Goal: Task Accomplishment & Management: Use online tool/utility

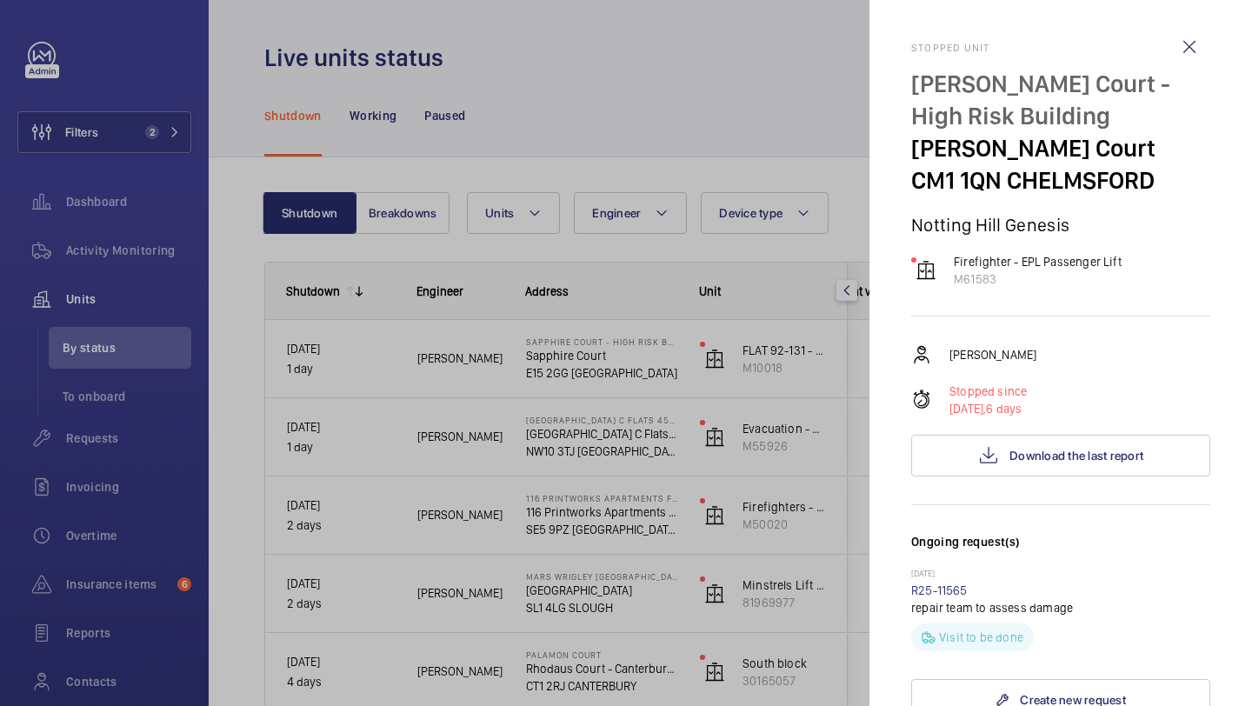
click at [31, 118] on div at bounding box center [626, 353] width 1252 height 706
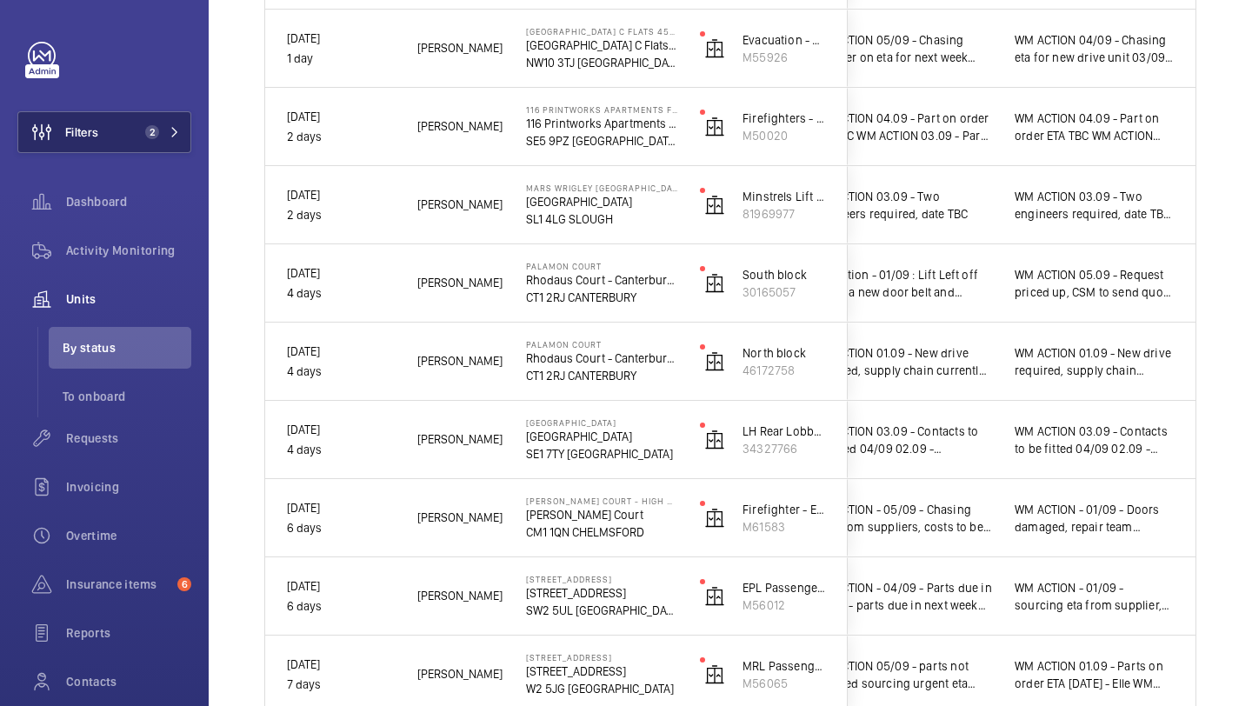
click at [83, 131] on span "Filters" at bounding box center [81, 131] width 33 height 17
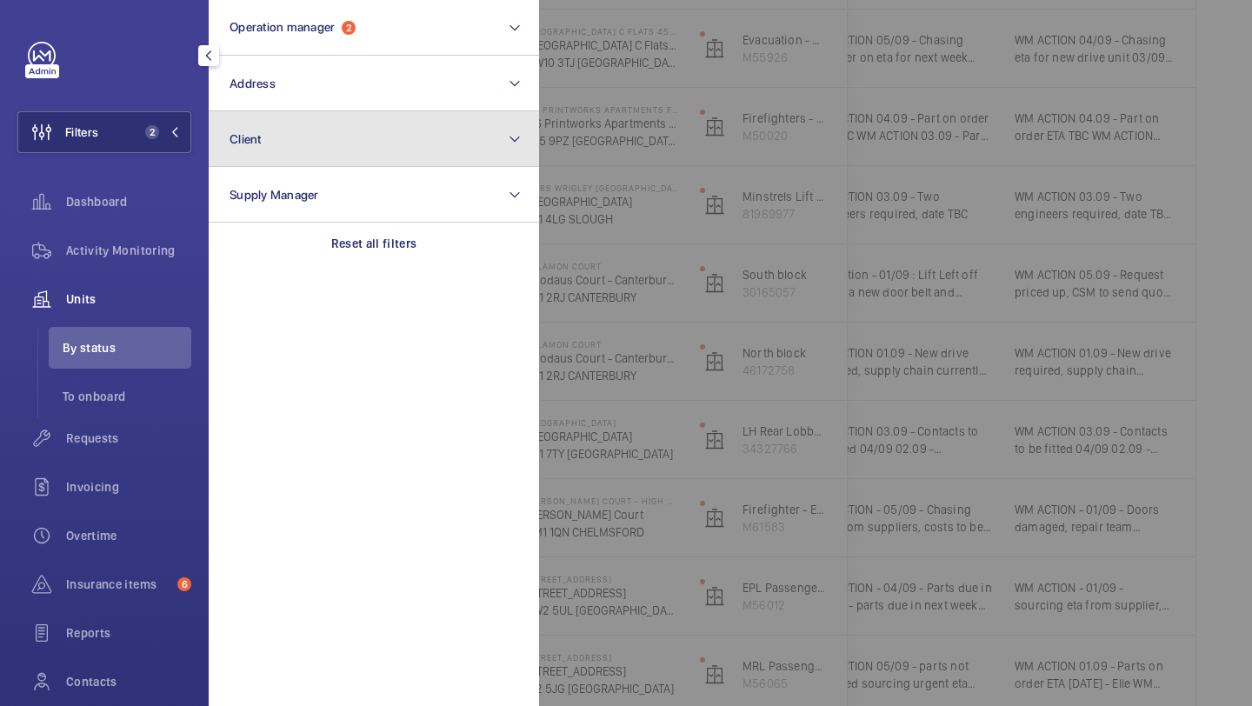
click at [215, 115] on button "Client" at bounding box center [374, 139] width 330 height 56
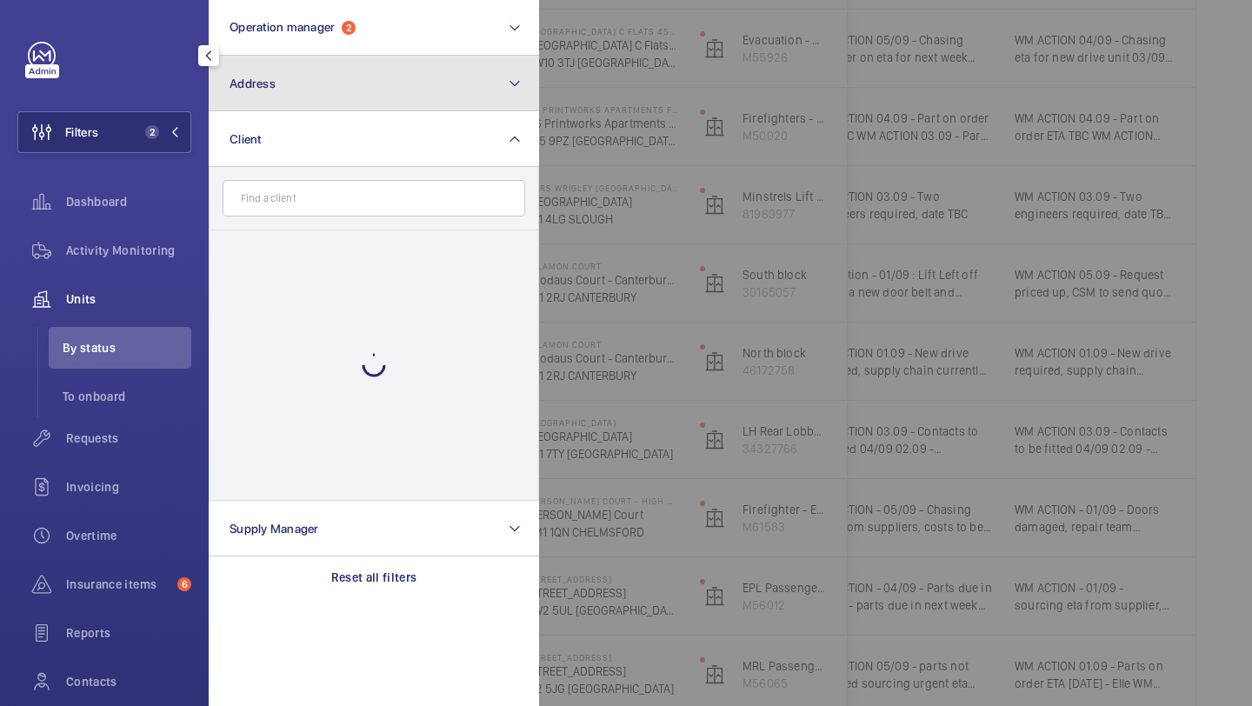
click at [222, 107] on button "Address" at bounding box center [374, 84] width 330 height 56
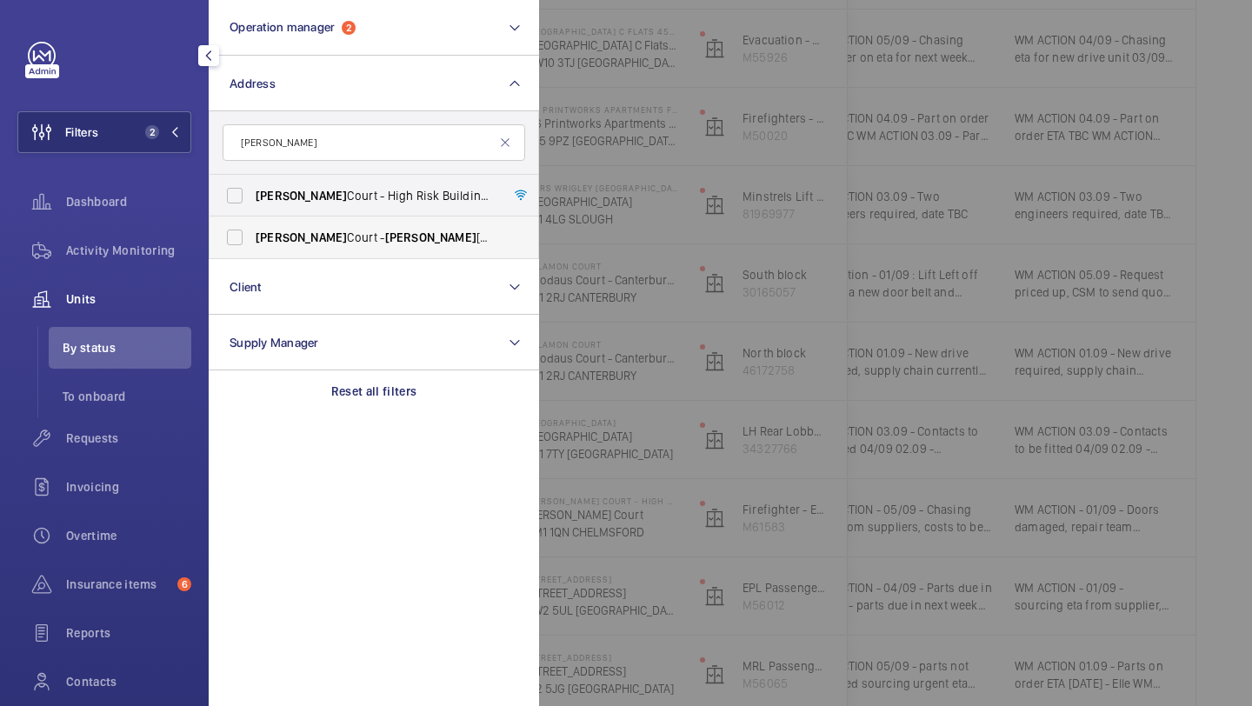
type input "newcombe"
click at [335, 245] on span "Newcombe Court - Newcombe Court, LONDON CM1 1QN" at bounding box center [375, 237] width 239 height 17
click at [252, 245] on input "Newcombe Court - Newcombe Court, LONDON CM1 1QN" at bounding box center [234, 237] width 35 height 35
checkbox input "true"
click at [335, 213] on label "Newcombe Court - High Risk Building - Newcombe Court, CHELMSFORD CM1 1QN" at bounding box center [361, 196] width 303 height 42
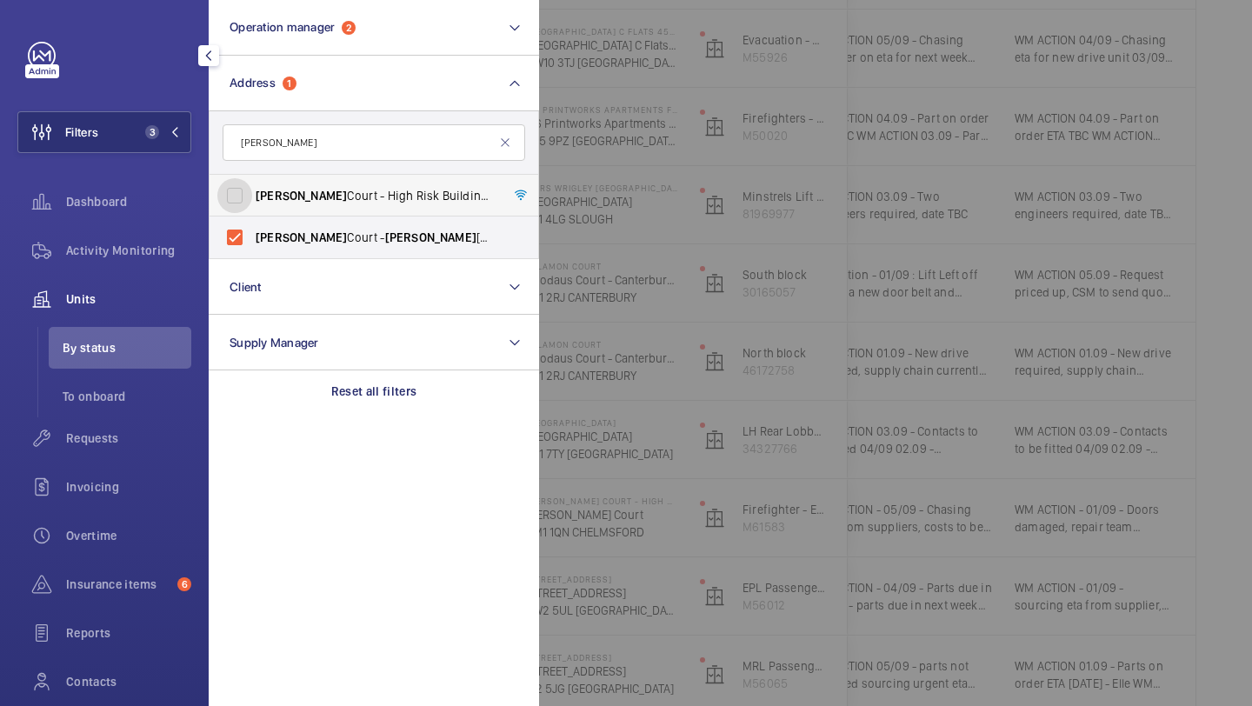
click at [252, 213] on input "Newcombe Court - High Risk Building - Newcombe Court, CHELMSFORD CM1 1QN" at bounding box center [234, 195] width 35 height 35
checkbox input "true"
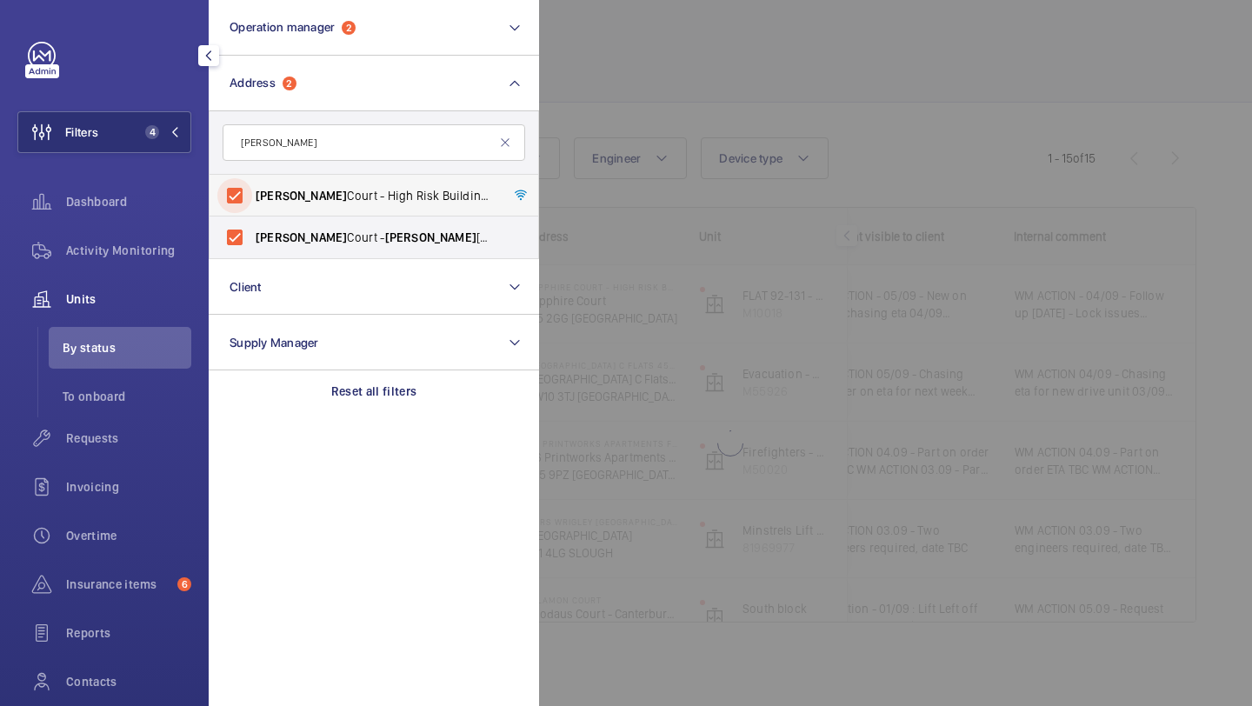
scroll to position [55, 0]
click at [163, 284] on div "Units" at bounding box center [104, 299] width 174 height 42
click at [675, 99] on div at bounding box center [1165, 353] width 1252 height 706
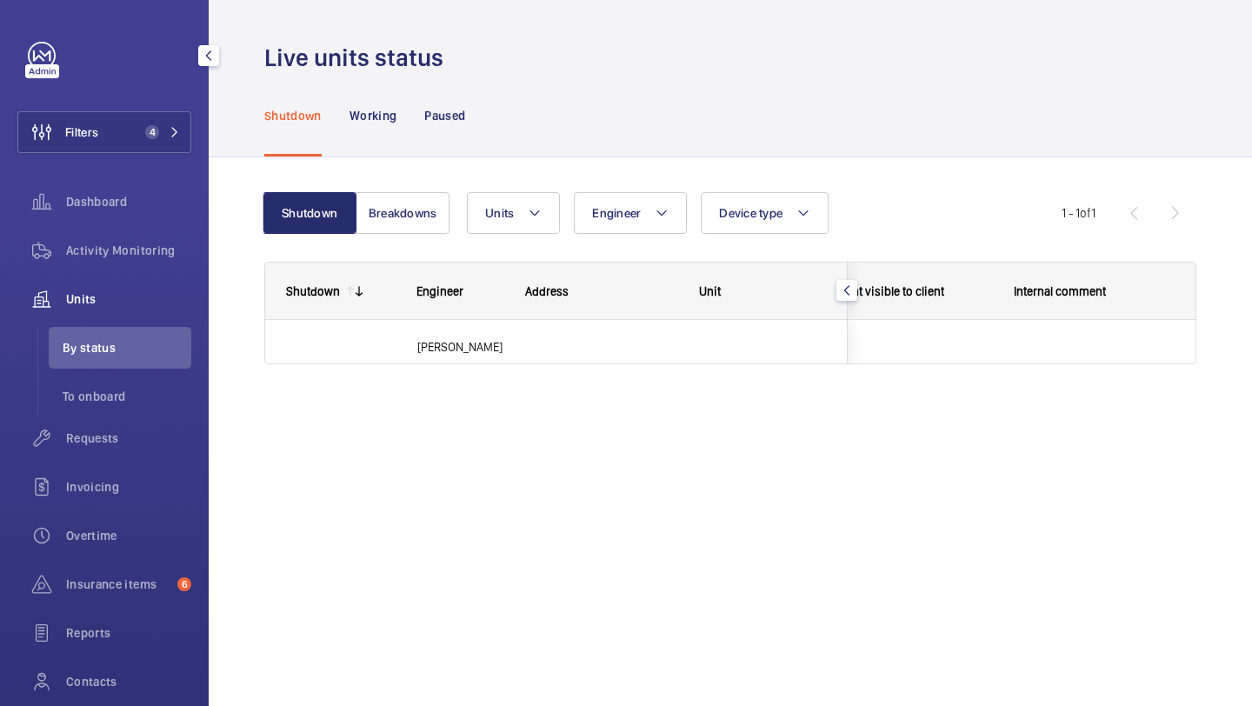
scroll to position [0, 0]
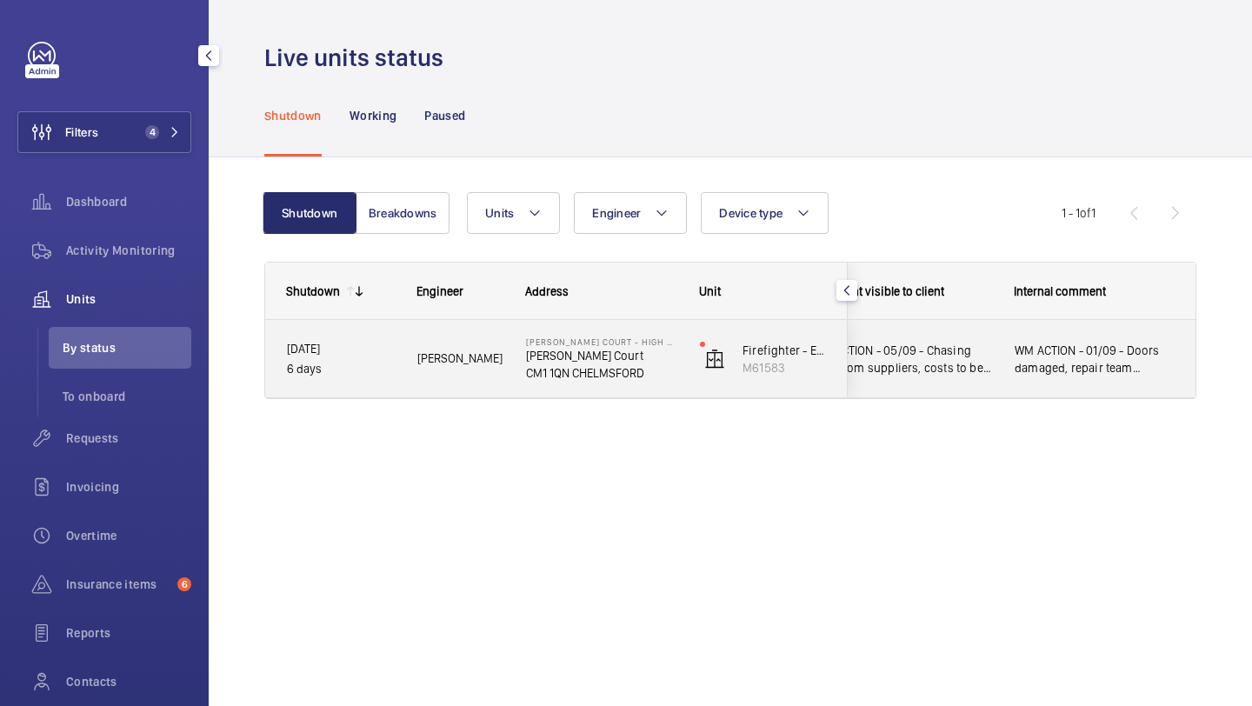
click at [1035, 356] on span "WM ACTION - 01/09 - Doors damaged, repair team required chasing eta" at bounding box center [1094, 359] width 159 height 35
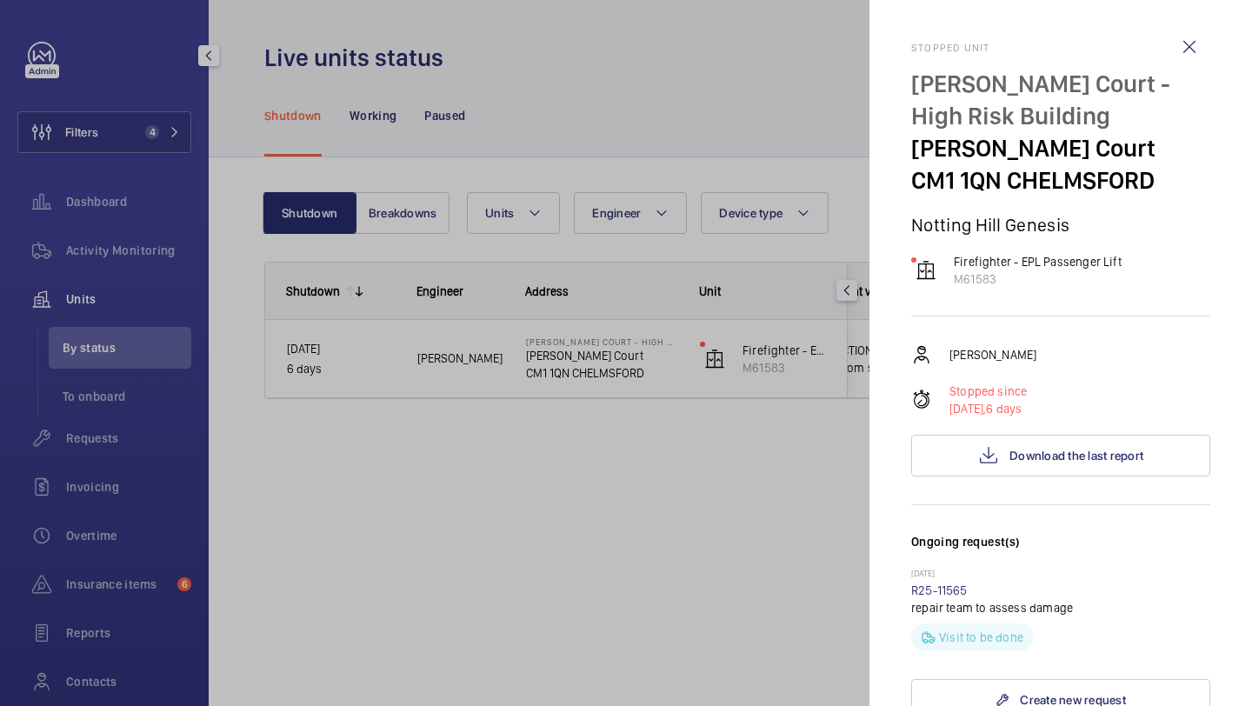
scroll to position [34, 0]
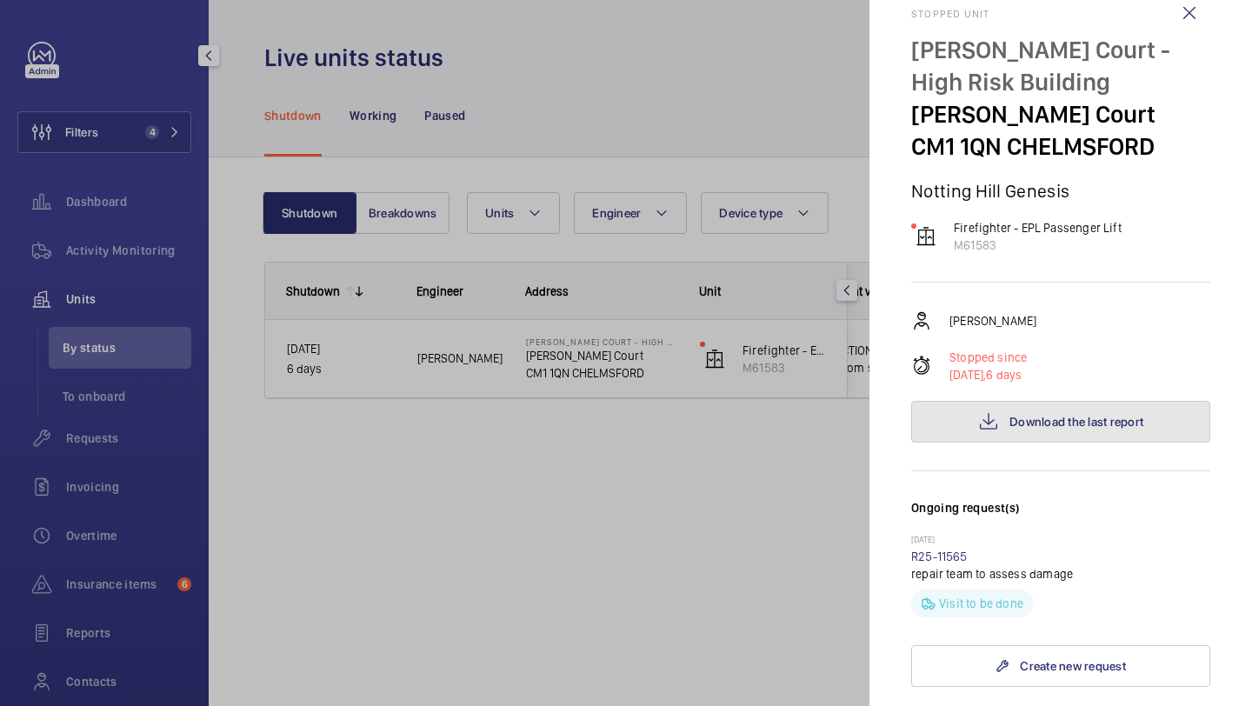
click at [1075, 409] on button "Download the last report" at bounding box center [1060, 422] width 299 height 42
click at [1035, 412] on button "Download the last report" at bounding box center [1060, 422] width 299 height 42
click at [746, 83] on div at bounding box center [626, 353] width 1252 height 706
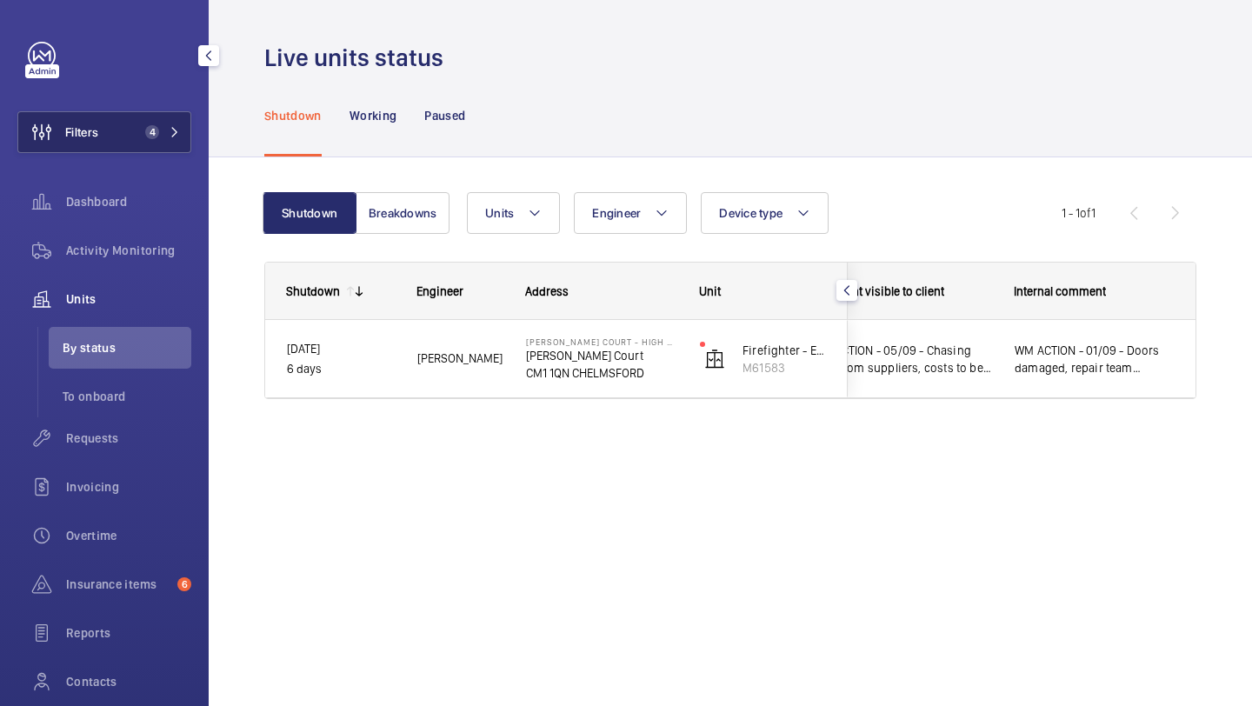
click at [135, 126] on button "Filters 4" at bounding box center [104, 132] width 174 height 42
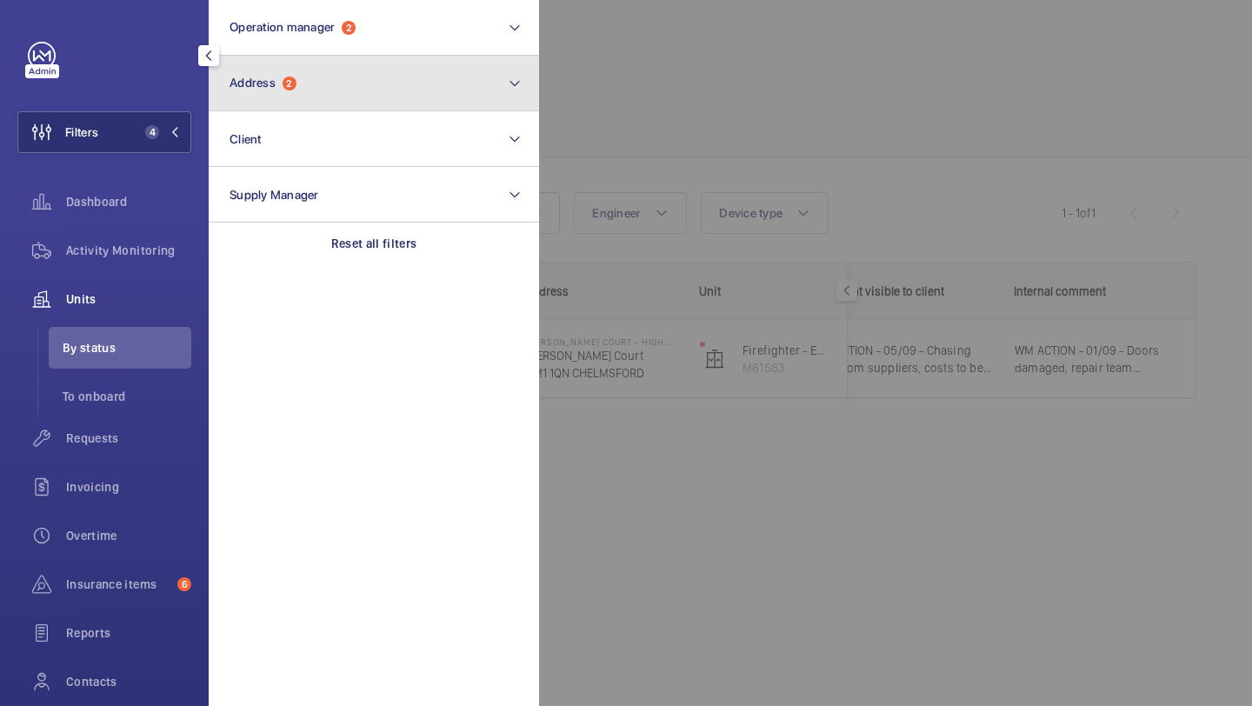
click at [265, 83] on span "Address" at bounding box center [253, 83] width 46 height 14
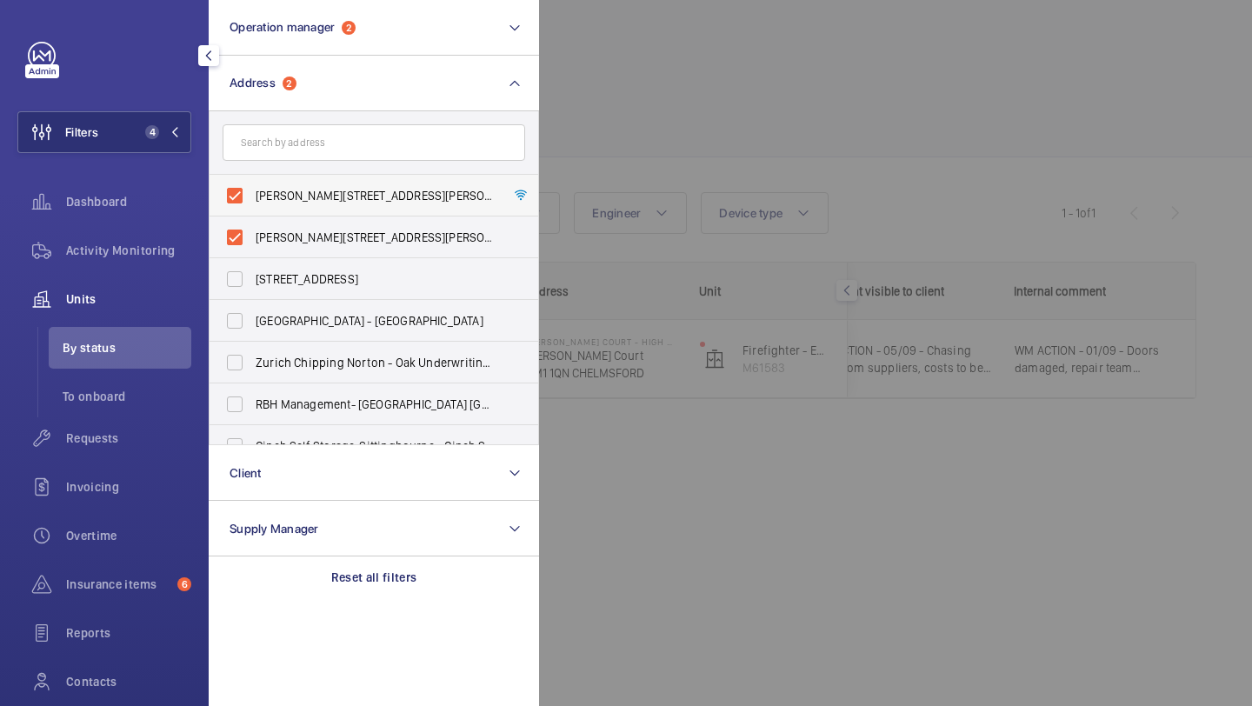
click at [284, 210] on label "Newcombe Court - High Risk Building - Newcombe Court, CHELMSFORD CM1 1QN" at bounding box center [361, 196] width 303 height 42
click at [252, 210] on input "Newcombe Court - High Risk Building - Newcombe Court, CHELMSFORD CM1 1QN" at bounding box center [234, 195] width 35 height 35
checkbox input "false"
click at [273, 234] on span "Newcombe Court - Newcombe Court, LONDON CM1 1QN" at bounding box center [375, 237] width 239 height 17
click at [252, 234] on input "Newcombe Court - Newcombe Court, LONDON CM1 1QN" at bounding box center [234, 237] width 35 height 35
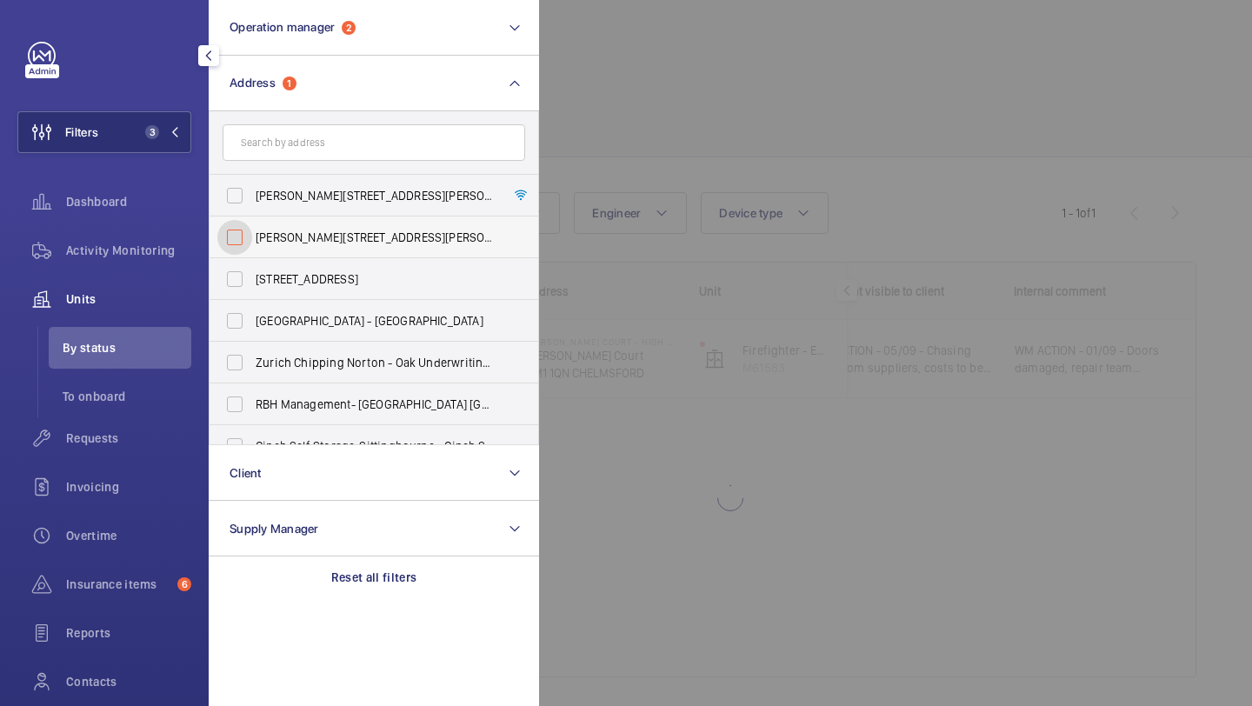
checkbox input "false"
click at [276, 152] on input "text" at bounding box center [374, 142] width 303 height 37
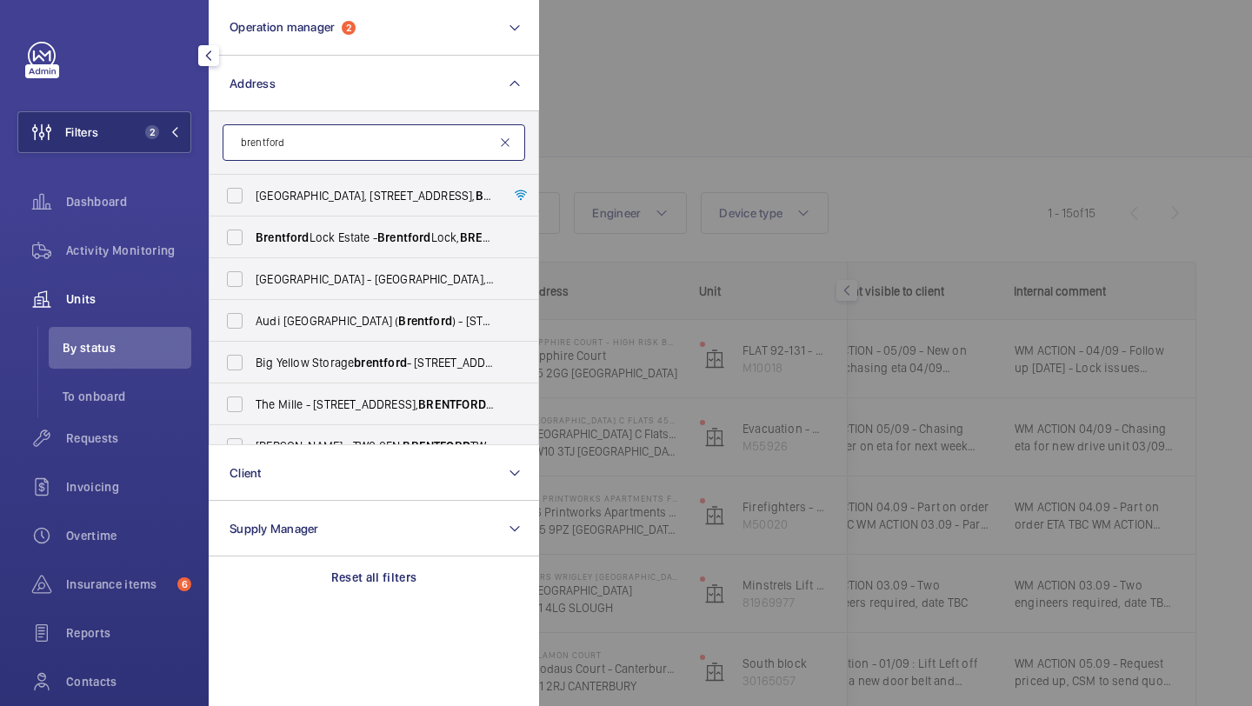
type input "brentford"
click at [506, 146] on mat-icon at bounding box center [505, 143] width 14 height 14
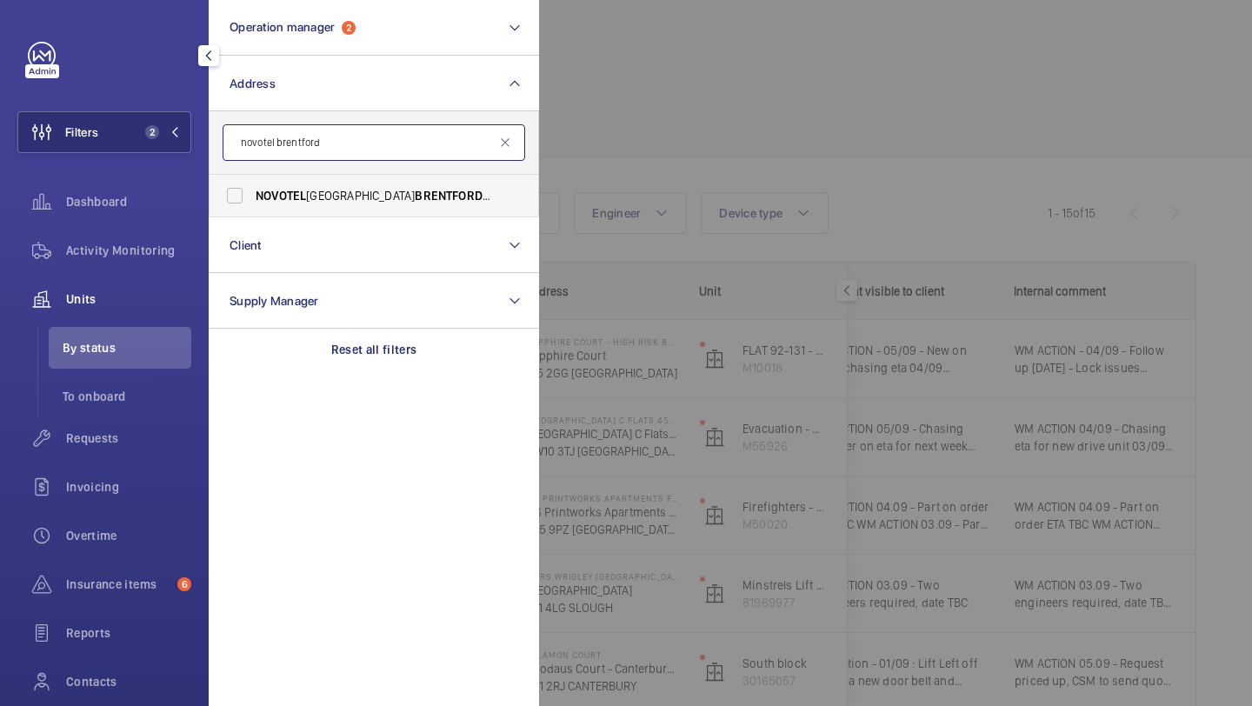
type input "novotel brentford"
click at [415, 198] on span "BRENTFORD" at bounding box center [453, 196] width 76 height 14
click at [252, 198] on input "NOVOTEL LONDON BRENTFORD - H6995, NOVOTEL LONDON BRENTFORD , Great West Rd, BRE…" at bounding box center [234, 195] width 35 height 35
checkbox input "true"
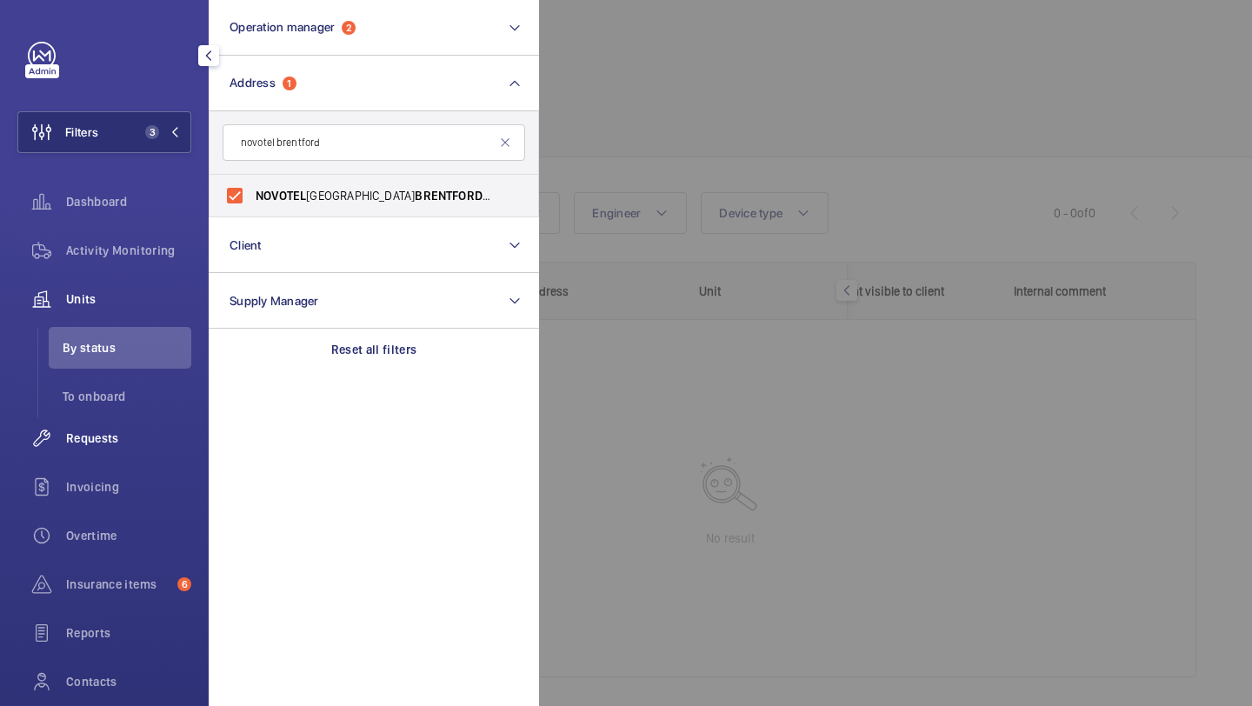
click at [150, 429] on span "Requests" at bounding box center [128, 437] width 125 height 17
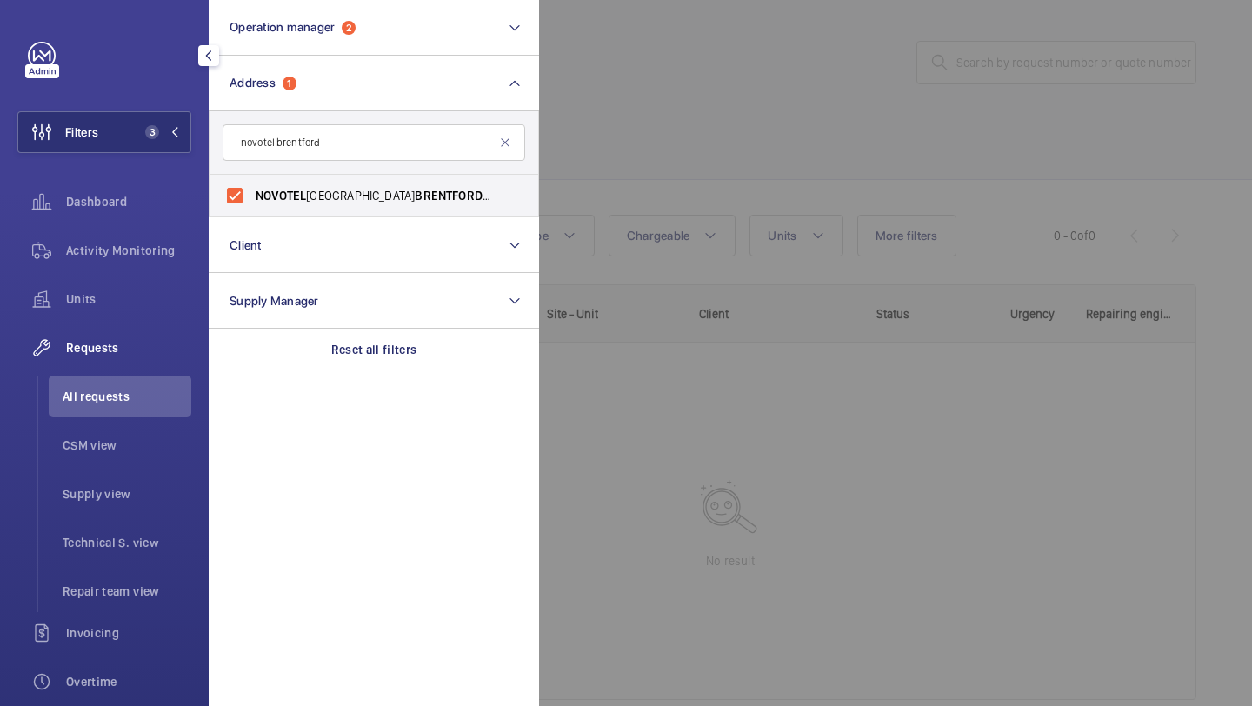
click at [682, 191] on div at bounding box center [1165, 353] width 1252 height 706
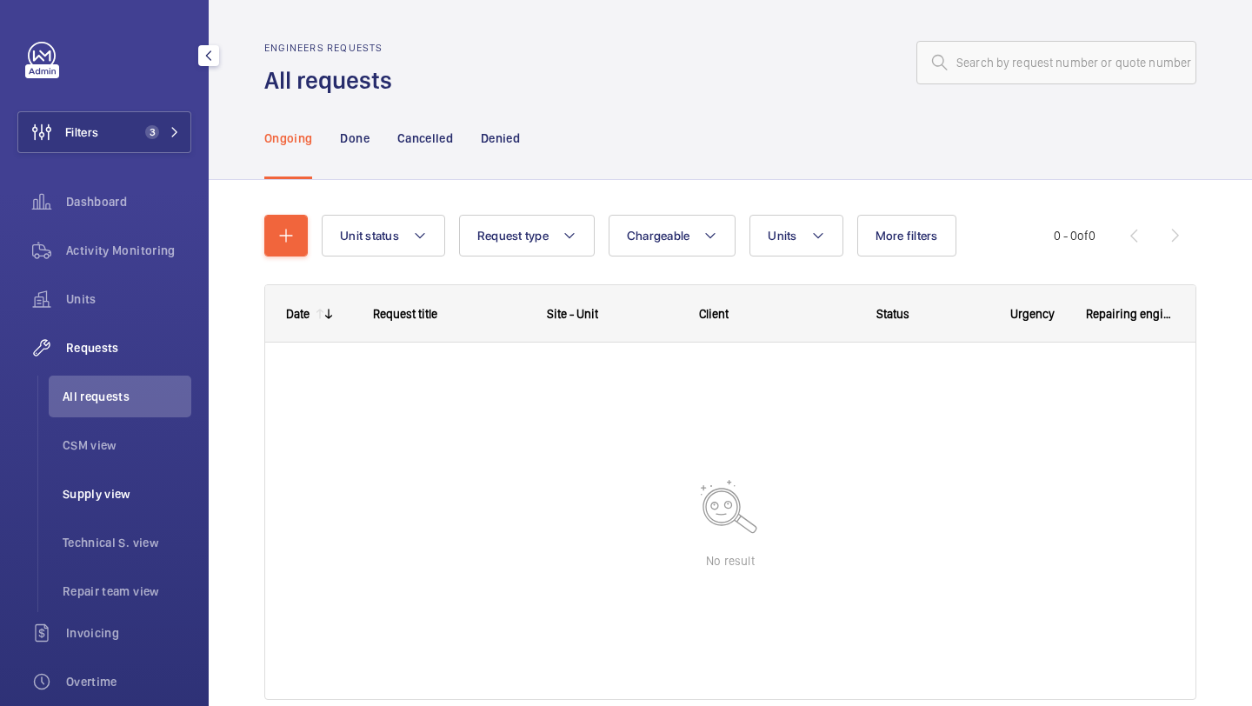
click at [90, 479] on li "Supply view" at bounding box center [120, 494] width 143 height 42
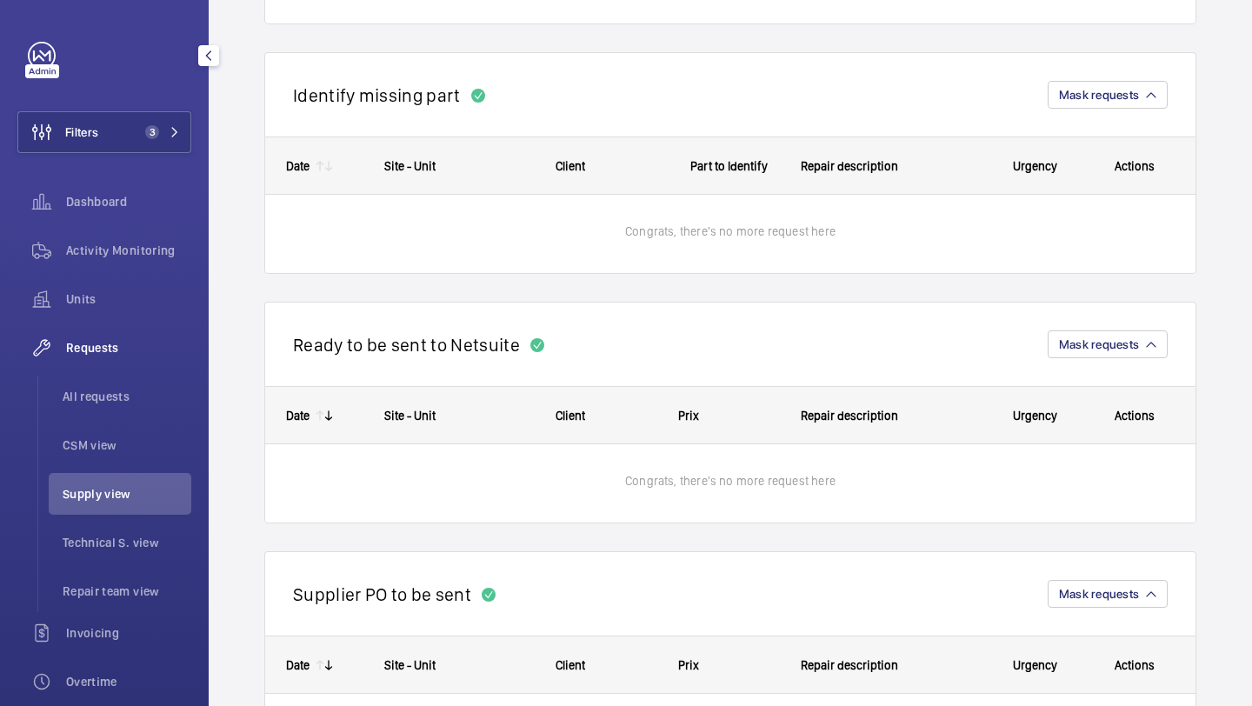
scroll to position [1001, 0]
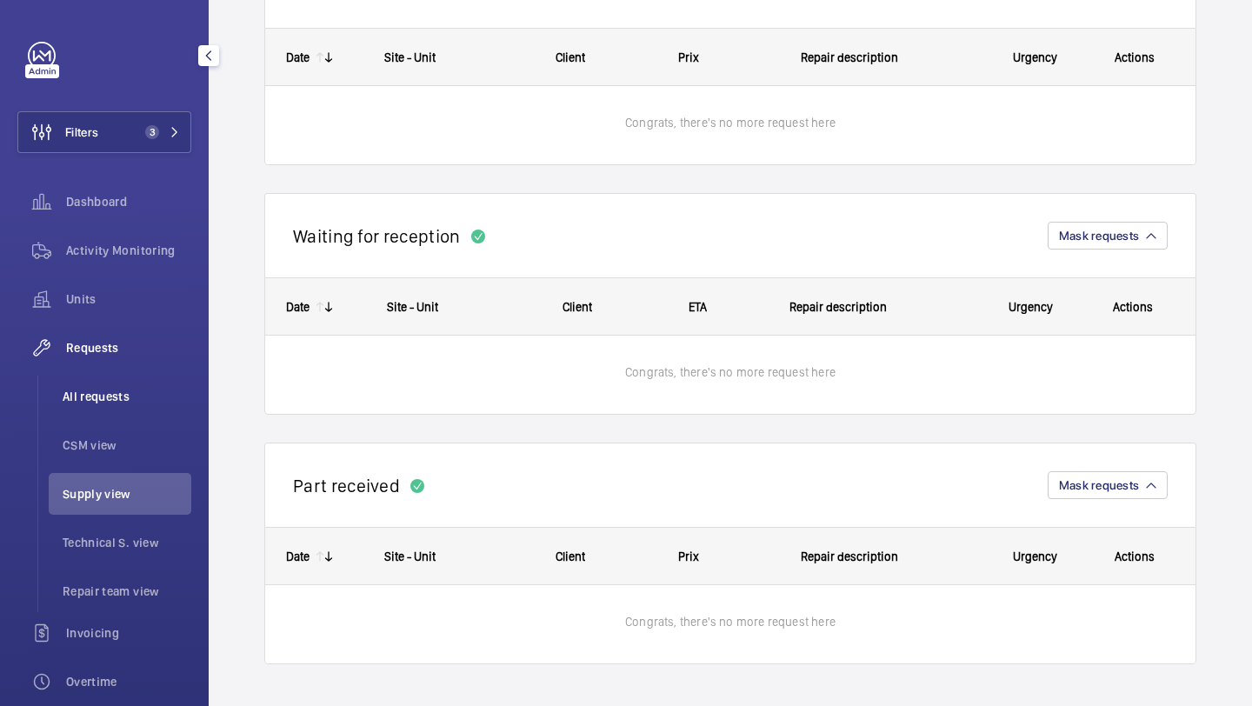
click at [105, 385] on li "All requests" at bounding box center [120, 397] width 143 height 42
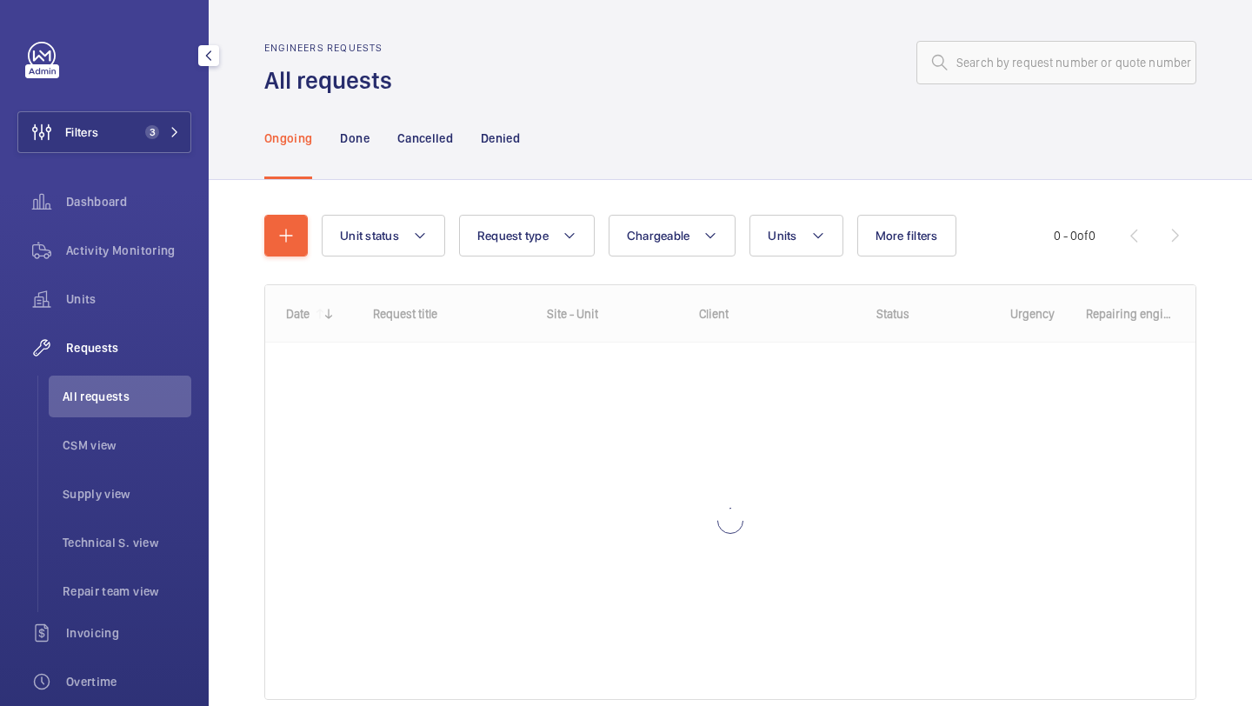
click at [142, 77] on div "Filters 3 Dashboard Activity Monitoring Units Requests All requests CSM view Su…" at bounding box center [104, 473] width 174 height 862
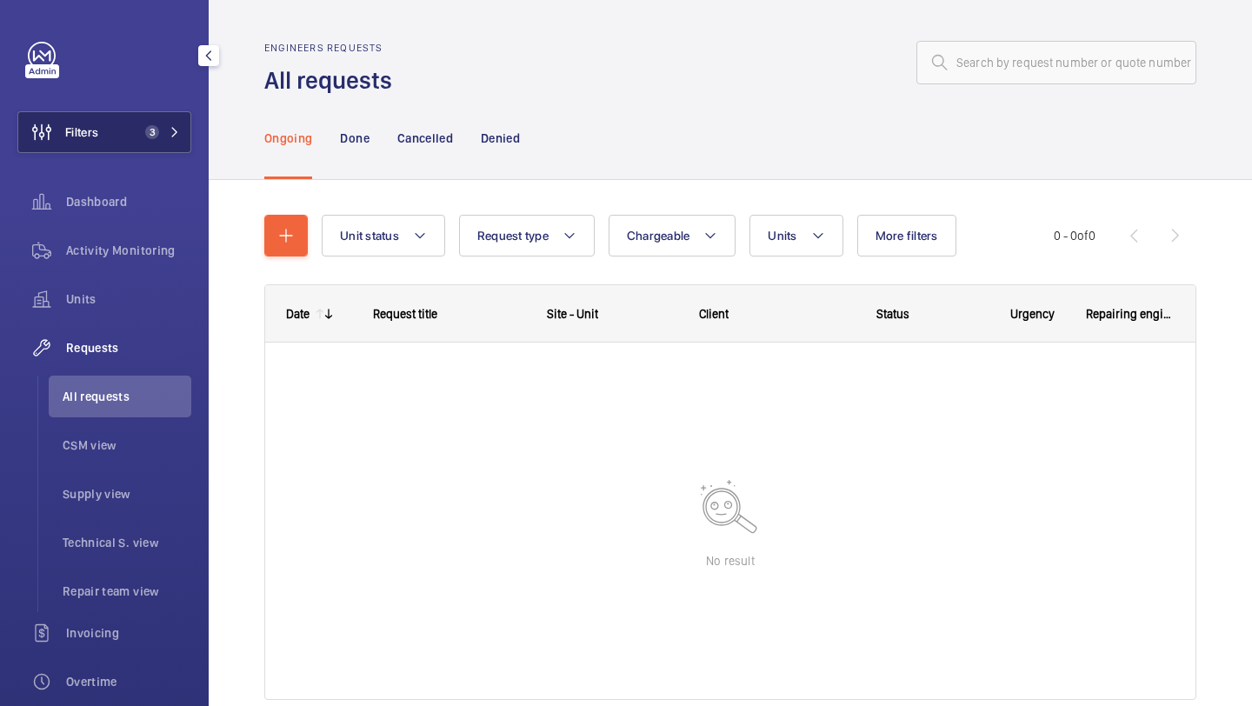
click at [135, 125] on button "Filters 3" at bounding box center [104, 132] width 174 height 42
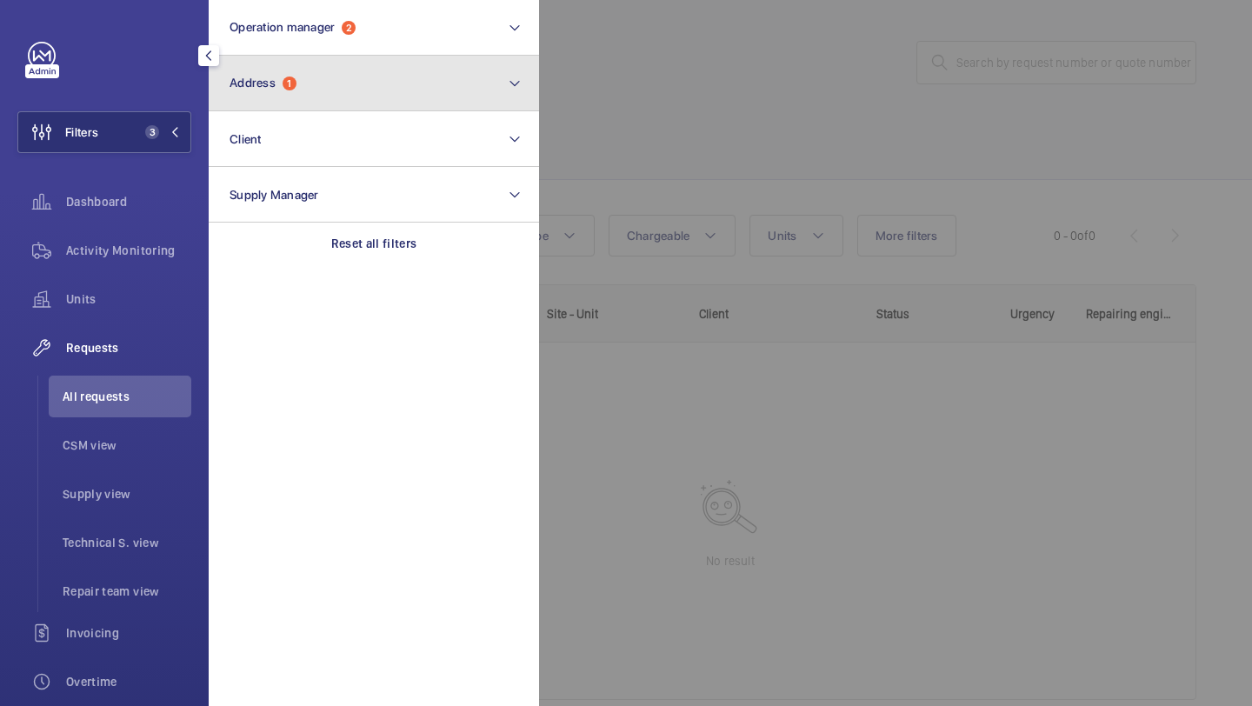
click at [293, 63] on button "Address 1" at bounding box center [374, 84] width 330 height 56
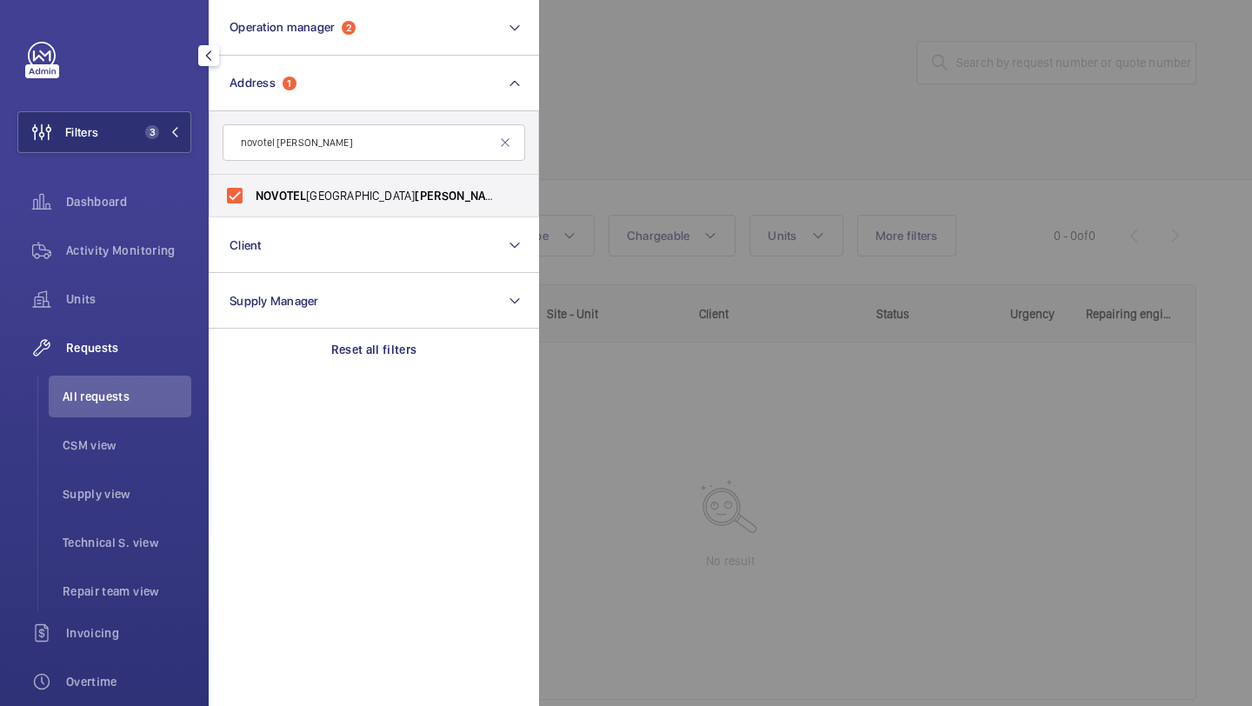
type input "novotel brent"
click at [653, 143] on div at bounding box center [1165, 353] width 1252 height 706
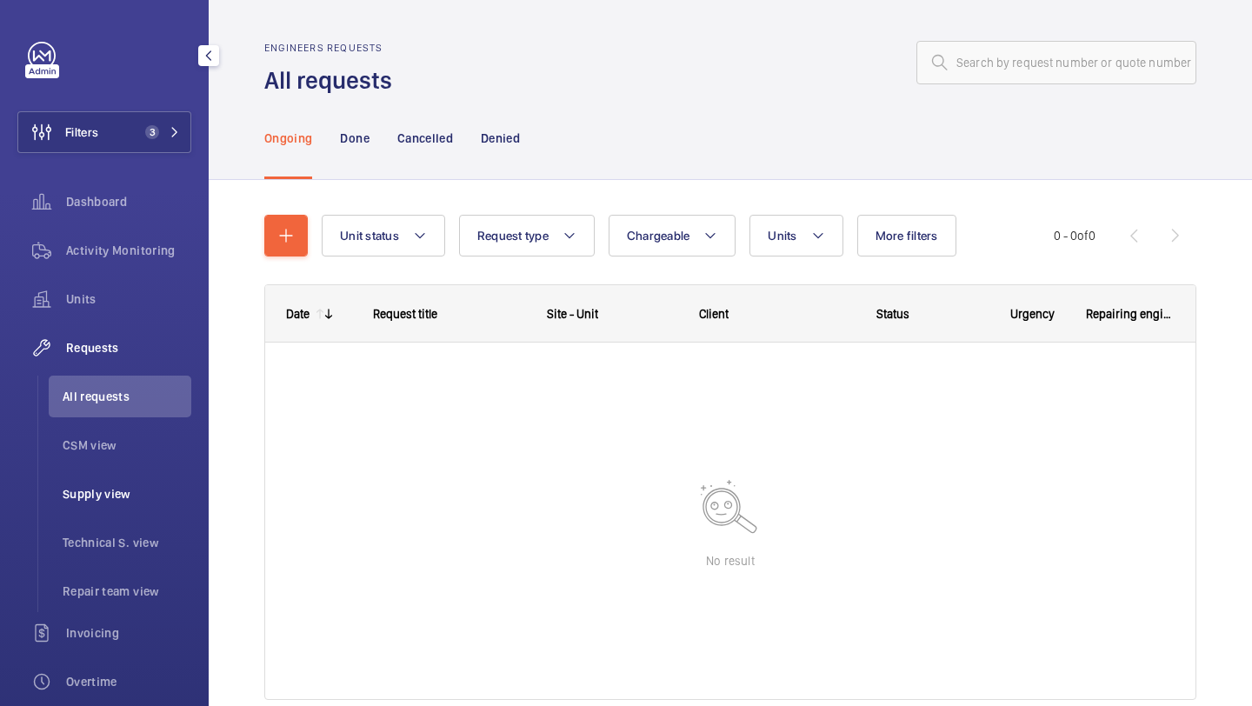
click at [163, 494] on span "Supply view" at bounding box center [127, 493] width 129 height 17
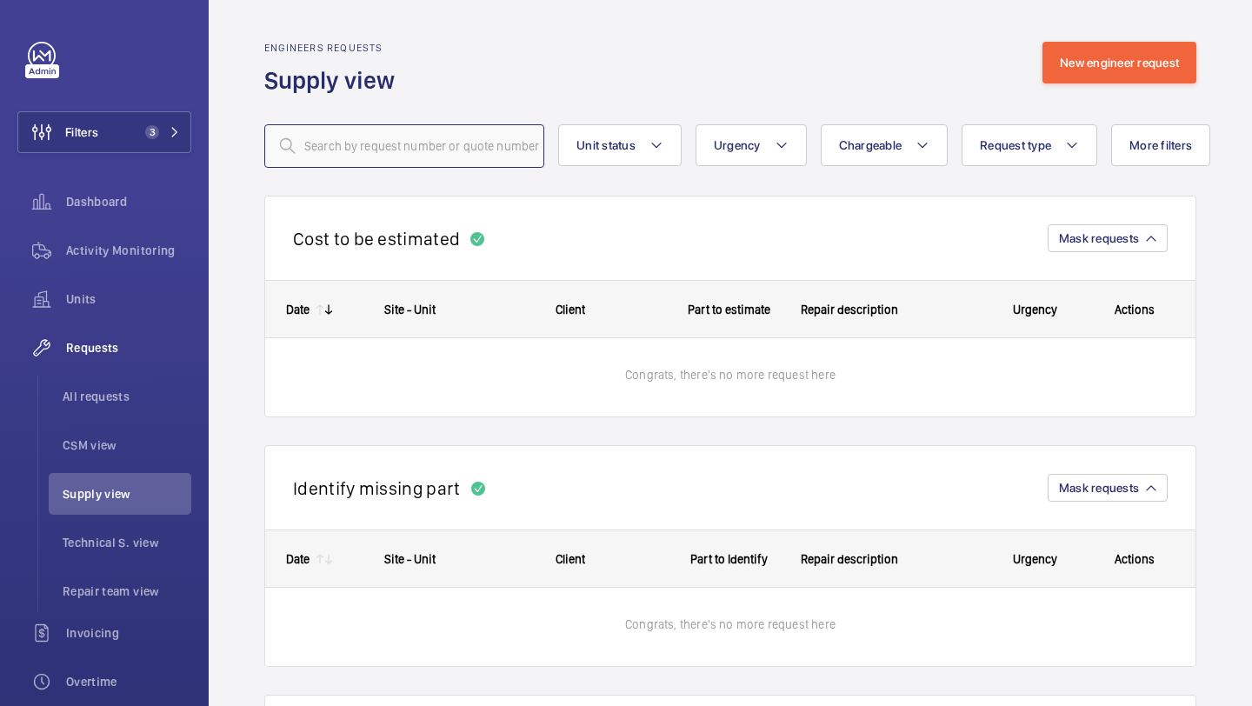
click at [341, 130] on input "text" at bounding box center [404, 145] width 280 height 43
drag, startPoint x: 133, startPoint y: 136, endPoint x: 197, endPoint y: 96, distance: 75.3
click at [133, 136] on button "Filters 3" at bounding box center [104, 132] width 174 height 42
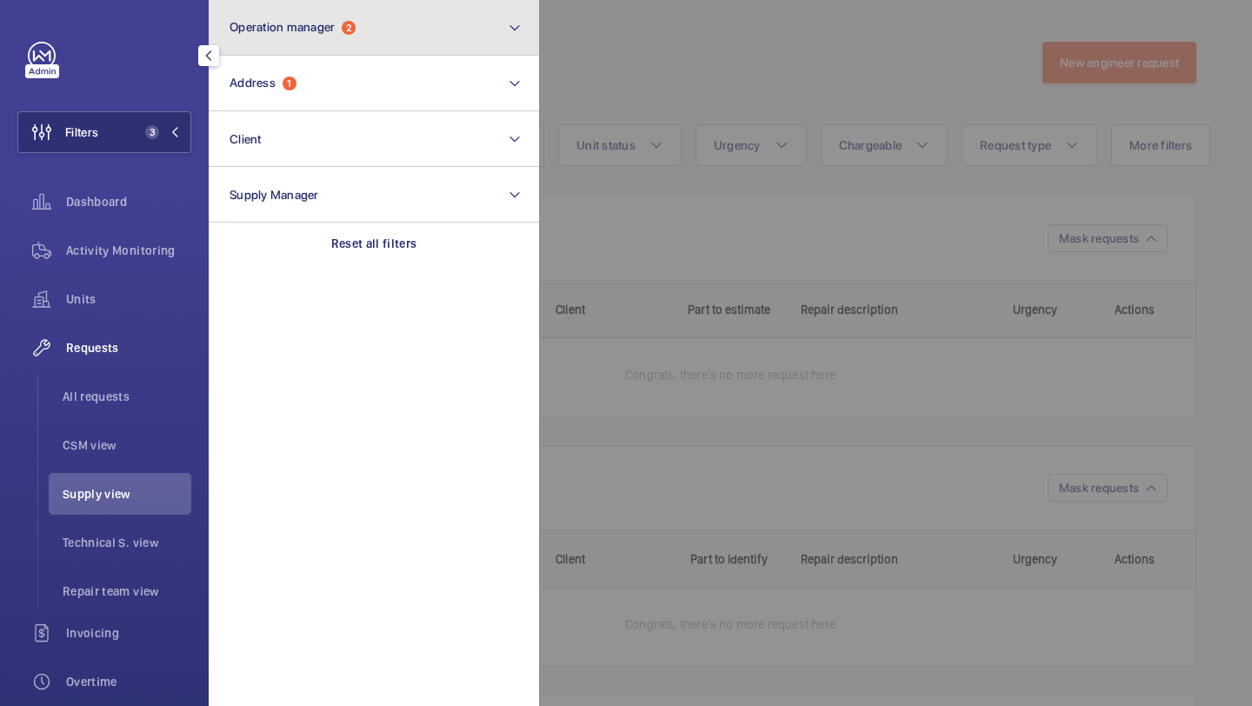
click at [274, 50] on button "Operation manager 2" at bounding box center [374, 28] width 330 height 56
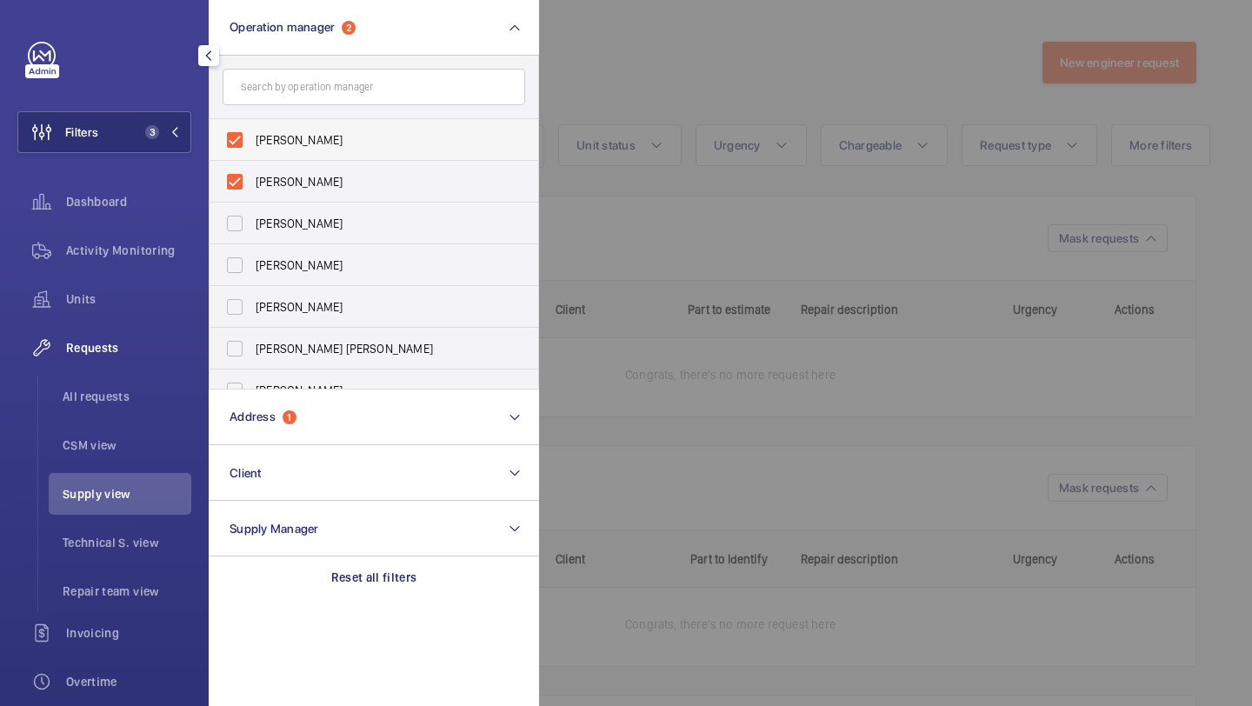
click at [277, 128] on label "[PERSON_NAME]" at bounding box center [361, 140] width 303 height 42
click at [252, 128] on input "[PERSON_NAME]" at bounding box center [234, 140] width 35 height 35
checkbox input "false"
click at [283, 147] on span "[PERSON_NAME]" at bounding box center [375, 139] width 239 height 17
click at [252, 147] on input "[PERSON_NAME]" at bounding box center [234, 140] width 35 height 35
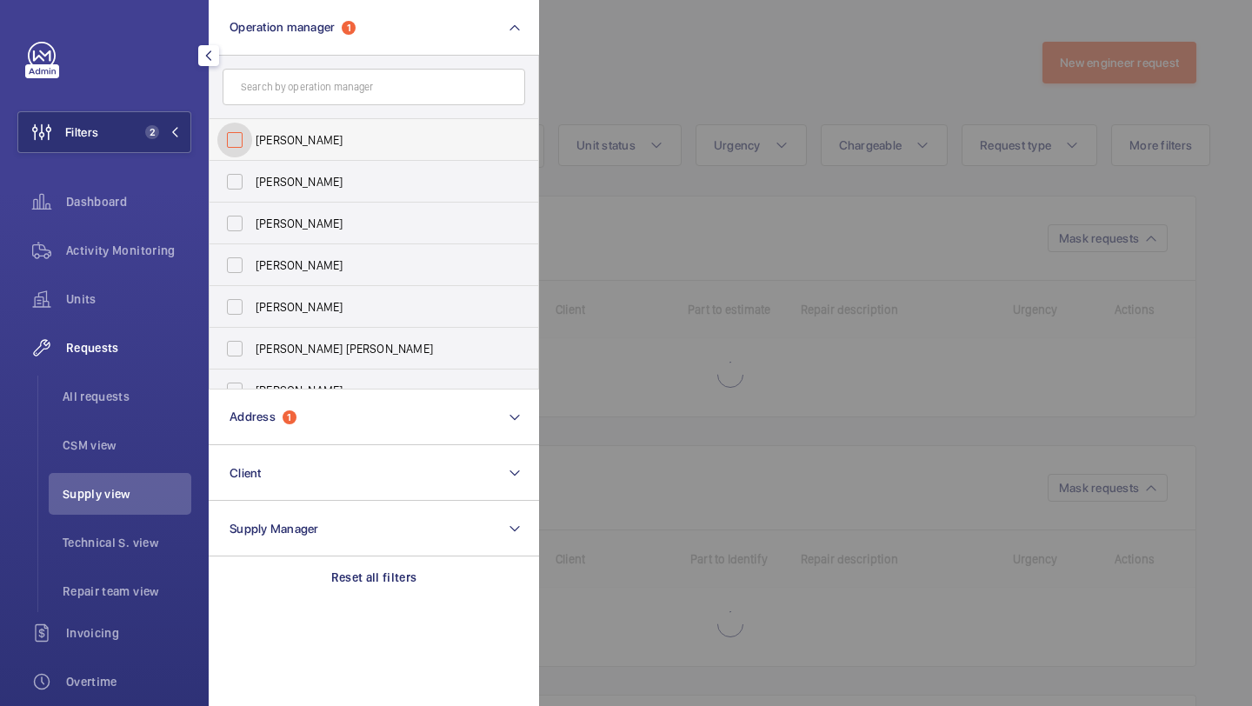
checkbox input "false"
click at [648, 63] on div at bounding box center [1165, 353] width 1252 height 706
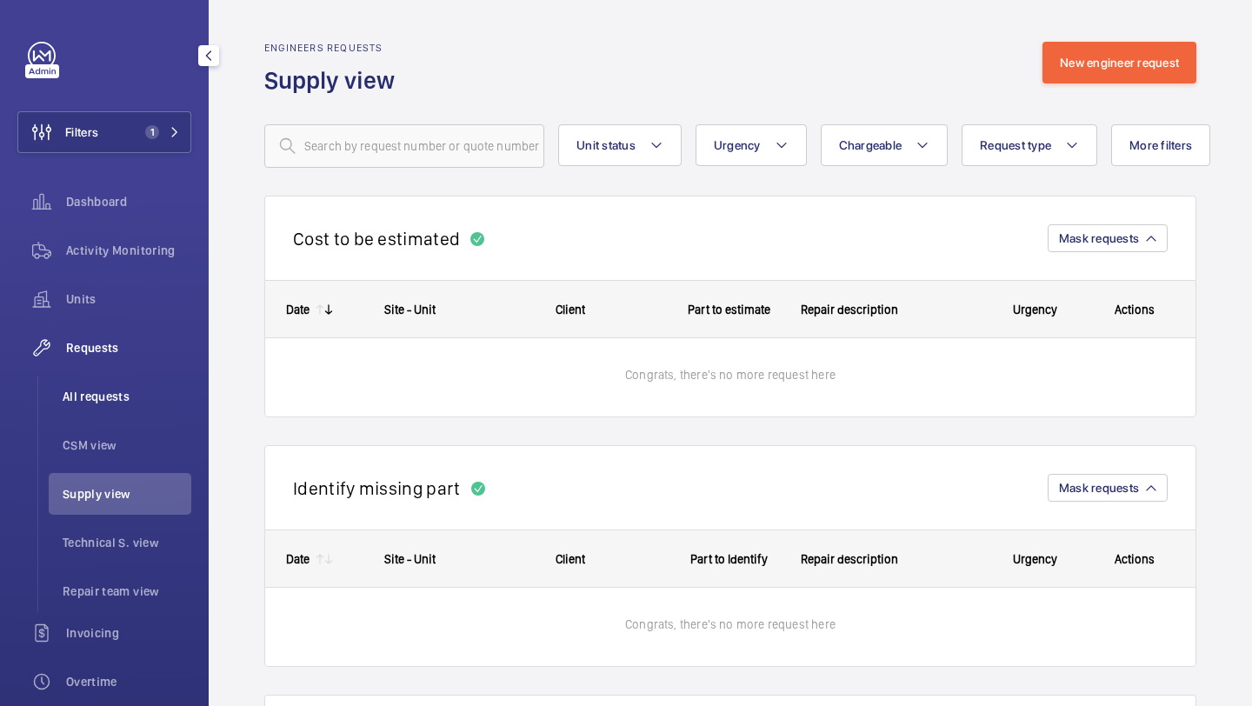
click at [183, 400] on span "All requests" at bounding box center [127, 396] width 129 height 17
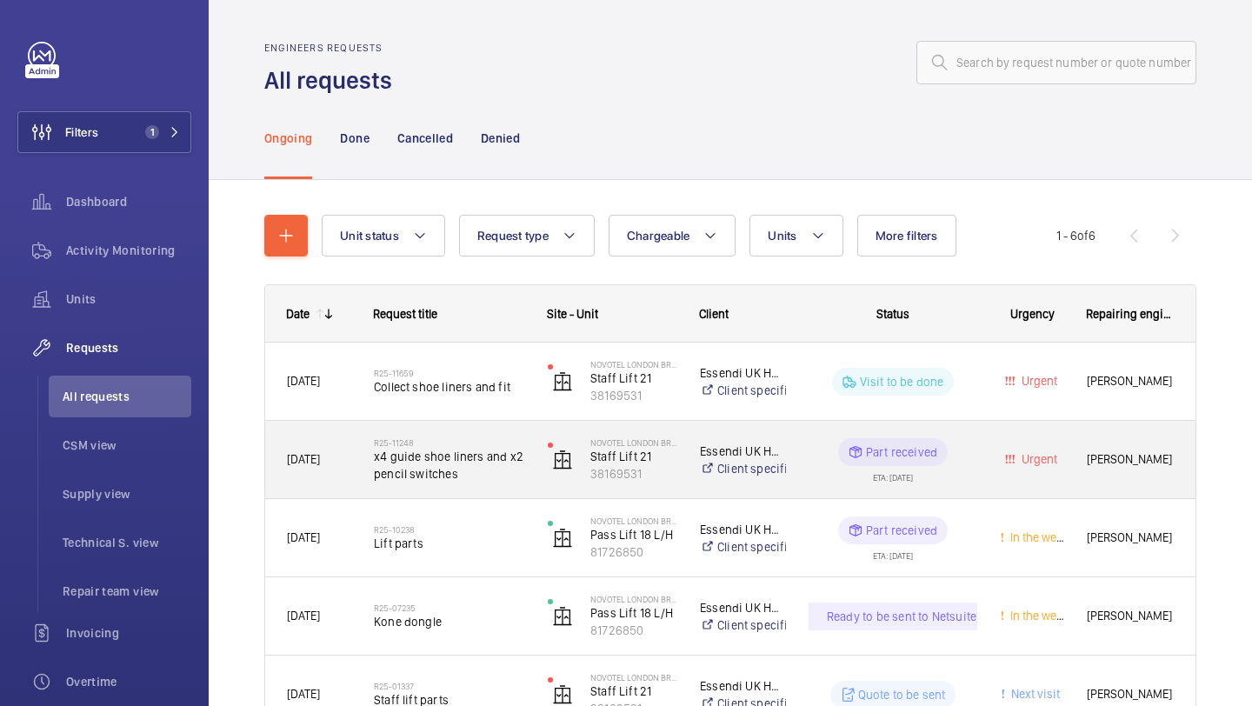
click at [438, 451] on span "x4 guide shoe liners and x2 pencil switches" at bounding box center [449, 465] width 151 height 35
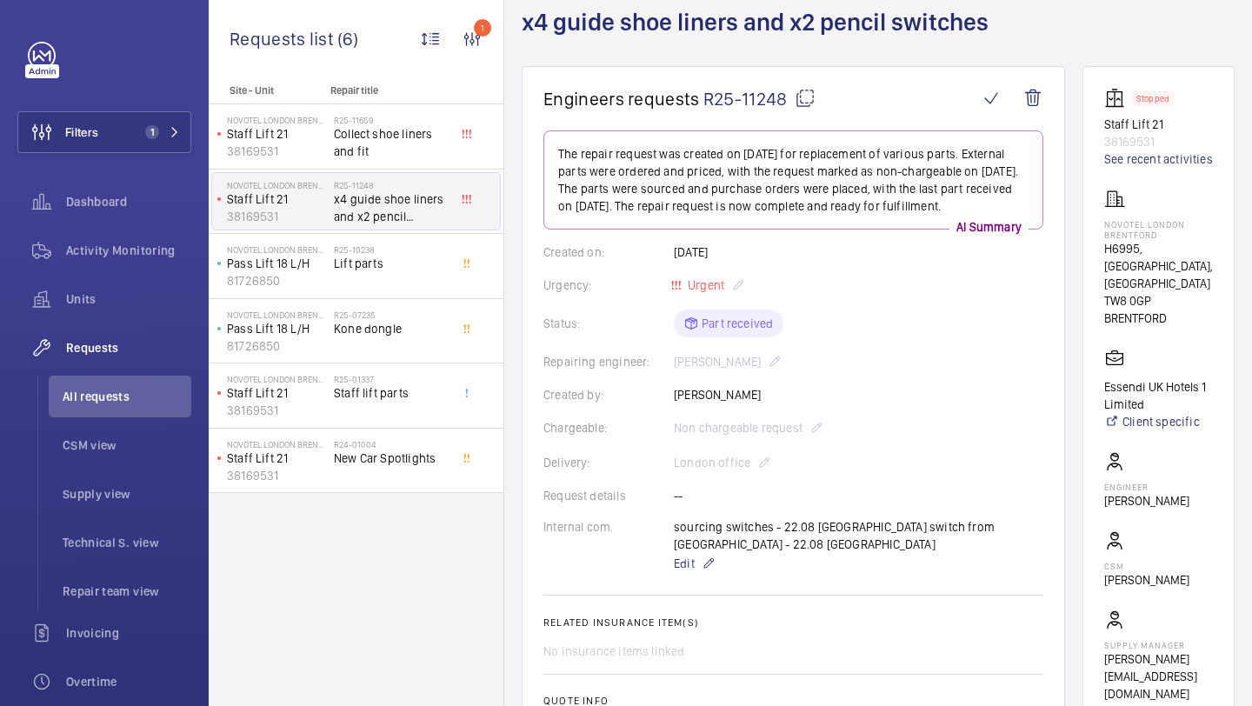
scroll to position [28, 0]
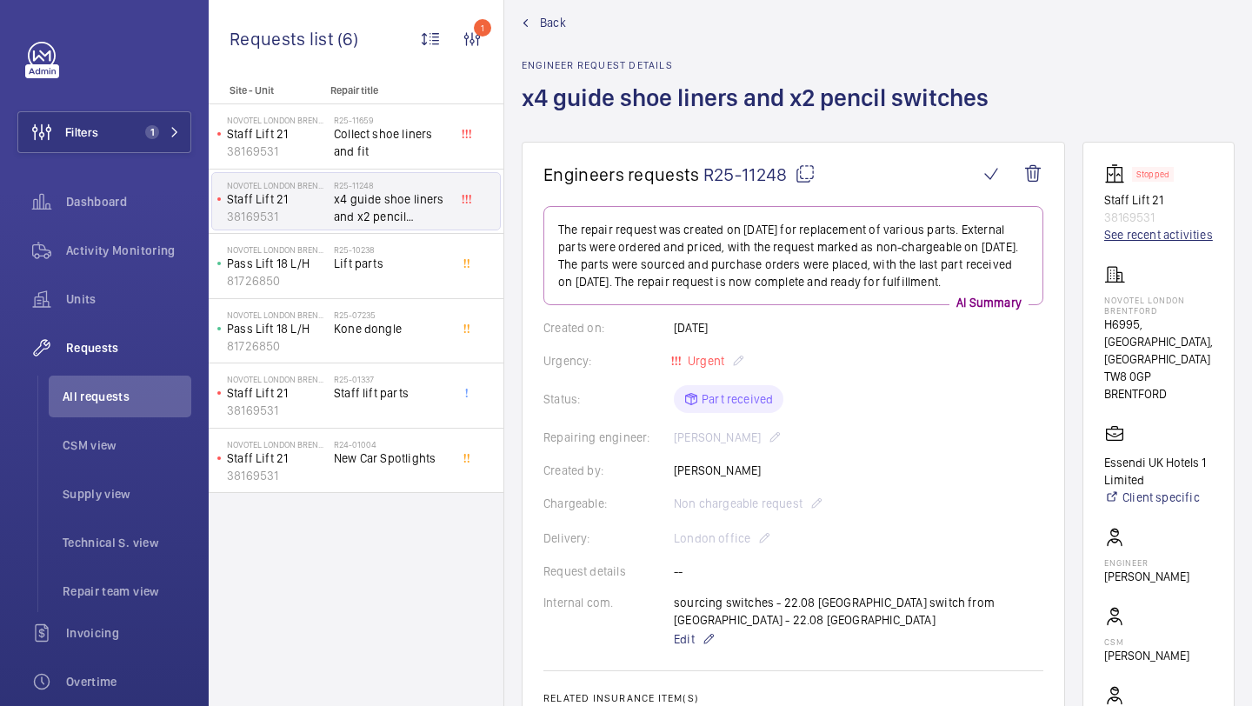
click at [1149, 242] on link "See recent activities" at bounding box center [1158, 234] width 109 height 17
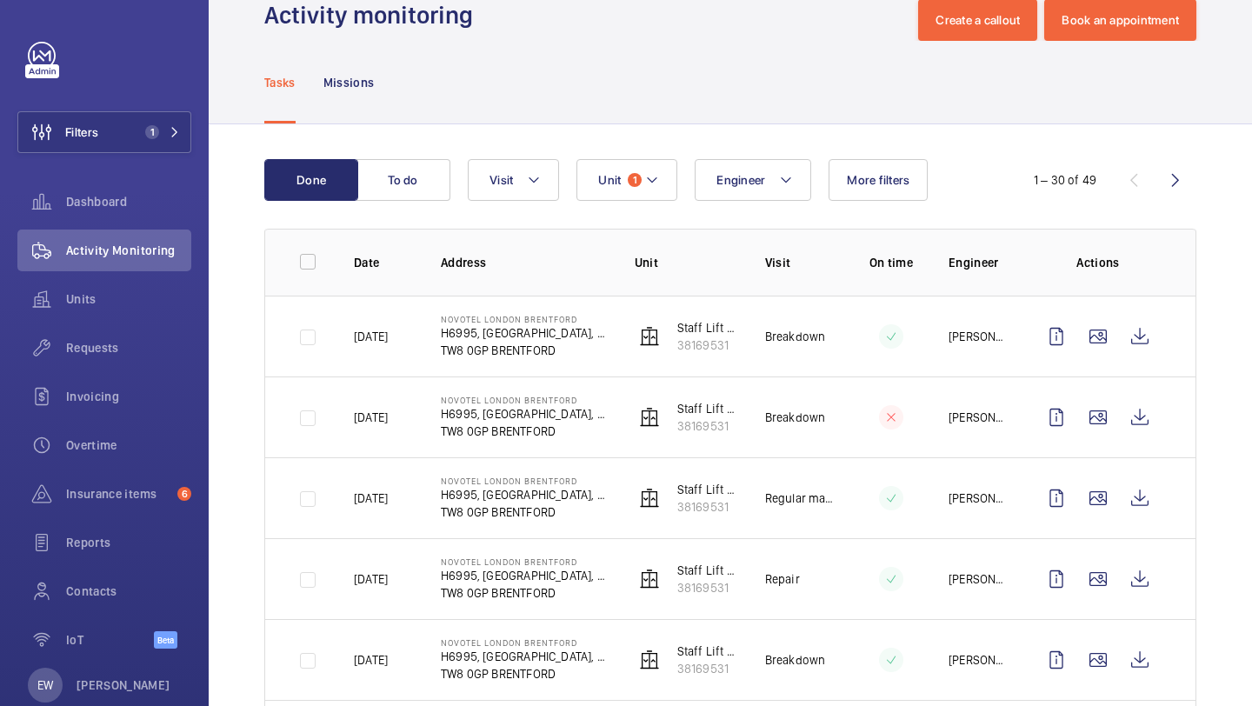
scroll to position [45, 0]
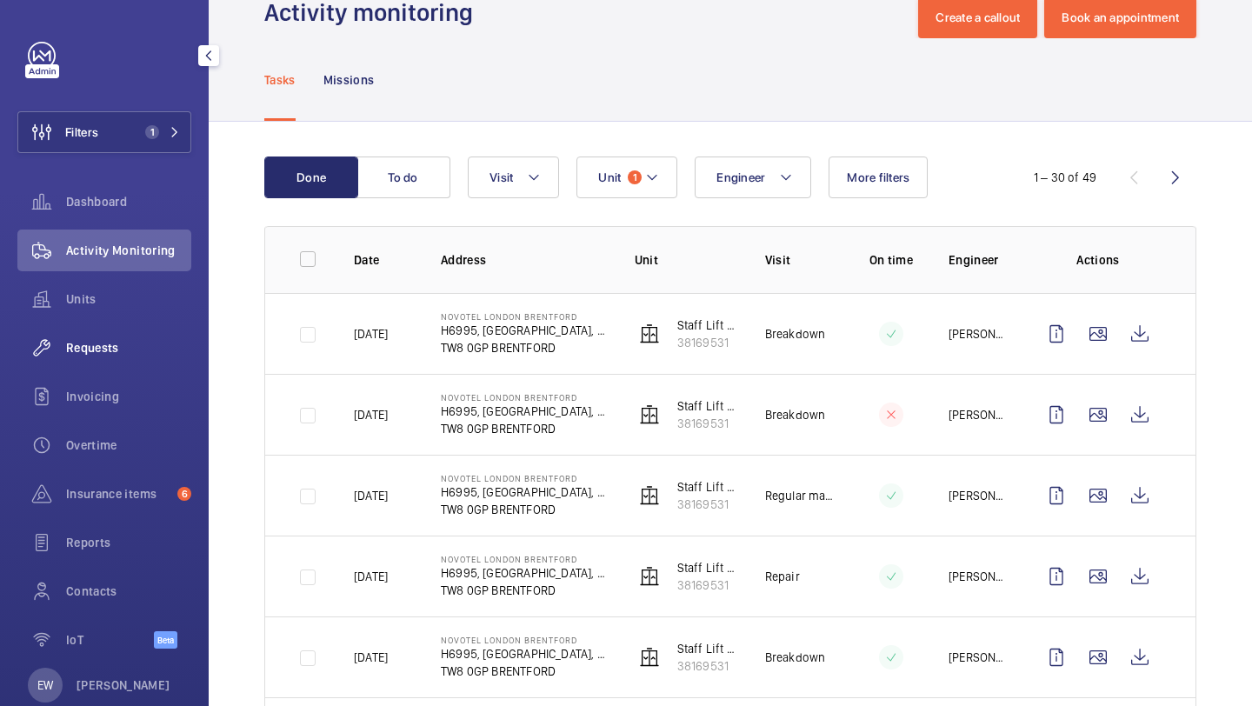
click at [130, 358] on div "Requests" at bounding box center [104, 348] width 174 height 42
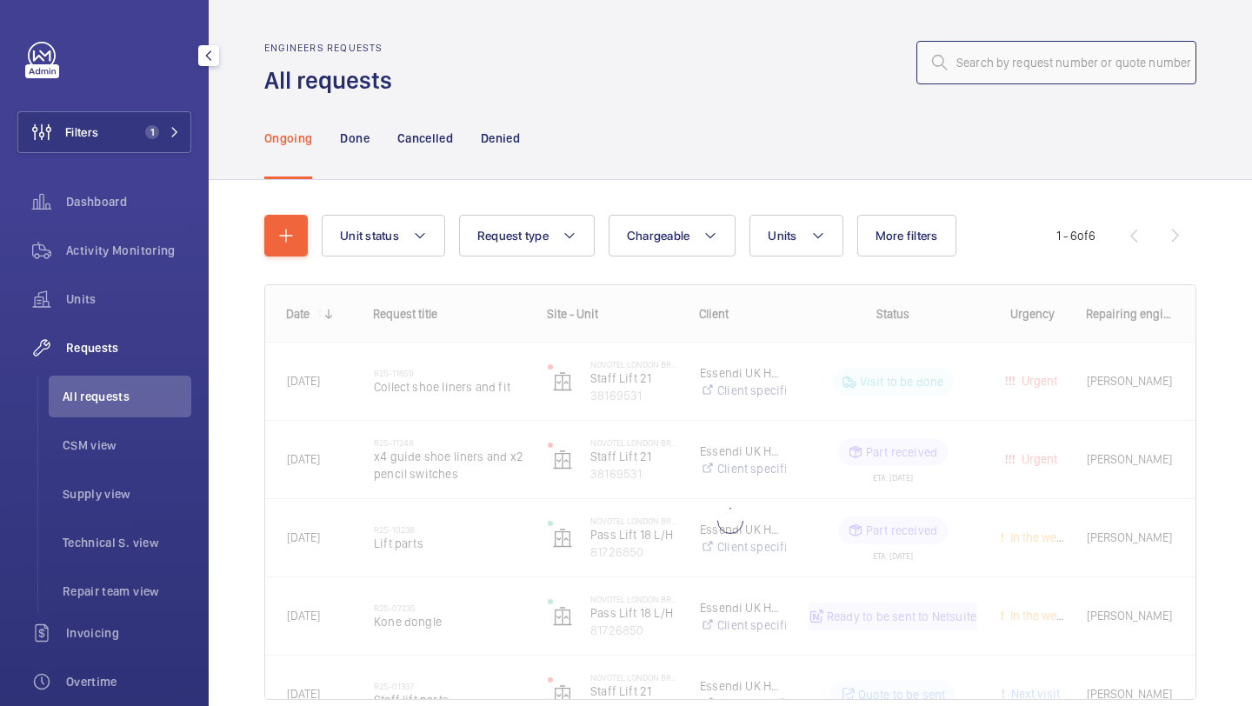
click at [1068, 53] on input "text" at bounding box center [1056, 62] width 280 height 43
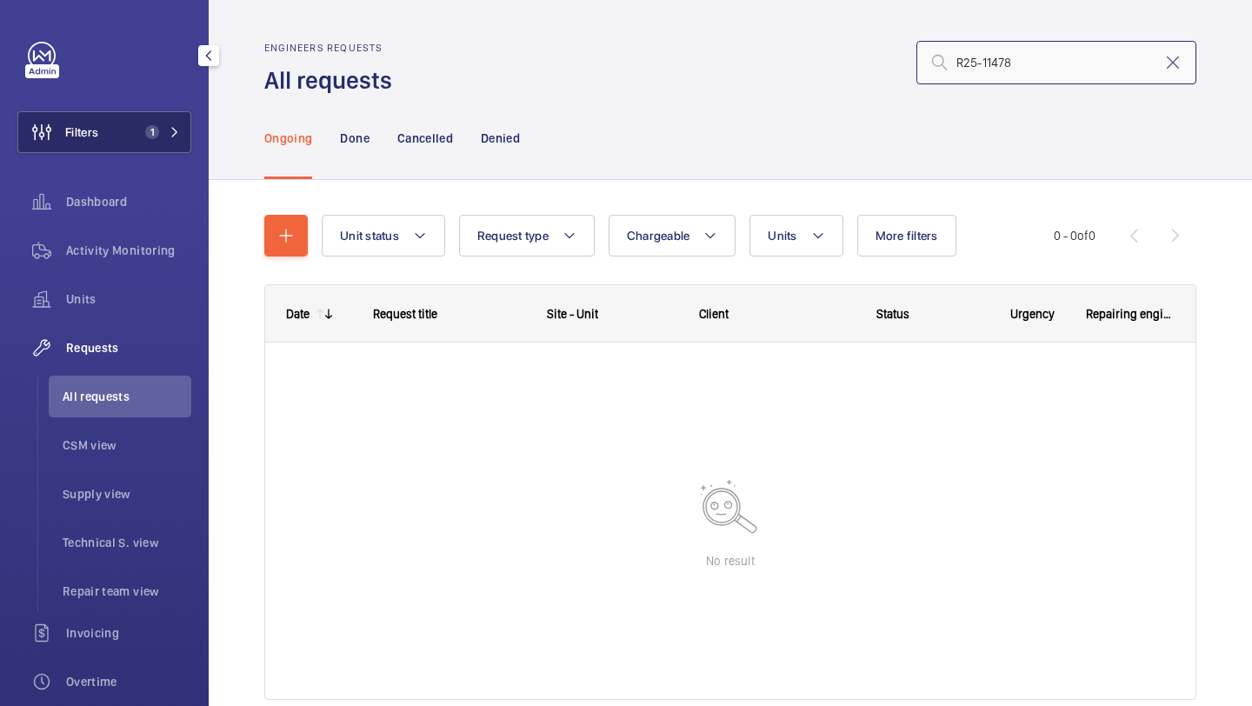
type input "R25-11478"
click at [149, 129] on span "1" at bounding box center [152, 132] width 14 height 14
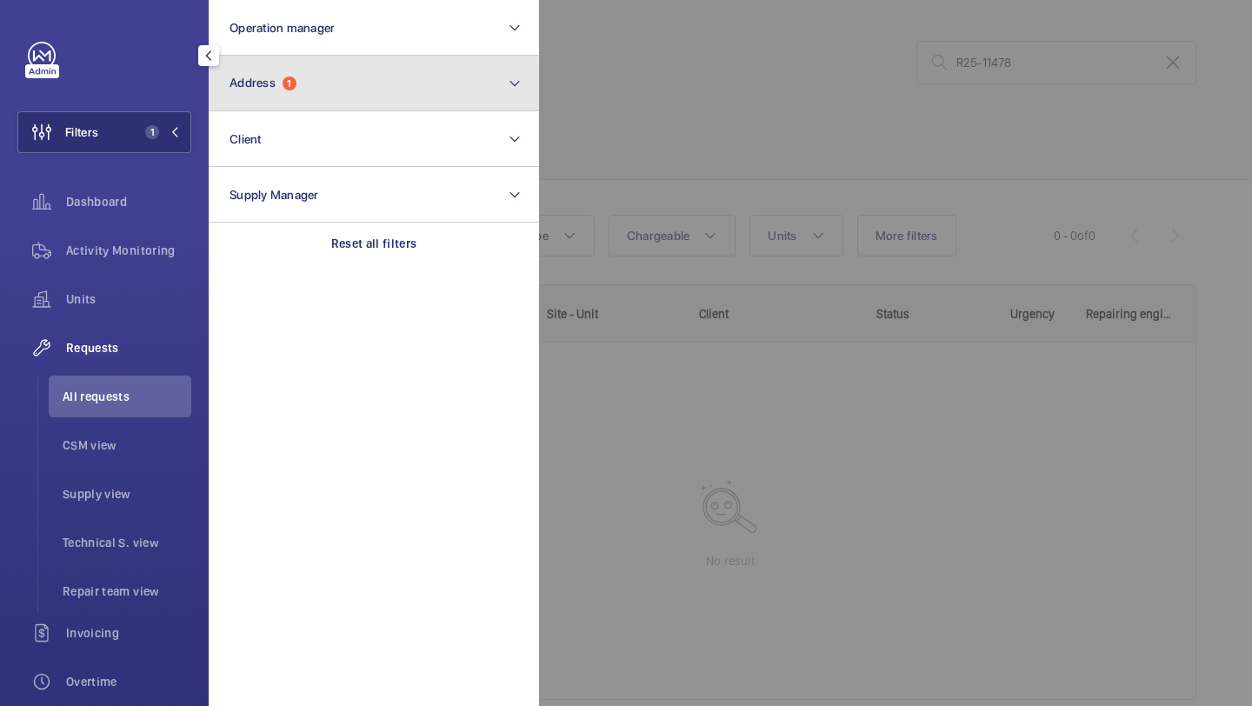
click at [280, 99] on button "Address 1" at bounding box center [374, 84] width 330 height 56
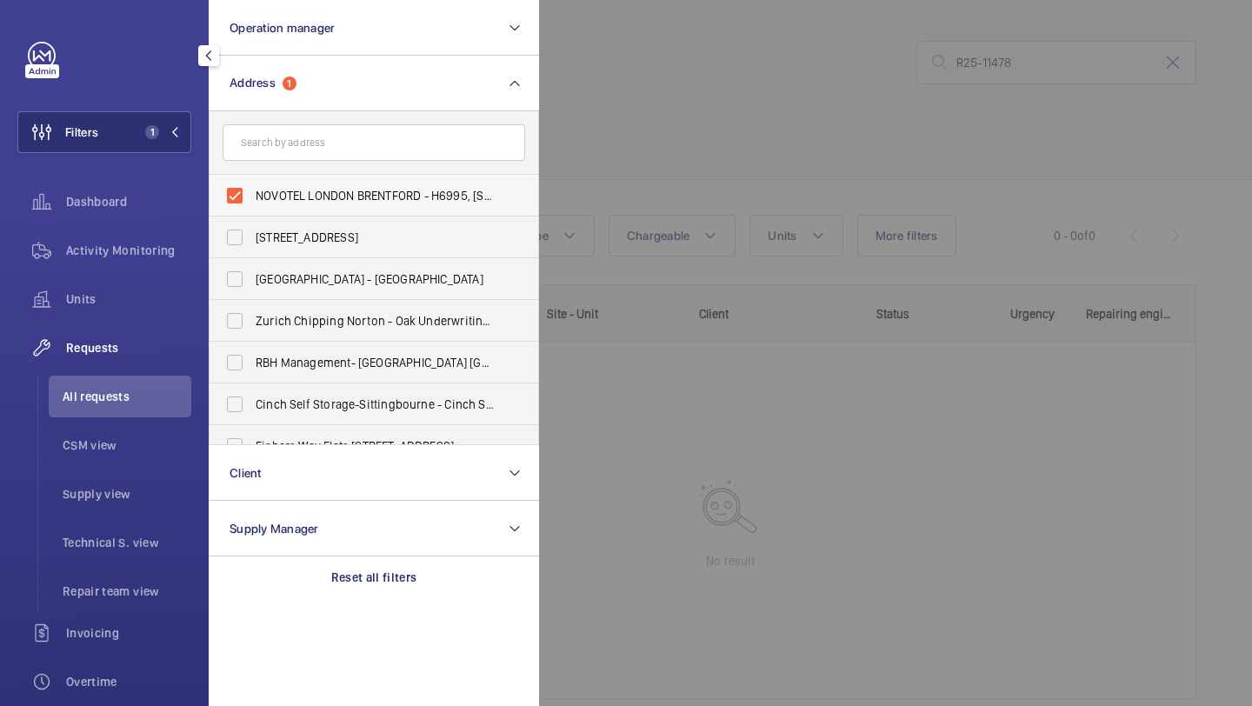
click at [291, 176] on label "NOVOTEL LONDON BRENTFORD - H6995, NOVOTEL LONDON BRENTFORD, Great West Rd, BREN…" at bounding box center [361, 196] width 303 height 42
click at [252, 178] on input "NOVOTEL LONDON BRENTFORD - H6995, NOVOTEL LONDON BRENTFORD, Great West Rd, BREN…" at bounding box center [234, 195] width 35 height 35
checkbox input "false"
click at [598, 123] on div at bounding box center [1165, 353] width 1252 height 706
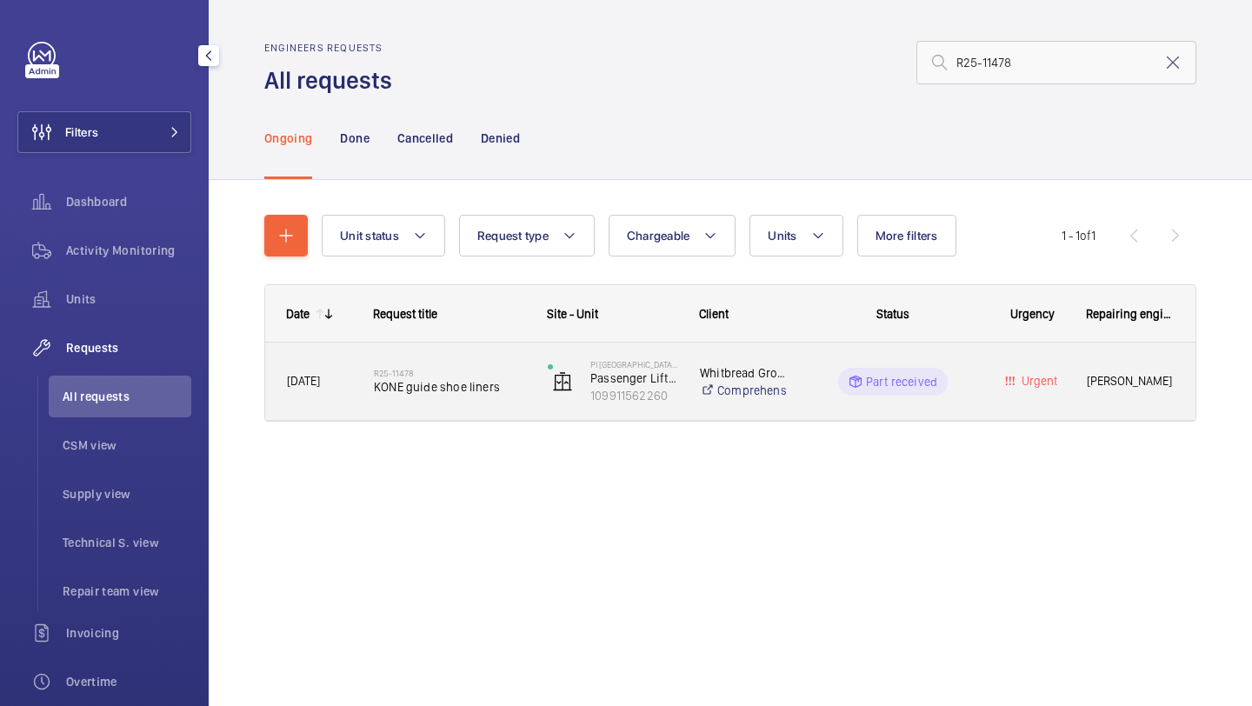
click at [469, 374] on h2 "R25-11478" at bounding box center [449, 373] width 151 height 10
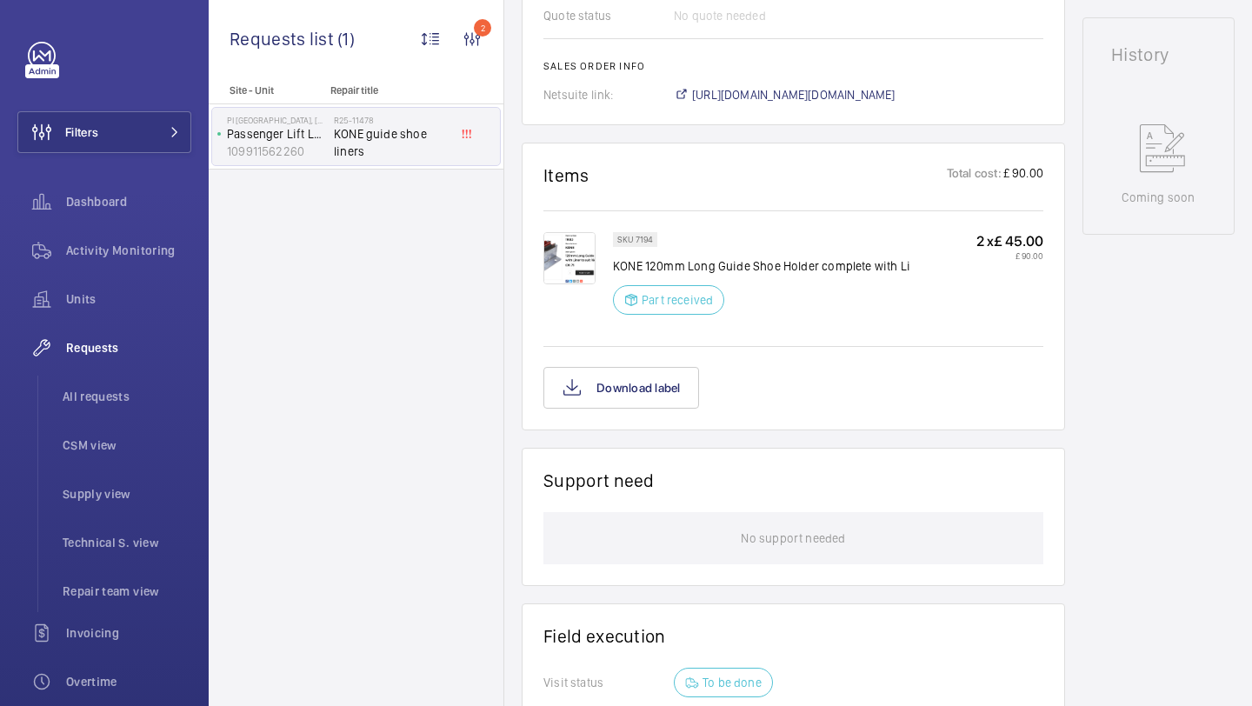
scroll to position [823, 0]
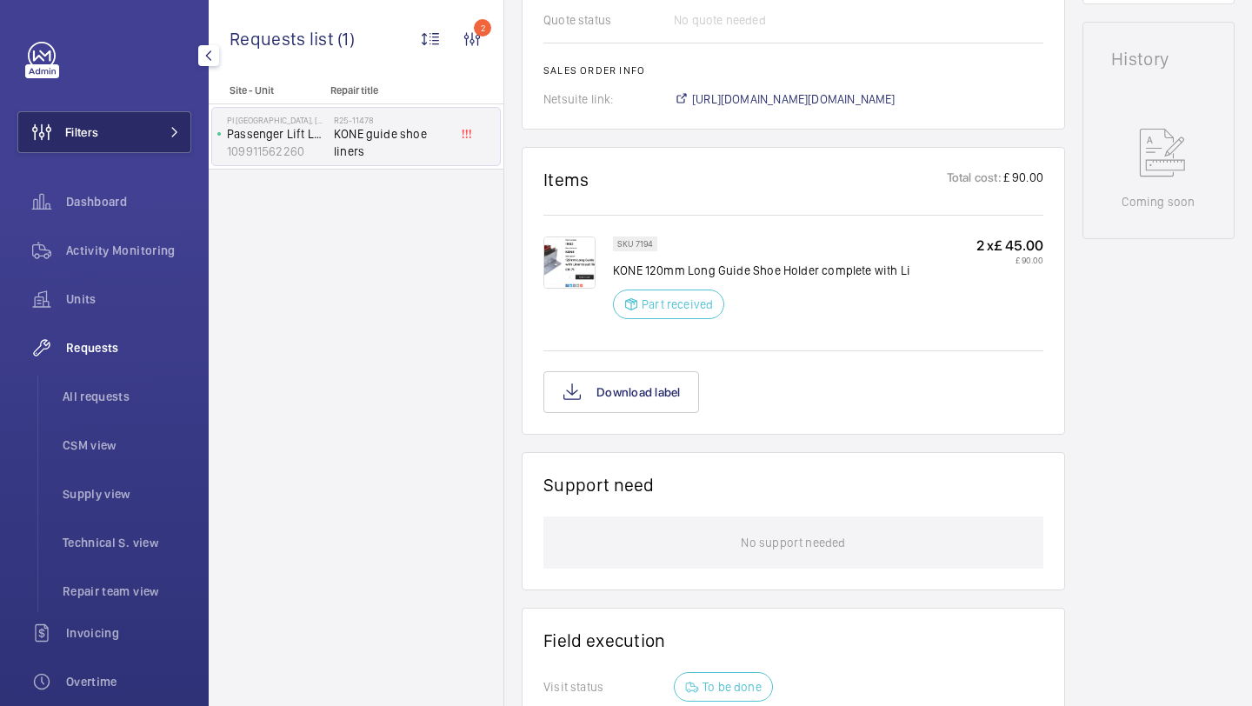
click at [165, 119] on button "Filters" at bounding box center [104, 132] width 174 height 42
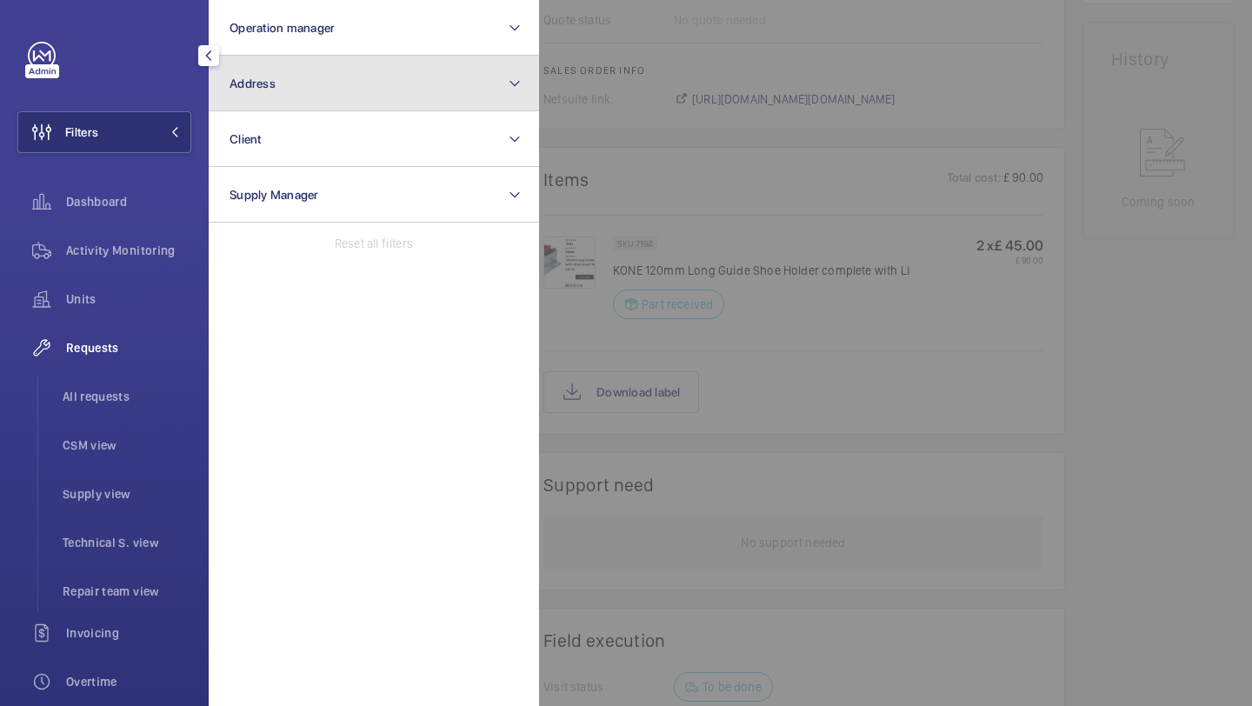
click at [276, 88] on button "Address" at bounding box center [374, 84] width 330 height 56
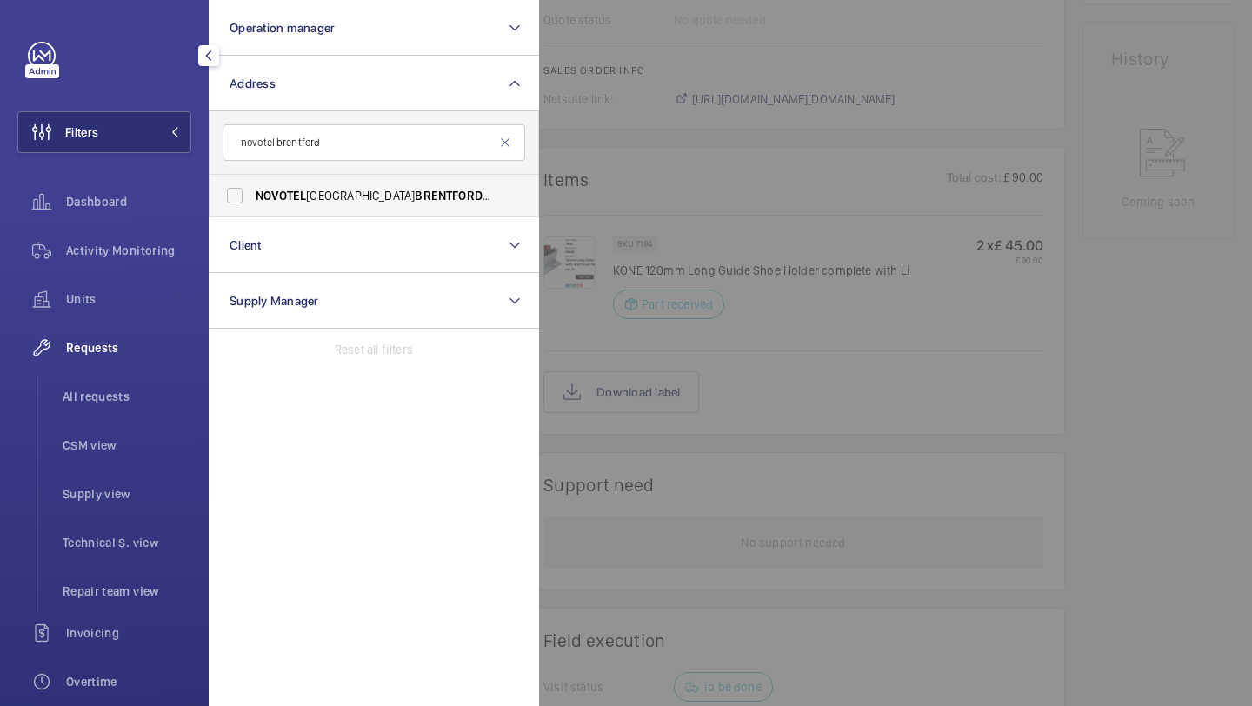
type input "novotel brentford"
click at [294, 190] on span "NOVOTEL" at bounding box center [281, 196] width 50 height 14
click at [252, 190] on input "NOVOTEL LONDON BRENTFORD - H6995, NOVOTEL LONDON BRENTFORD , Great West Rd, BRE…" at bounding box center [234, 195] width 35 height 35
checkbox input "true"
click at [661, 179] on div at bounding box center [1165, 353] width 1252 height 706
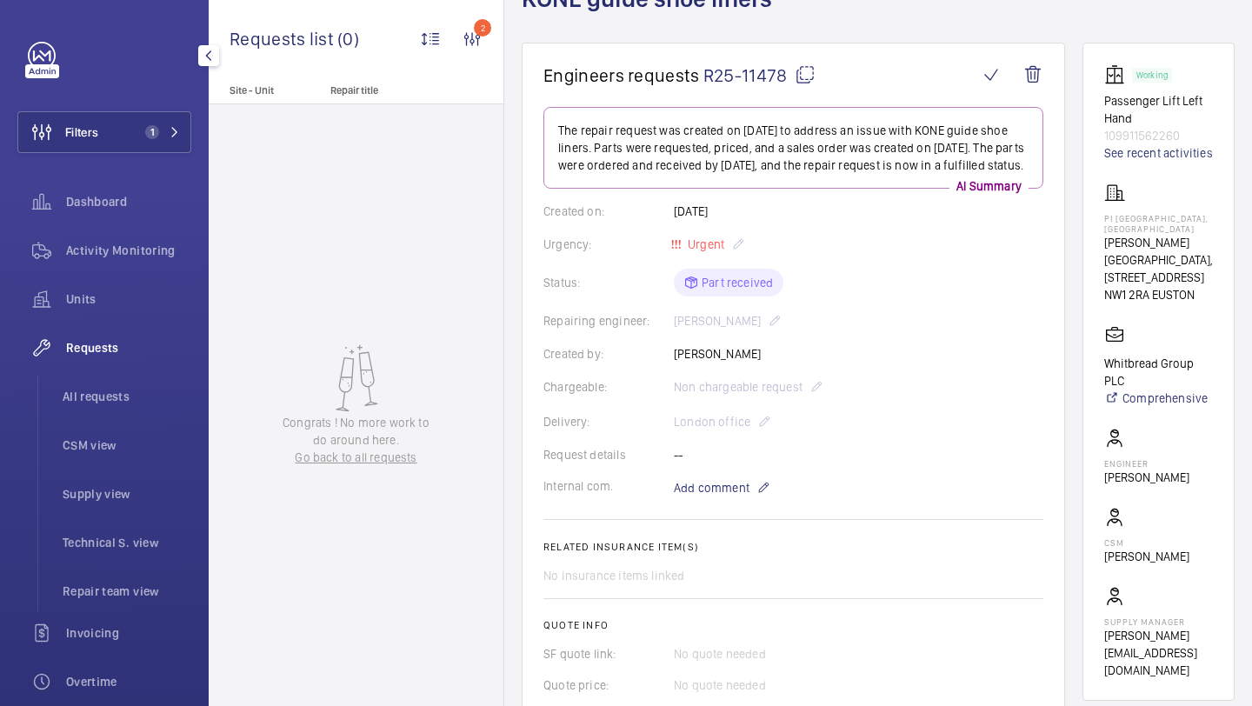
scroll to position [70, 0]
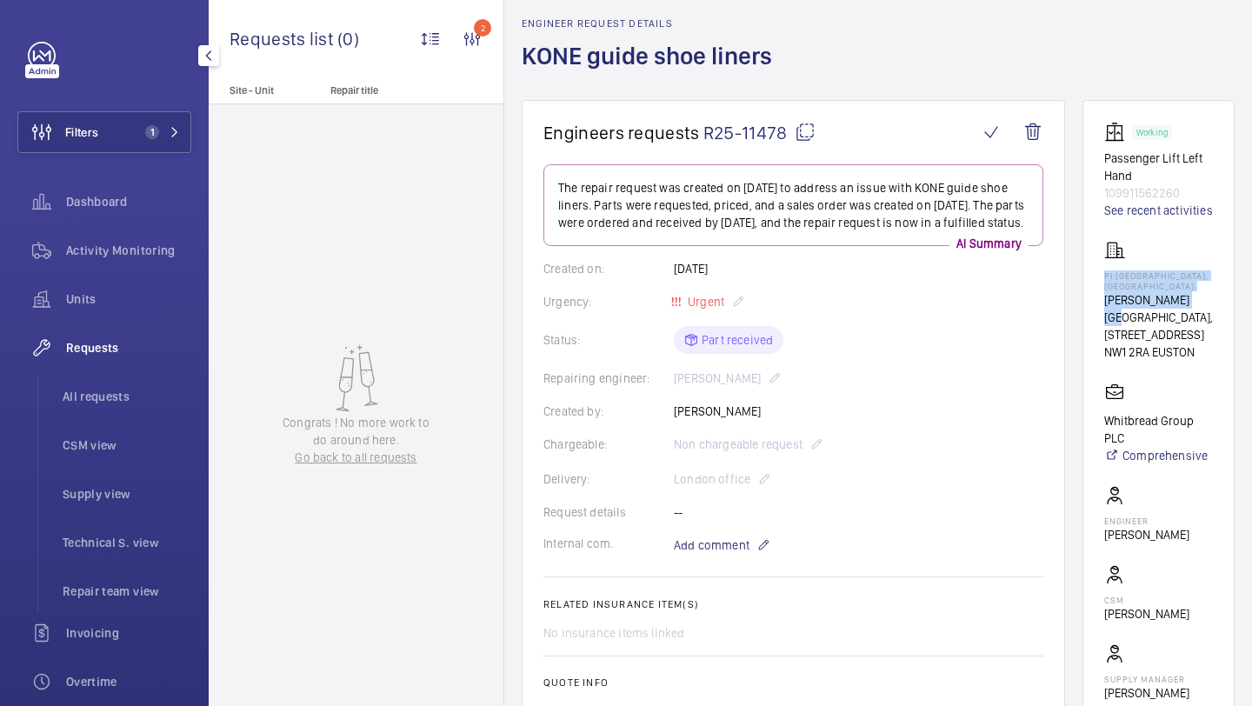
drag, startPoint x: 1191, startPoint y: 319, endPoint x: 1092, endPoint y: 293, distance: 102.5
click at [1092, 294] on wm-front-card "Working Passenger Lift Left Hand 109911562260 See recent activities PI London, …" at bounding box center [1158, 429] width 152 height 658
click at [146, 143] on button "Filters 1" at bounding box center [104, 132] width 174 height 42
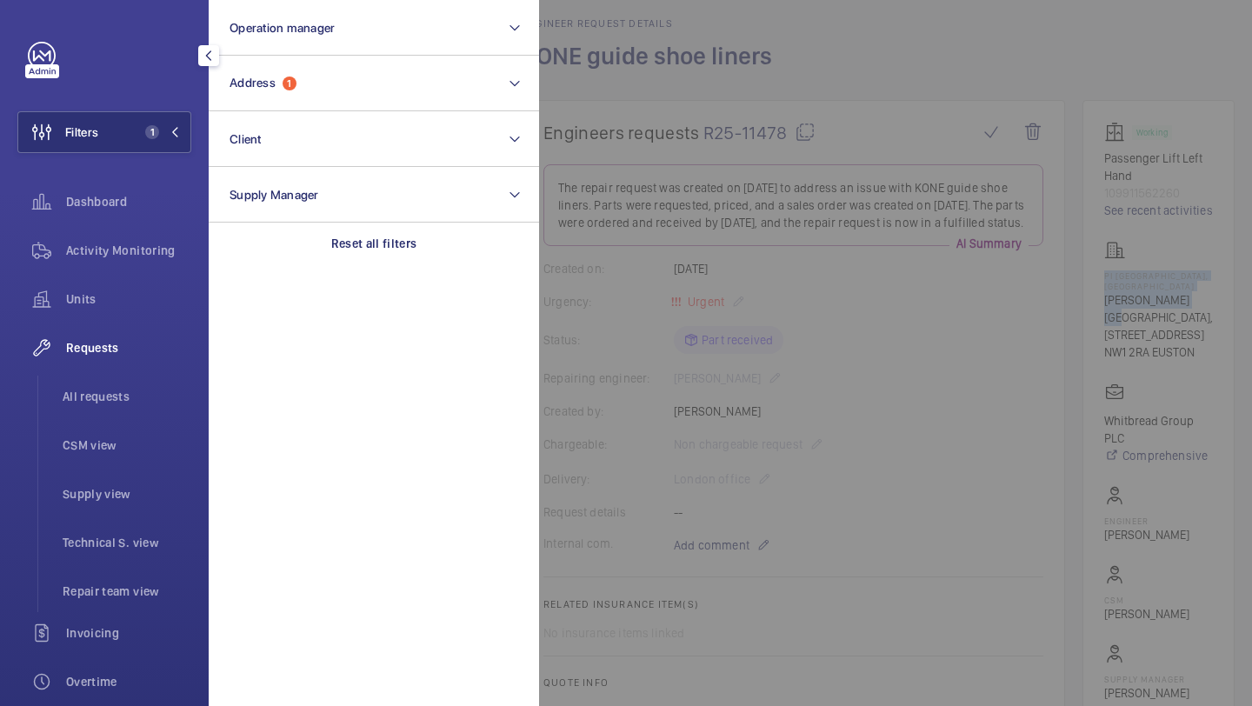
click at [320, 35] on button "Operation manager" at bounding box center [374, 28] width 330 height 56
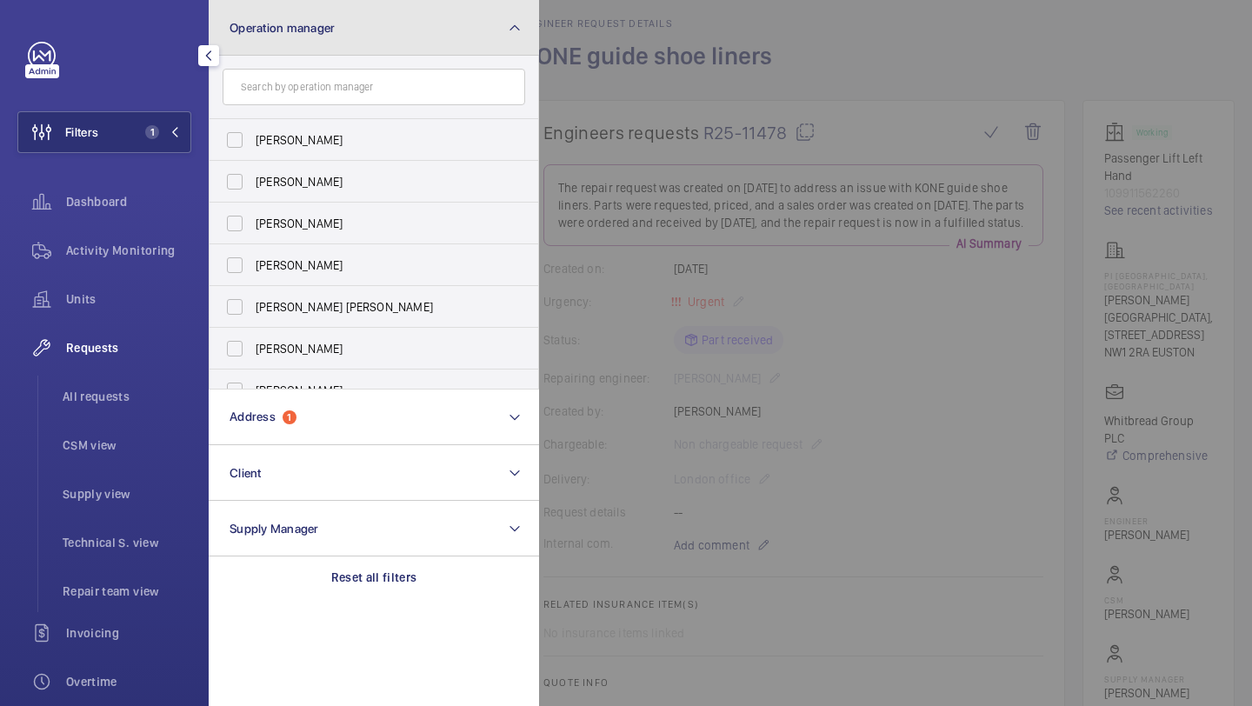
click at [303, 41] on button "Operation manager" at bounding box center [374, 28] width 330 height 56
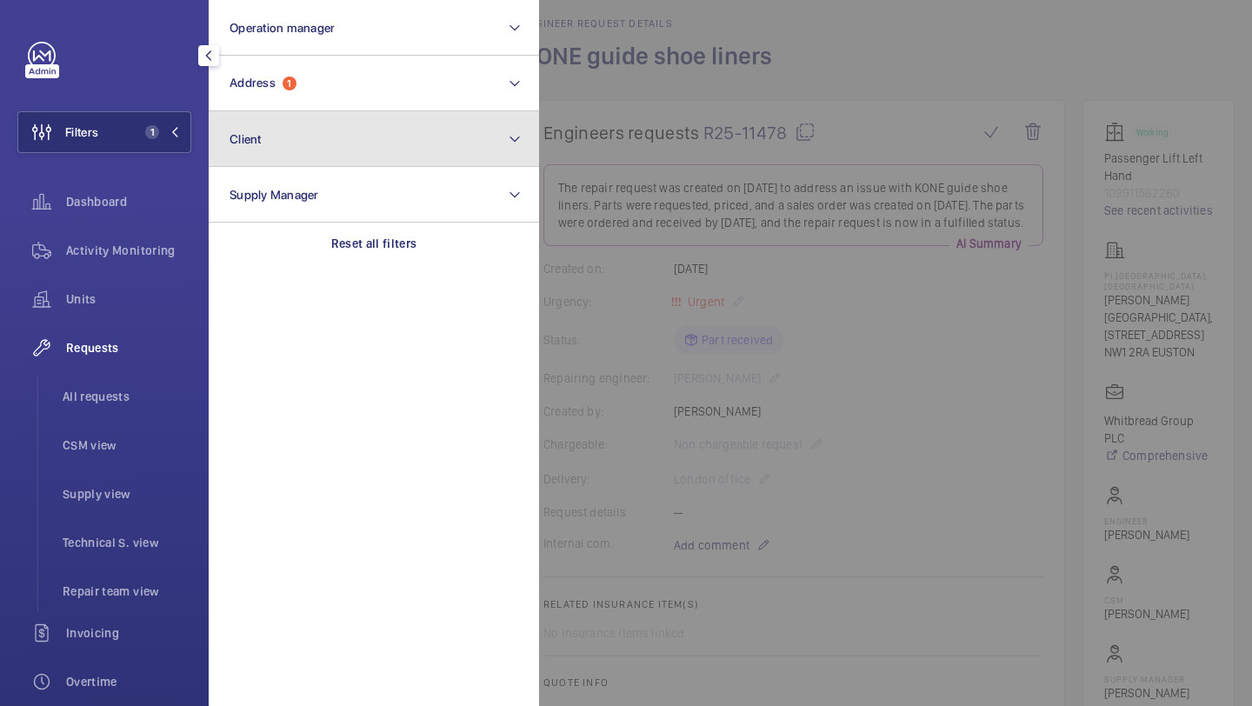
click at [296, 130] on button "Client" at bounding box center [374, 139] width 330 height 56
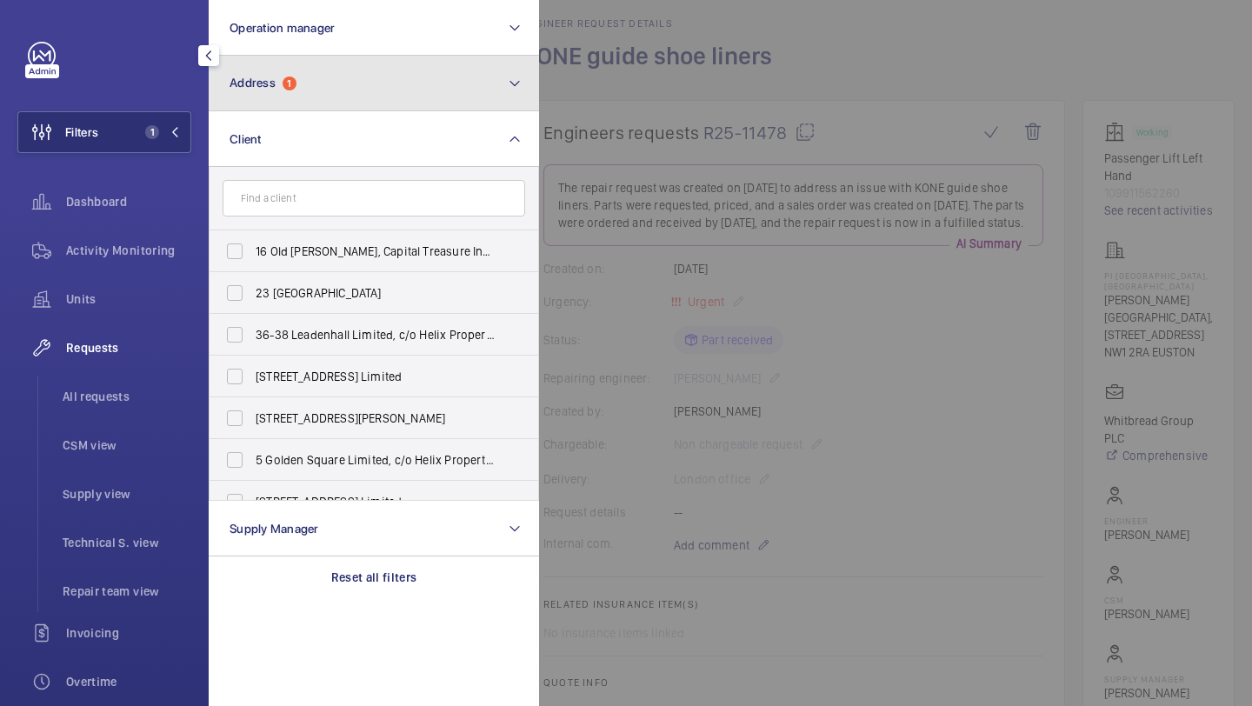
click at [296, 85] on span "1" at bounding box center [290, 84] width 14 height 14
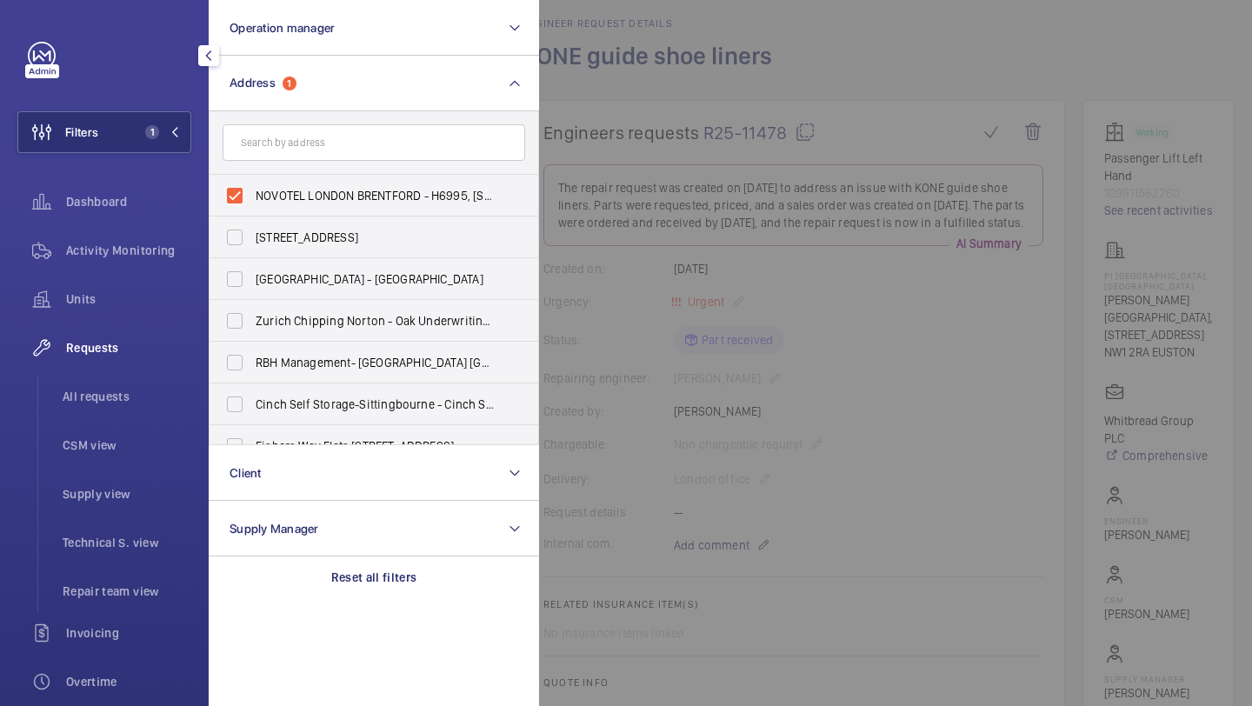
click at [296, 144] on input "text" at bounding box center [374, 142] width 303 height 37
click at [296, 176] on label "NOVOTEL LONDON BRENTFORD - H6995, NOVOTEL LONDON BRENTFORD, Great West Rd, BREN…" at bounding box center [361, 196] width 303 height 42
click at [252, 178] on input "NOVOTEL LONDON BRENTFORD - H6995, NOVOTEL LONDON BRENTFORD, Great West Rd, BREN…" at bounding box center [234, 195] width 35 height 35
checkbox input "false"
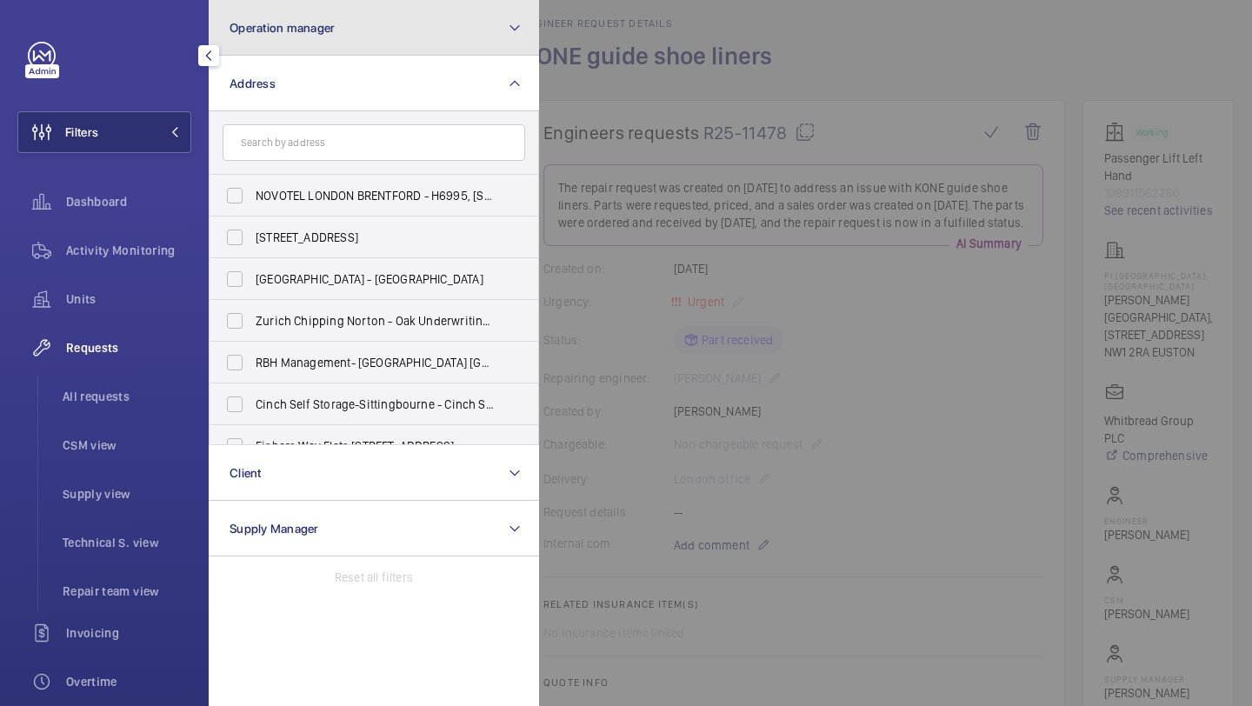
click at [315, 24] on span "Operation manager" at bounding box center [282, 28] width 105 height 14
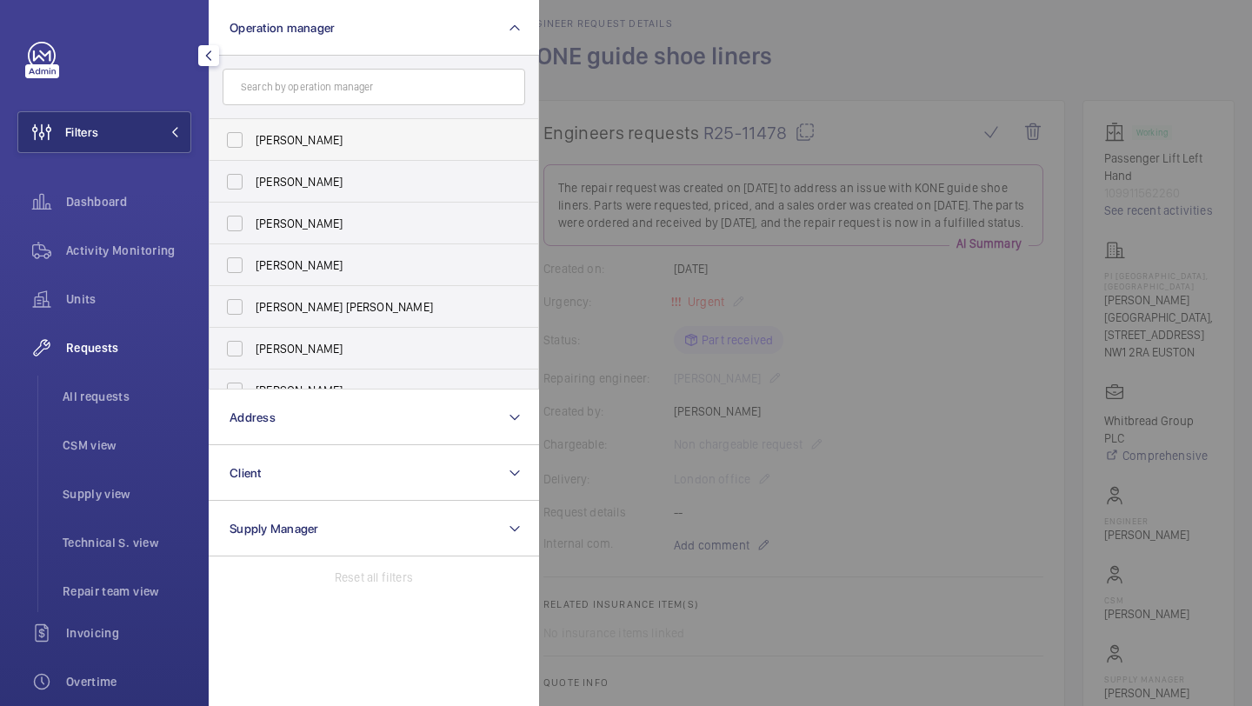
click at [286, 143] on span "[PERSON_NAME]" at bounding box center [375, 139] width 239 height 17
click at [252, 143] on input "[PERSON_NAME]" at bounding box center [234, 140] width 35 height 35
checkbox input "true"
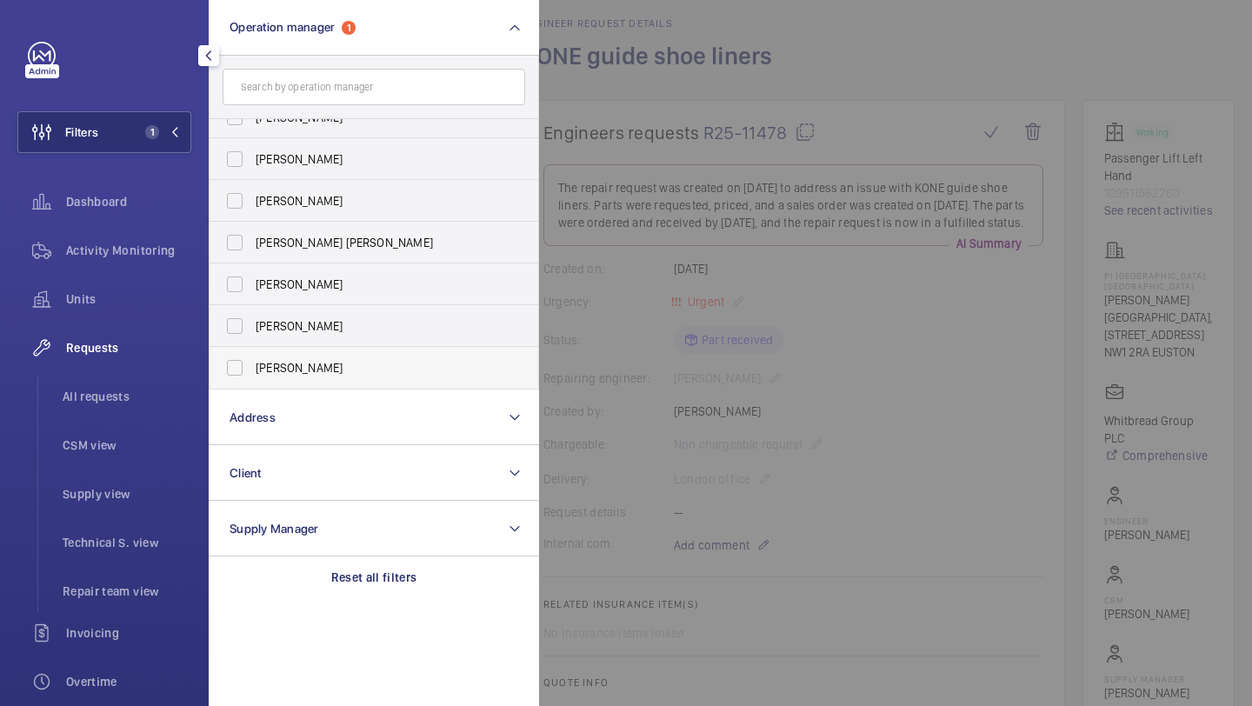
click at [289, 358] on label "[PERSON_NAME]" at bounding box center [361, 368] width 303 height 42
click at [252, 358] on input "[PERSON_NAME]" at bounding box center [234, 367] width 35 height 35
checkbox input "true"
click at [167, 386] on li "All requests" at bounding box center [120, 397] width 143 height 42
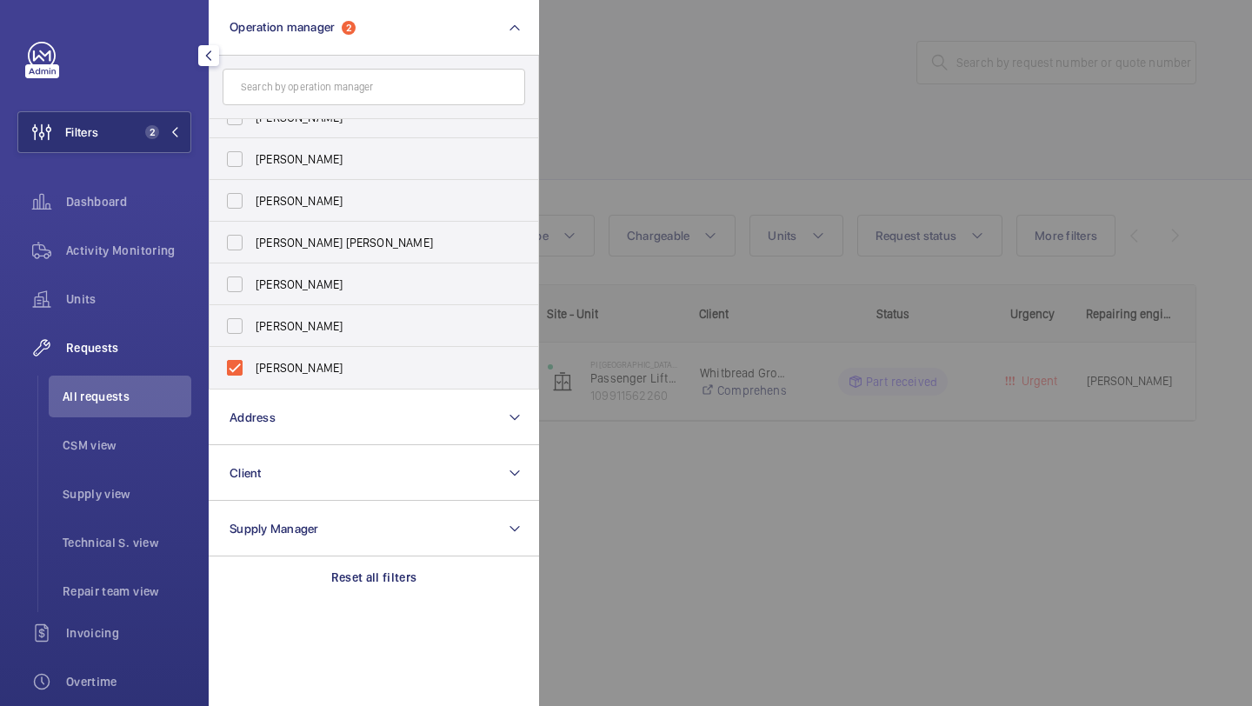
click at [650, 150] on div at bounding box center [1165, 353] width 1252 height 706
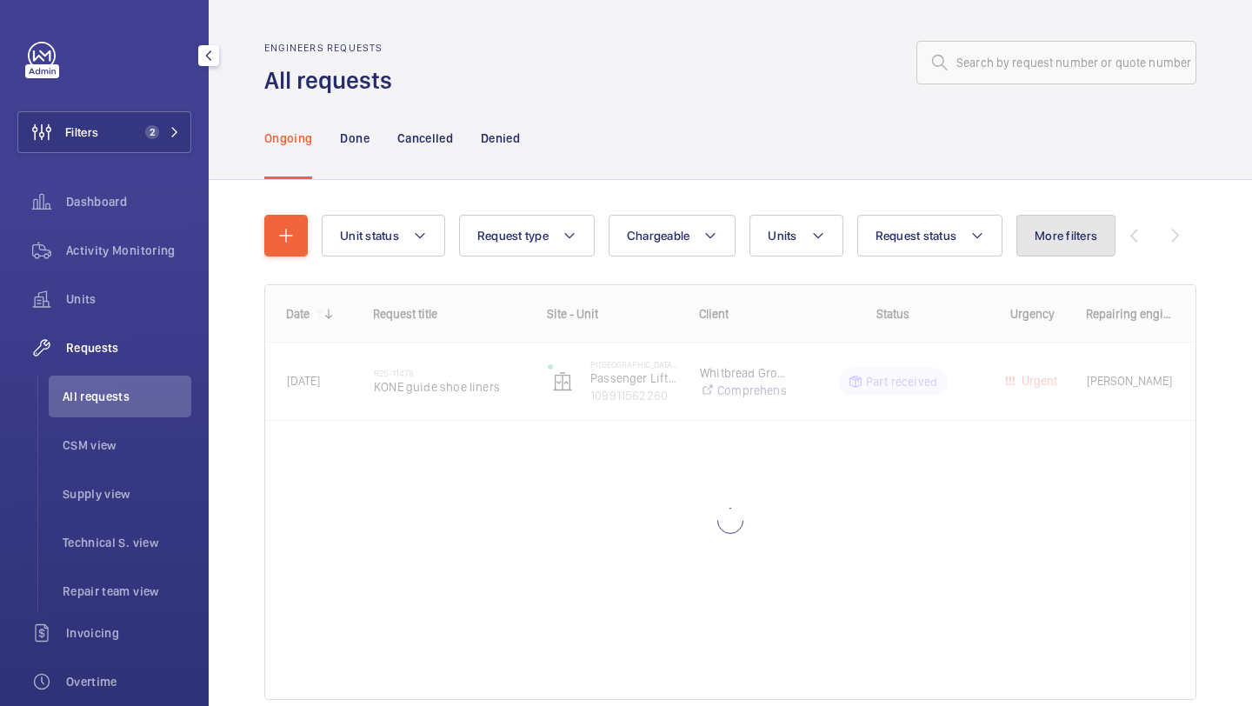
click at [1050, 246] on button "More filters" at bounding box center [1065, 236] width 99 height 42
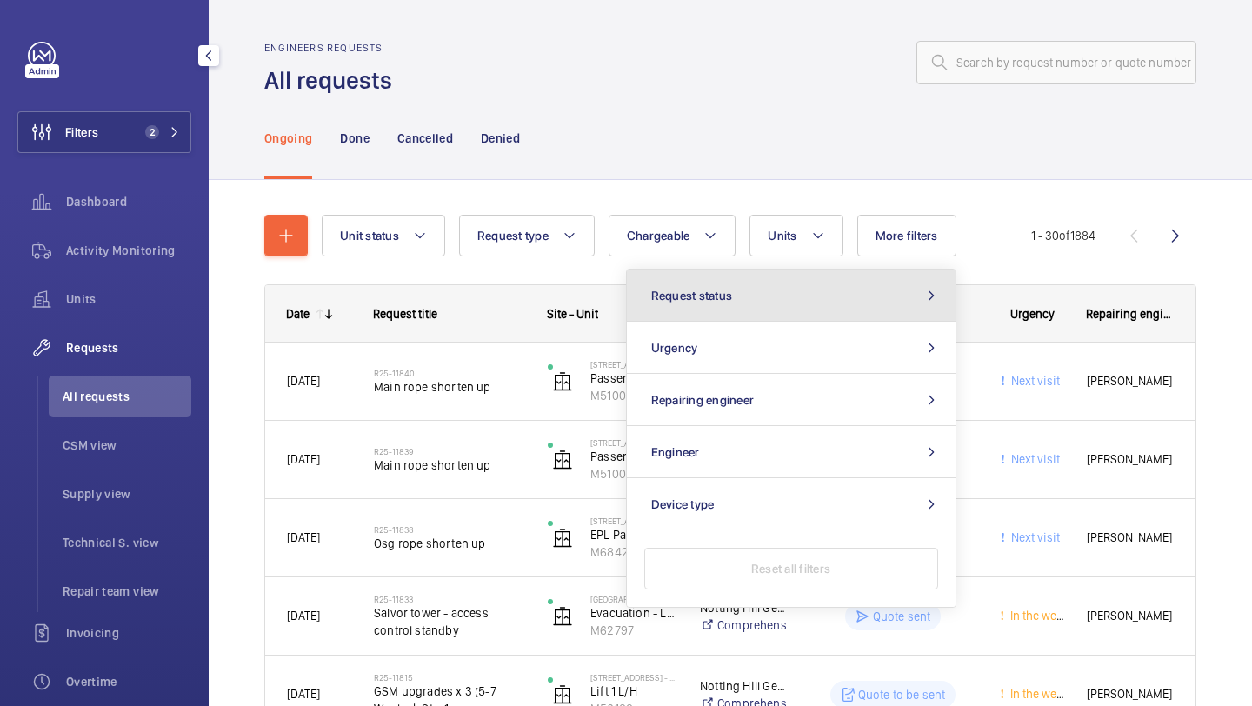
click at [865, 290] on button "Request status" at bounding box center [791, 295] width 329 height 52
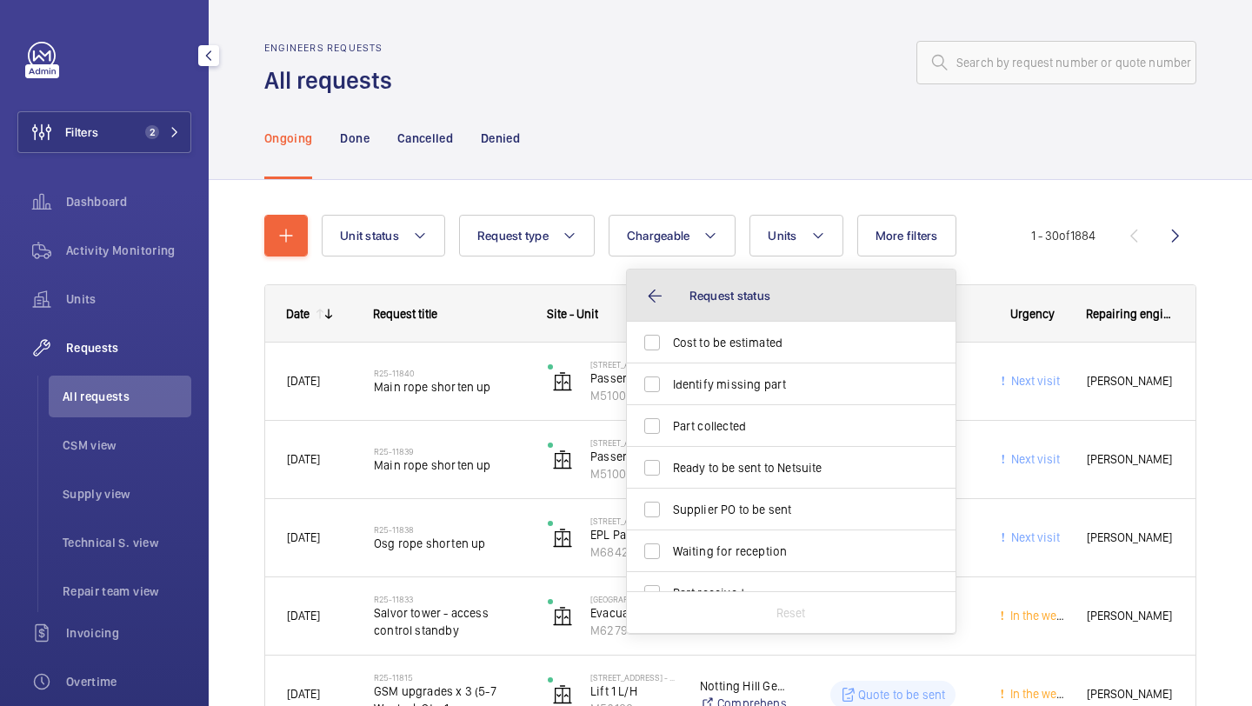
click at [831, 320] on button "Request status" at bounding box center [791, 295] width 329 height 52
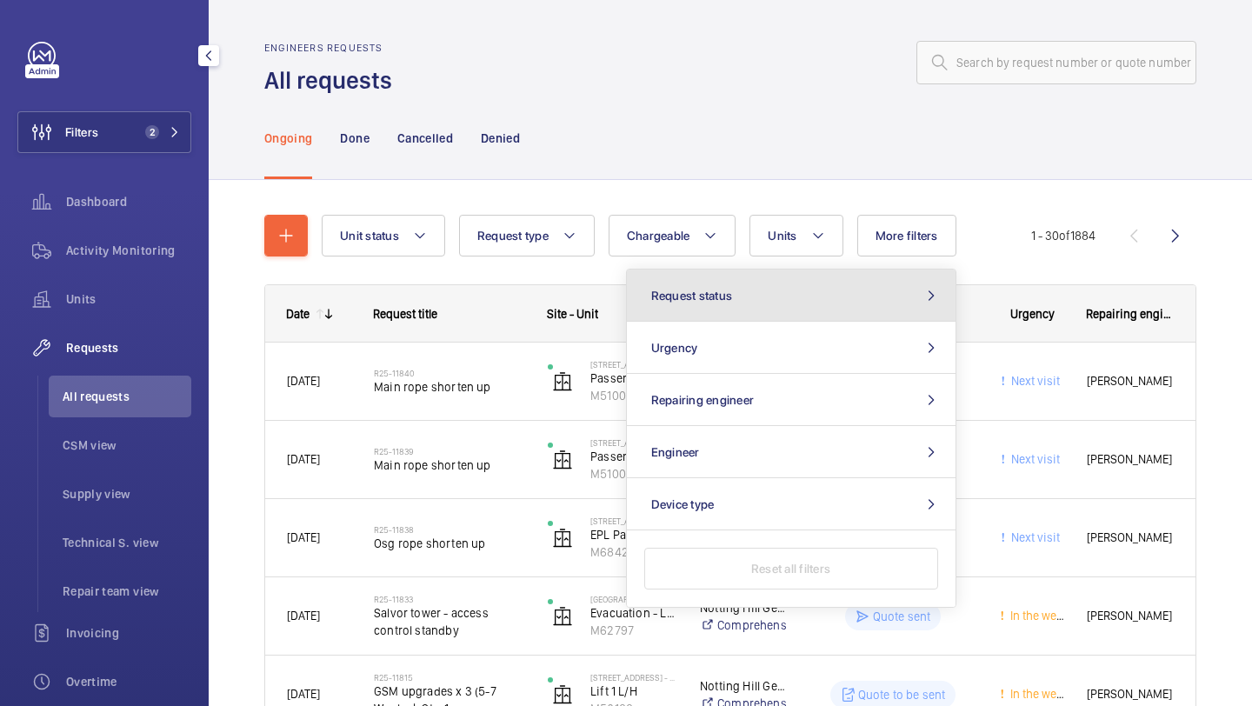
click at [807, 305] on button "Request status" at bounding box center [791, 295] width 329 height 52
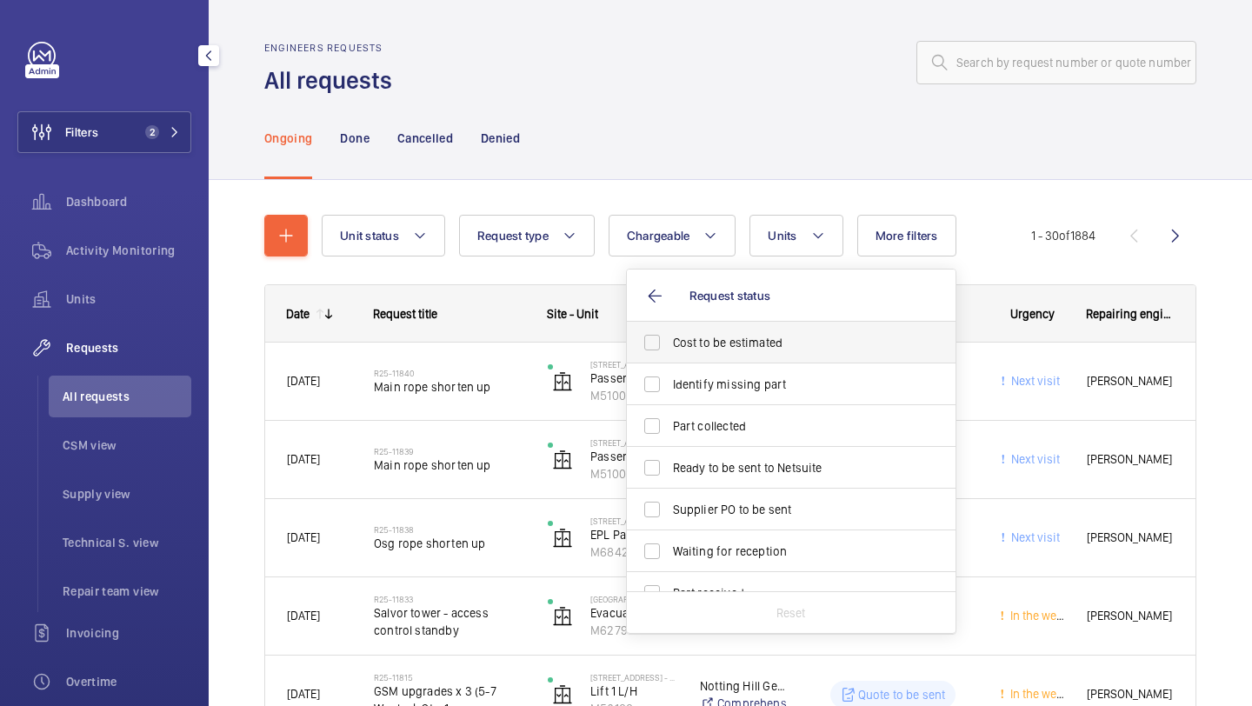
click at [775, 343] on span "Cost to be estimated" at bounding box center [792, 342] width 239 height 17
click at [669, 343] on input "Cost to be estimated" at bounding box center [652, 342] width 35 height 35
checkbox input "true"
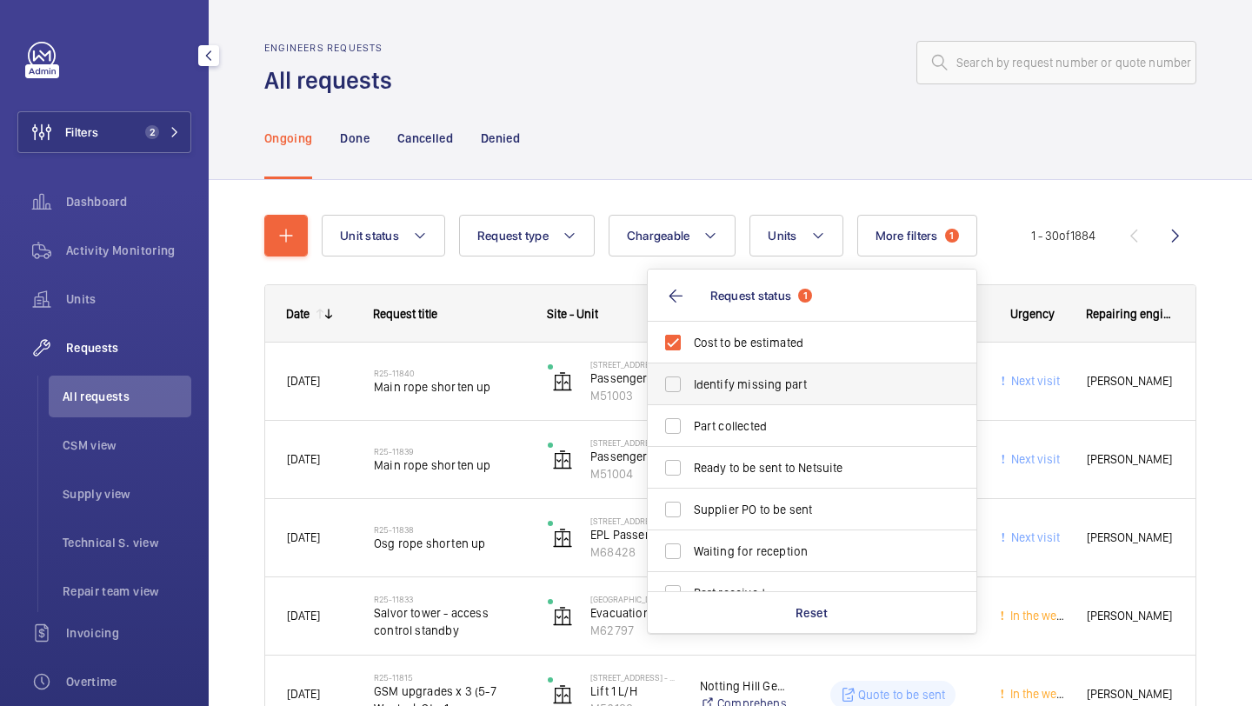
click at [774, 379] on span "Identify missing part" at bounding box center [813, 384] width 239 height 17
click at [690, 379] on input "Identify missing part" at bounding box center [672, 384] width 35 height 35
checkbox input "true"
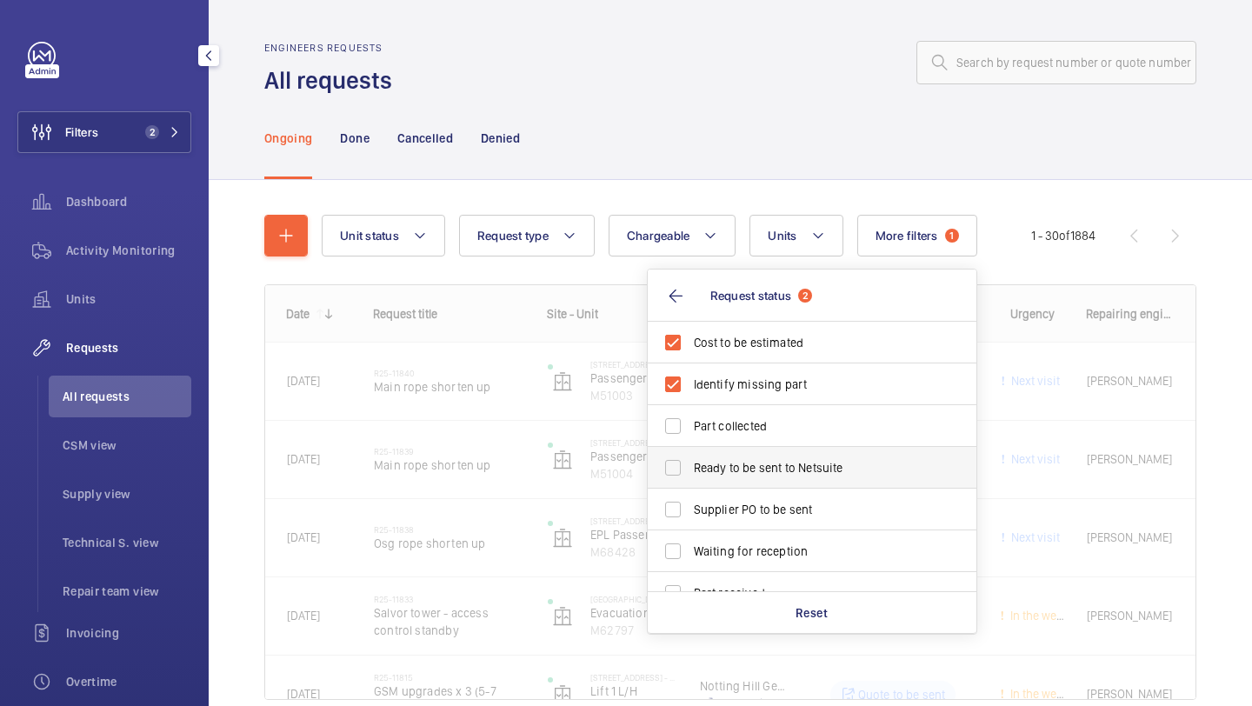
click at [749, 485] on label "Ready to be sent to Netsuite" at bounding box center [799, 468] width 303 height 42
click at [690, 485] on input "Ready to be sent to Netsuite" at bounding box center [672, 467] width 35 height 35
checkbox input "true"
click at [749, 516] on span "Supplier PO to be sent" at bounding box center [813, 509] width 239 height 17
click at [690, 516] on input "Supplier PO to be sent" at bounding box center [672, 509] width 35 height 35
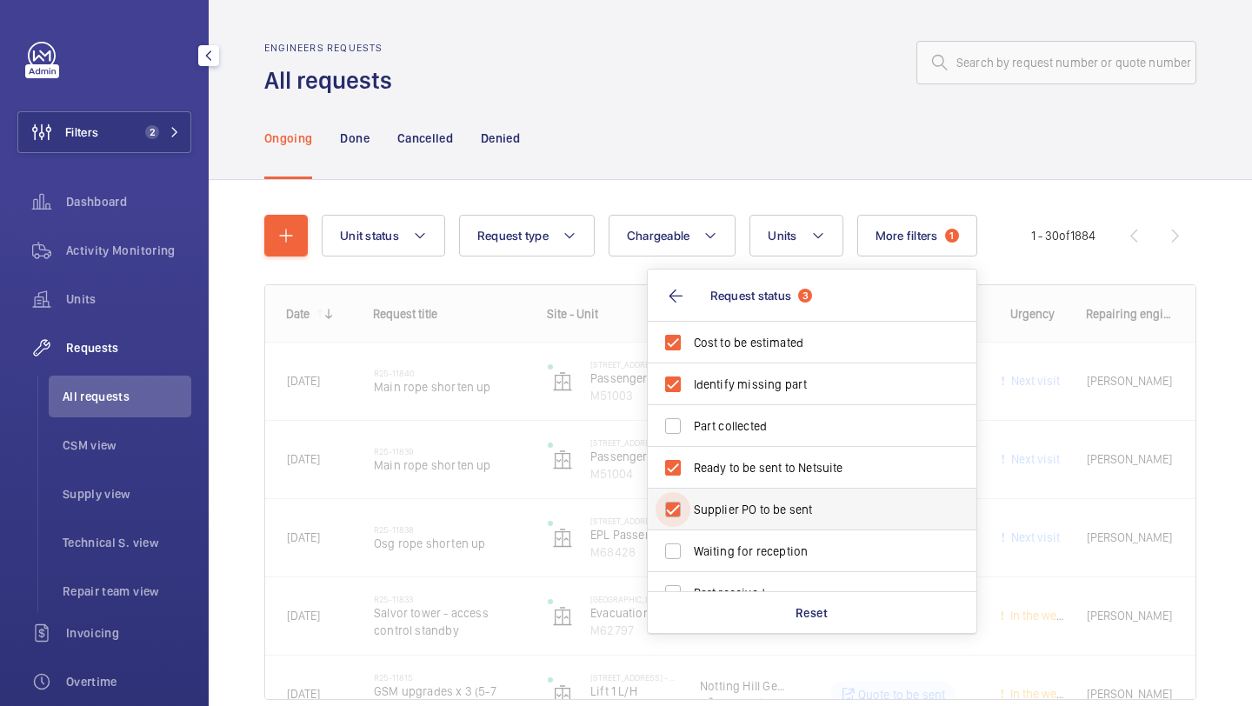
checkbox input "true"
click at [731, 149] on div "Ongoing Done Cancelled Denied" at bounding box center [730, 137] width 932 height 83
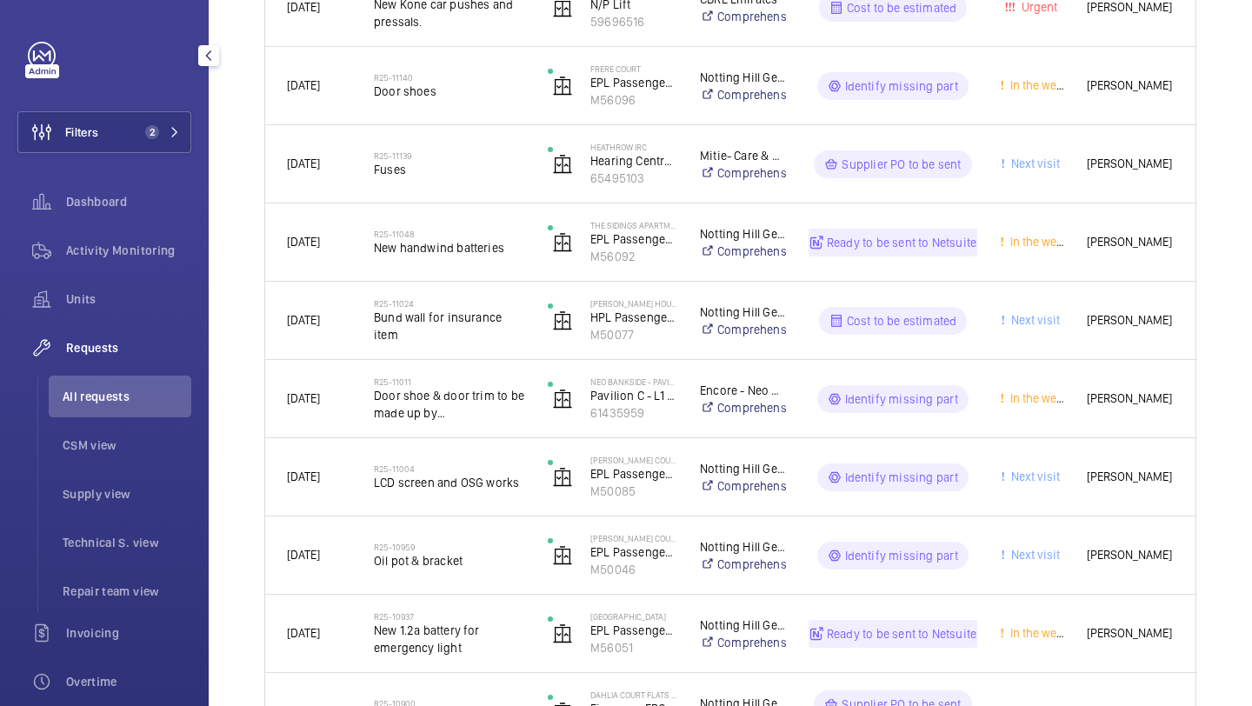
scroll to position [2068, 0]
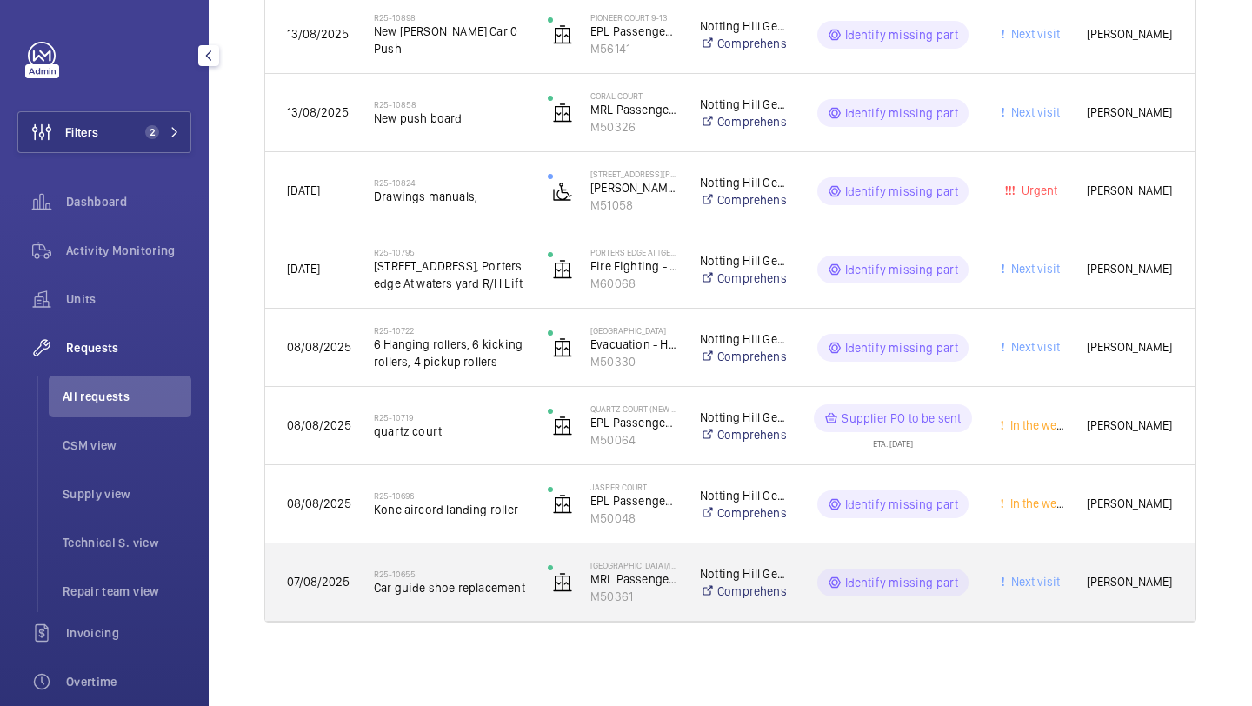
click at [479, 581] on span "Car guide shoe replacement" at bounding box center [449, 587] width 151 height 17
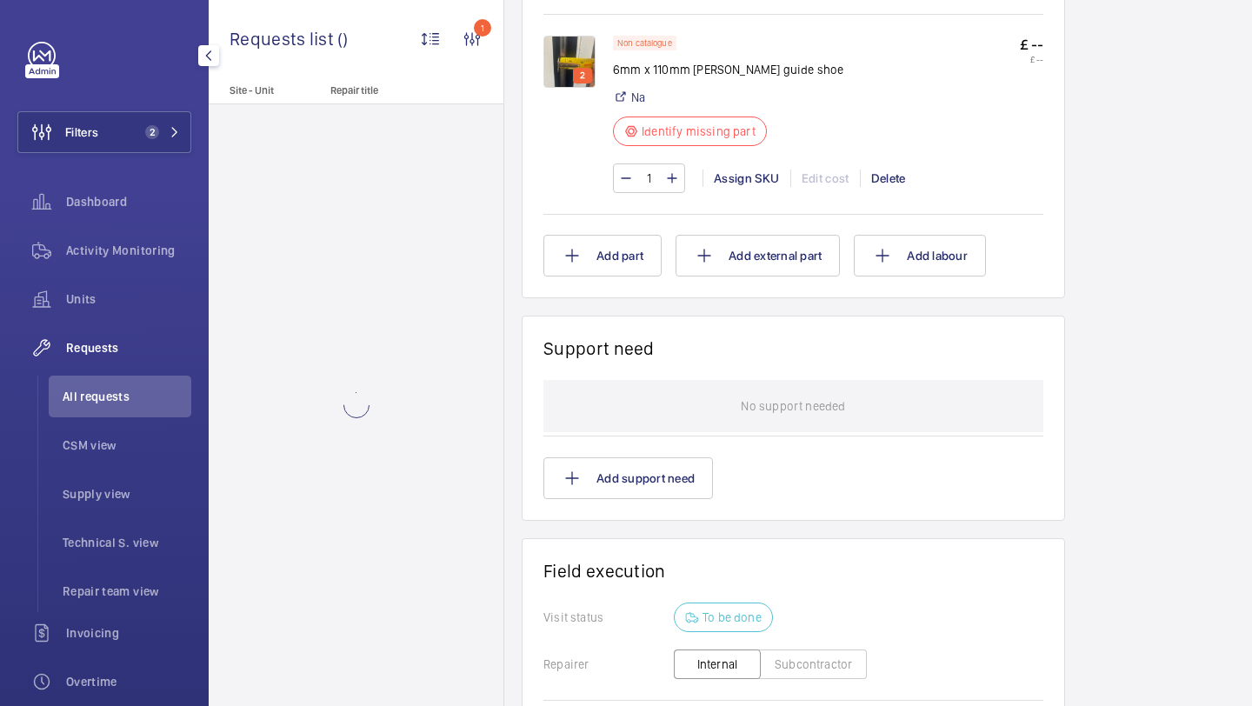
scroll to position [848, 0]
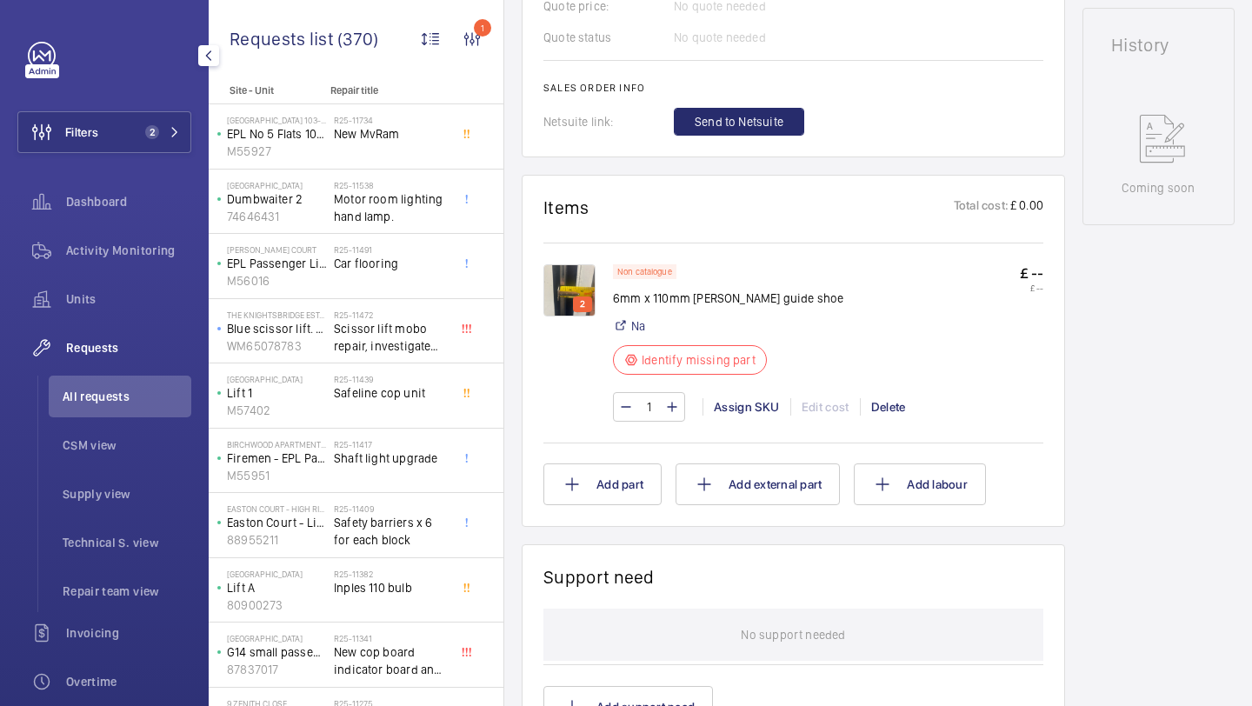
click at [570, 271] on img at bounding box center [569, 290] width 52 height 52
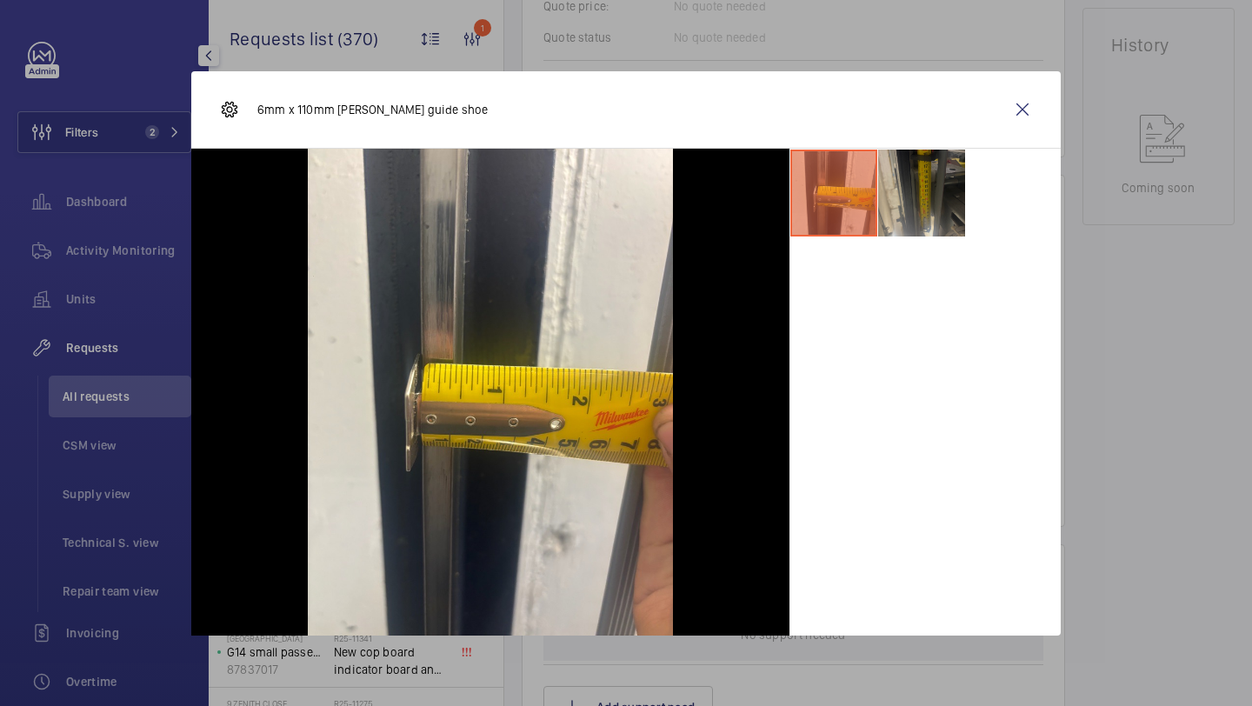
click at [910, 212] on li at bounding box center [921, 193] width 87 height 87
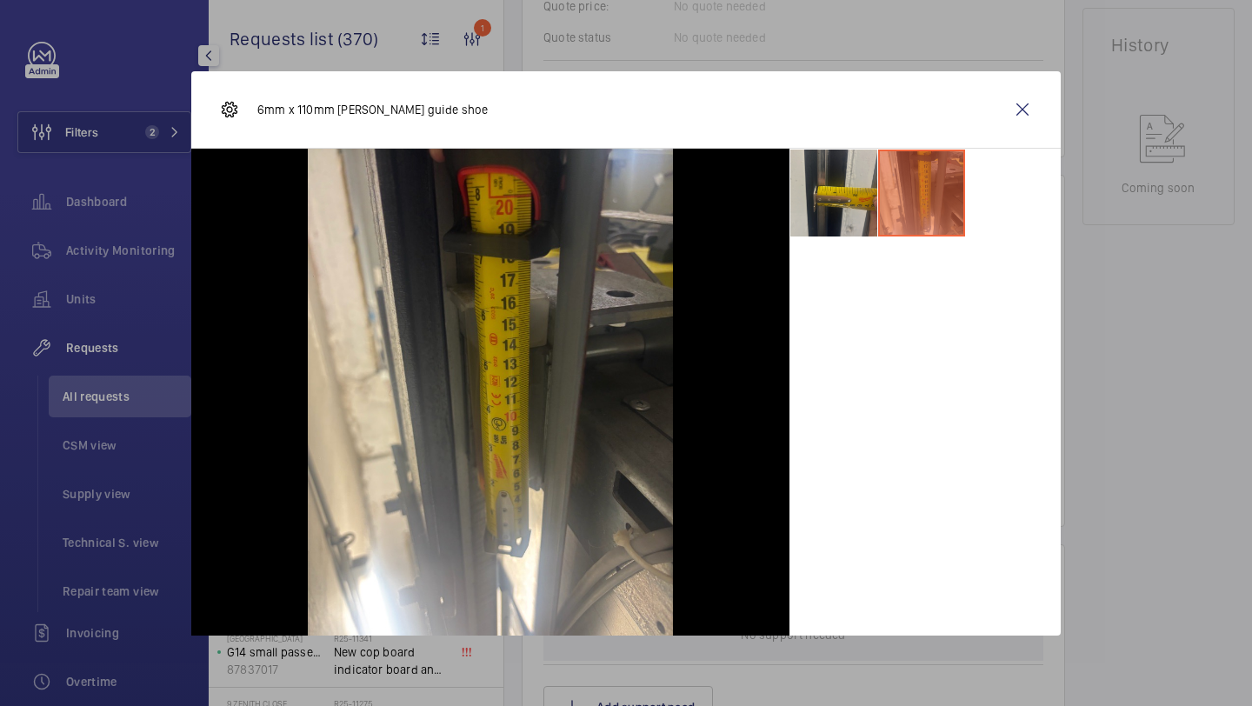
click at [833, 196] on li at bounding box center [833, 193] width 87 height 87
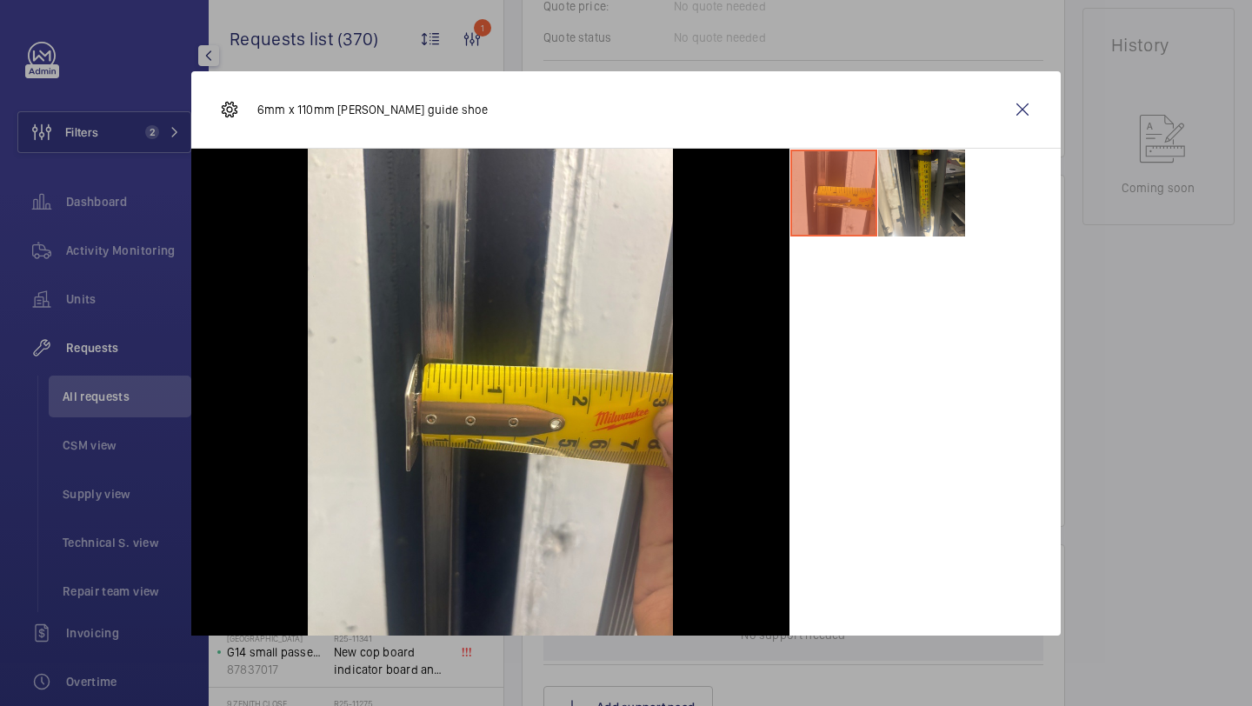
click at [998, 123] on div "6mm x 110mm [PERSON_NAME] guide shoe" at bounding box center [625, 109] width 869 height 77
click at [1014, 123] on wm-front-icon-button at bounding box center [1022, 110] width 42 height 42
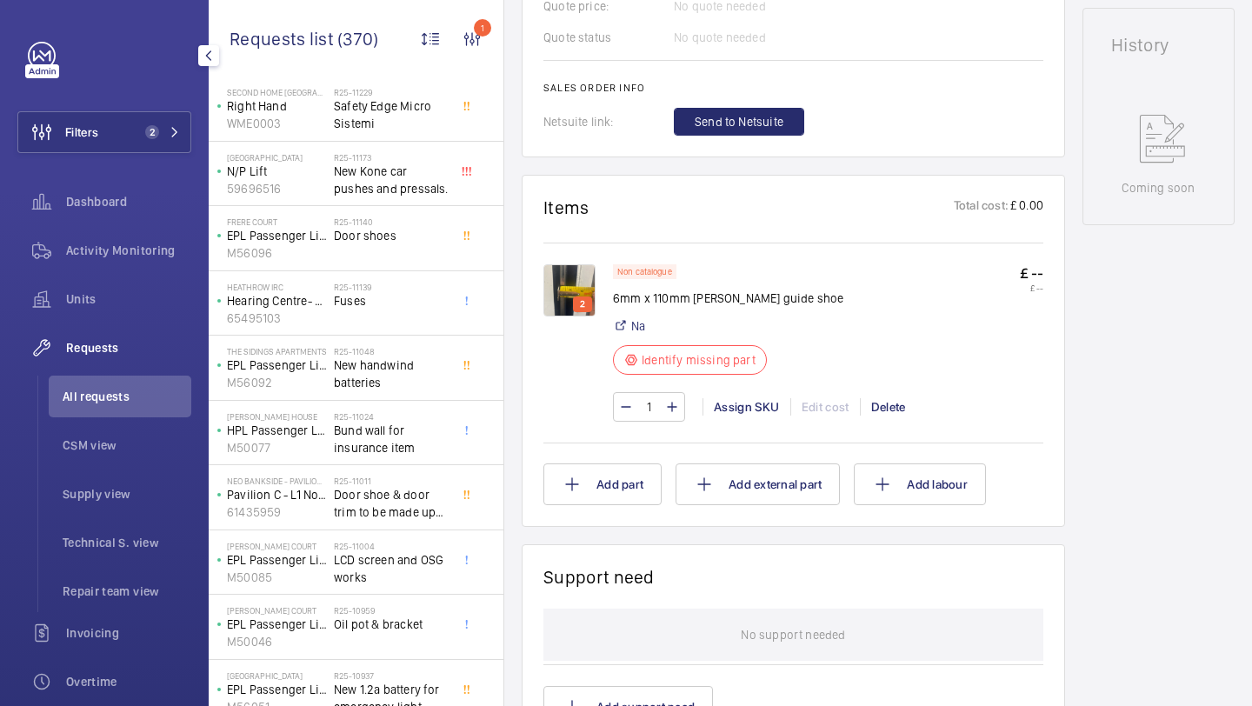
scroll to position [694, 0]
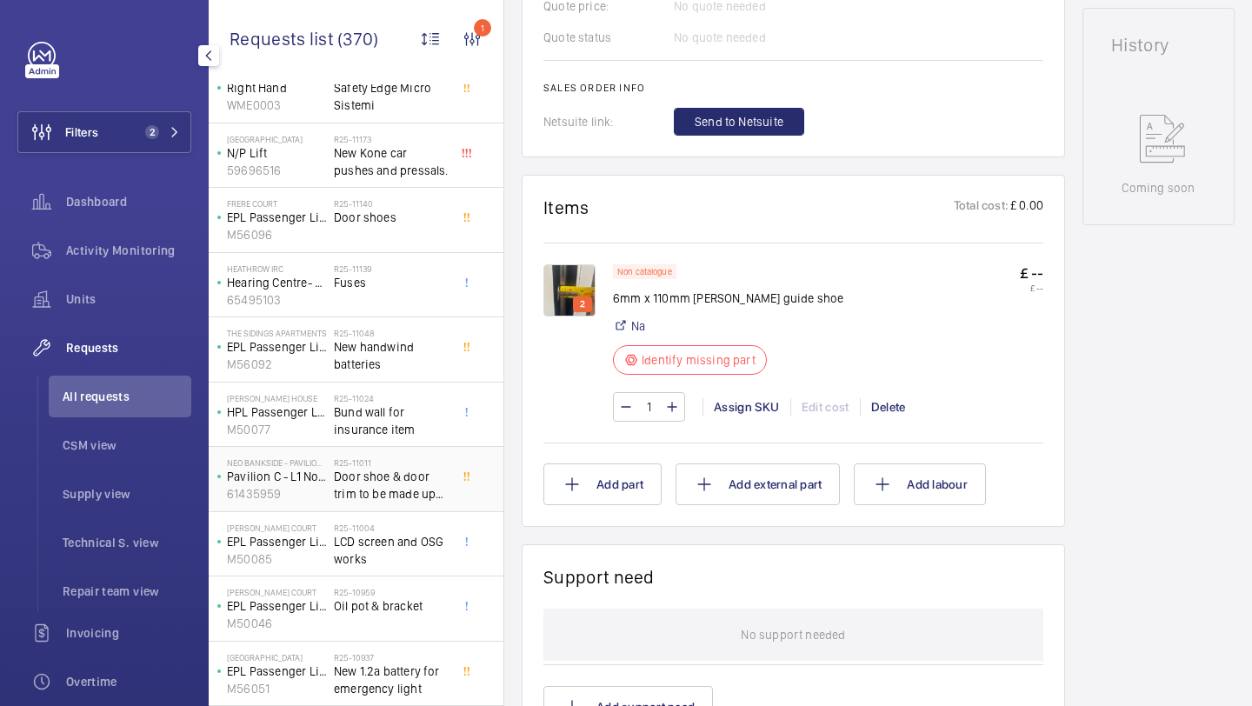
click at [419, 461] on h2 "R25-11011" at bounding box center [391, 462] width 115 height 10
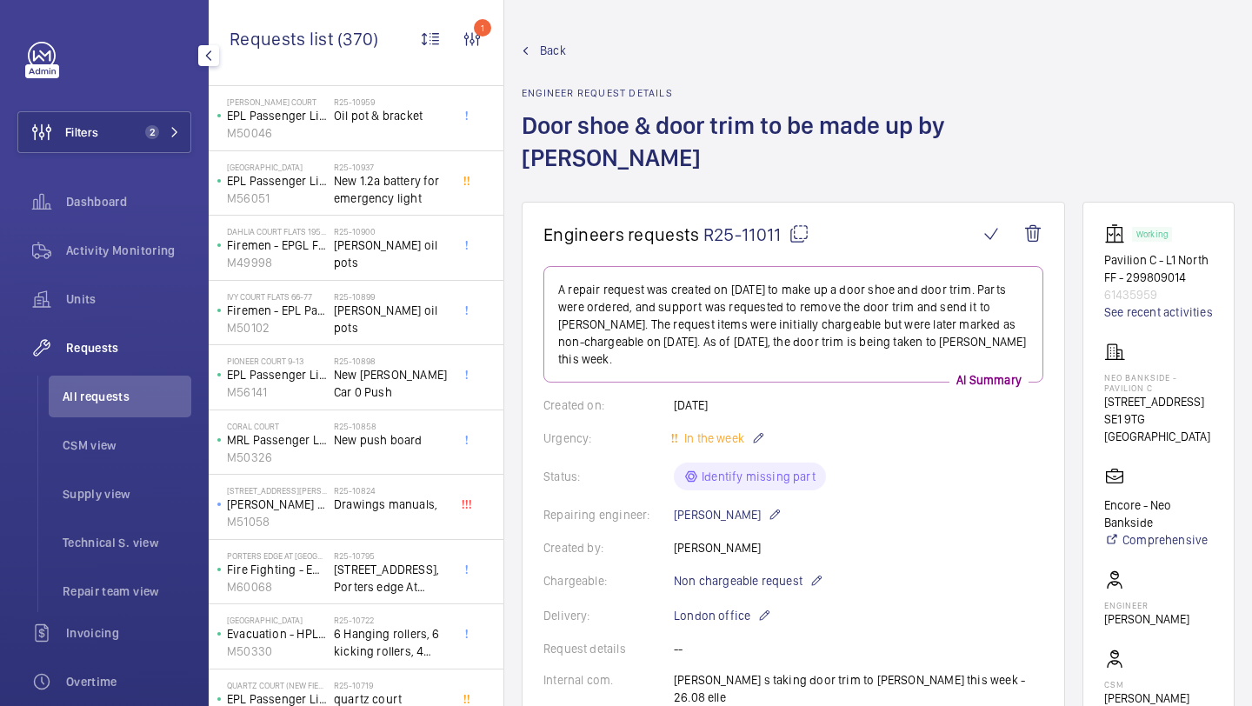
scroll to position [1195, 0]
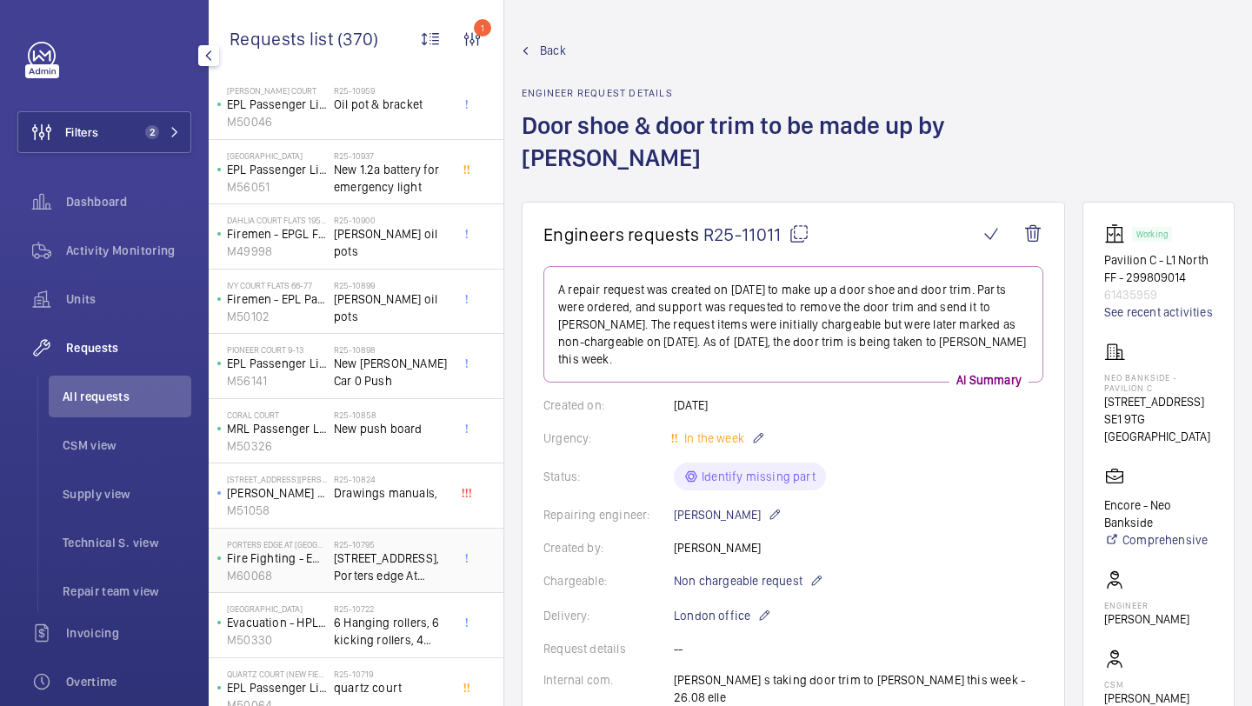
click at [405, 562] on span "[STREET_ADDRESS], Porters edge At waters yard R/H Lift" at bounding box center [391, 566] width 115 height 35
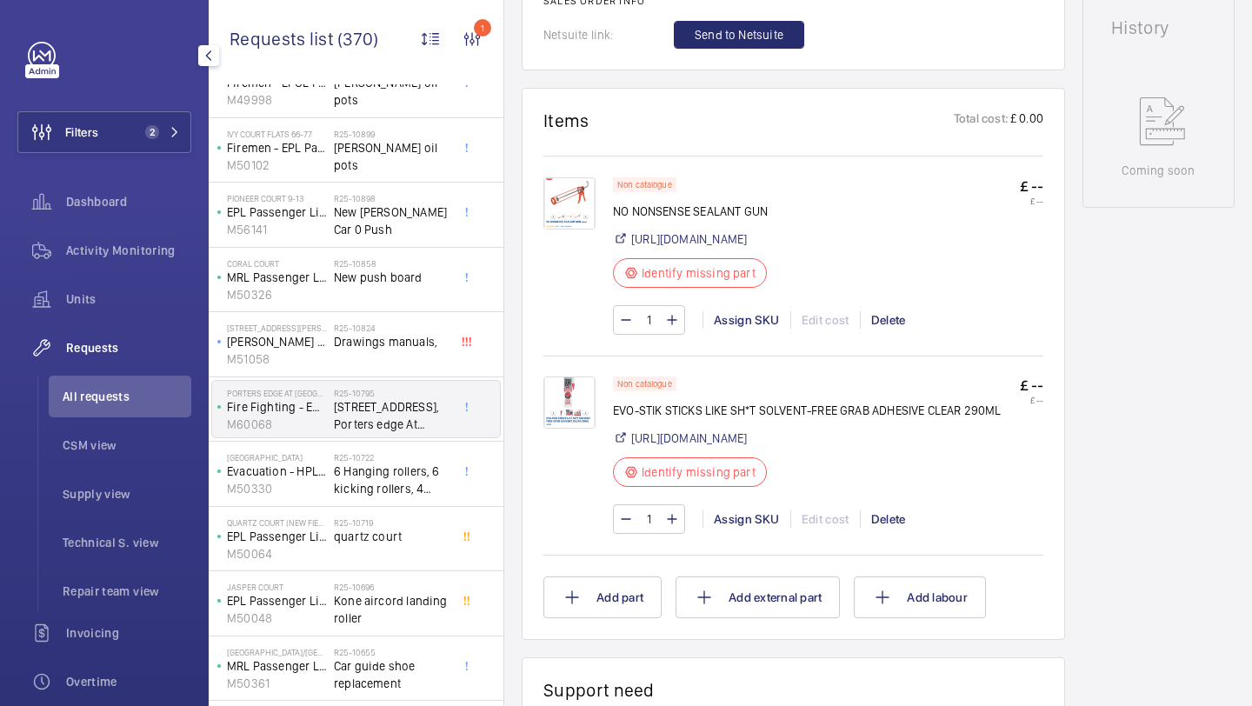
scroll to position [1364, 0]
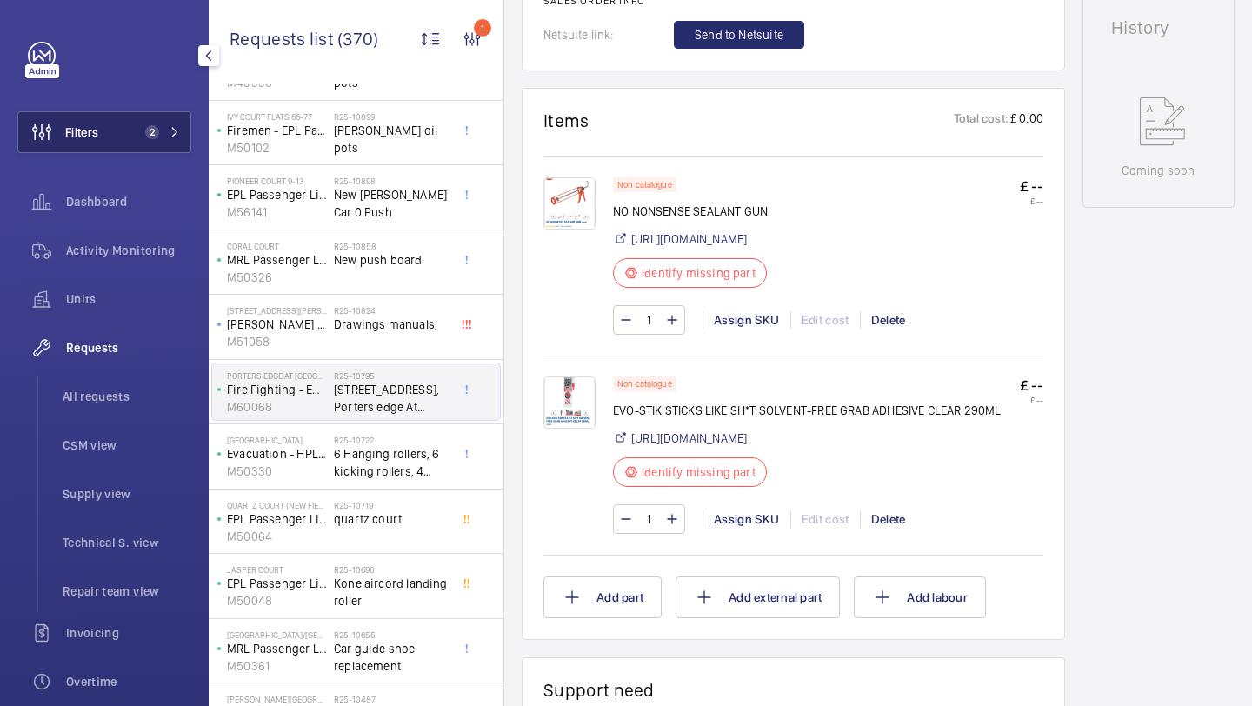
click at [128, 120] on button "Filters 2" at bounding box center [104, 132] width 174 height 42
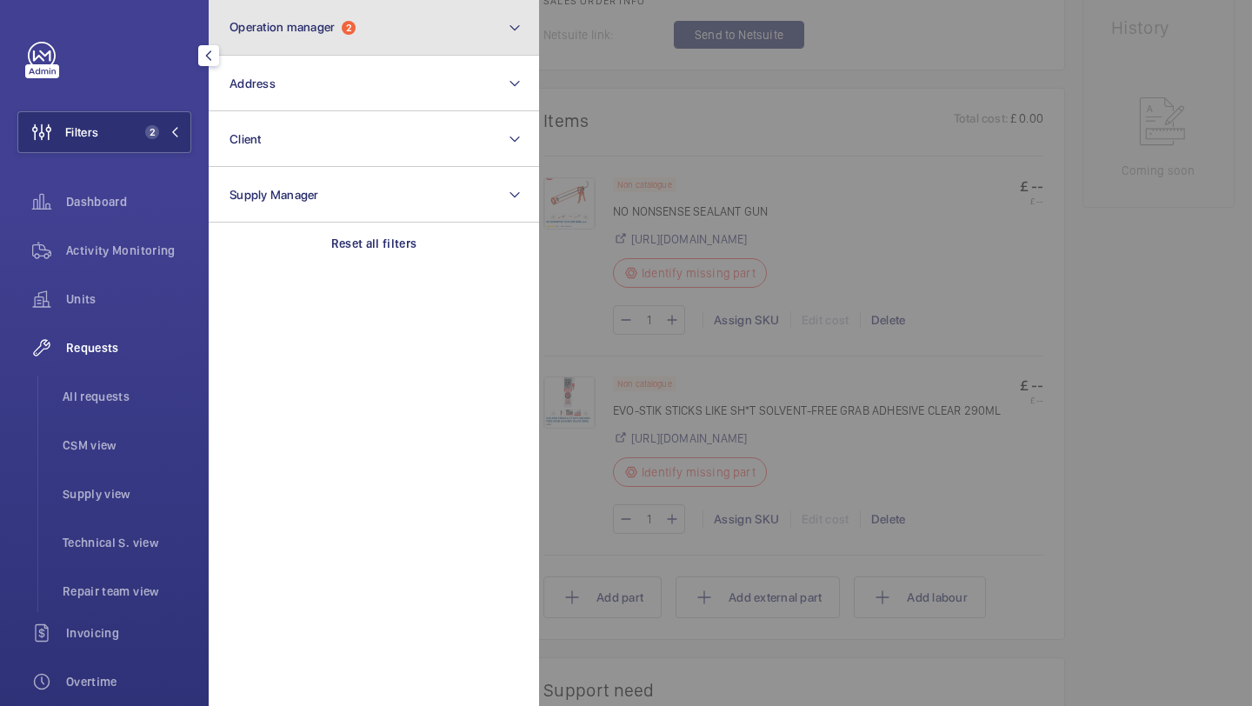
click at [279, 37] on button "Operation manager 2" at bounding box center [374, 28] width 330 height 56
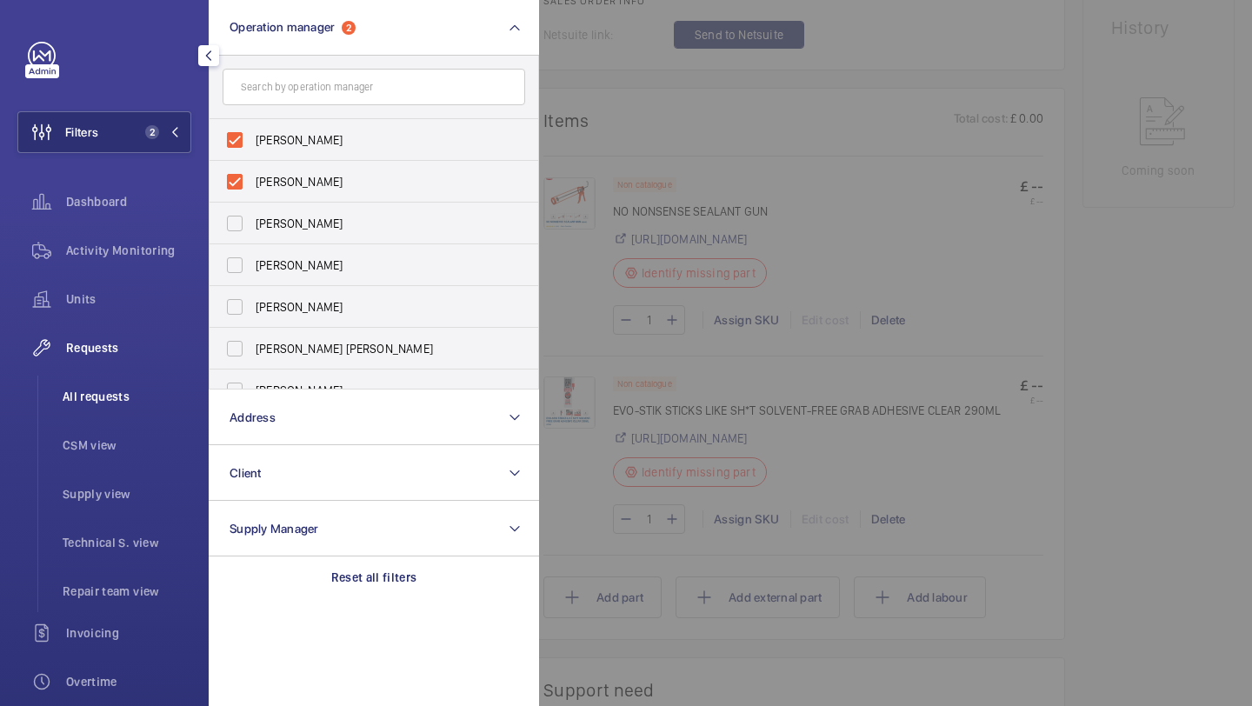
click at [122, 395] on span "All requests" at bounding box center [127, 396] width 129 height 17
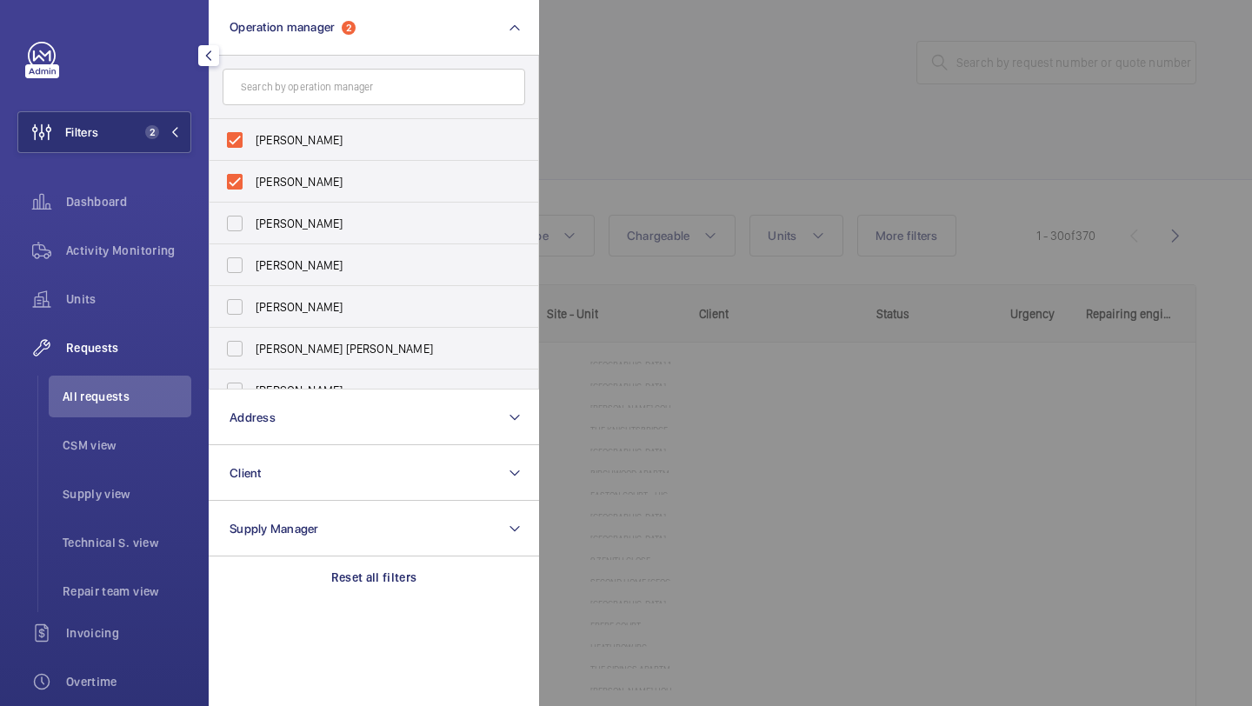
click at [622, 215] on div at bounding box center [1165, 353] width 1252 height 706
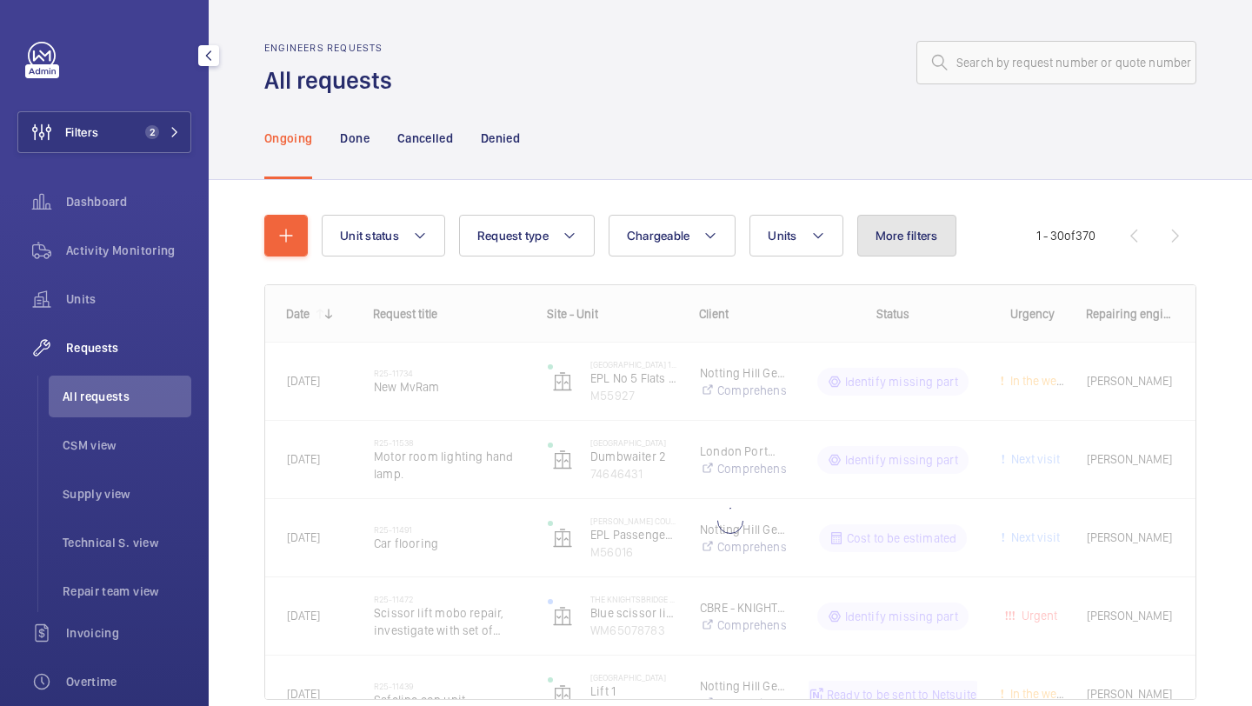
click at [896, 227] on button "More filters" at bounding box center [906, 236] width 99 height 42
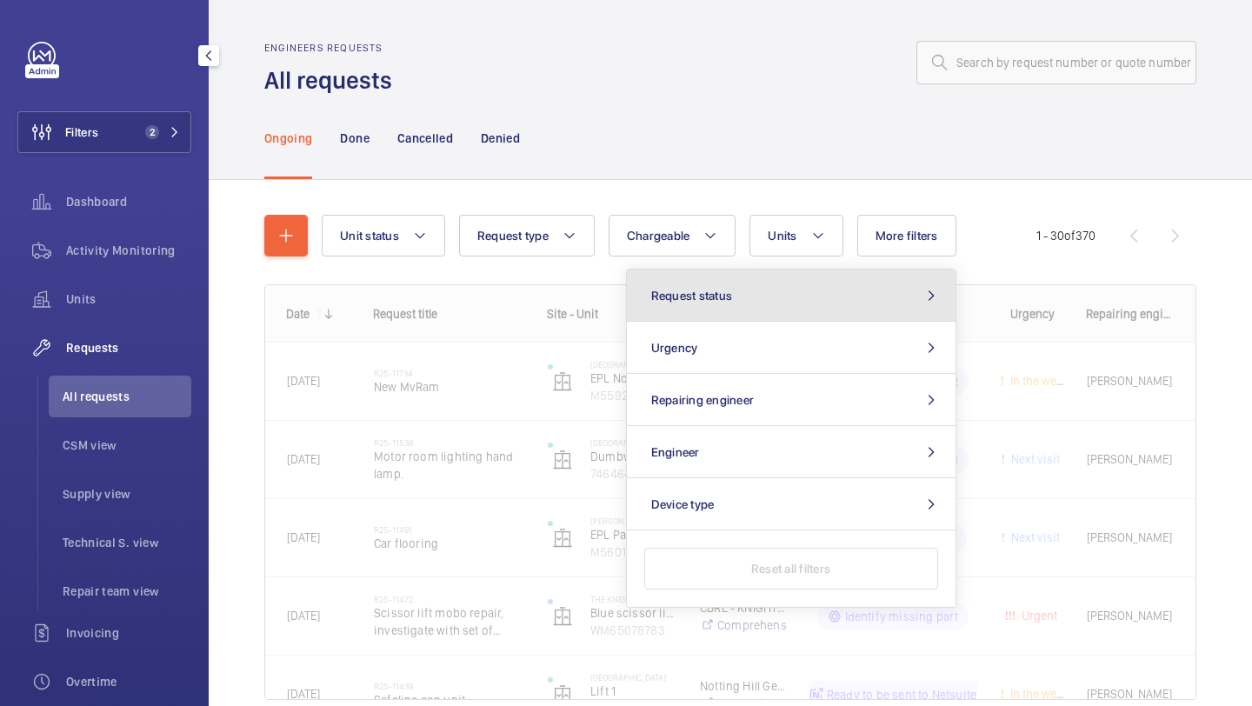
click at [819, 290] on button "Request status" at bounding box center [791, 295] width 329 height 52
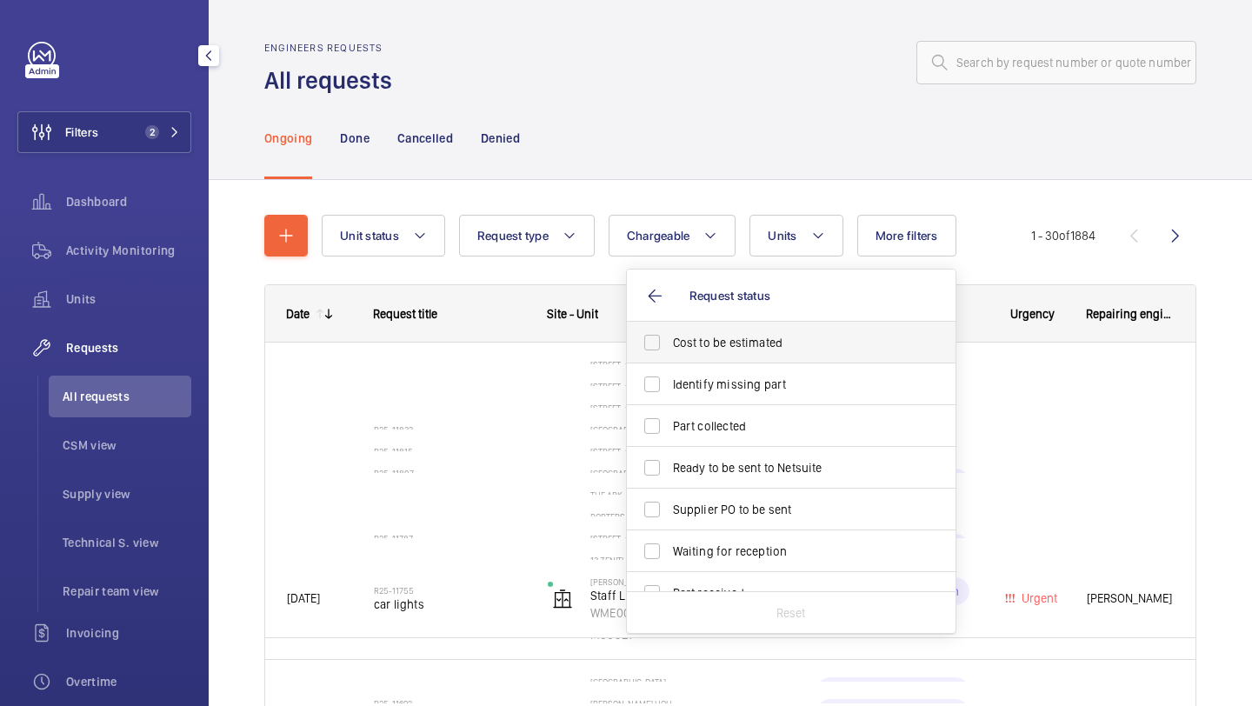
click at [787, 322] on label "Cost to be estimated" at bounding box center [778, 343] width 303 height 42
click at [669, 325] on input "Cost to be estimated" at bounding box center [652, 342] width 35 height 35
checkbox input "true"
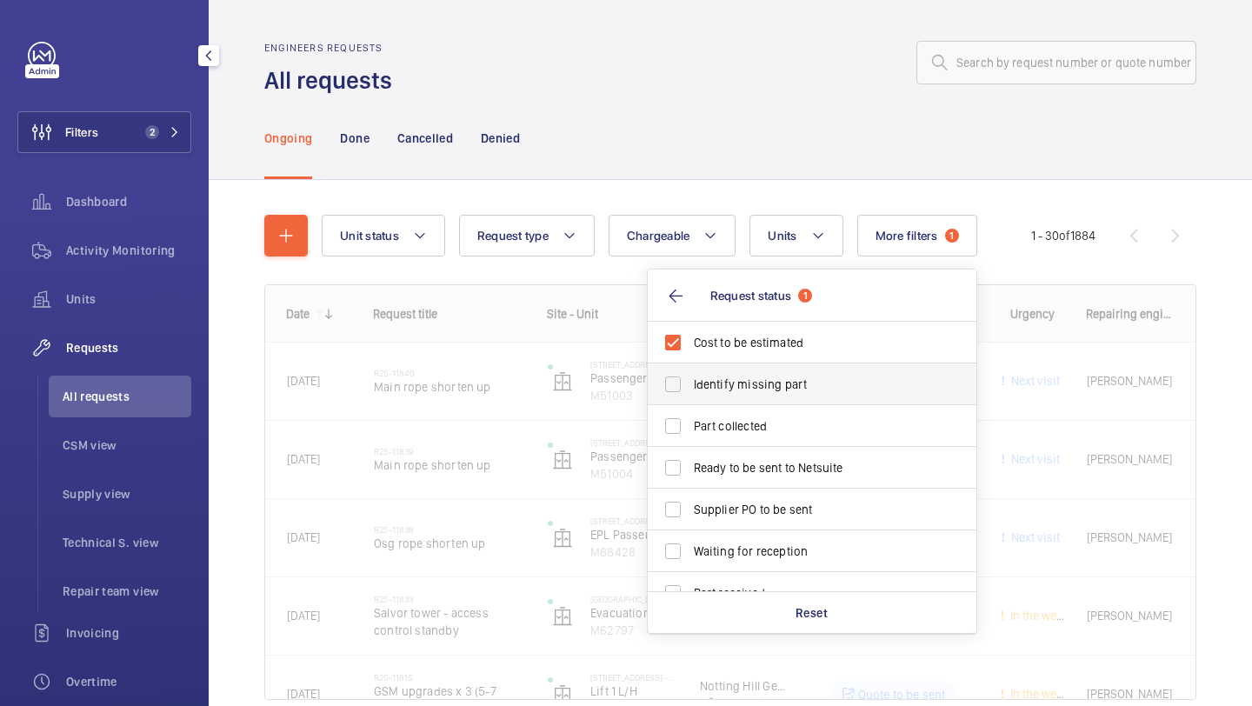
click at [758, 372] on label "Identify missing part" at bounding box center [799, 384] width 303 height 42
click at [690, 372] on input "Identify missing part" at bounding box center [672, 384] width 35 height 35
checkbox input "true"
click at [736, 469] on span "Ready to be sent to Netsuite" at bounding box center [813, 467] width 239 height 17
click at [690, 469] on input "Ready to be sent to Netsuite" at bounding box center [672, 467] width 35 height 35
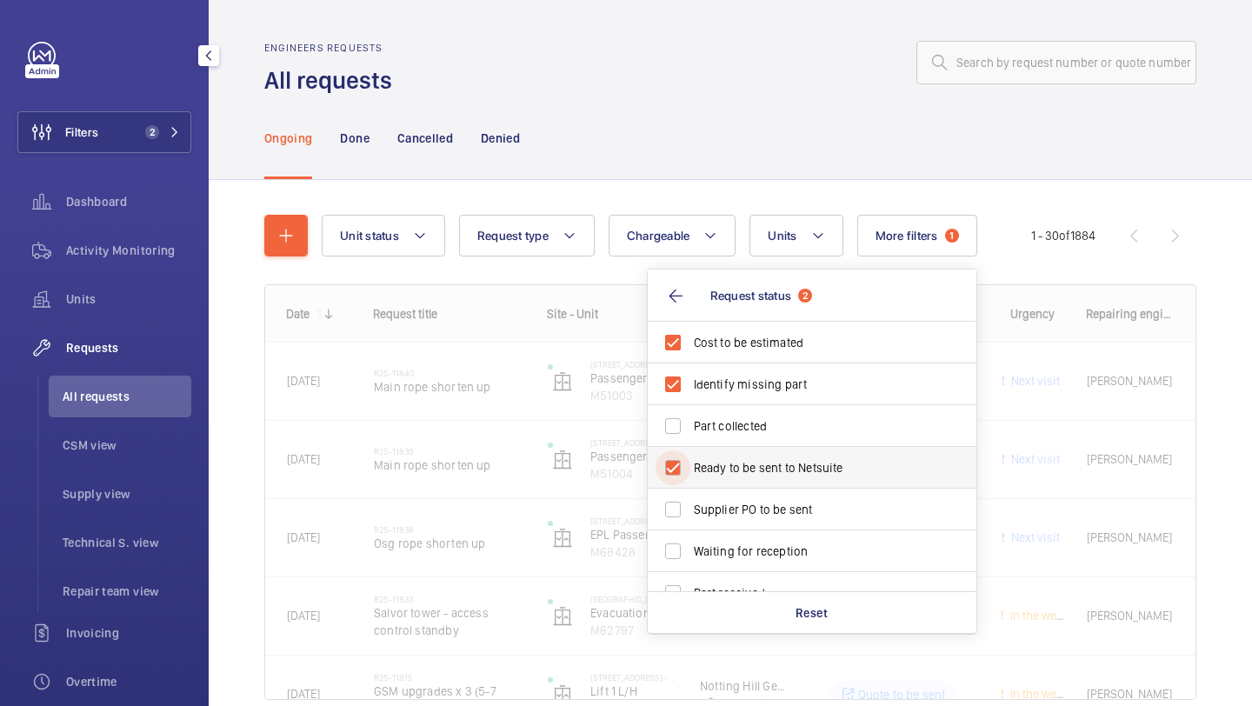
checkbox input "true"
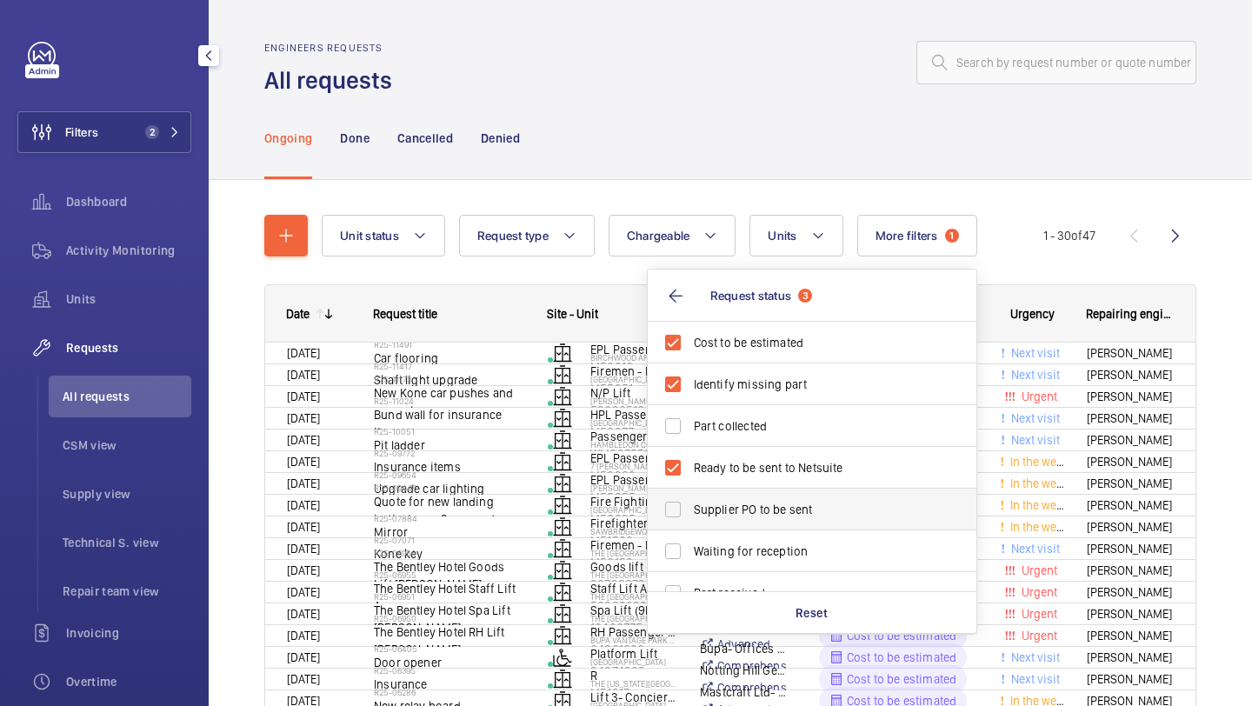
click at [736, 500] on label "Supplier PO to be sent" at bounding box center [799, 510] width 303 height 42
click at [690, 500] on input "Supplier PO to be sent" at bounding box center [672, 509] width 35 height 35
checkbox input "true"
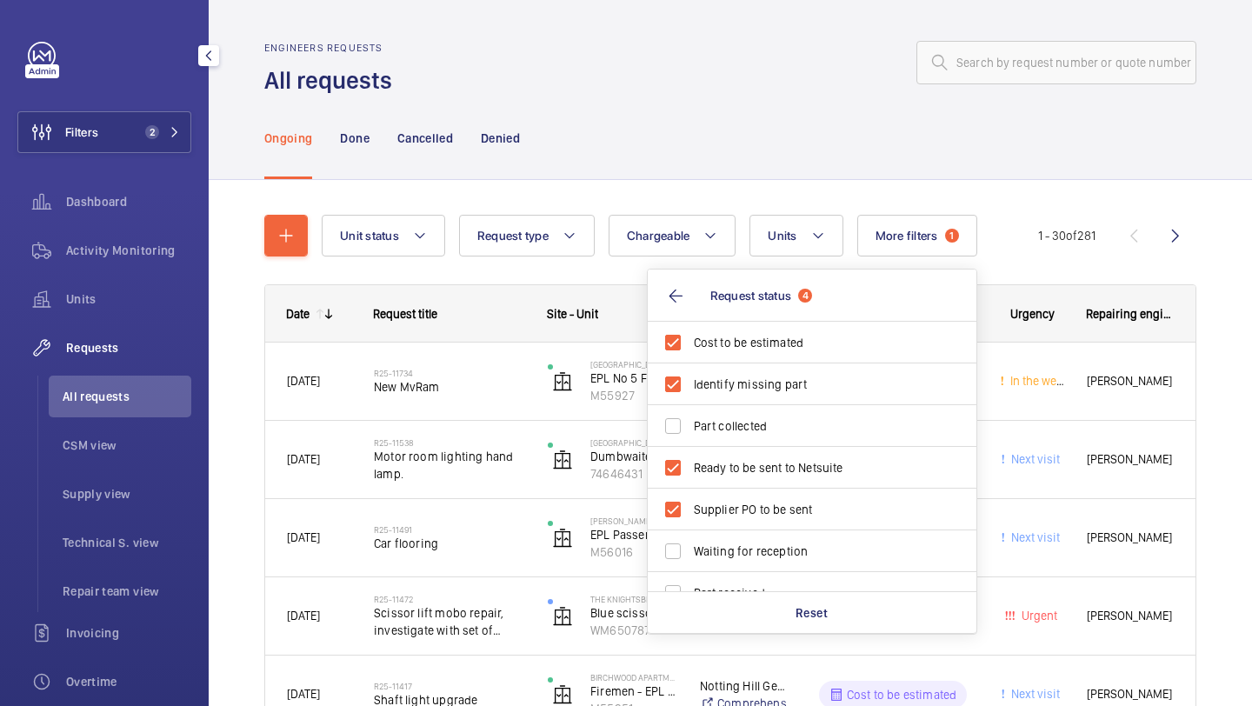
click at [698, 123] on div "Ongoing Done Cancelled Denied" at bounding box center [730, 137] width 932 height 83
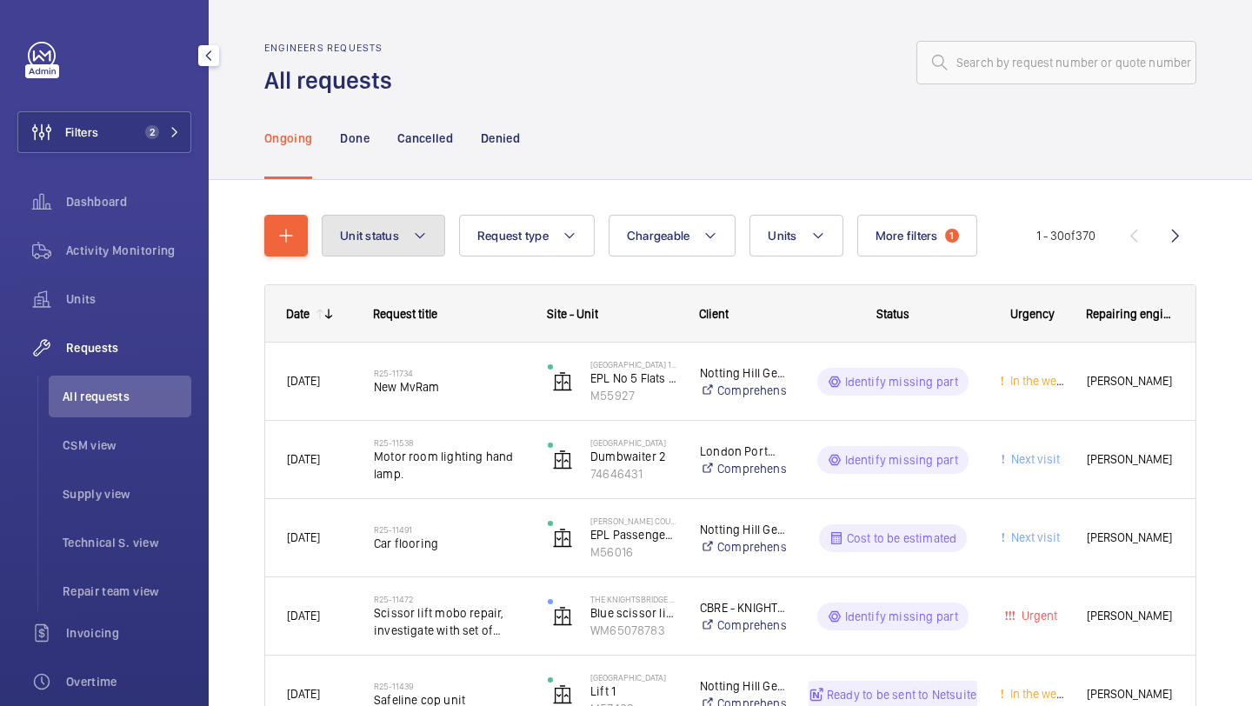
click at [409, 242] on button "Unit status" at bounding box center [383, 236] width 123 height 42
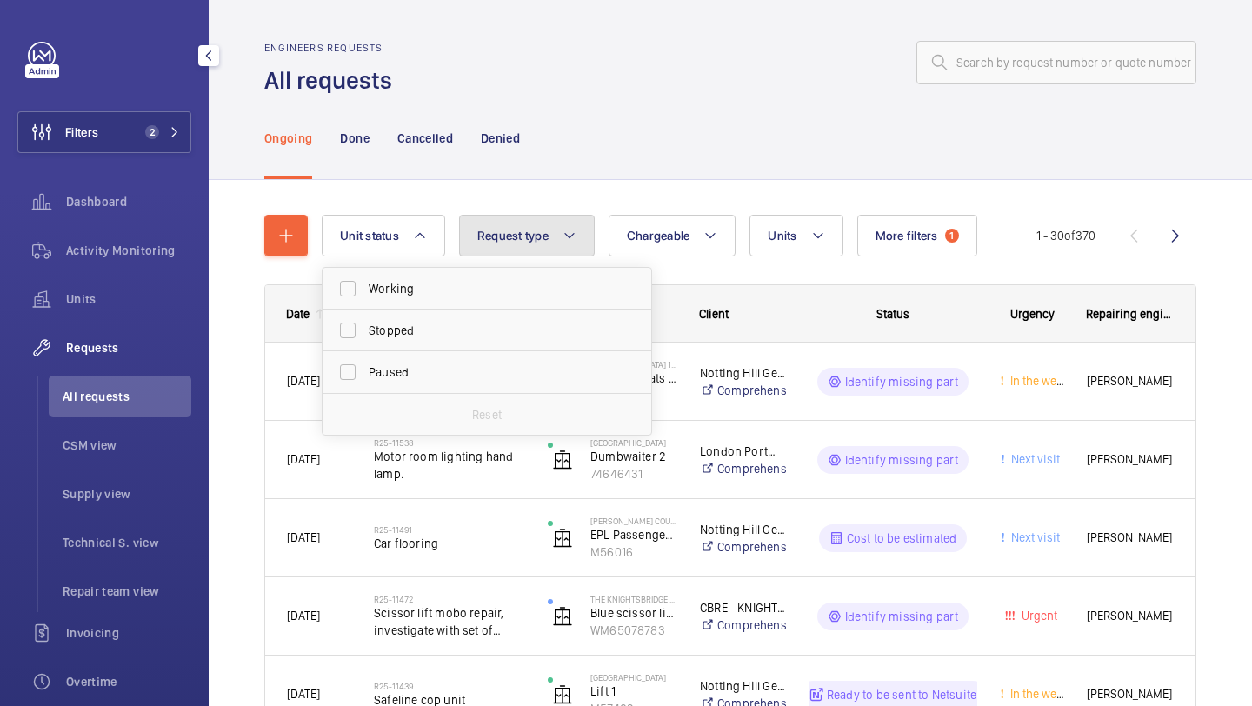
click at [518, 224] on button "Request type" at bounding box center [527, 236] width 136 height 42
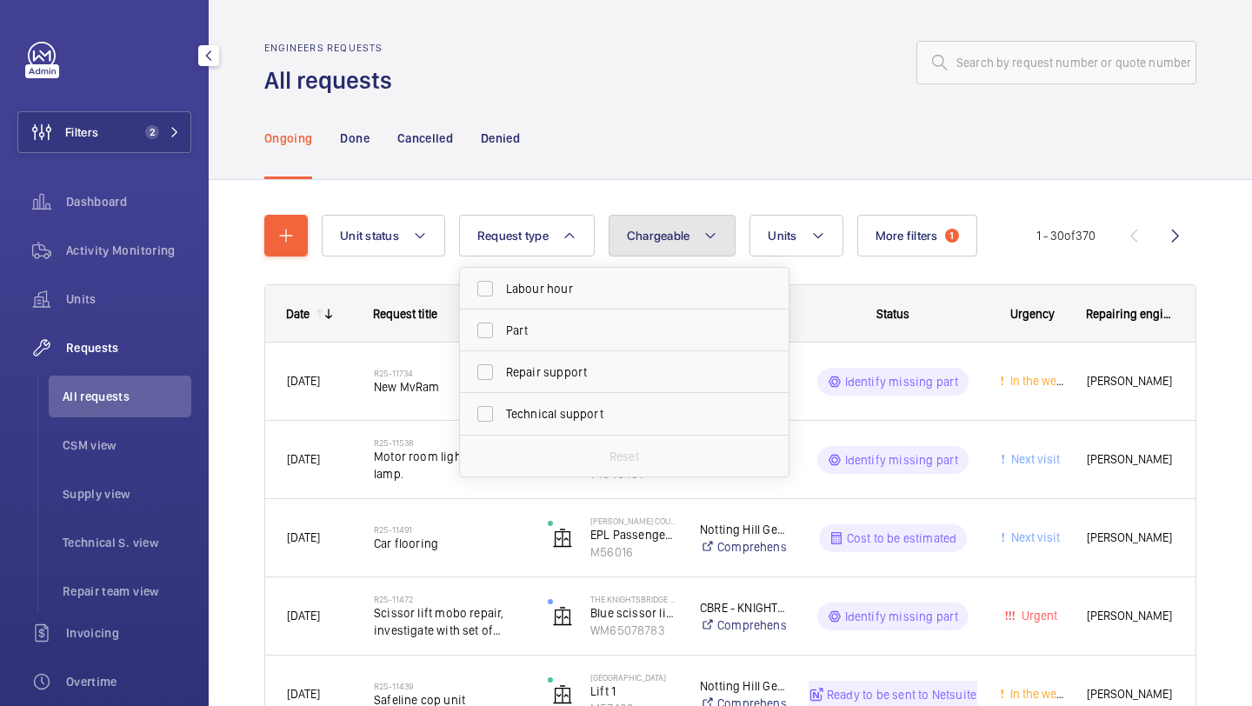
click at [633, 248] on button "Chargeable" at bounding box center [673, 236] width 128 height 42
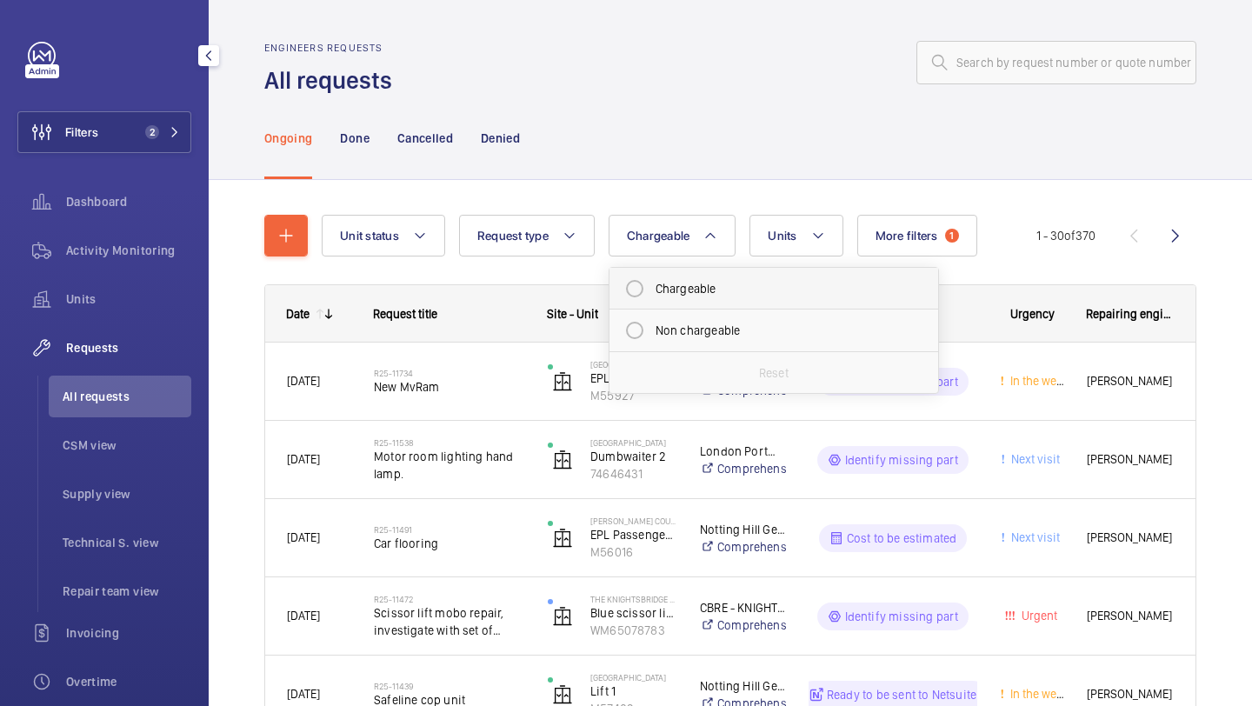
click at [663, 269] on li "Chargeable" at bounding box center [773, 289] width 329 height 42
click at [663, 280] on mat-radio-button "Chargeable" at bounding box center [773, 288] width 313 height 35
radio input "true"
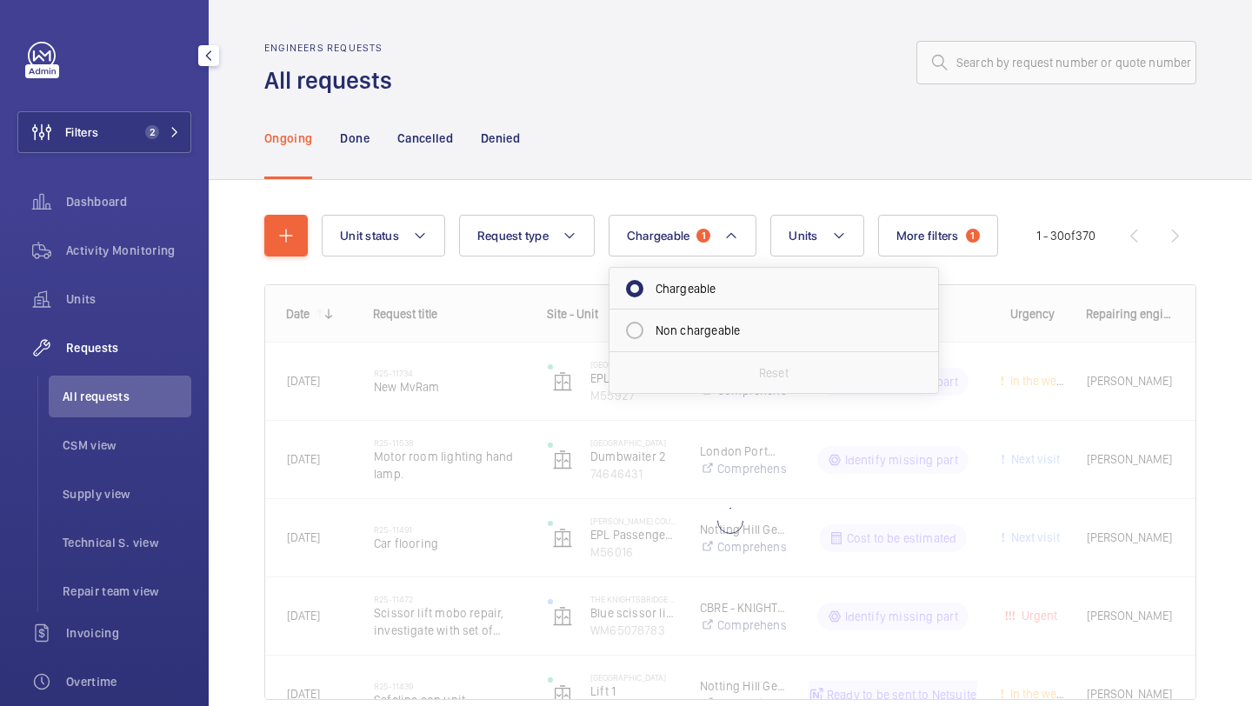
click at [629, 102] on div "Ongoing Done Cancelled Denied" at bounding box center [730, 137] width 932 height 83
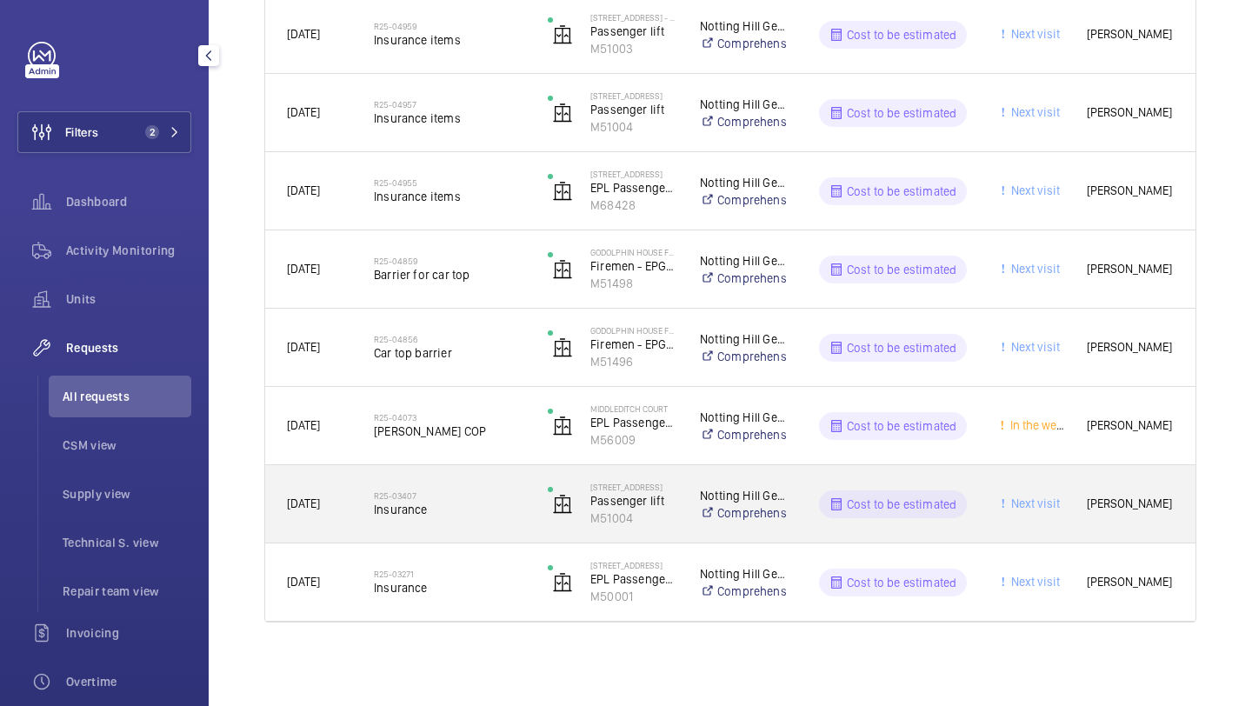
scroll to position [2050, 0]
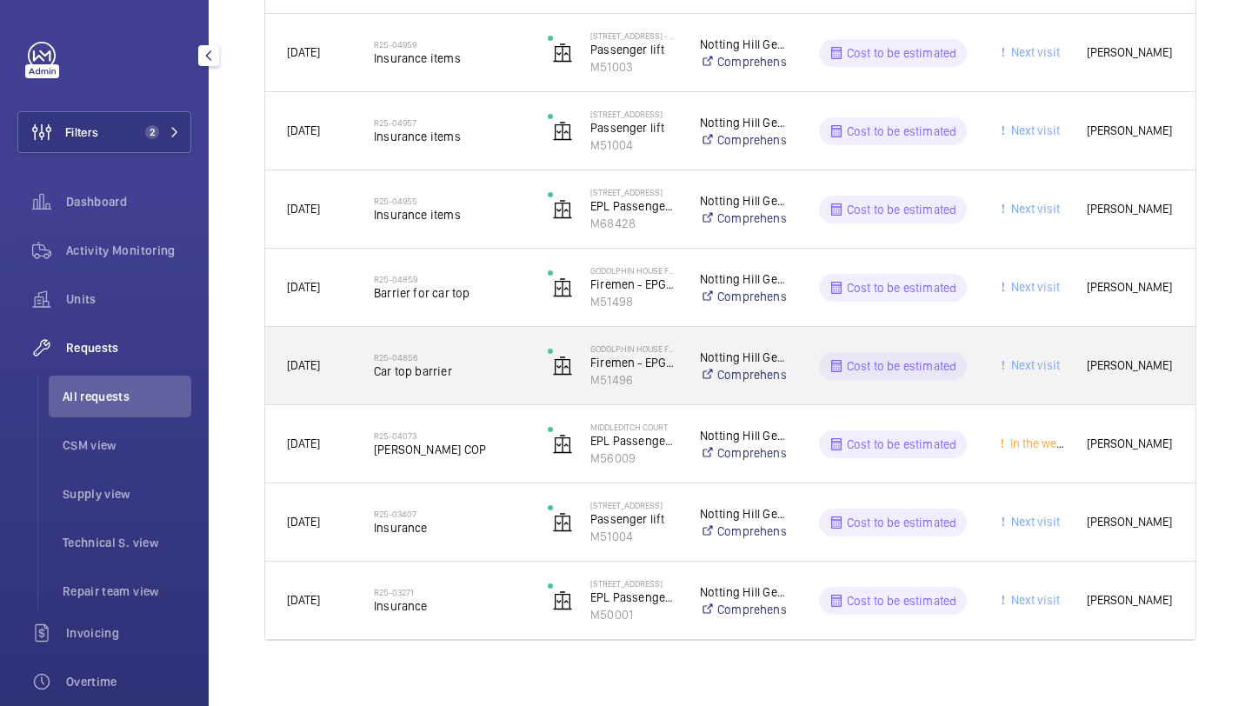
click at [451, 375] on span "Car top barrier" at bounding box center [449, 371] width 151 height 17
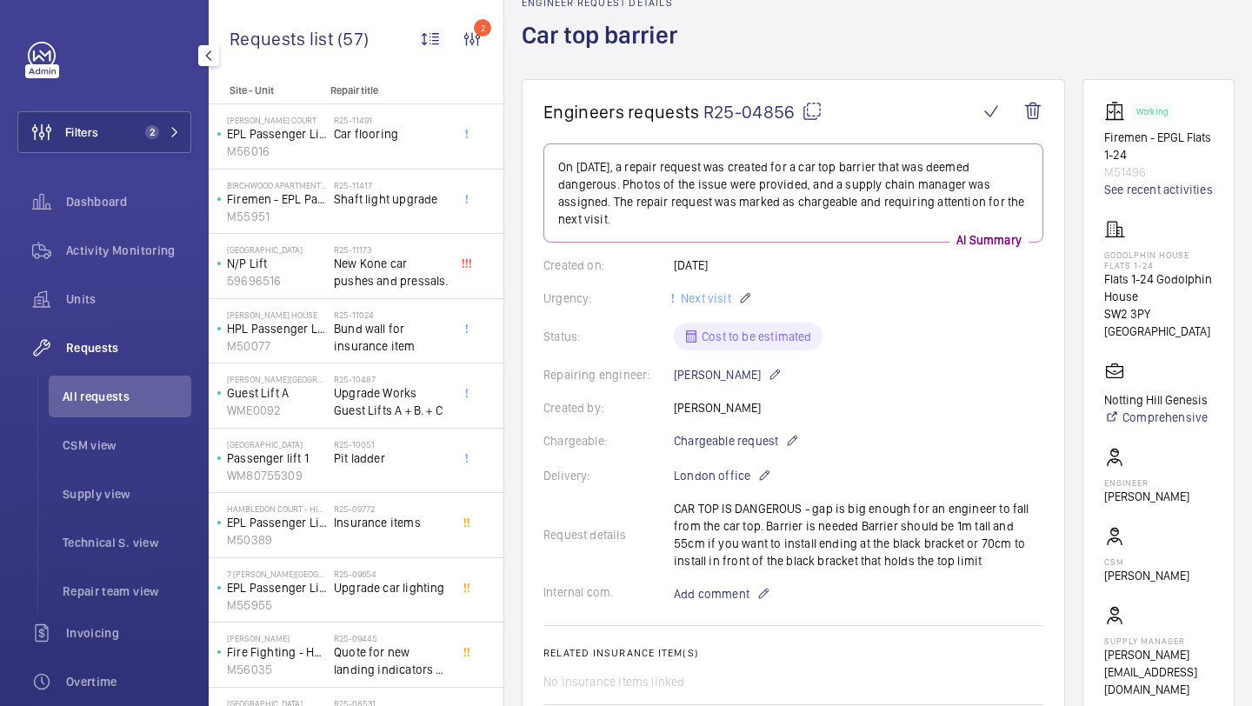
scroll to position [698, 0]
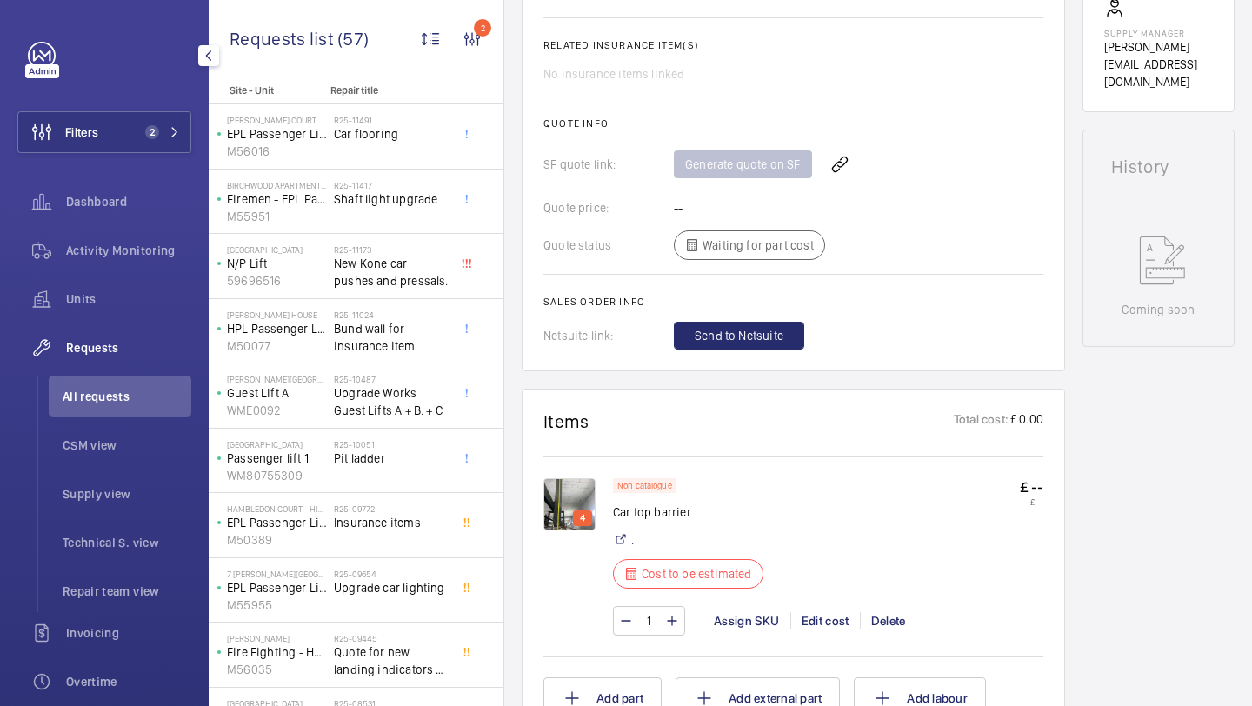
click at [596, 504] on div "4" at bounding box center [578, 556] width 70 height 157
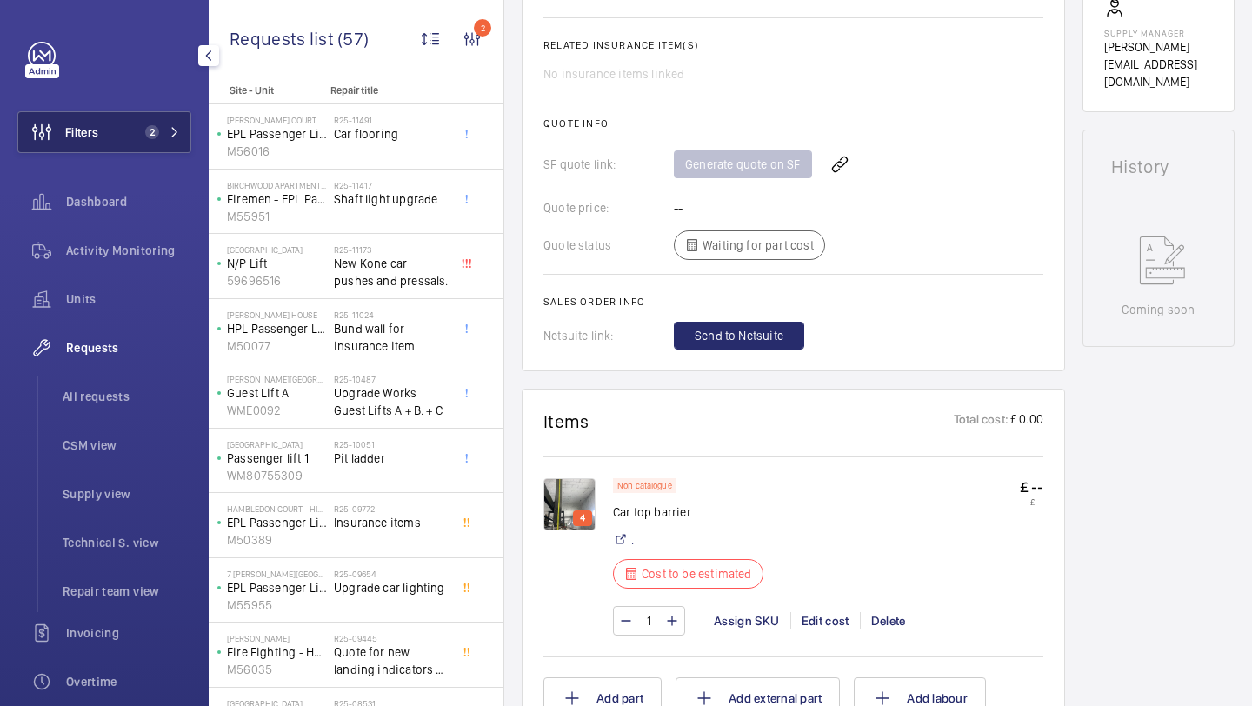
click at [152, 127] on span "2" at bounding box center [152, 132] width 14 height 14
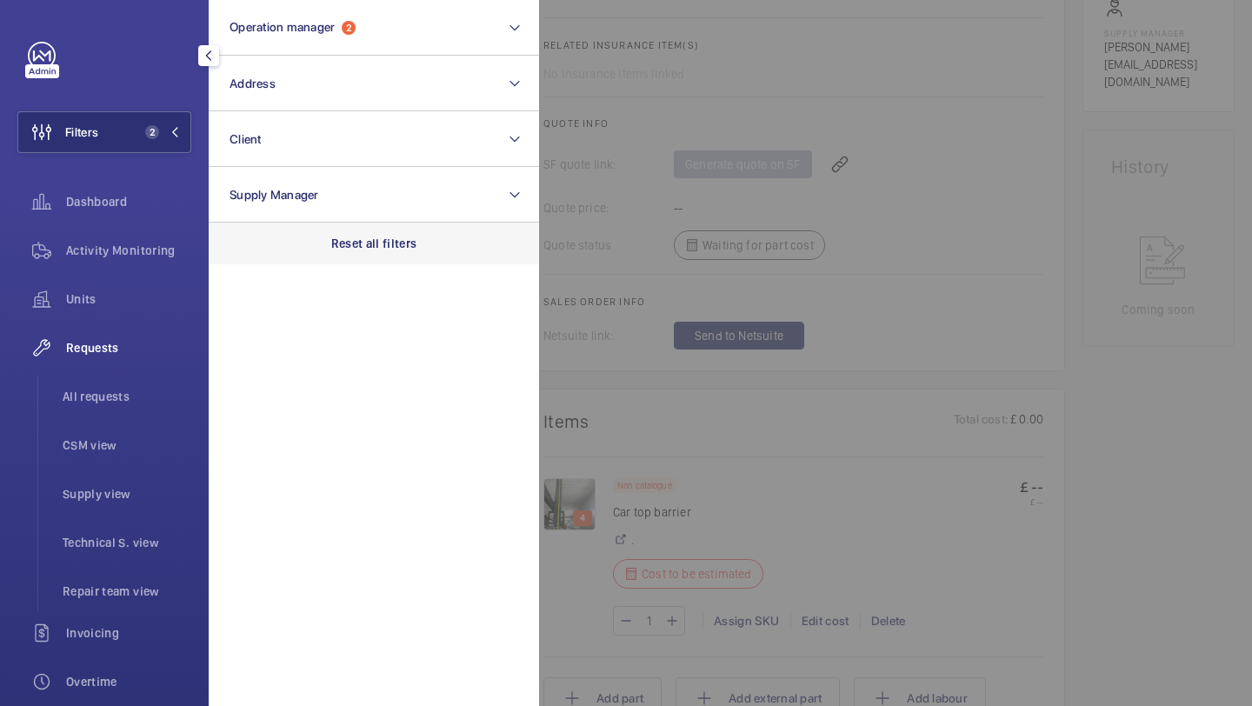
click at [364, 252] on div "Reset all filters" at bounding box center [374, 244] width 330 height 42
click at [135, 396] on span "All requests" at bounding box center [127, 396] width 129 height 17
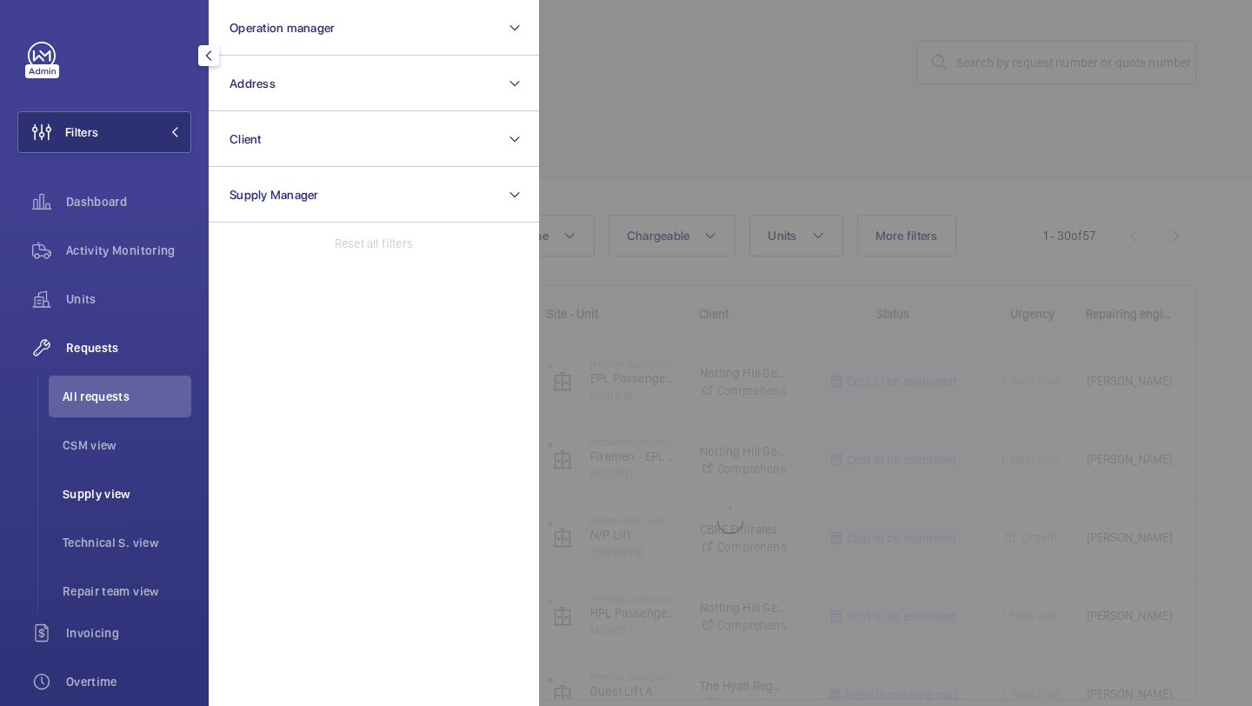
click at [128, 487] on span "Supply view" at bounding box center [127, 493] width 129 height 17
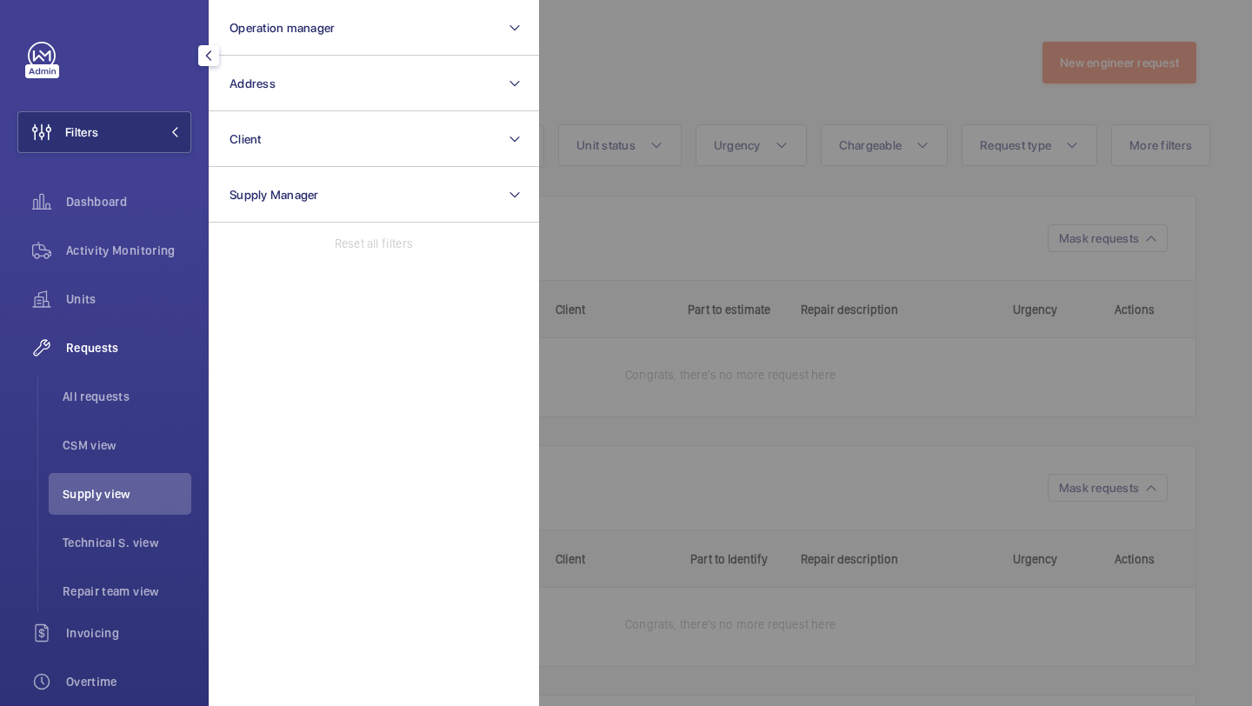
click at [698, 111] on div at bounding box center [1165, 353] width 1252 height 706
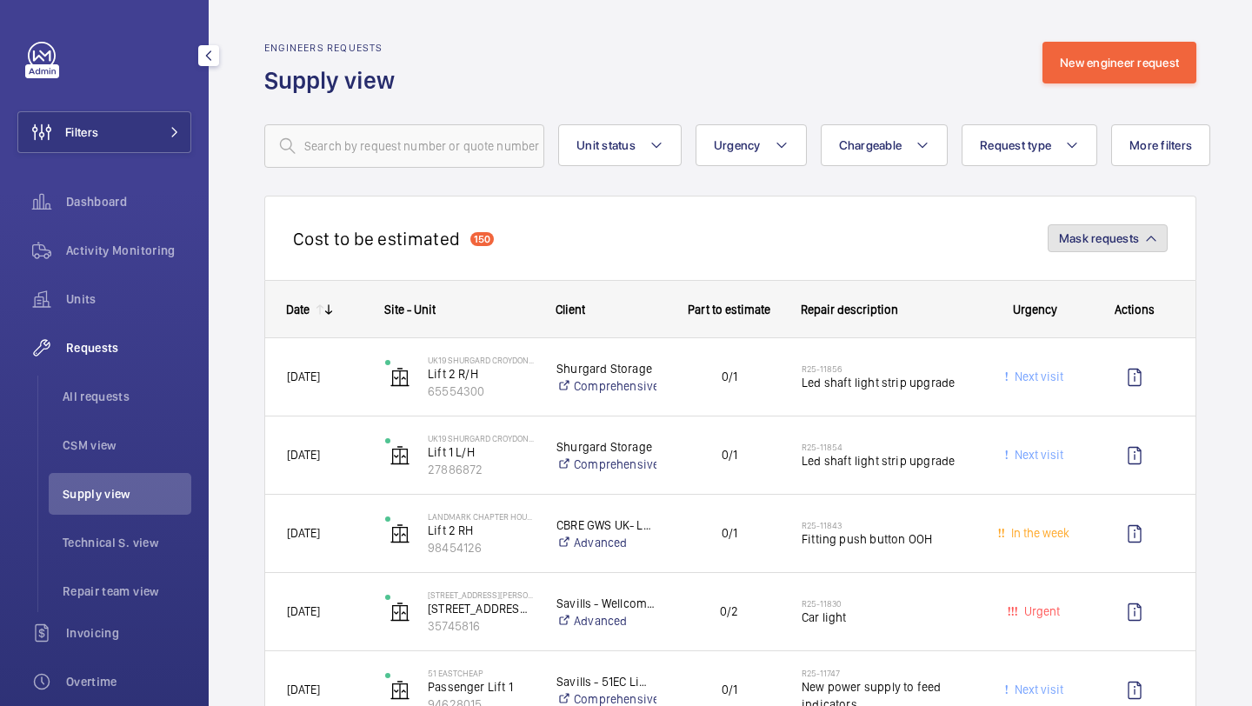
click at [1105, 227] on button "Mask requests" at bounding box center [1108, 238] width 120 height 28
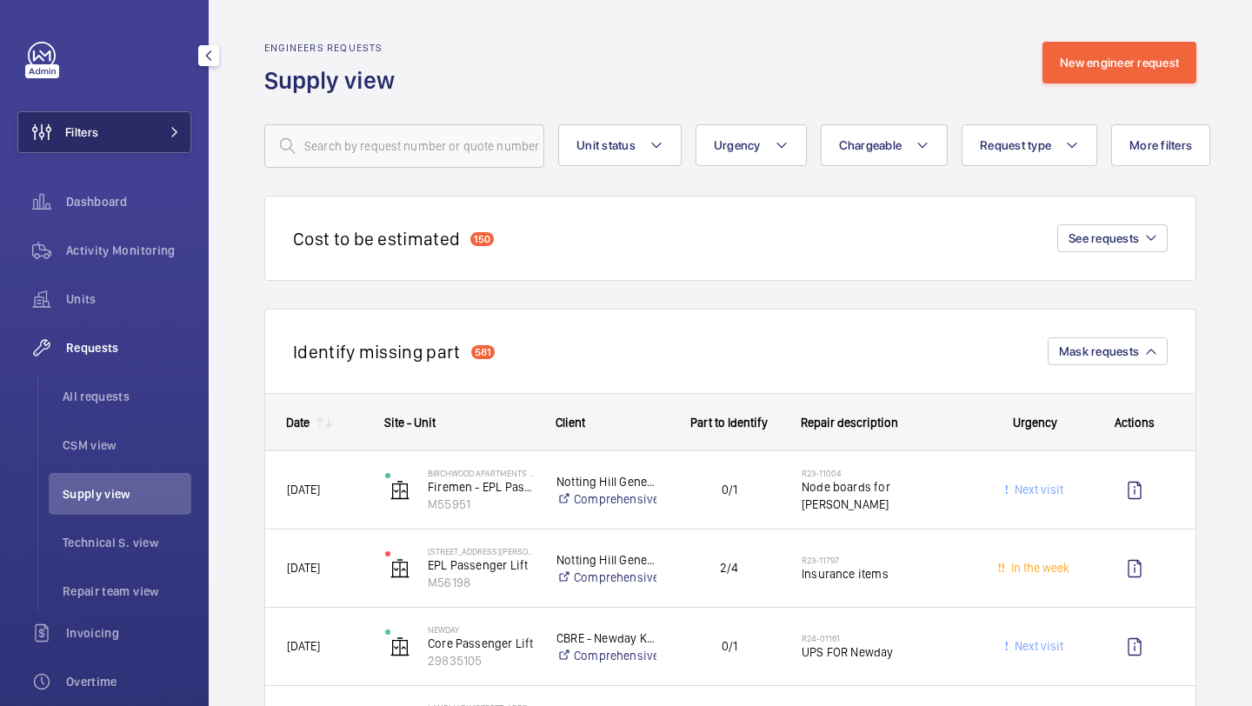
click at [143, 141] on button "Filters" at bounding box center [104, 132] width 174 height 42
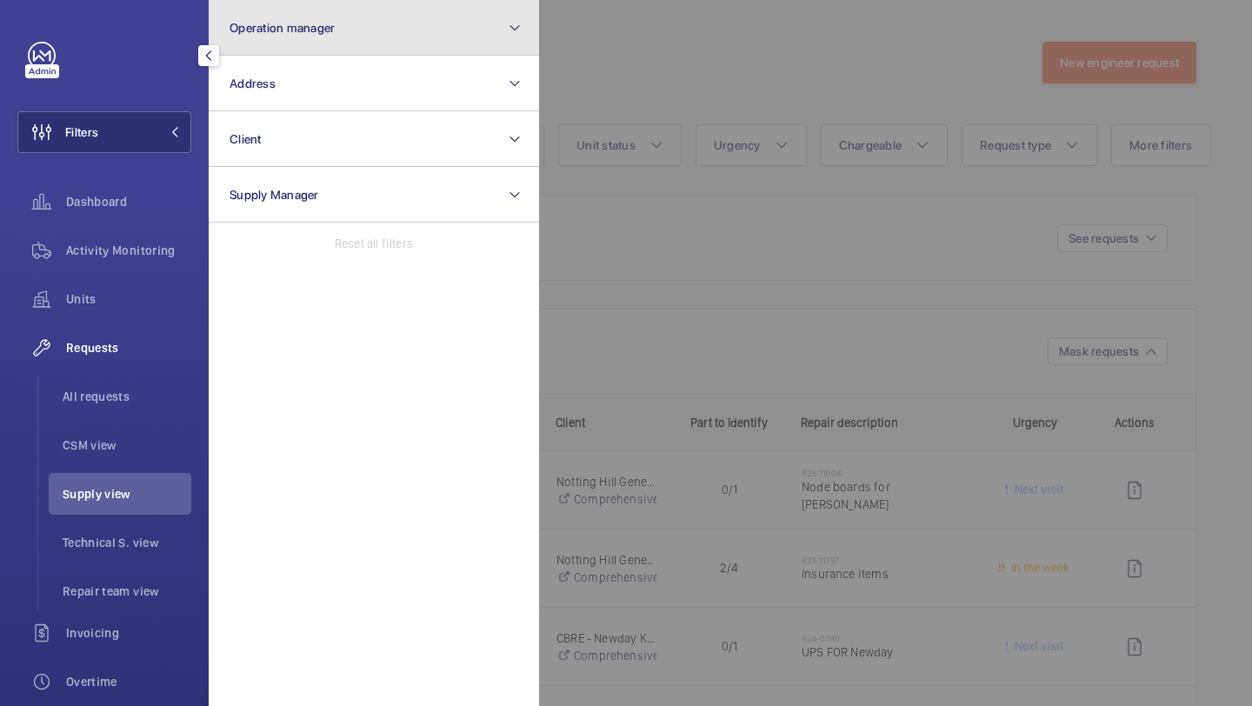
click at [306, 47] on button "Operation manager" at bounding box center [374, 28] width 330 height 56
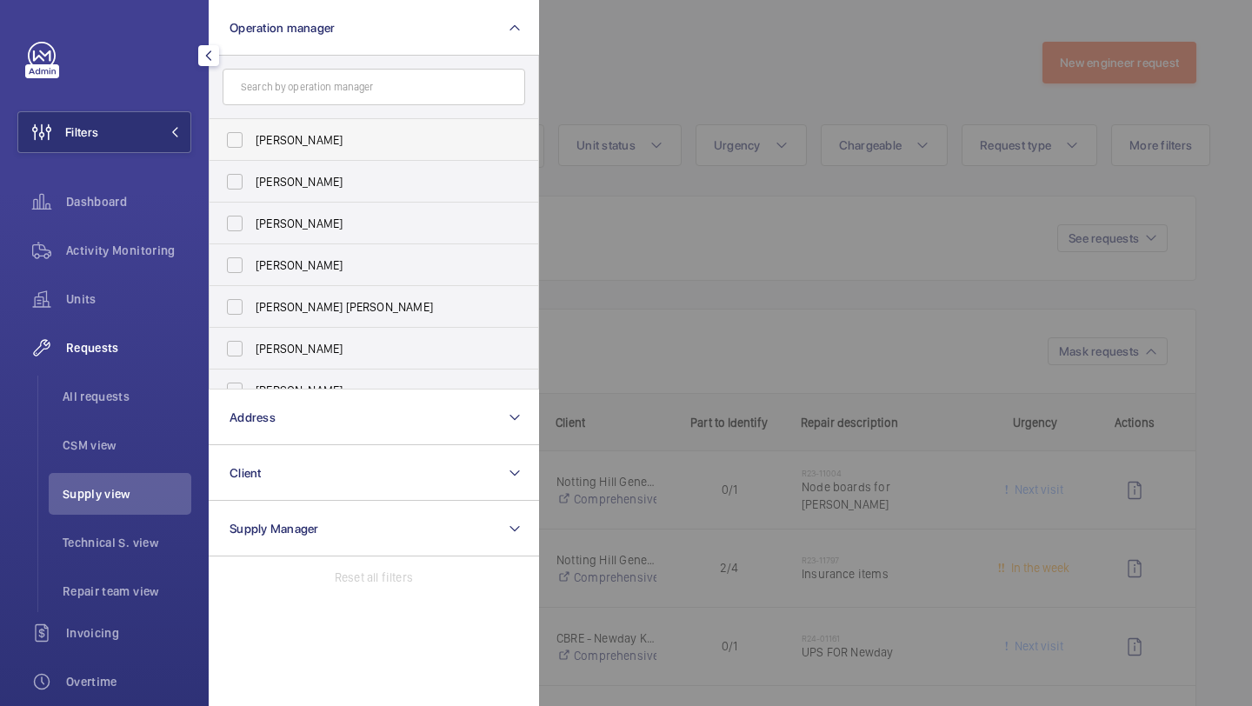
click at [303, 135] on span "[PERSON_NAME]" at bounding box center [375, 139] width 239 height 17
click at [252, 135] on input "[PERSON_NAME]" at bounding box center [234, 140] width 35 height 35
checkbox input "true"
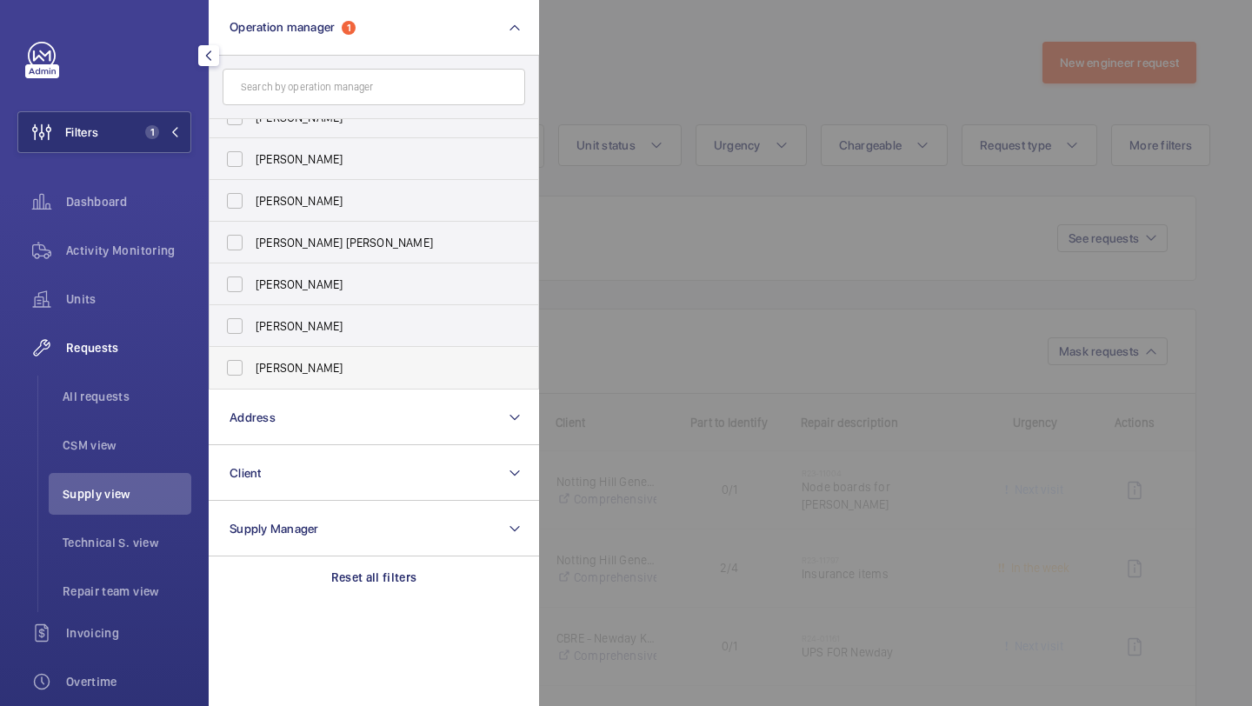
click at [312, 362] on span "[PERSON_NAME]" at bounding box center [375, 367] width 239 height 17
click at [252, 362] on input "[PERSON_NAME]" at bounding box center [234, 367] width 35 height 35
checkbox input "true"
drag, startPoint x: 672, startPoint y: 276, endPoint x: 682, endPoint y: 276, distance: 9.6
click at [682, 276] on div at bounding box center [1165, 353] width 1252 height 706
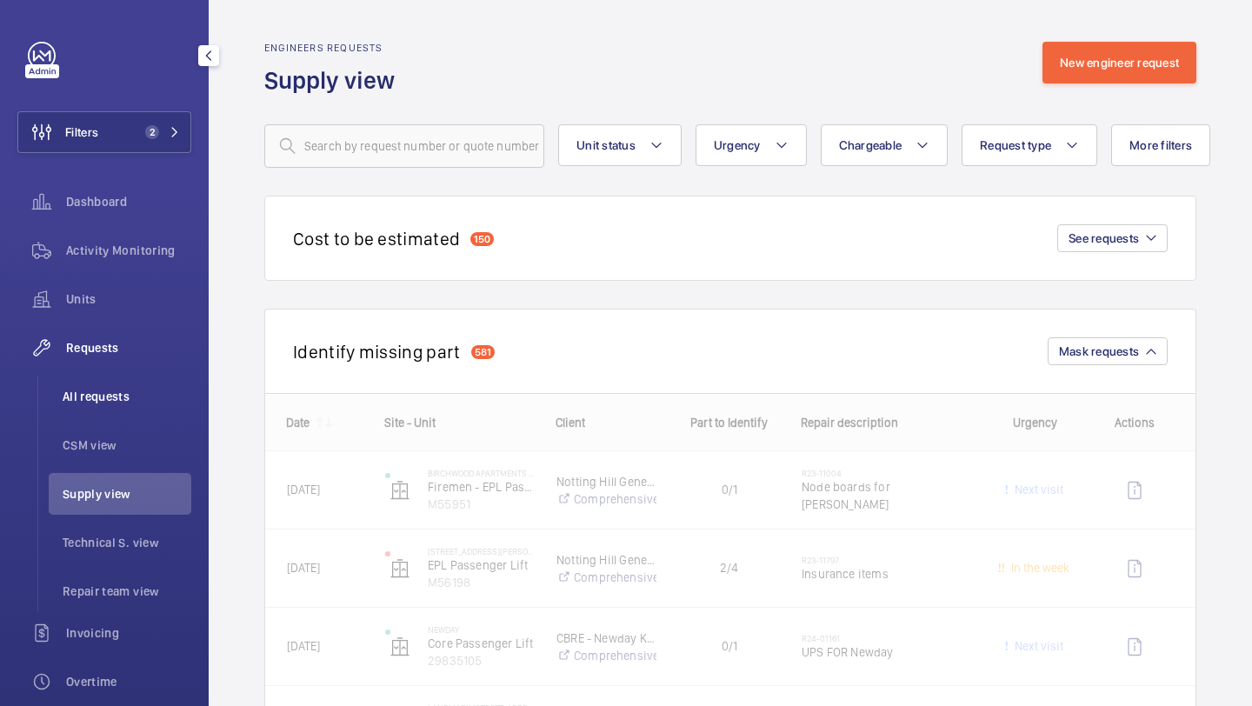
click at [164, 383] on li "All requests" at bounding box center [120, 397] width 143 height 42
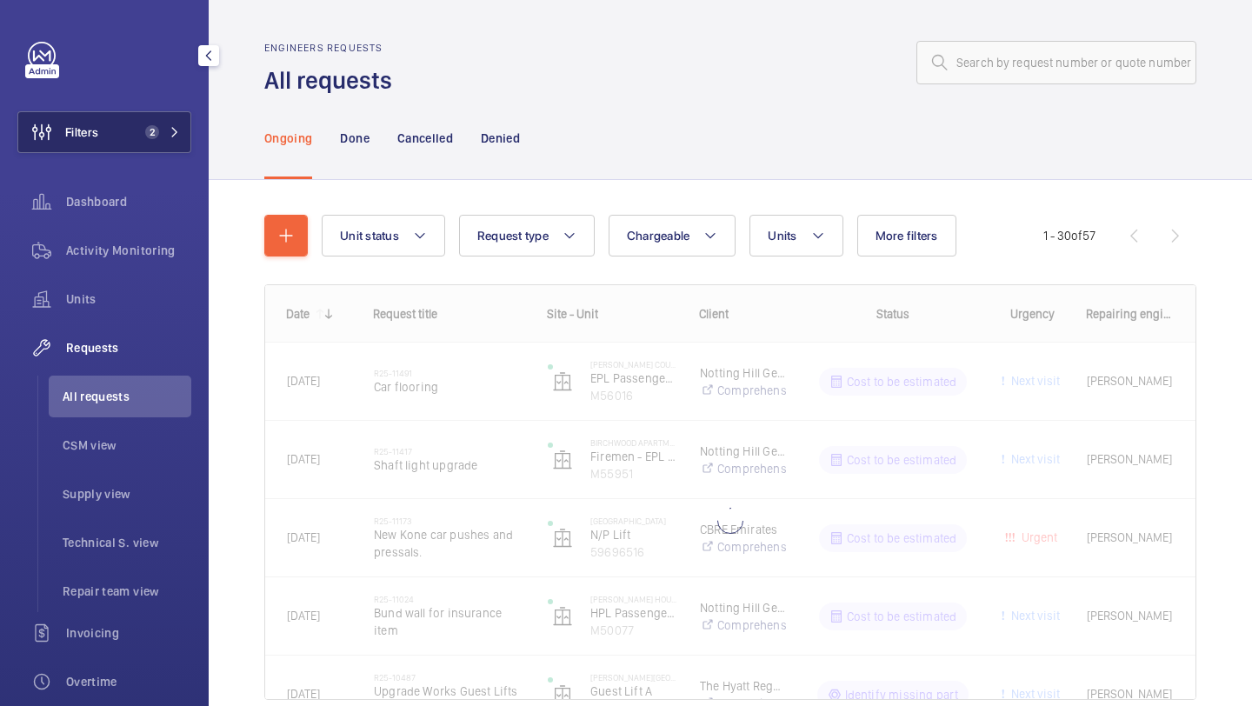
click at [136, 143] on button "Filters 2" at bounding box center [104, 132] width 174 height 42
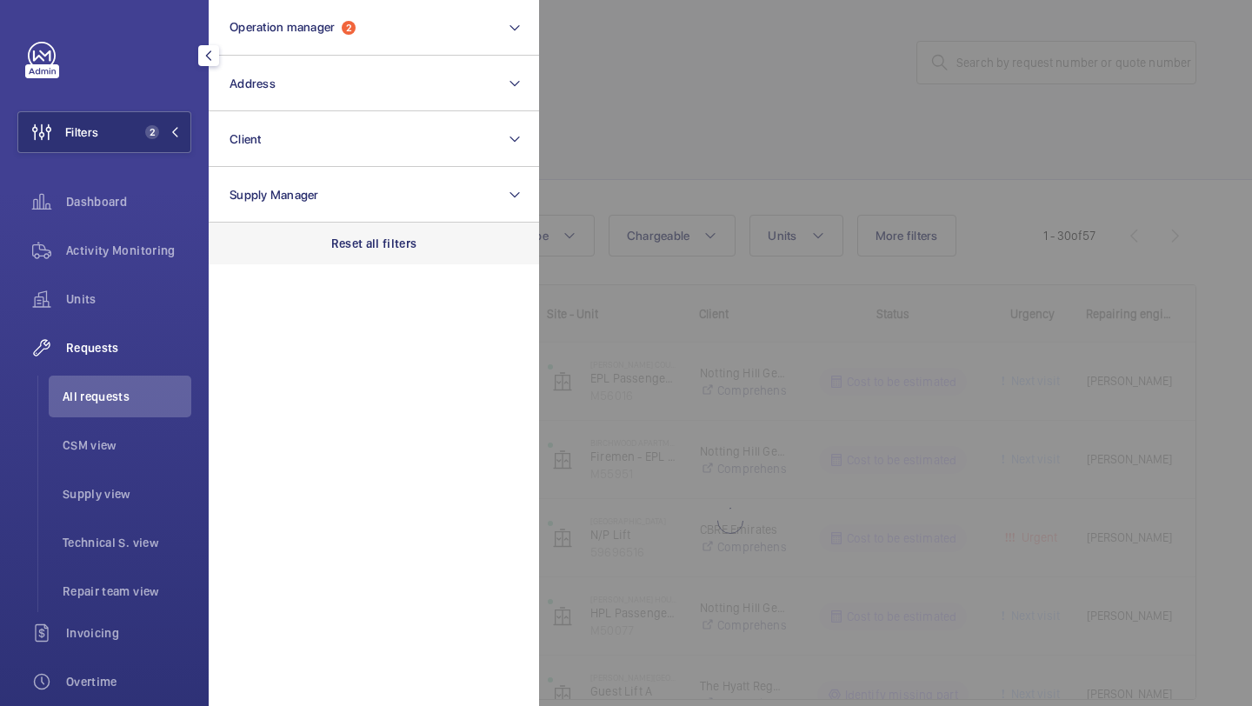
click at [363, 234] on div "Reset all filters" at bounding box center [374, 244] width 330 height 42
click at [695, 148] on div at bounding box center [1165, 353] width 1252 height 706
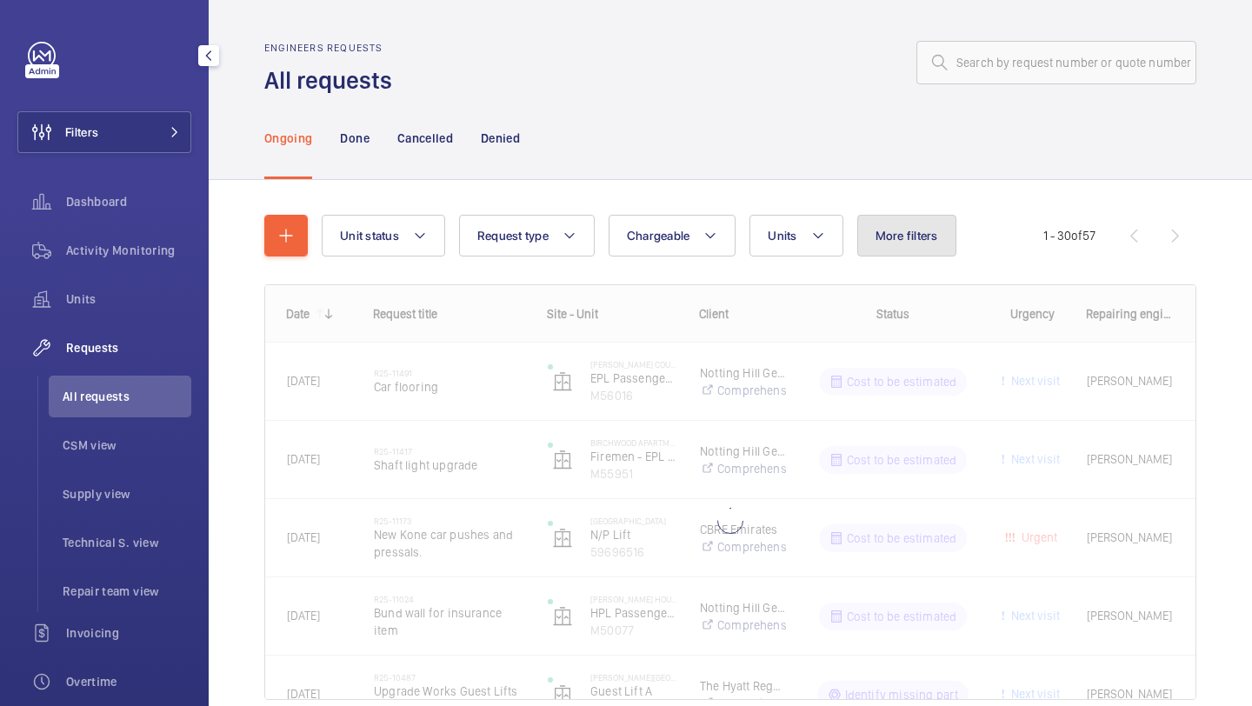
click at [922, 230] on span "More filters" at bounding box center [906, 236] width 63 height 14
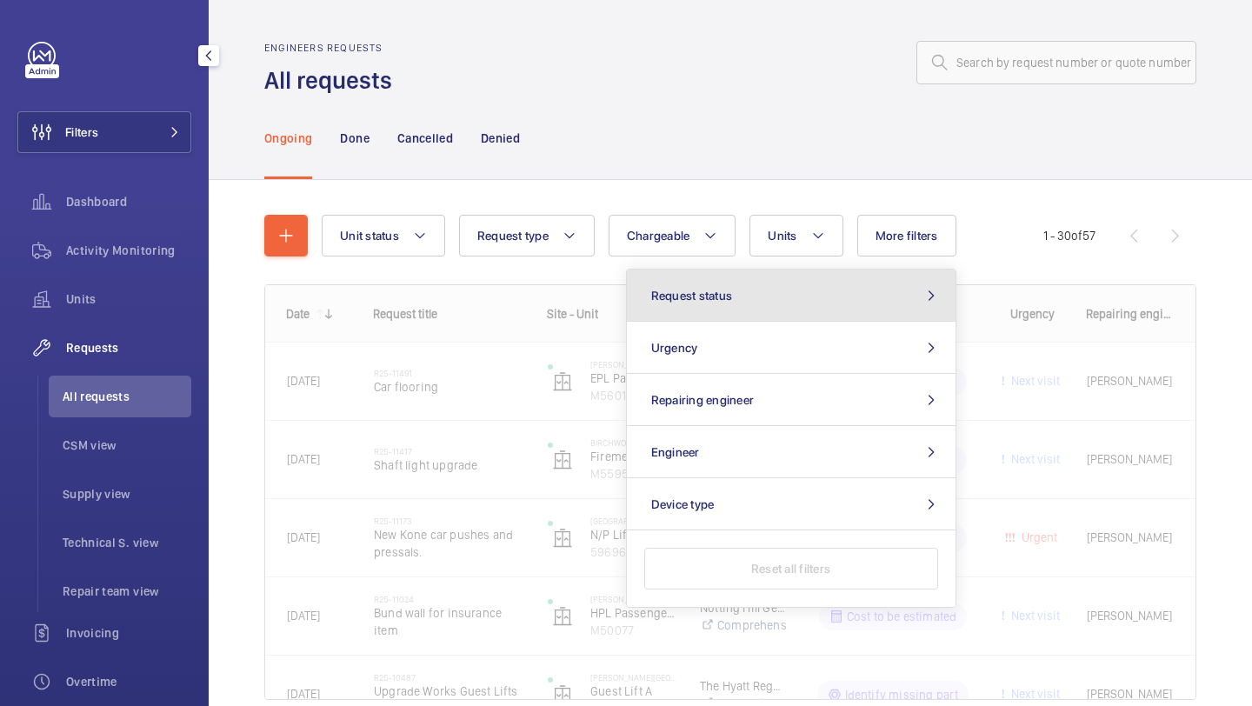
click at [862, 283] on button "Request status" at bounding box center [791, 295] width 329 height 52
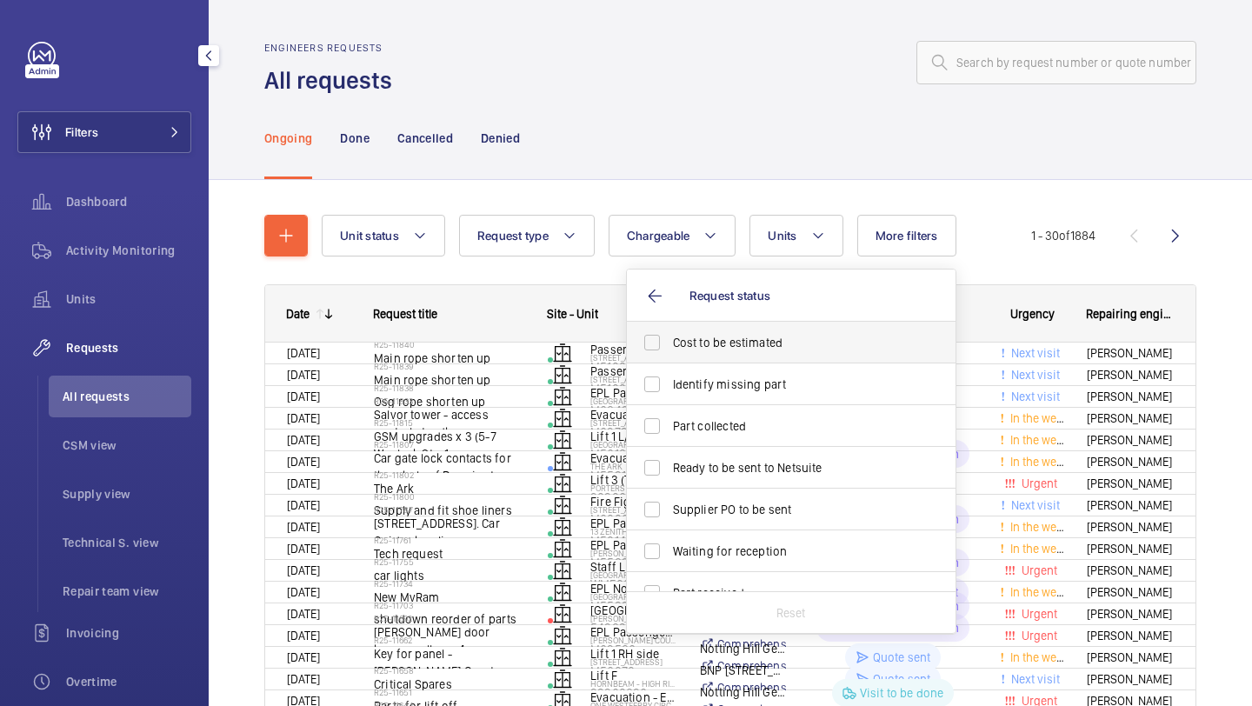
click at [802, 342] on span "Cost to be estimated" at bounding box center [792, 342] width 239 height 17
click at [669, 342] on input "Cost to be estimated" at bounding box center [652, 342] width 35 height 35
checkbox input "true"
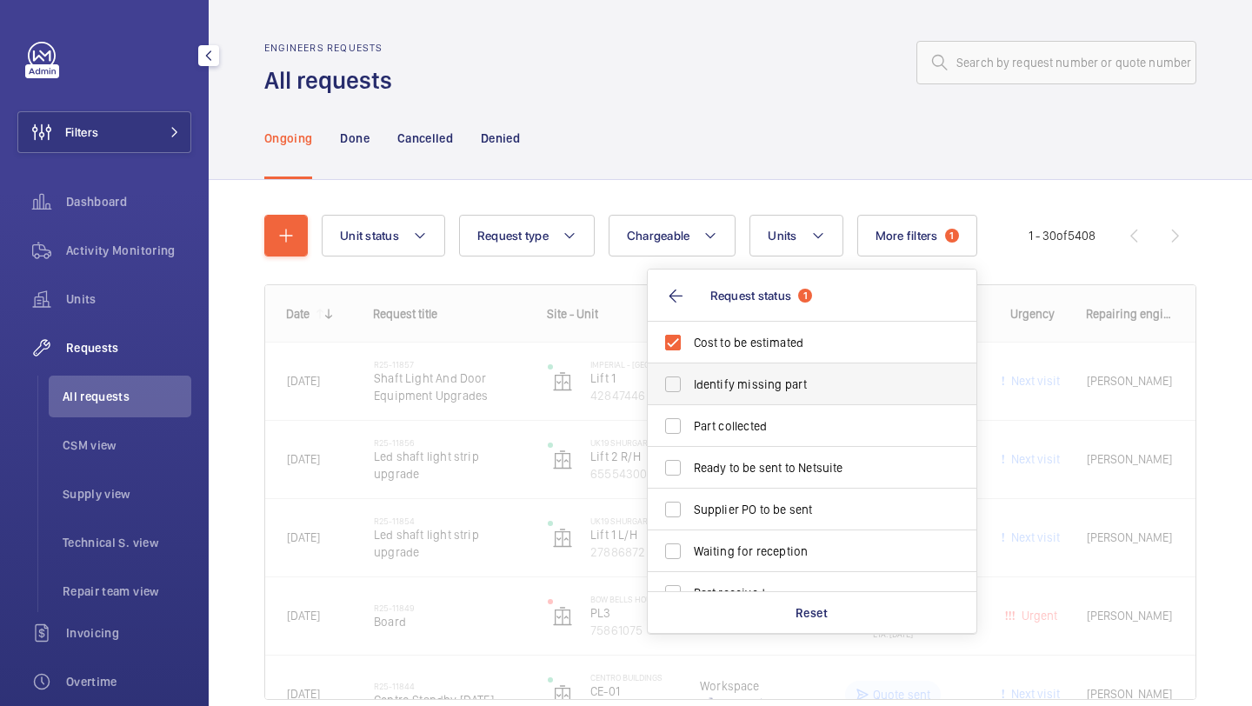
click at [781, 377] on span "Identify missing part" at bounding box center [813, 384] width 239 height 17
click at [690, 377] on input "Identify missing part" at bounding box center [672, 384] width 35 height 35
checkbox input "true"
click at [759, 477] on label "Ready to be sent to Netsuite" at bounding box center [799, 468] width 303 height 42
click at [690, 477] on input "Ready to be sent to Netsuite" at bounding box center [672, 467] width 35 height 35
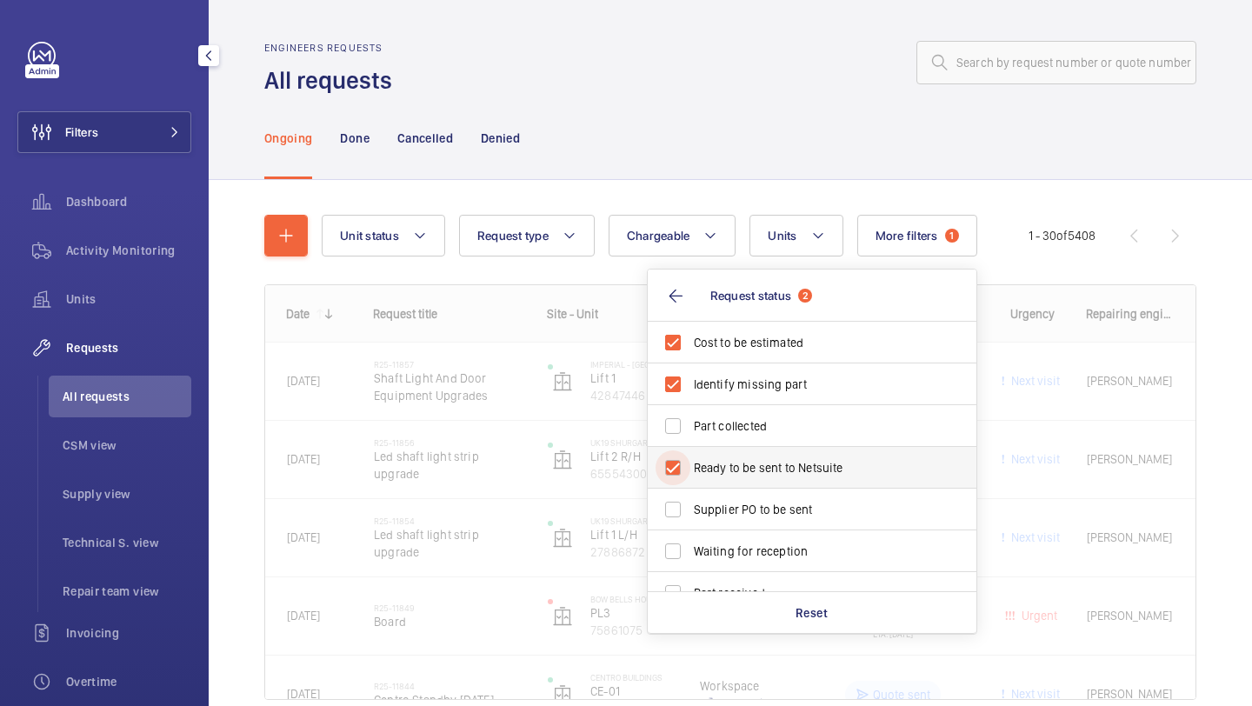
checkbox input "true"
click at [759, 491] on label "Supplier PO to be sent" at bounding box center [799, 510] width 303 height 42
click at [690, 492] on input "Supplier PO to be sent" at bounding box center [672, 509] width 35 height 35
checkbox input "true"
click at [671, 74] on div at bounding box center [800, 63] width 794 height 42
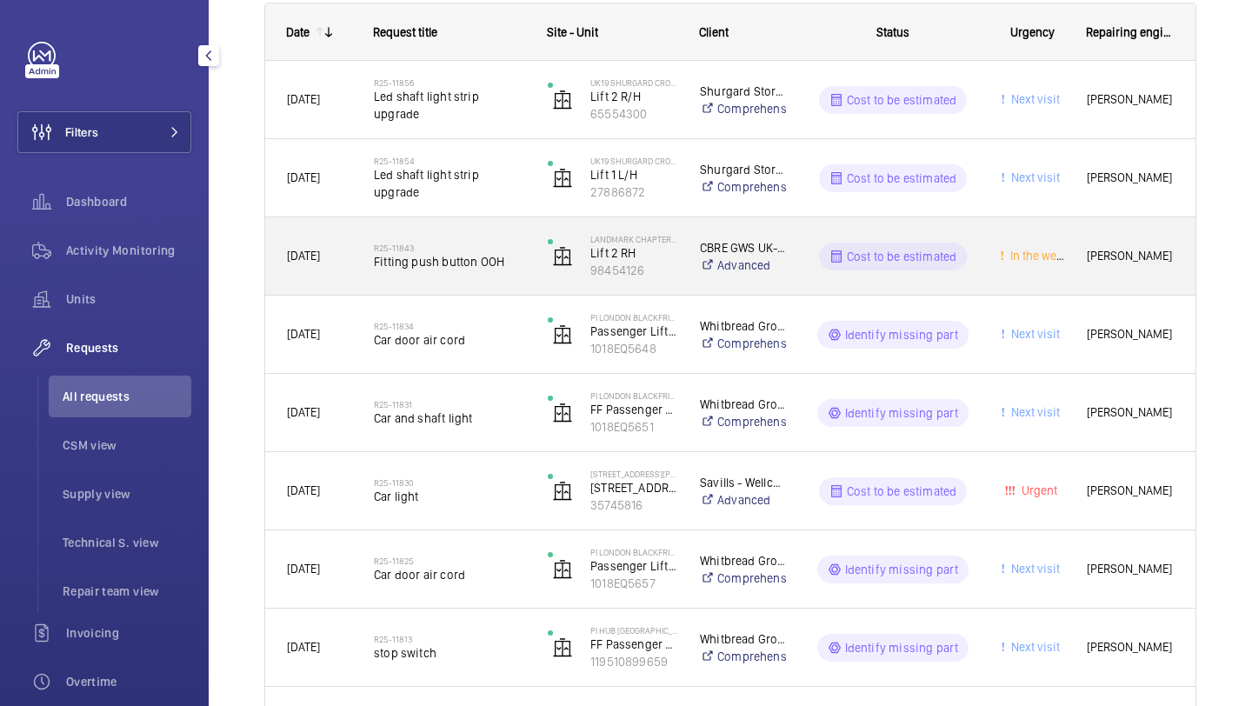
scroll to position [286, 0]
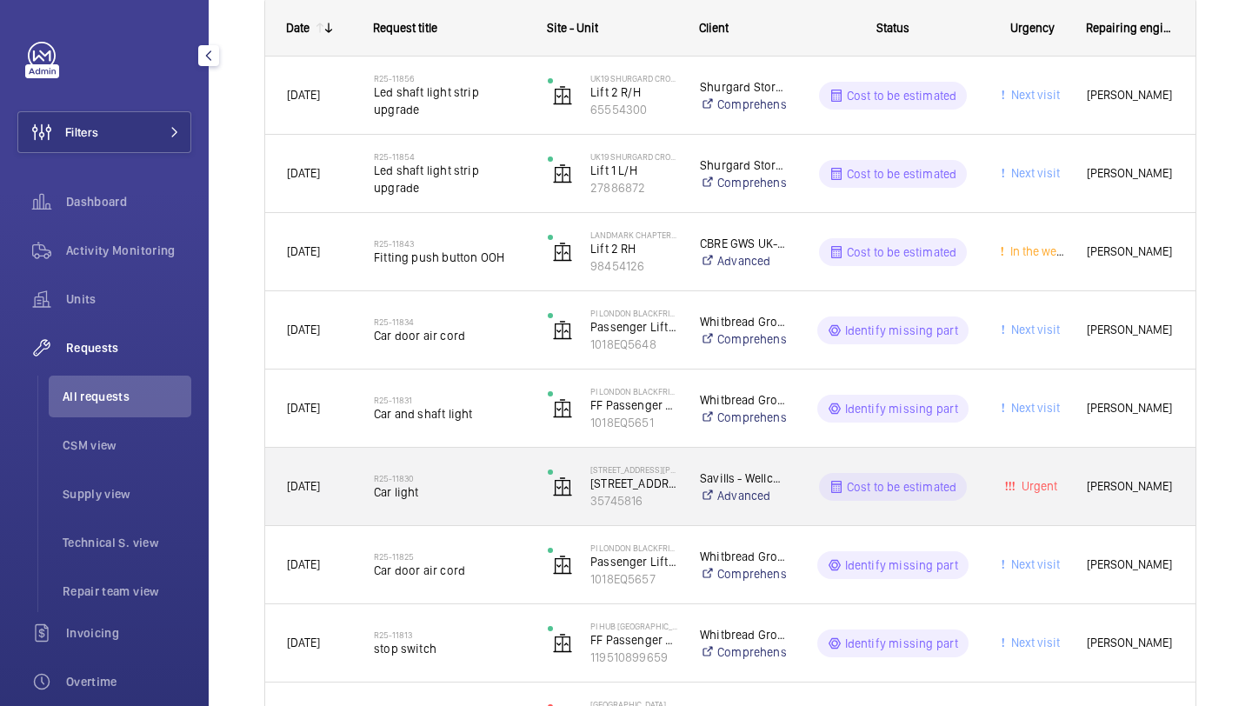
click at [460, 476] on h2 "R25-11830" at bounding box center [449, 478] width 151 height 10
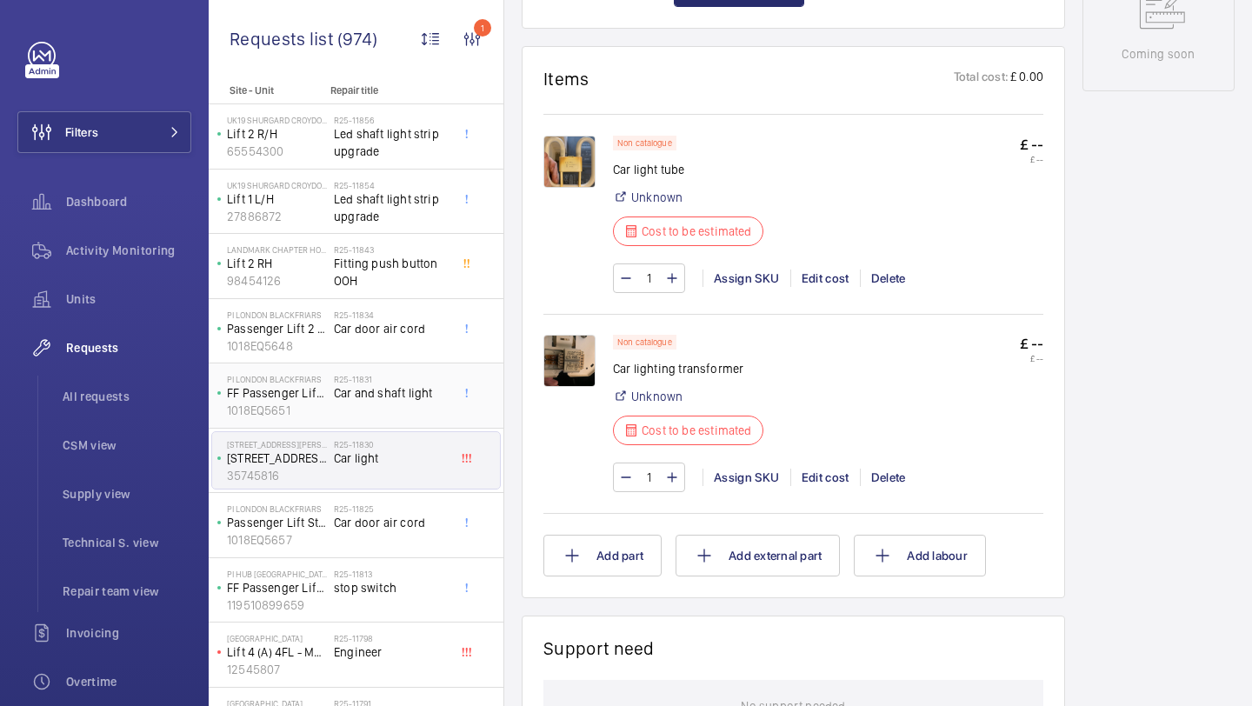
scroll to position [66, 0]
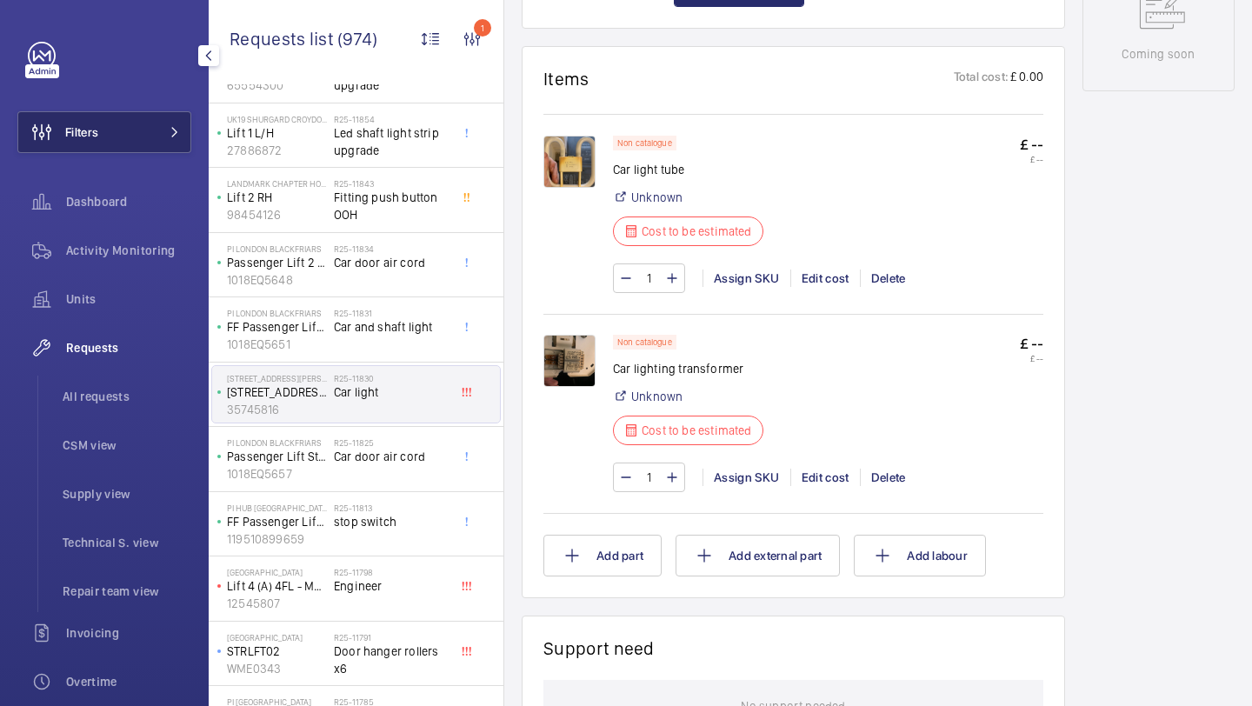
click at [123, 132] on button "Filters" at bounding box center [104, 132] width 174 height 42
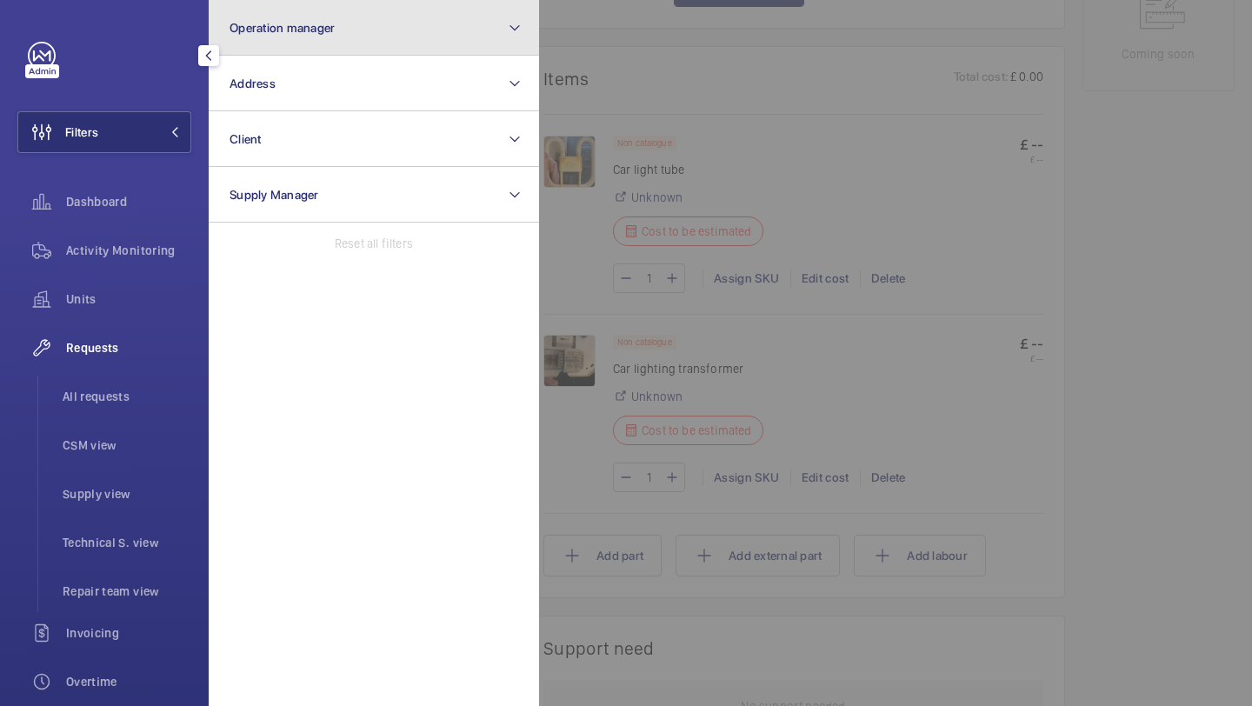
click at [279, 32] on span "Operation manager" at bounding box center [282, 28] width 105 height 14
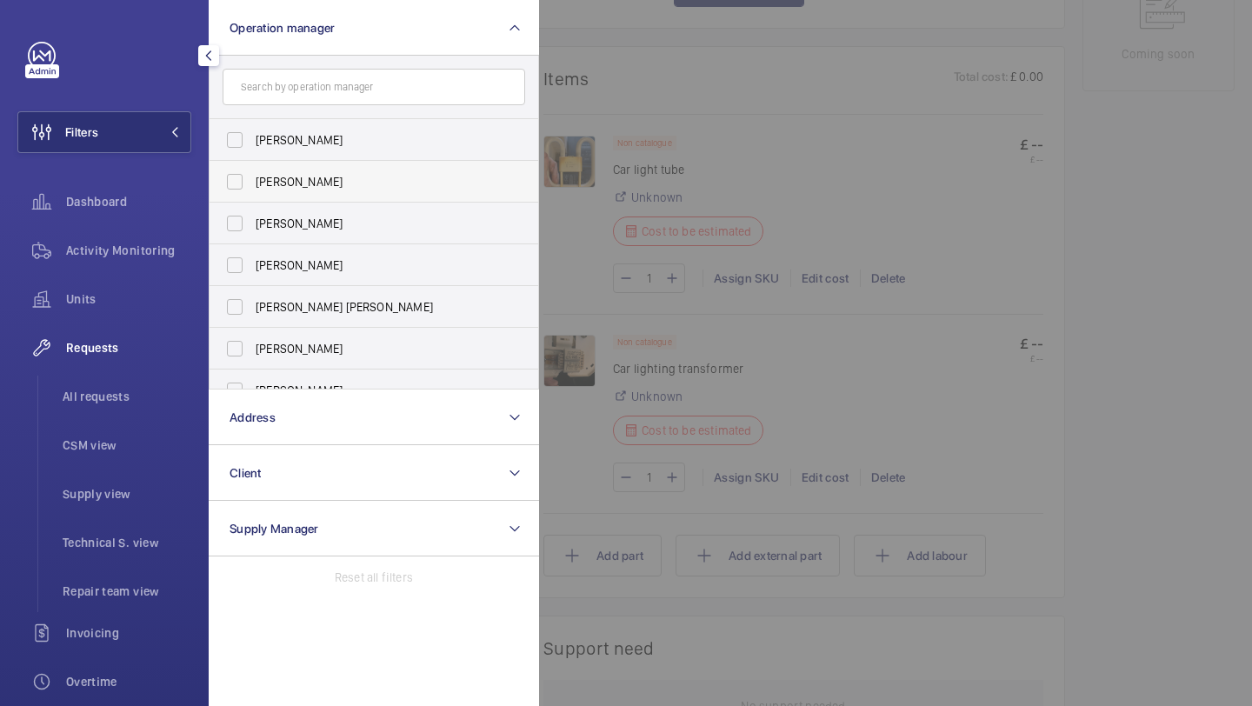
click at [274, 173] on span "John Smith" at bounding box center [375, 181] width 239 height 17
click at [252, 173] on input "John Smith" at bounding box center [234, 181] width 35 height 35
click at [274, 173] on span "John Smith" at bounding box center [375, 181] width 239 height 17
click at [252, 173] on input "John Smith" at bounding box center [234, 181] width 35 height 35
checkbox input "false"
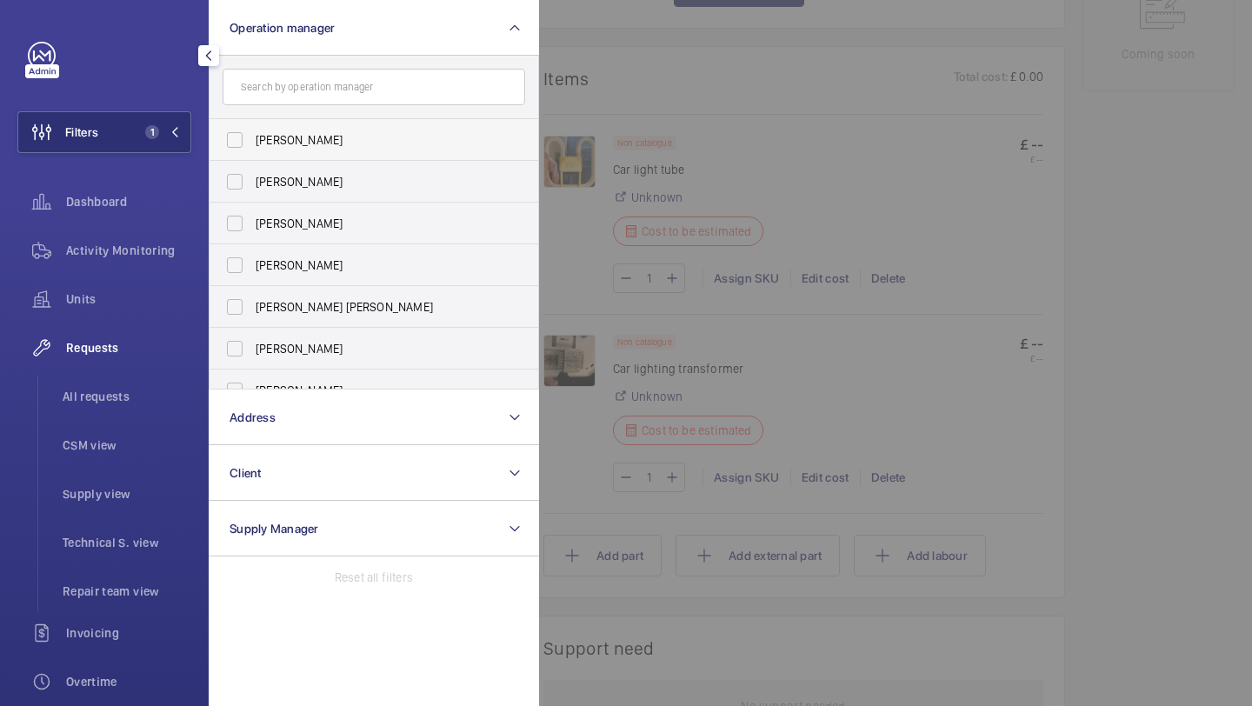
click at [265, 152] on label "[PERSON_NAME]" at bounding box center [361, 140] width 303 height 42
click at [252, 152] on input "[PERSON_NAME]" at bounding box center [234, 140] width 35 height 35
checkbox input "true"
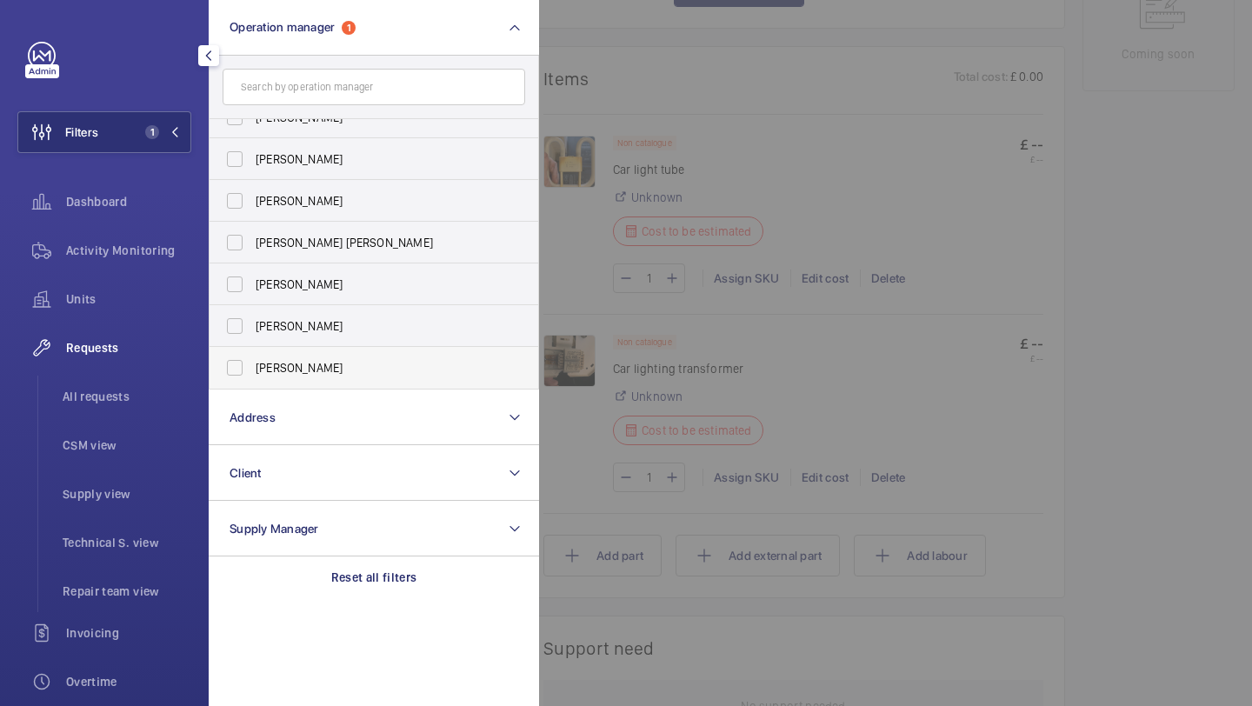
click at [275, 351] on label "[PERSON_NAME]" at bounding box center [361, 368] width 303 height 42
click at [252, 351] on input "[PERSON_NAME]" at bounding box center [234, 367] width 35 height 35
checkbox input "true"
click at [122, 369] on div "Requests All requests CSM view Supply view Technical S. view Repair team view" at bounding box center [104, 469] width 174 height 285
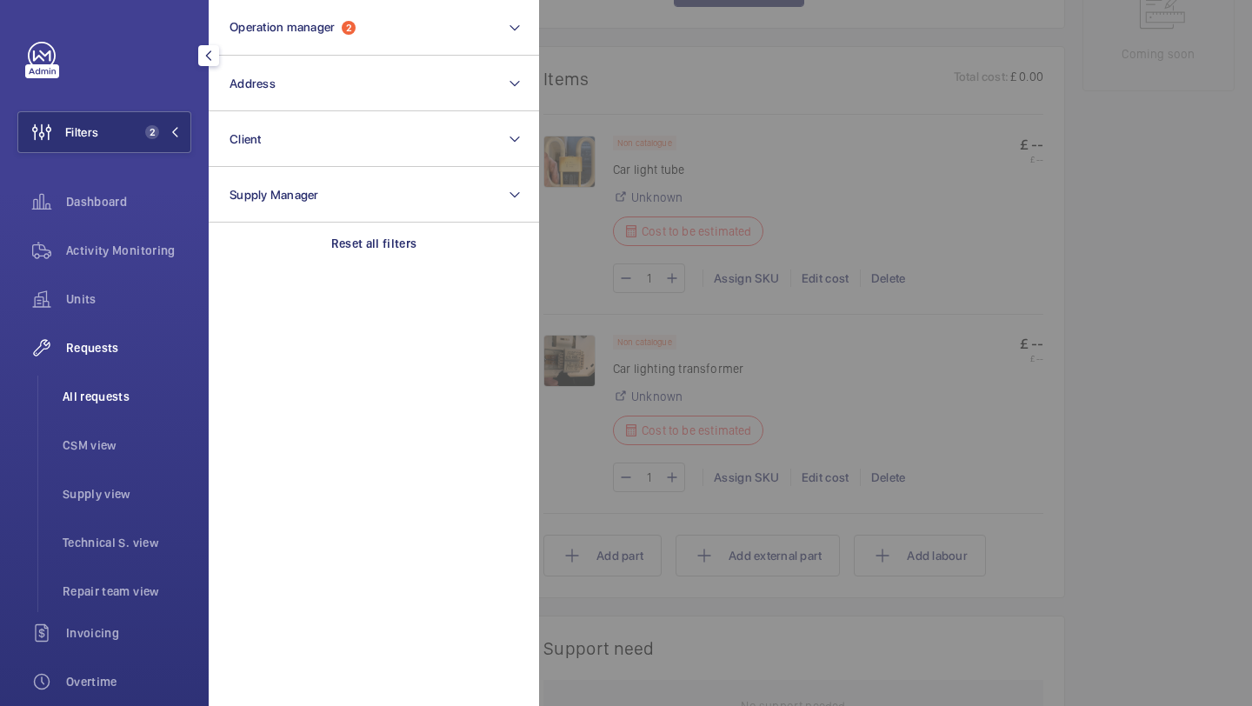
click at [116, 390] on span "All requests" at bounding box center [127, 396] width 129 height 17
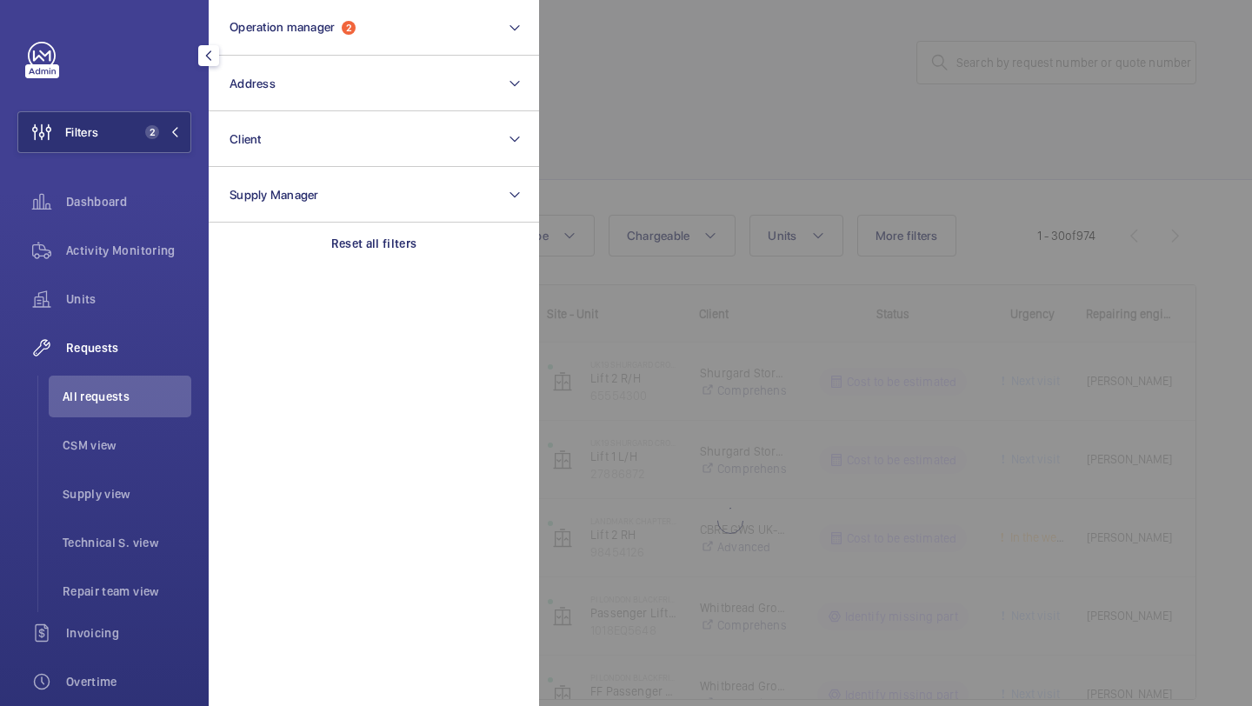
click at [685, 130] on div at bounding box center [1165, 353] width 1252 height 706
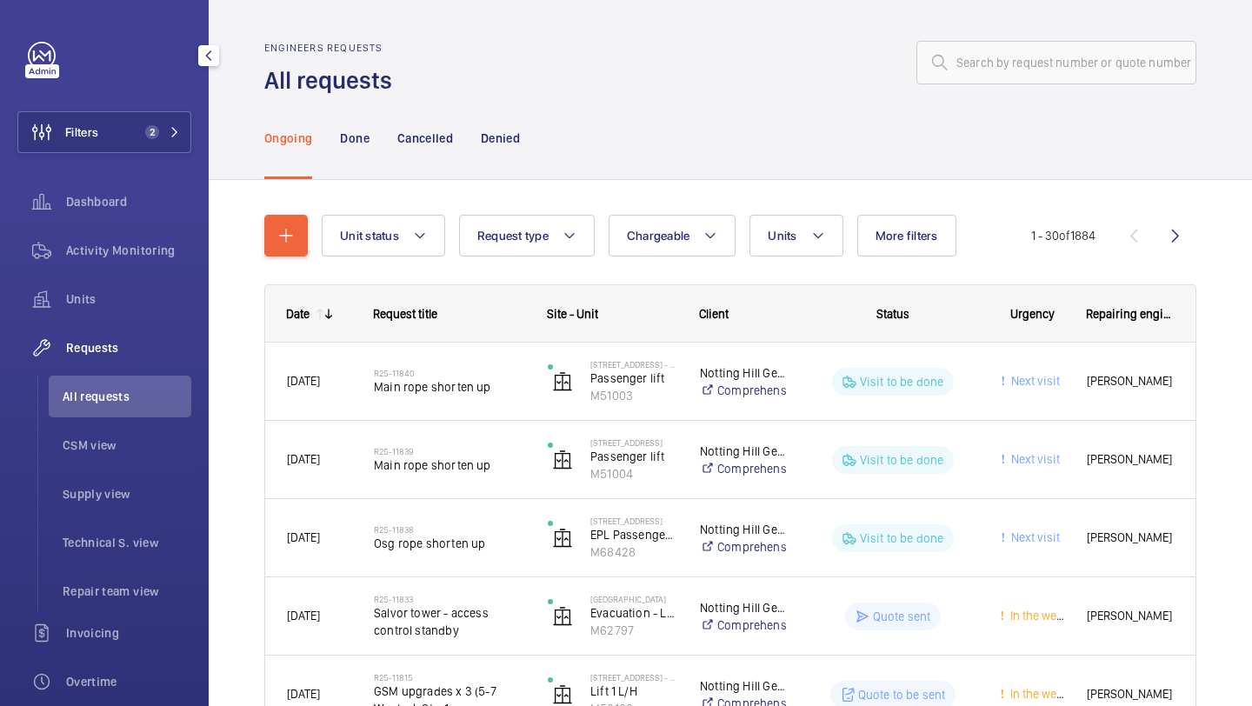
click at [145, 155] on div "Filters 2 Dashboard Activity Monitoring Units Requests All requests CSM view Su…" at bounding box center [104, 473] width 174 height 862
click at [145, 143] on button "Filters 2" at bounding box center [104, 132] width 174 height 42
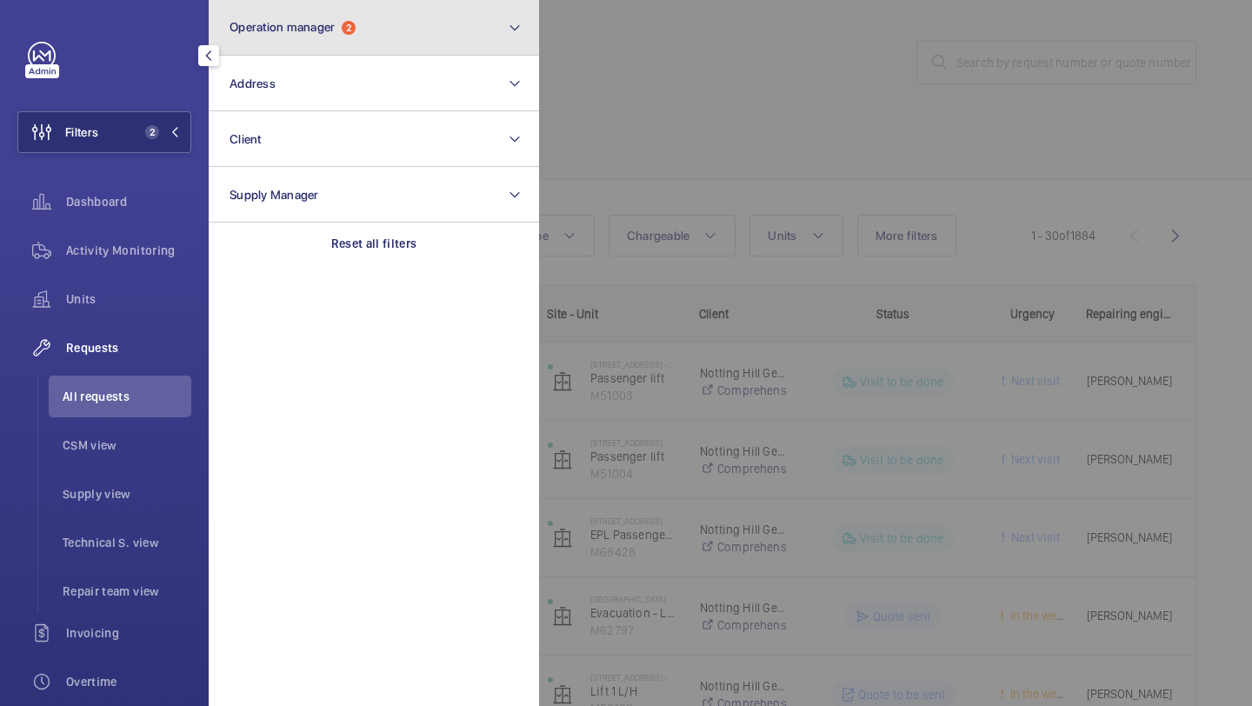
click at [347, 38] on button "Operation manager 2" at bounding box center [374, 28] width 330 height 56
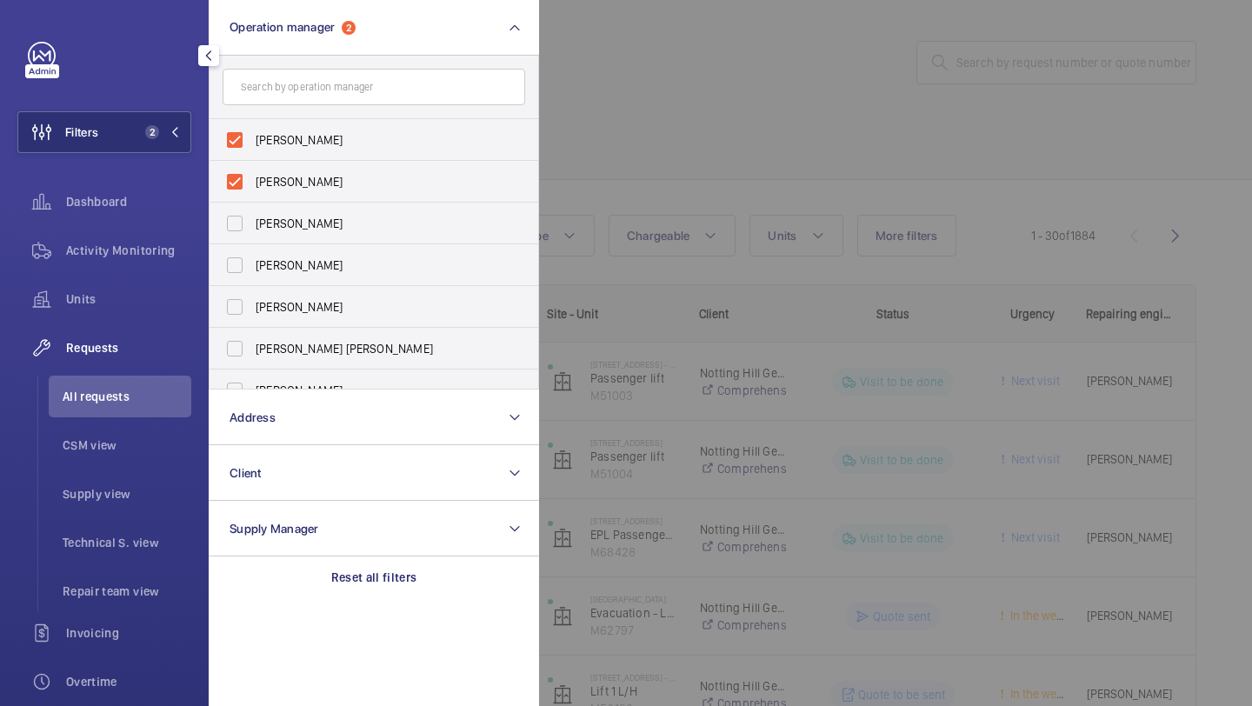
click at [548, 123] on div at bounding box center [1165, 353] width 1252 height 706
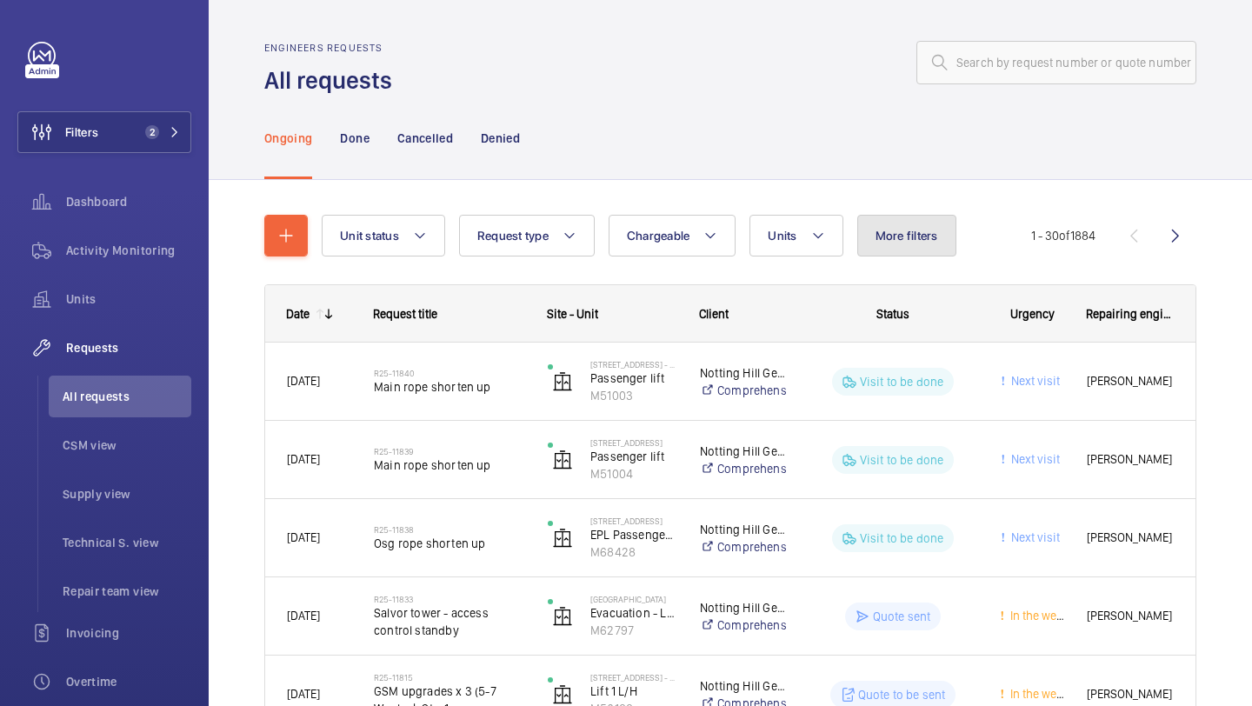
click at [911, 218] on button "More filters" at bounding box center [906, 236] width 99 height 42
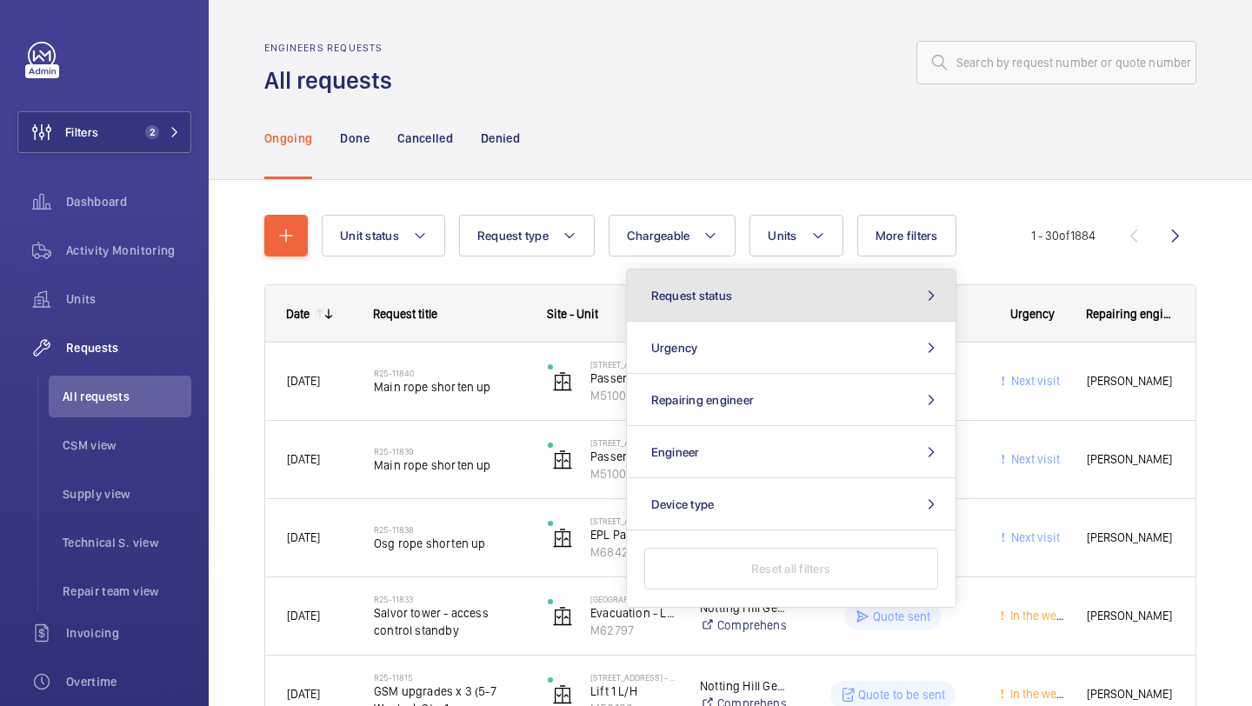
click at [825, 280] on button "Request status" at bounding box center [791, 295] width 329 height 52
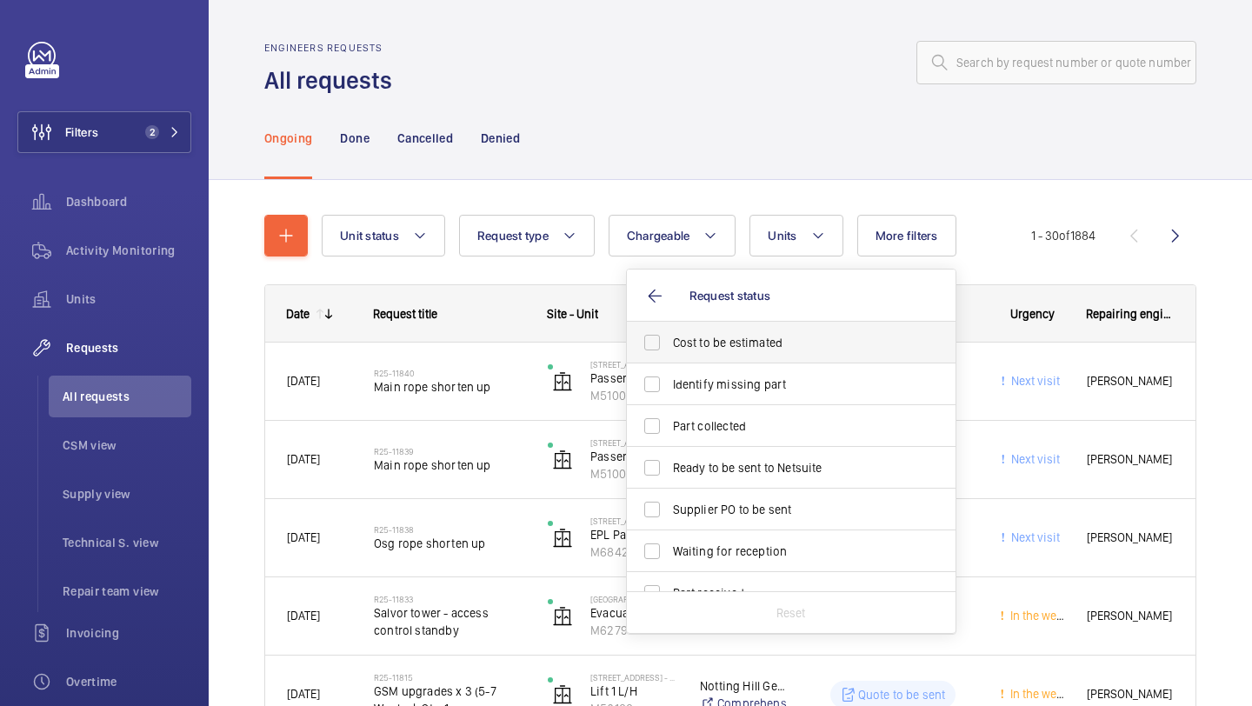
click at [755, 350] on span "Cost to be estimated" at bounding box center [792, 342] width 239 height 17
click at [669, 350] on input "Cost to be estimated" at bounding box center [652, 342] width 35 height 35
checkbox input "true"
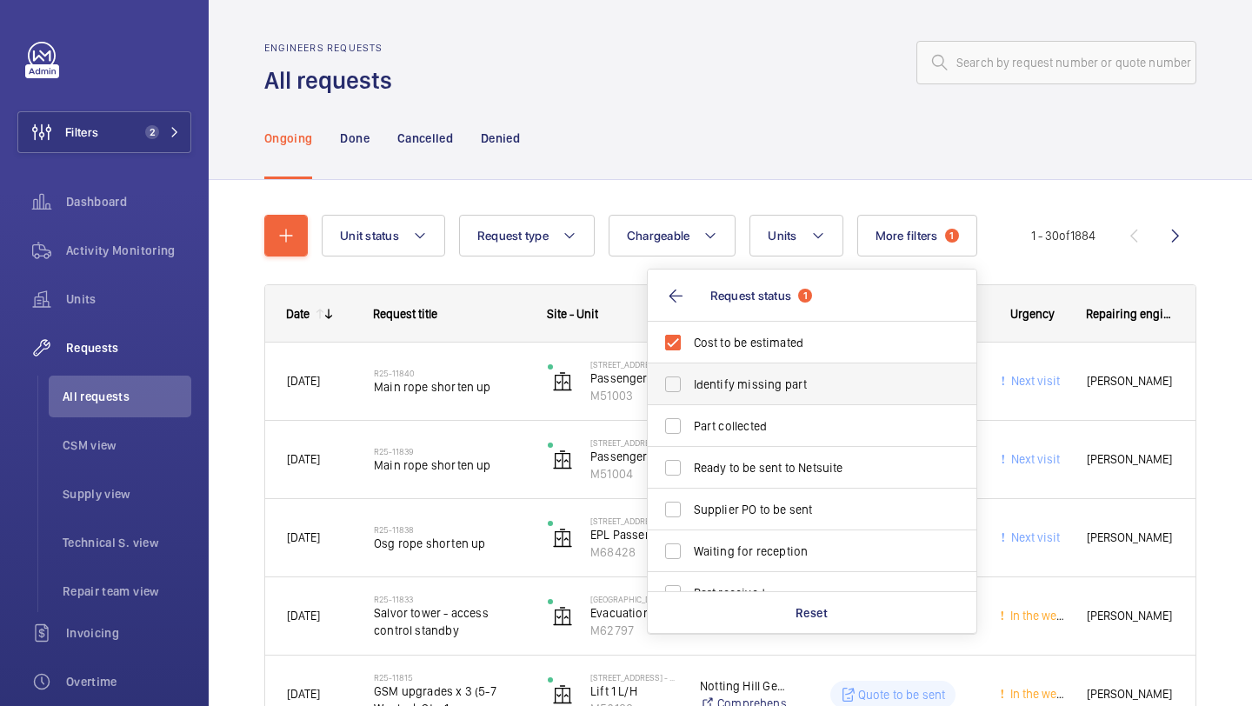
click at [746, 384] on span "Identify missing part" at bounding box center [813, 384] width 239 height 17
click at [690, 384] on input "Identify missing part" at bounding box center [672, 384] width 35 height 35
checkbox input "true"
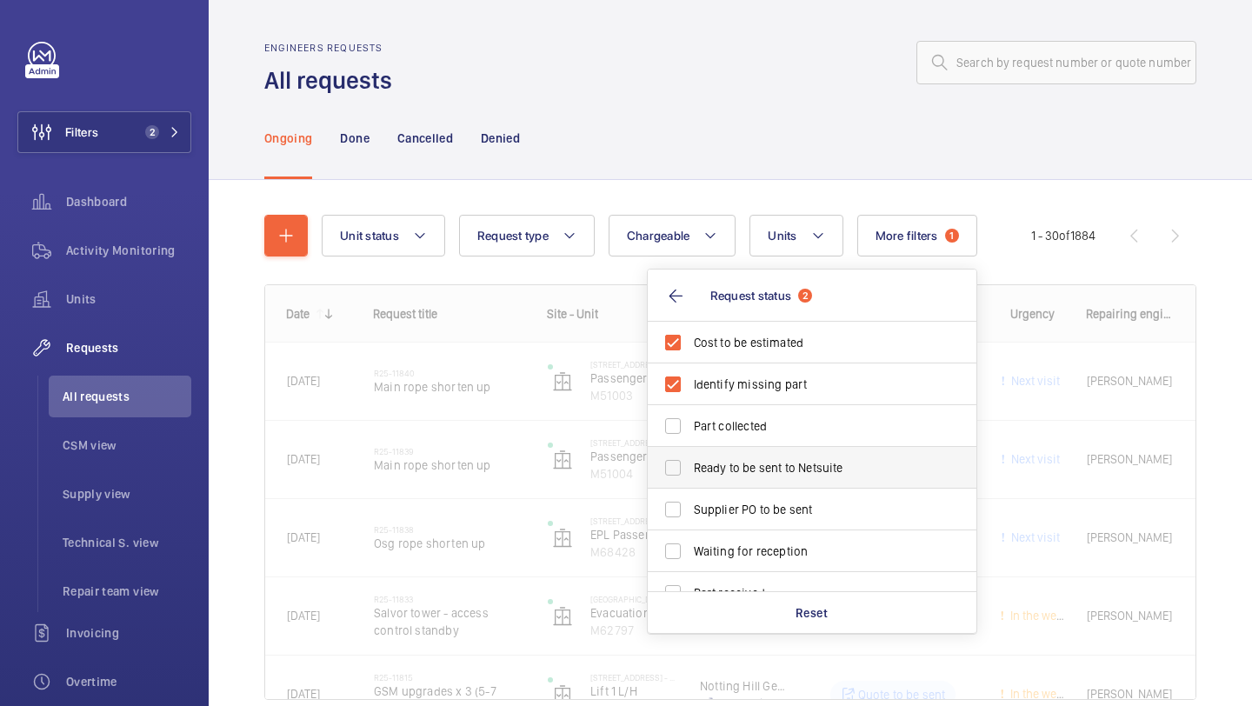
click at [729, 480] on label "Ready to be sent to Netsuite" at bounding box center [799, 468] width 303 height 42
click at [690, 480] on input "Ready to be sent to Netsuite" at bounding box center [672, 467] width 35 height 35
checkbox input "true"
click at [729, 513] on span "Supplier PO to be sent" at bounding box center [813, 509] width 239 height 17
click at [690, 513] on input "Supplier PO to be sent" at bounding box center [672, 509] width 35 height 35
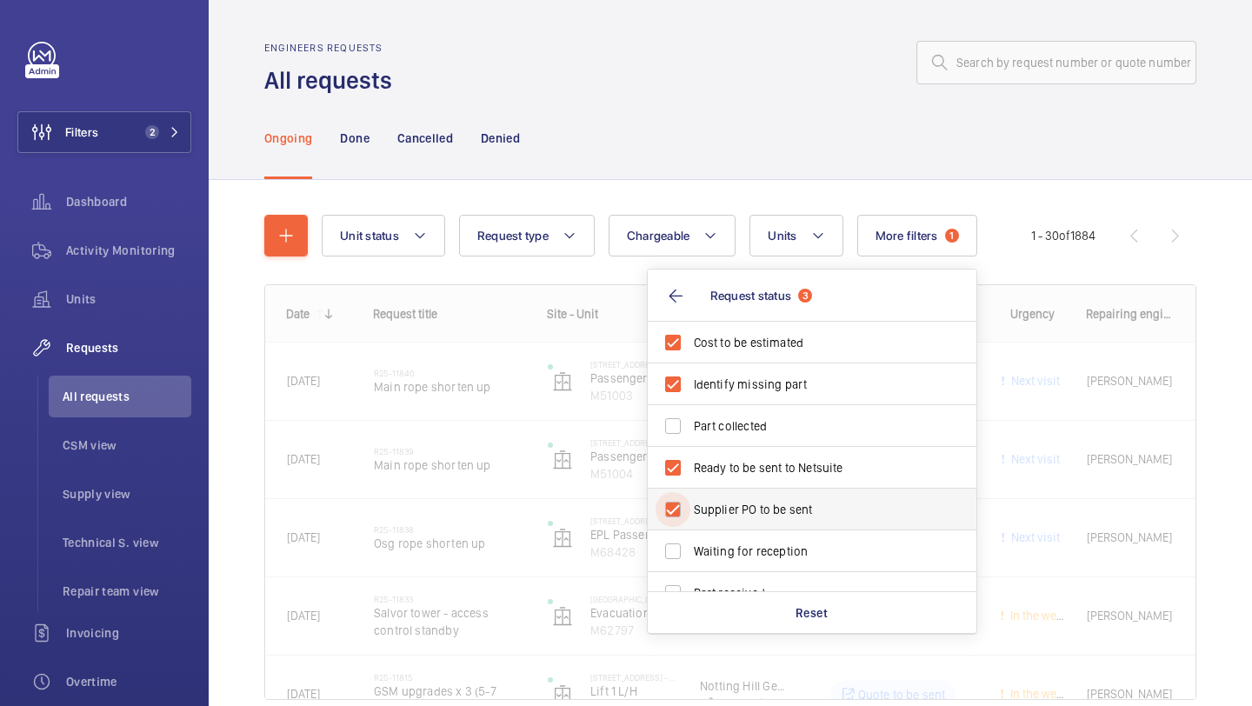
checkbox input "true"
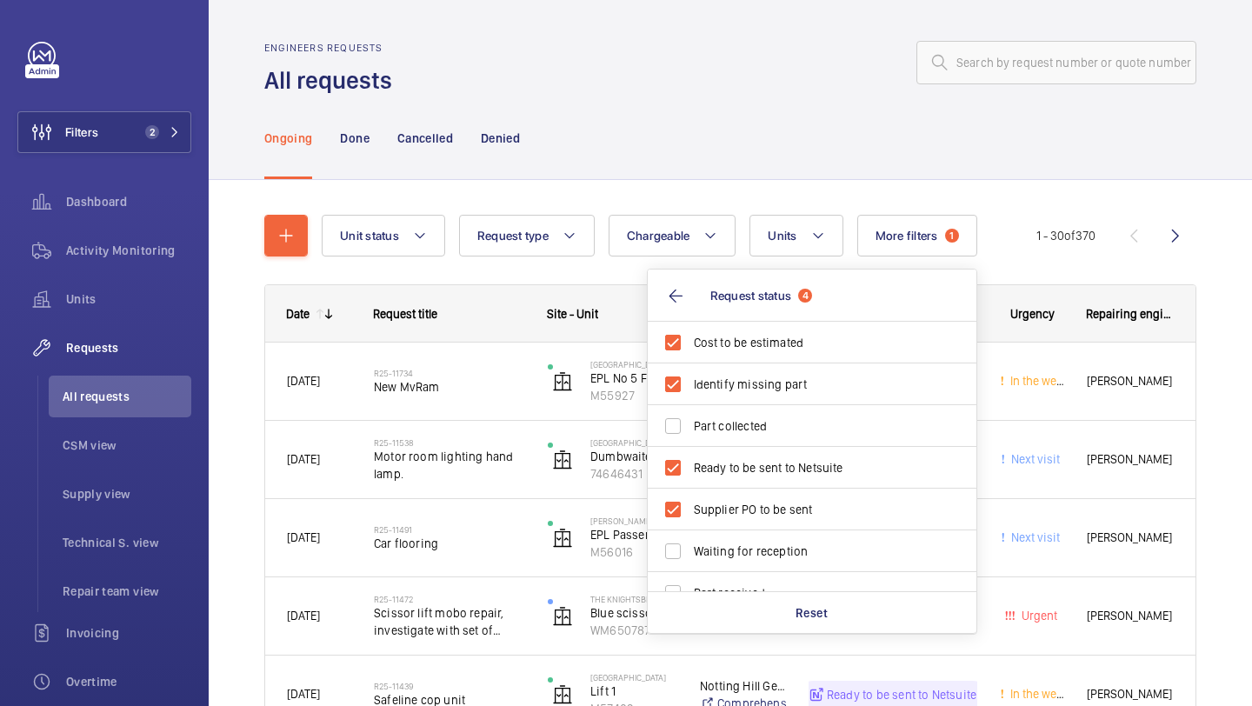
click at [713, 116] on div "Ongoing Done Cancelled Denied" at bounding box center [730, 137] width 932 height 83
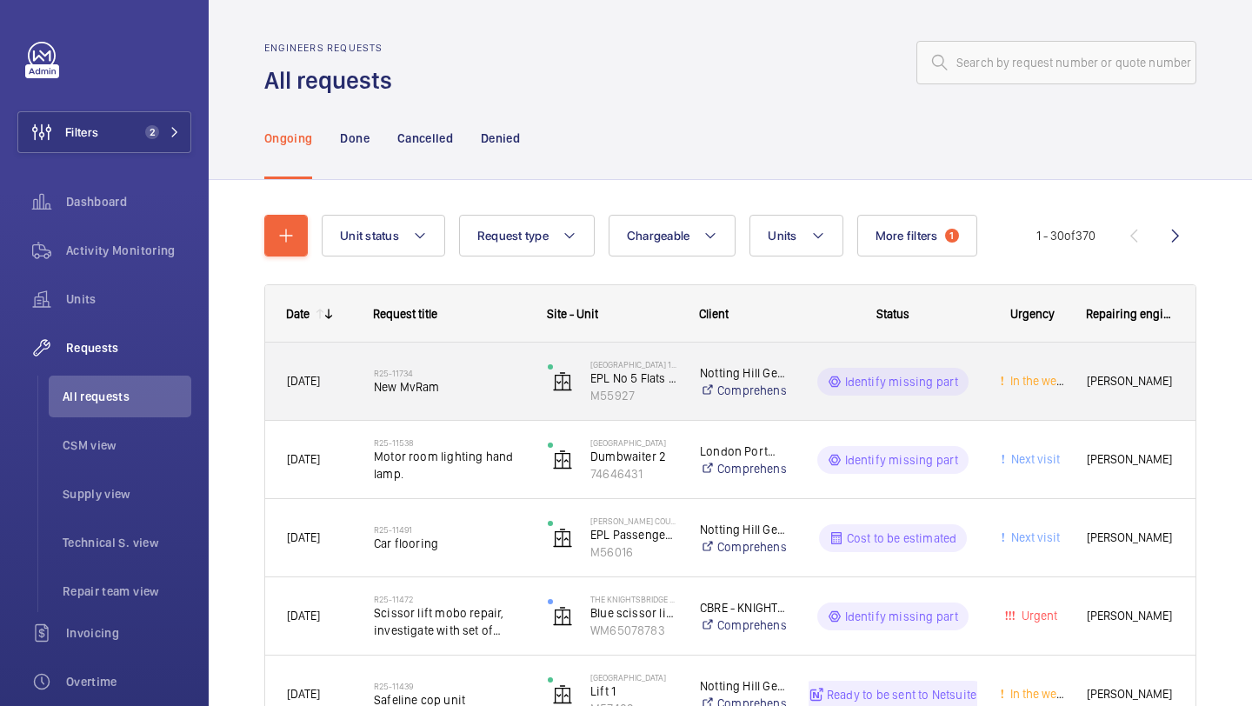
click at [489, 376] on h2 "R25-11734" at bounding box center [449, 373] width 151 height 10
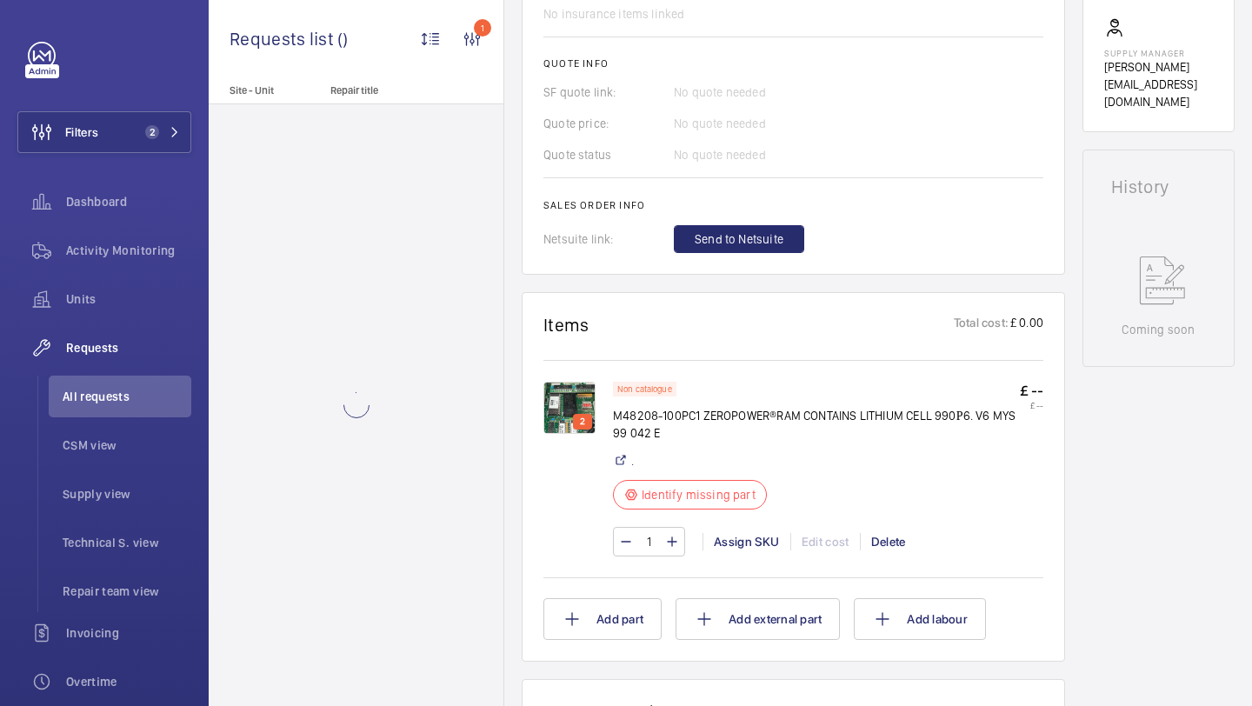
scroll to position [698, 0]
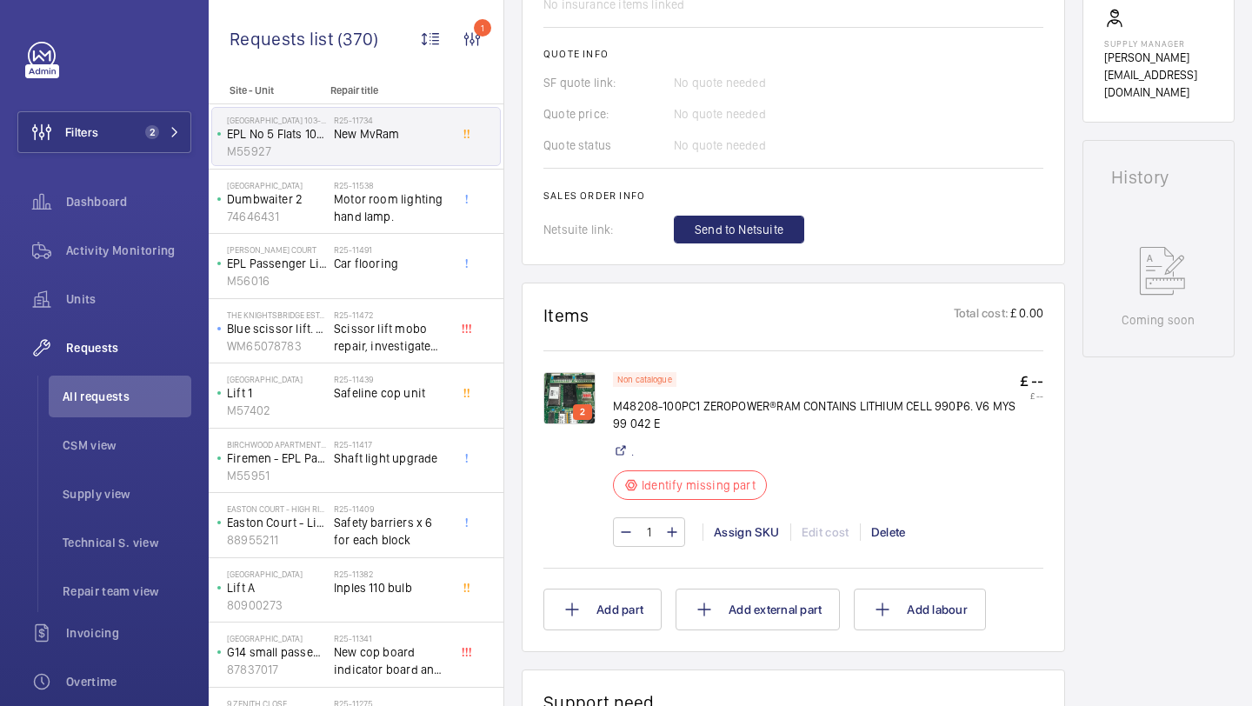
click at [573, 383] on img at bounding box center [569, 398] width 52 height 52
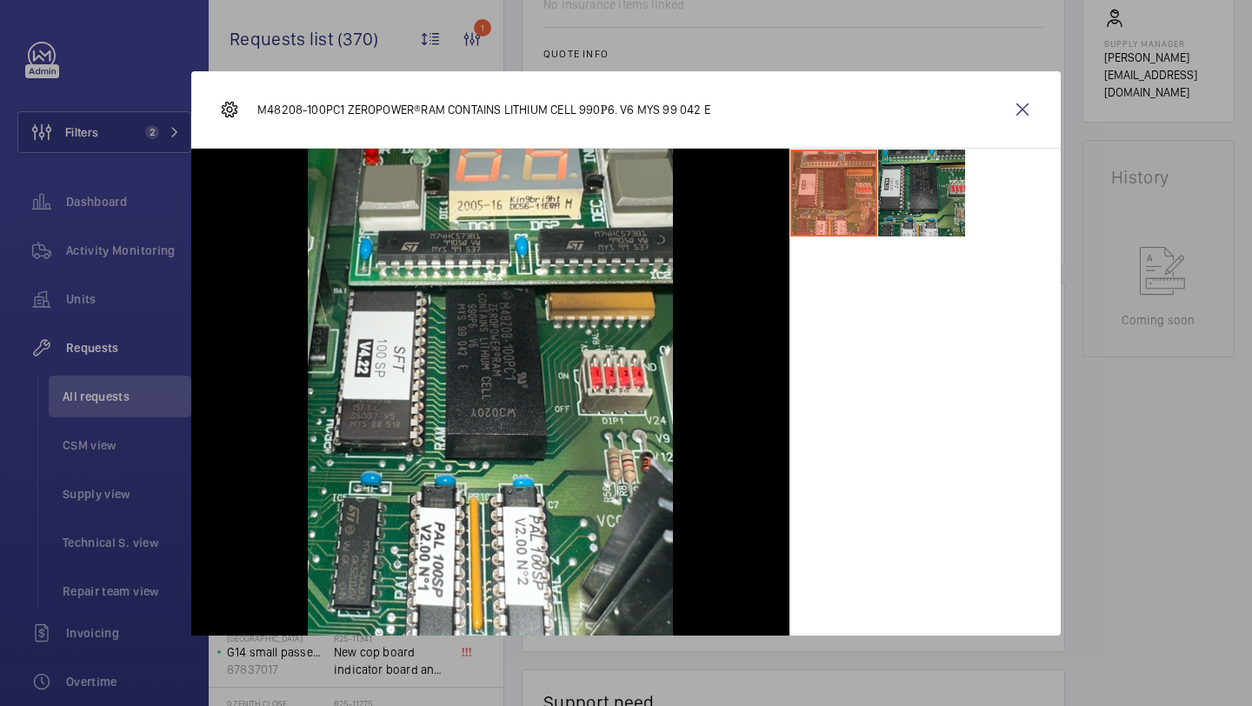
click at [929, 183] on li at bounding box center [921, 193] width 87 height 87
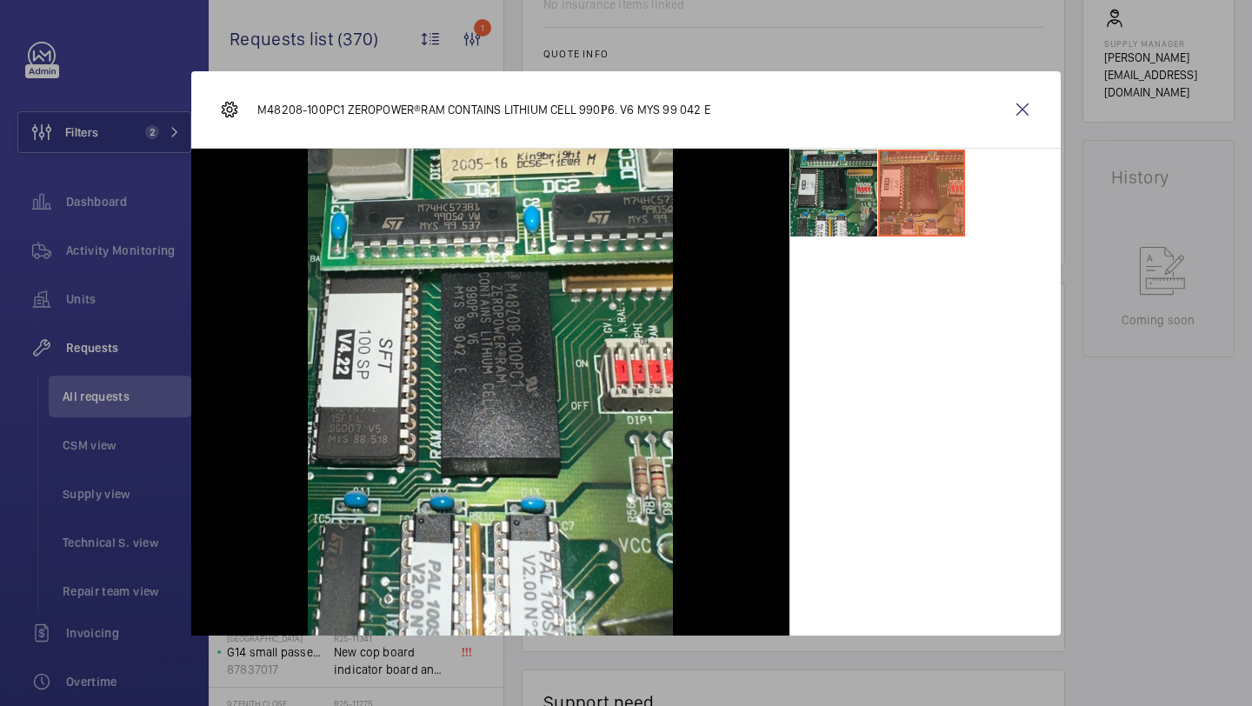
click at [866, 178] on li at bounding box center [833, 193] width 87 height 87
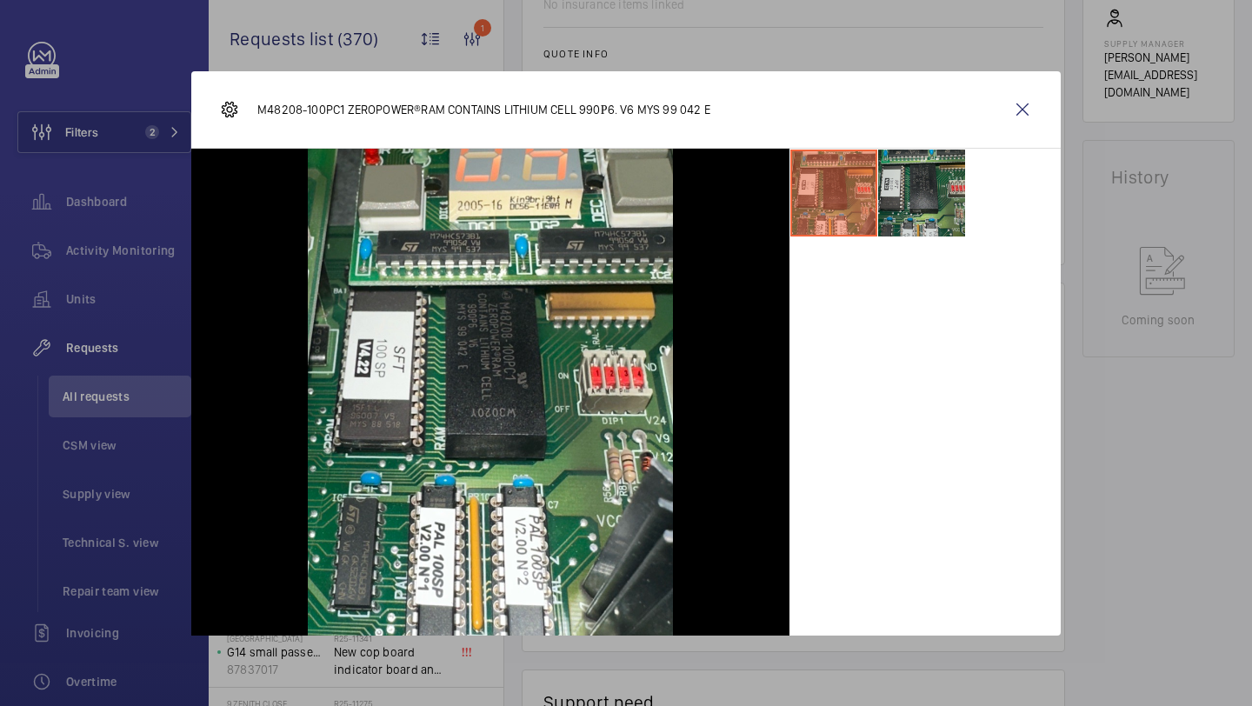
click at [931, 205] on li at bounding box center [921, 193] width 87 height 87
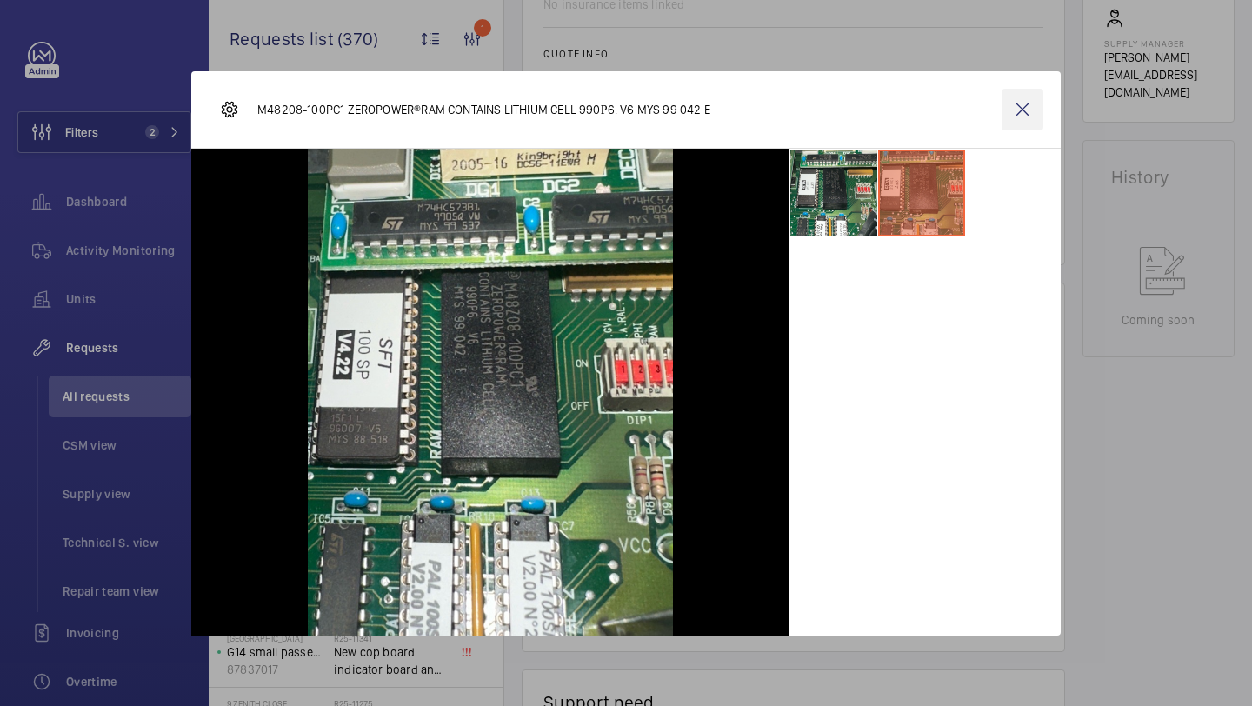
click at [1015, 103] on wm-front-icon-button at bounding box center [1022, 110] width 42 height 42
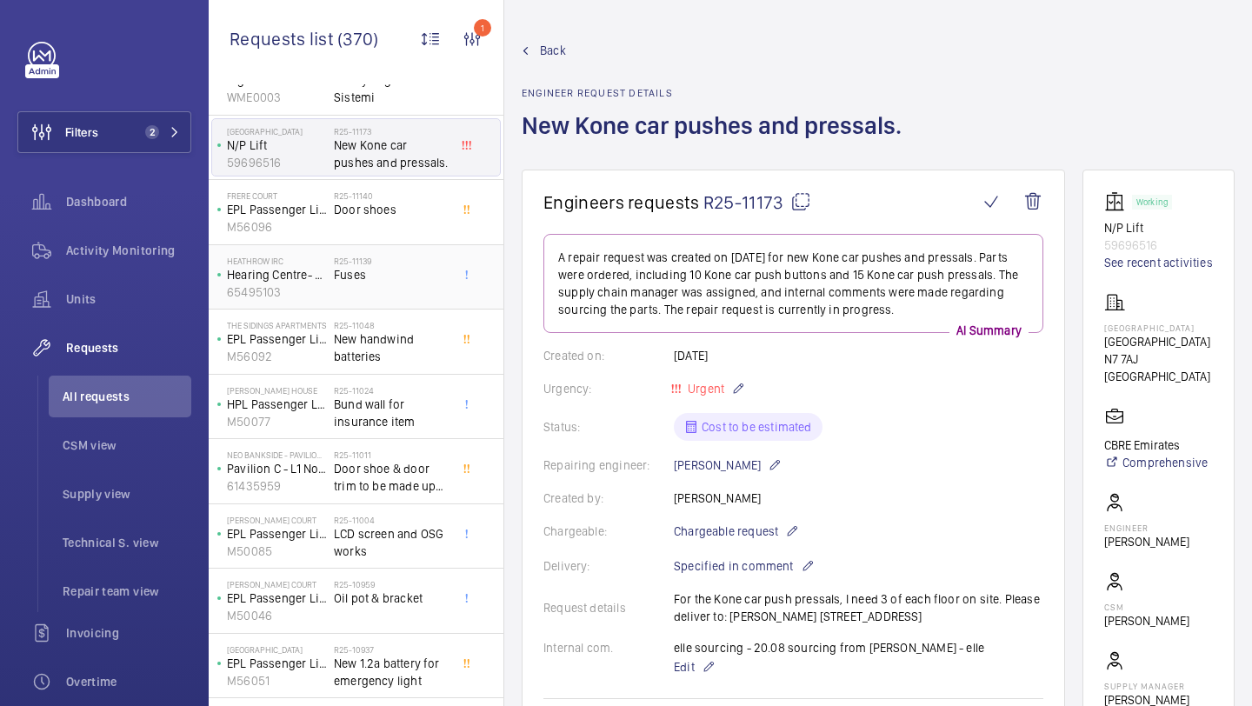
scroll to position [757, 0]
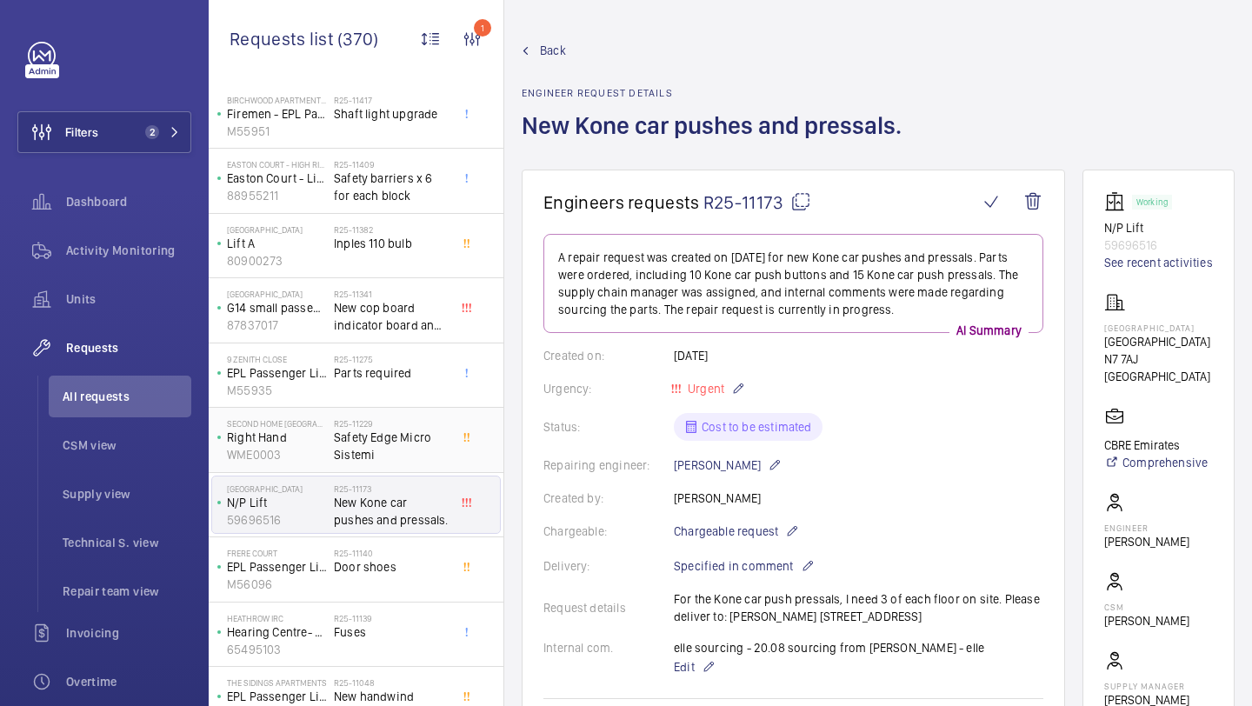
scroll to position [345, 0]
click at [395, 620] on h2 "R25-11139" at bounding box center [391, 617] width 115 height 10
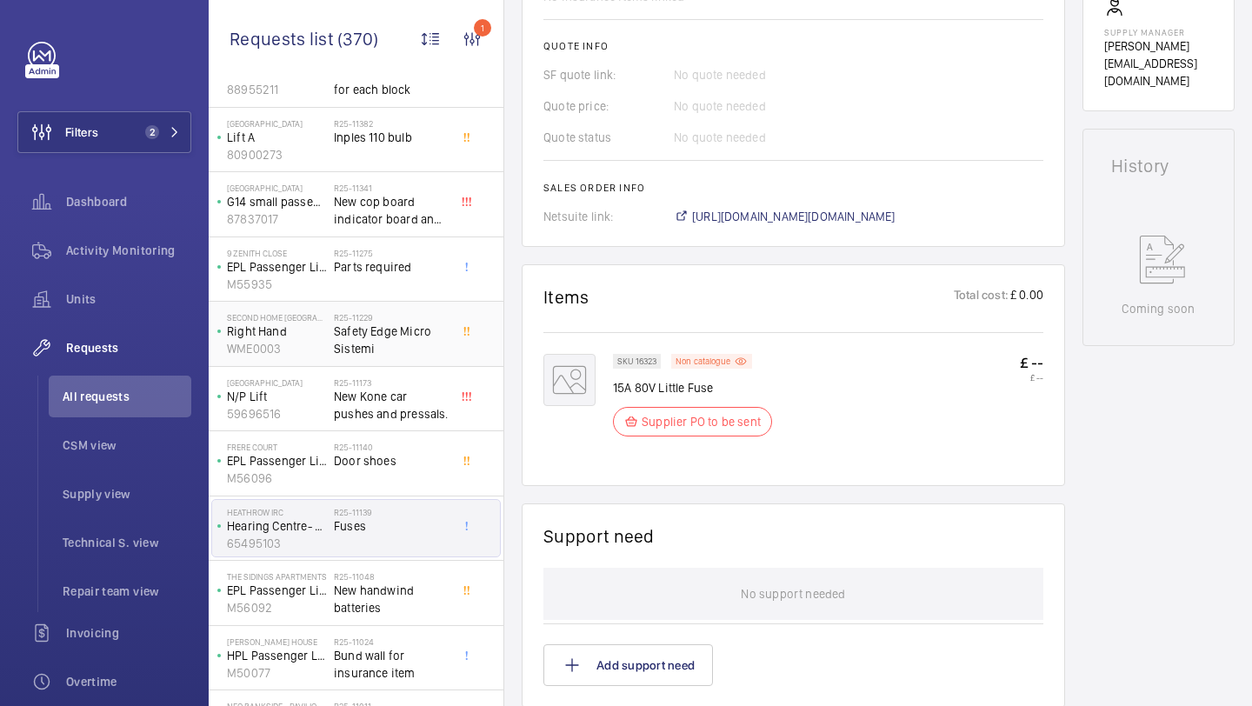
scroll to position [608, 0]
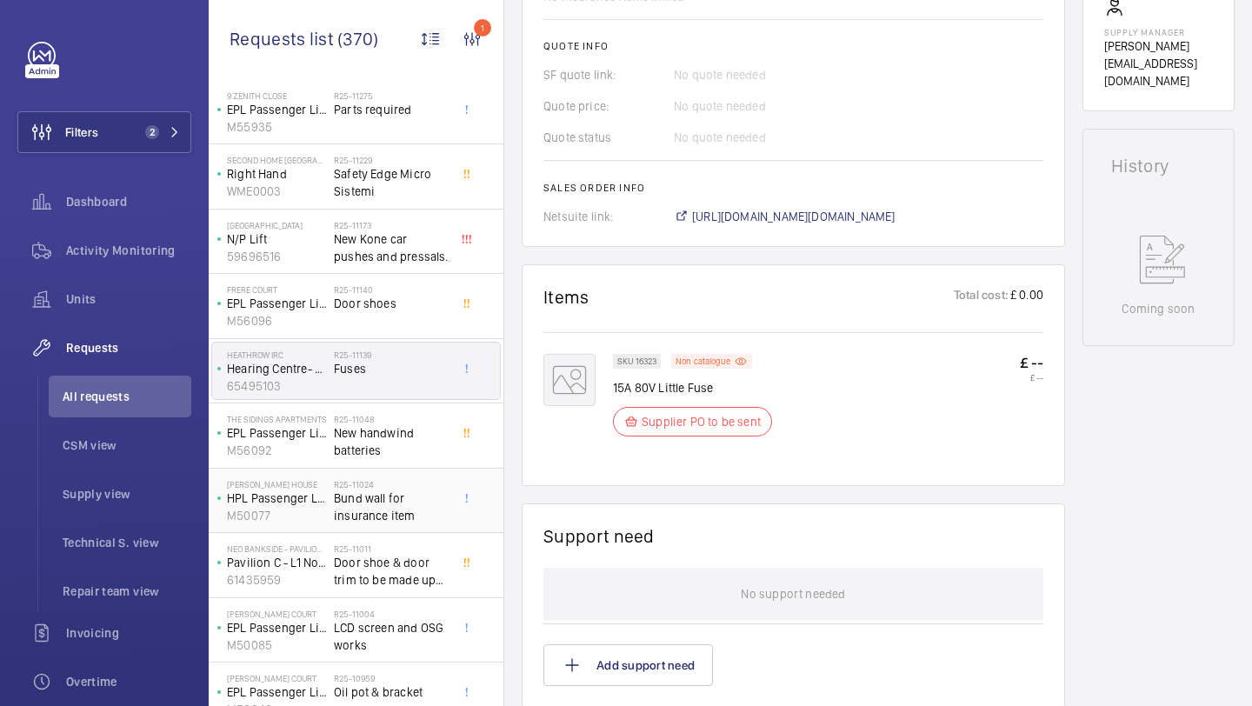
click at [372, 481] on h2 "R25-11024" at bounding box center [391, 484] width 115 height 10
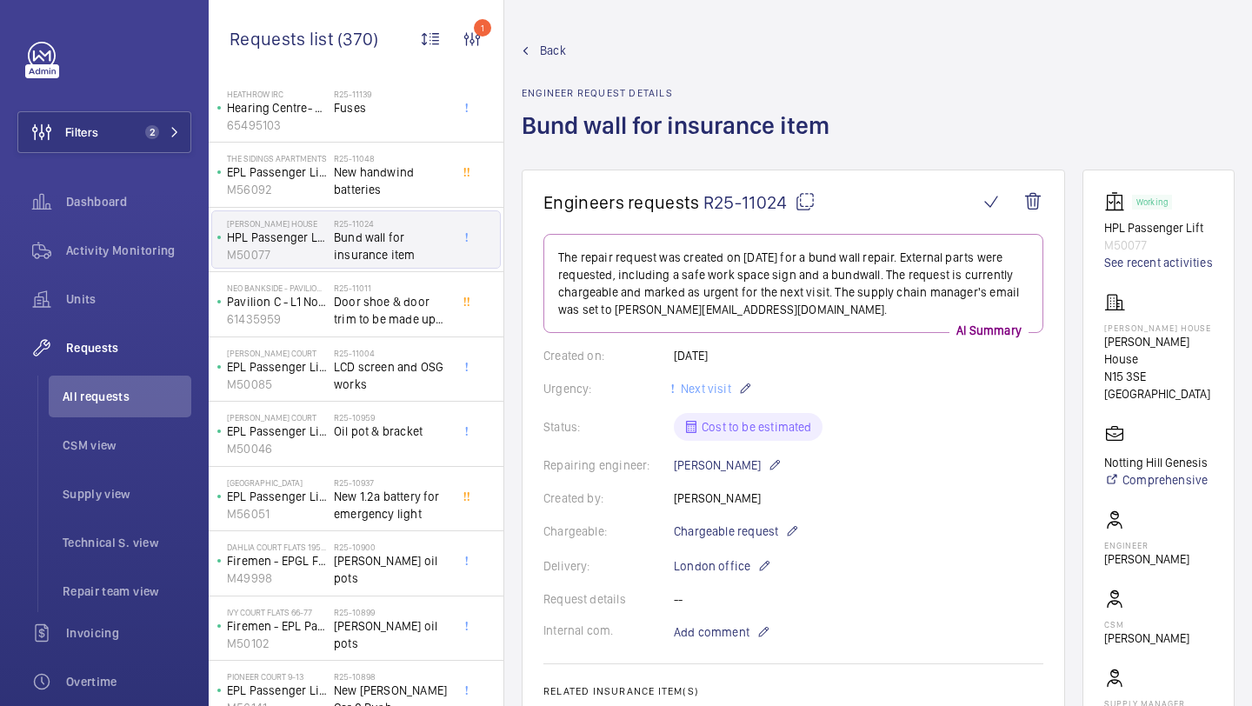
scroll to position [1022, 0]
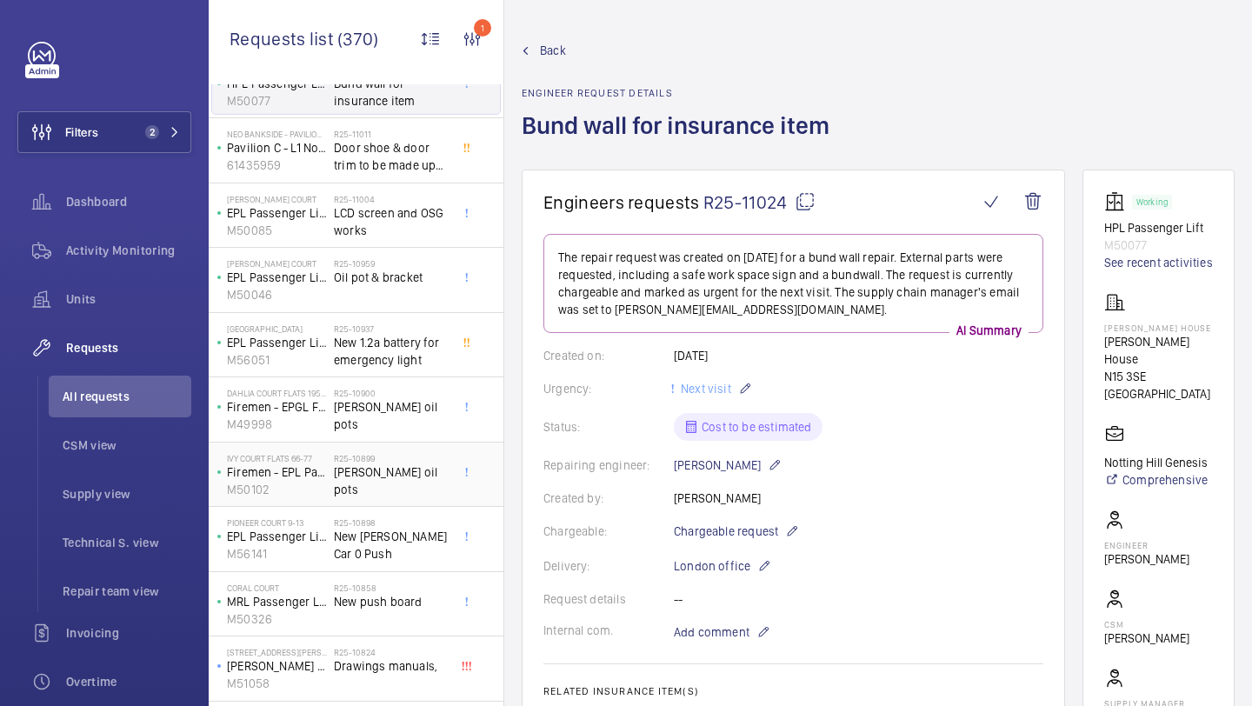
click at [373, 481] on div "R25-10899 Orona oil pots" at bounding box center [391, 478] width 115 height 50
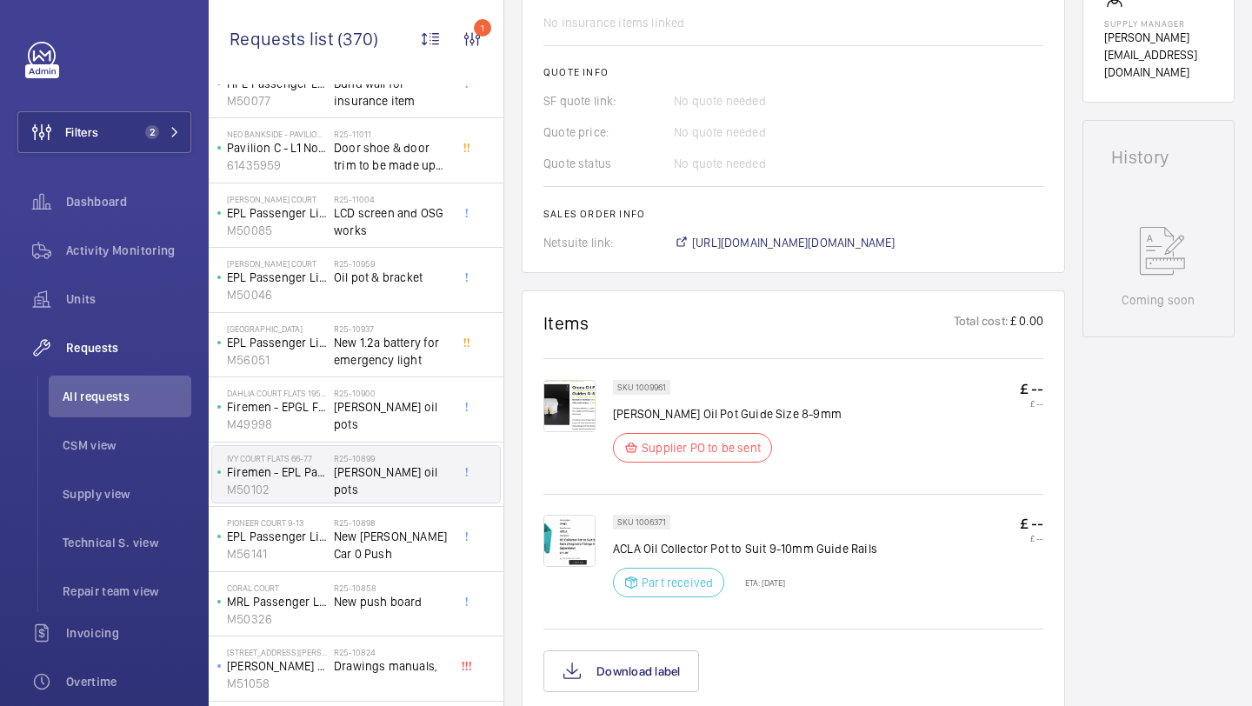
scroll to position [710, 0]
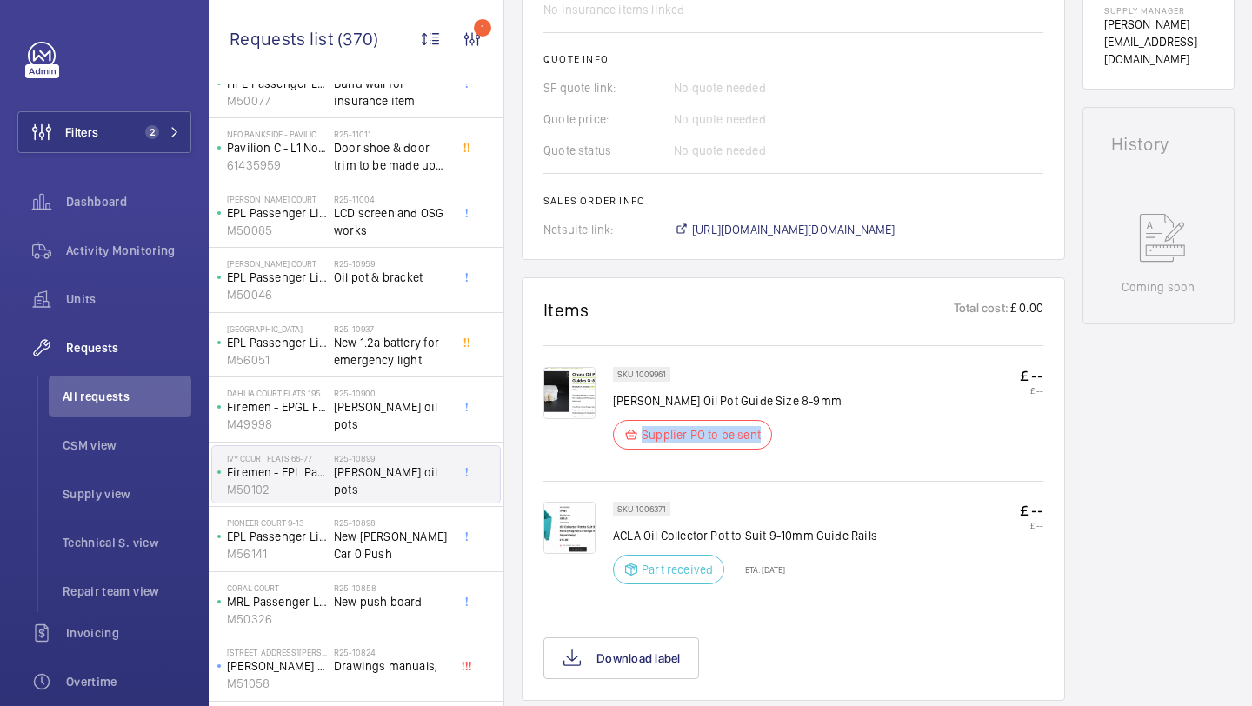
drag, startPoint x: 757, startPoint y: 436, endPoint x: 630, endPoint y: 432, distance: 127.0
click at [632, 434] on div "Supplier PO to be sent" at bounding box center [692, 435] width 159 height 30
click at [709, 295] on wm-front-card "Items Total cost: £ 0.00 SKU 1009961 Orona Oil Pot Guide Size 8-9mm Supplier PO…" at bounding box center [793, 488] width 543 height 423
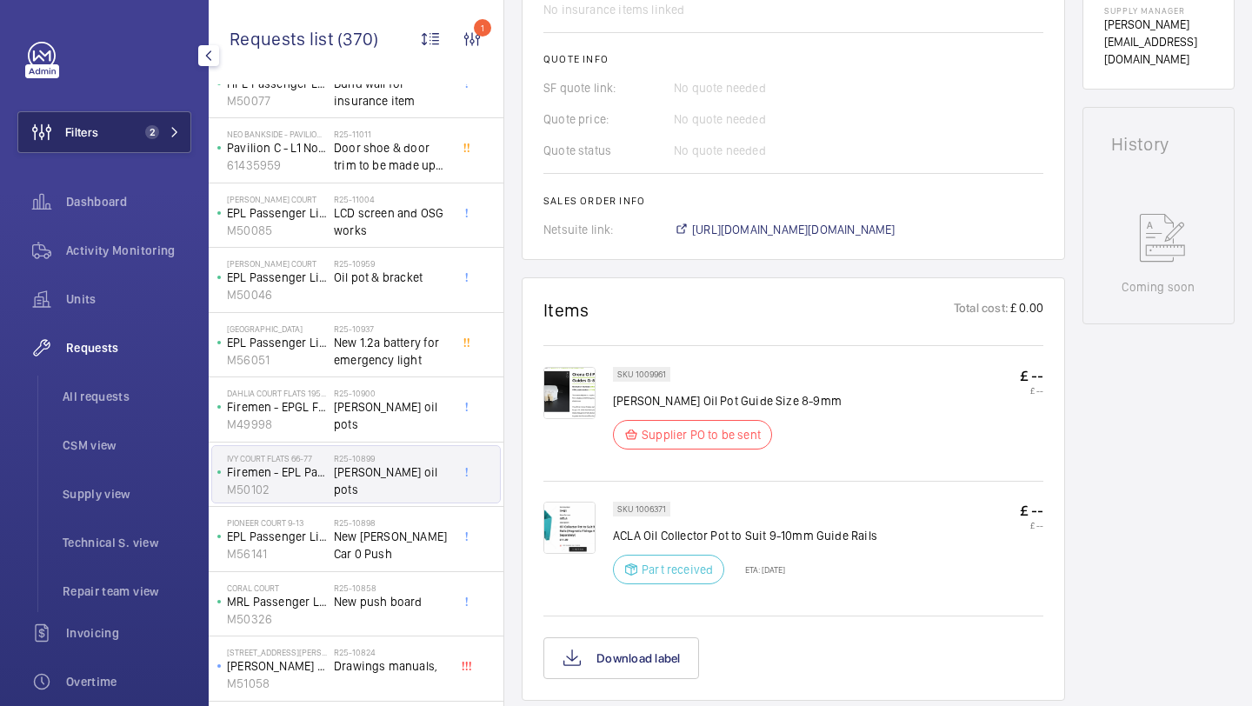
click at [124, 131] on button "Filters 2" at bounding box center [104, 132] width 174 height 42
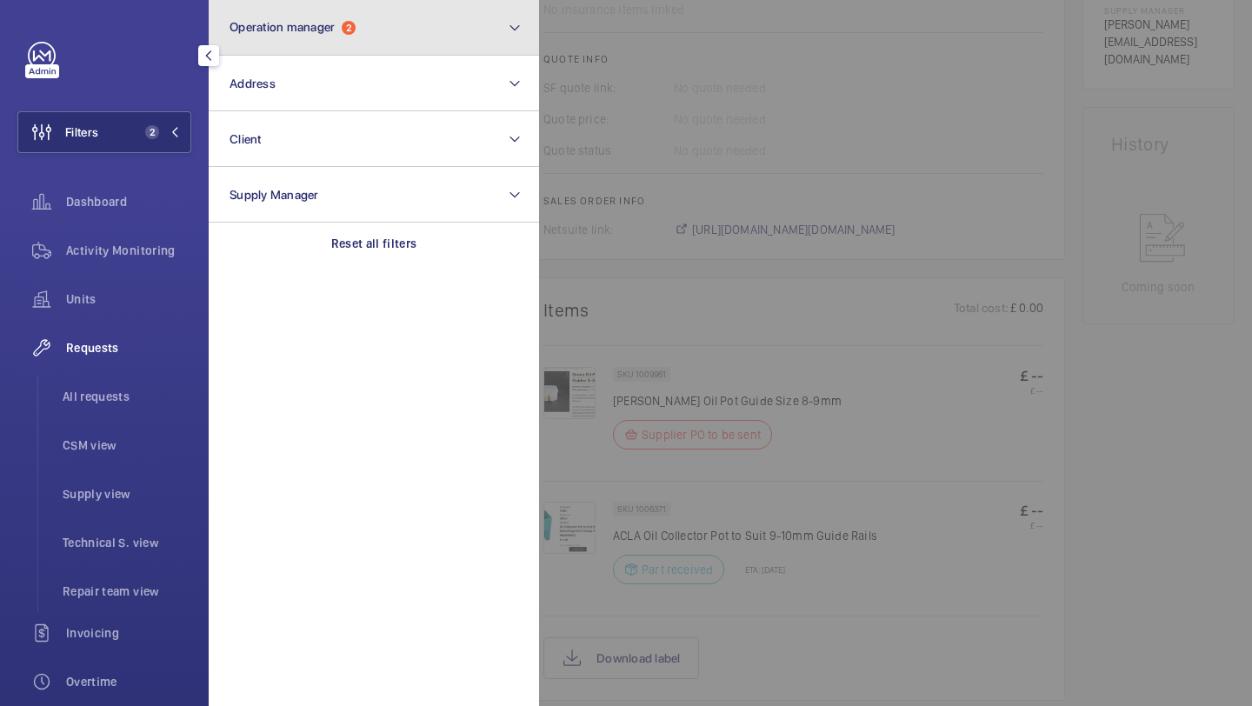
click at [309, 42] on button "Operation manager 2" at bounding box center [374, 28] width 330 height 56
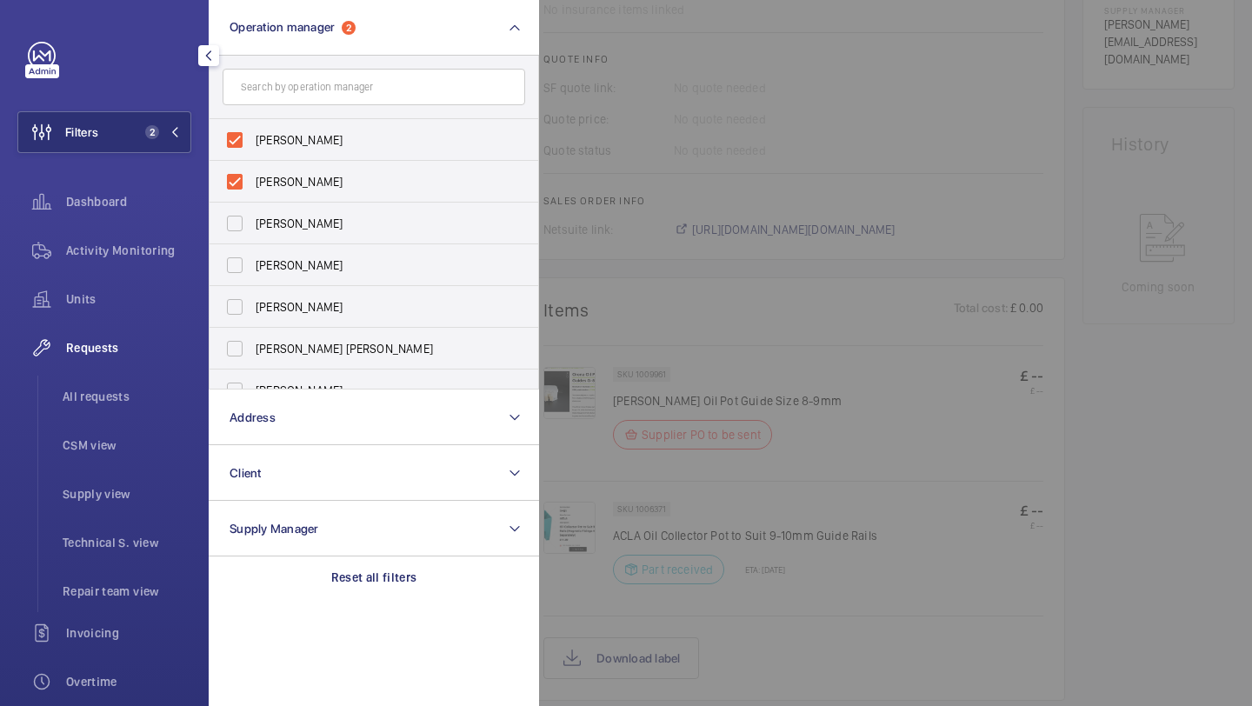
click at [104, 363] on div "Requests" at bounding box center [104, 348] width 174 height 42
click at [104, 379] on li "All requests" at bounding box center [120, 397] width 143 height 42
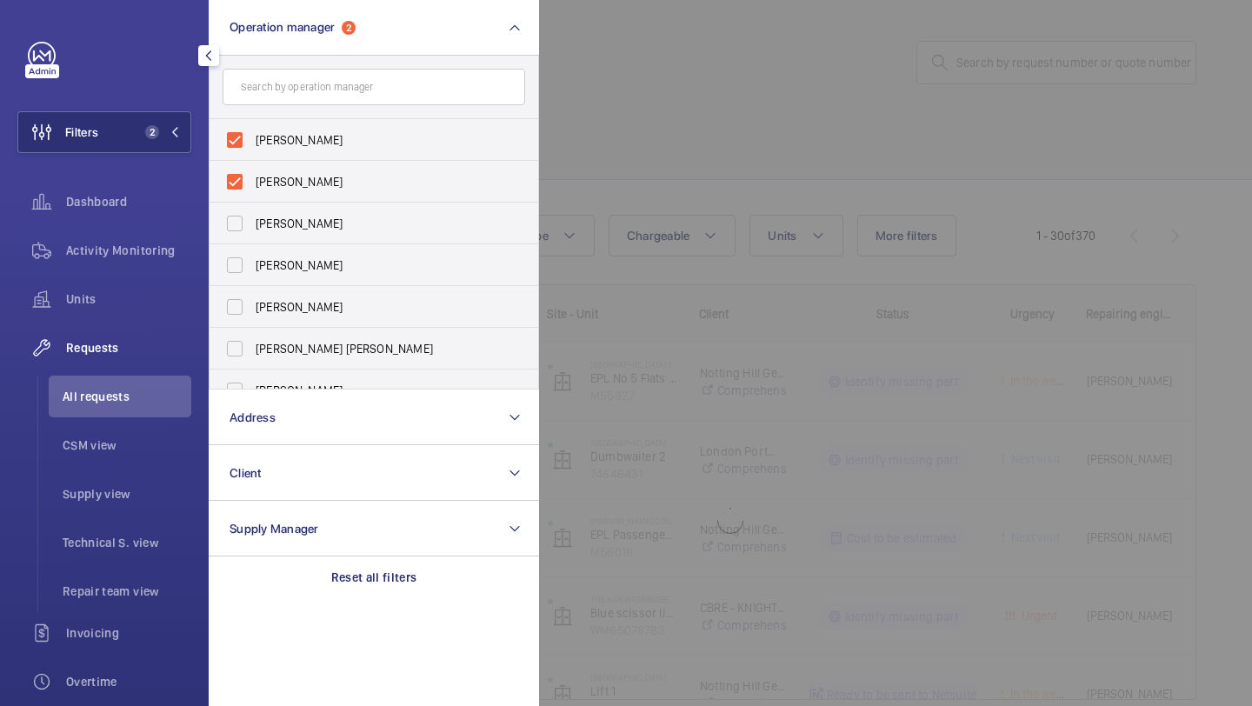
click at [657, 126] on div at bounding box center [1165, 353] width 1252 height 706
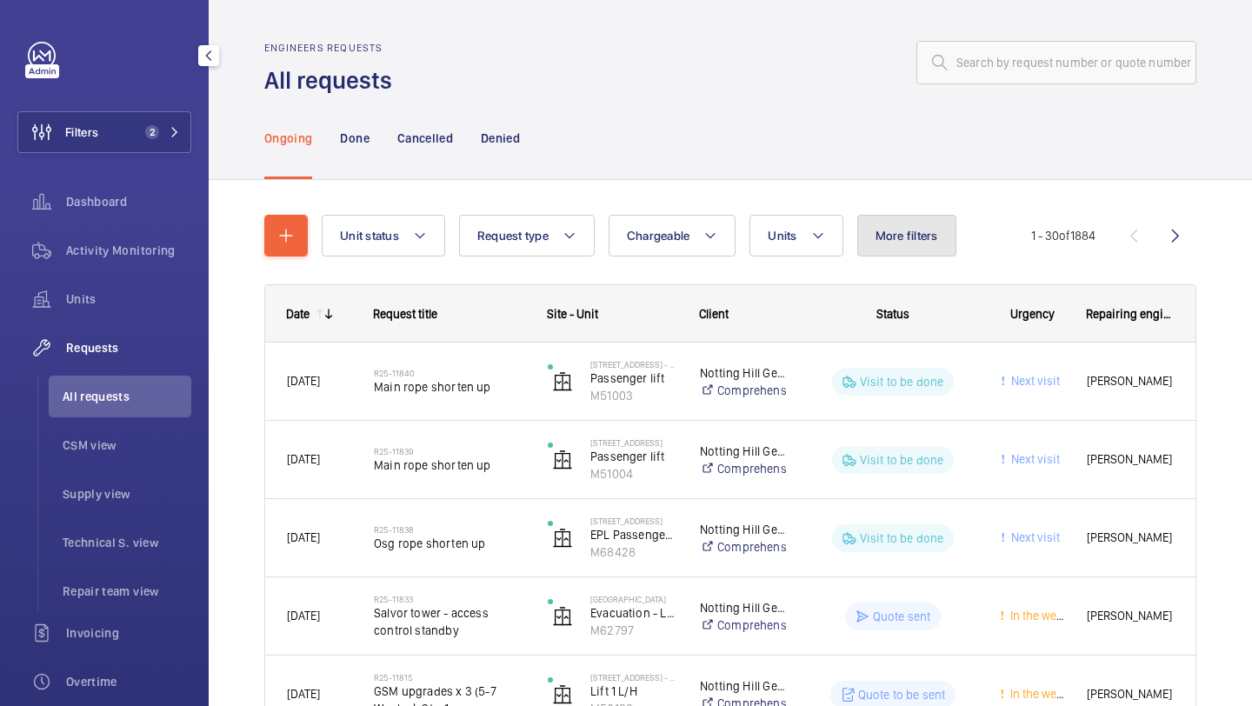
click at [903, 250] on button "More filters" at bounding box center [906, 236] width 99 height 42
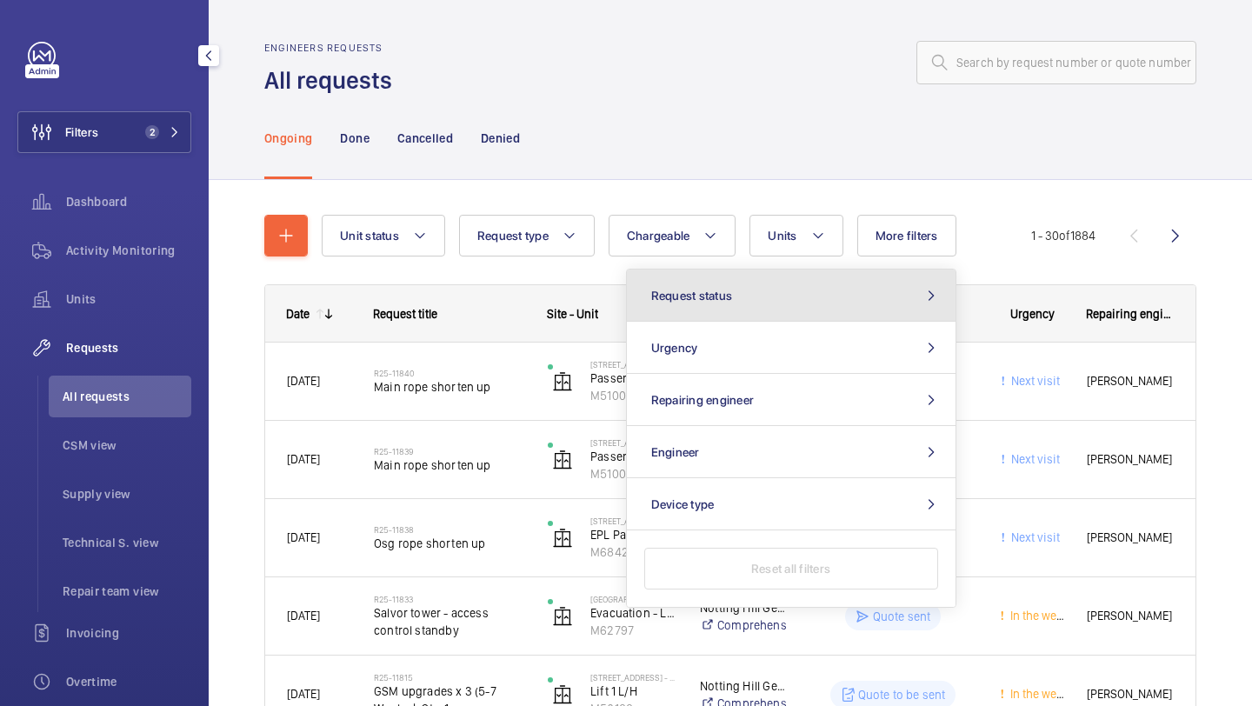
click at [837, 312] on button "Request status" at bounding box center [791, 295] width 329 height 52
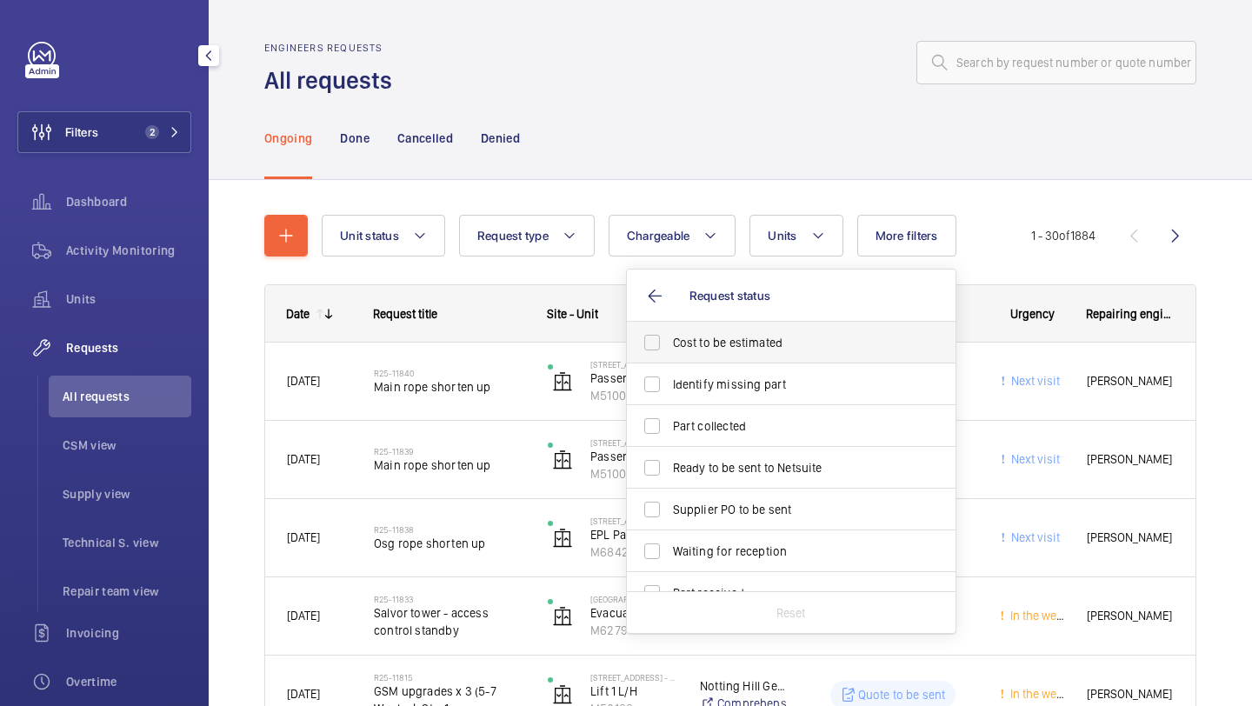
click at [826, 339] on span "Cost to be estimated" at bounding box center [792, 342] width 239 height 17
click at [669, 339] on input "Cost to be estimated" at bounding box center [652, 342] width 35 height 35
checkbox input "true"
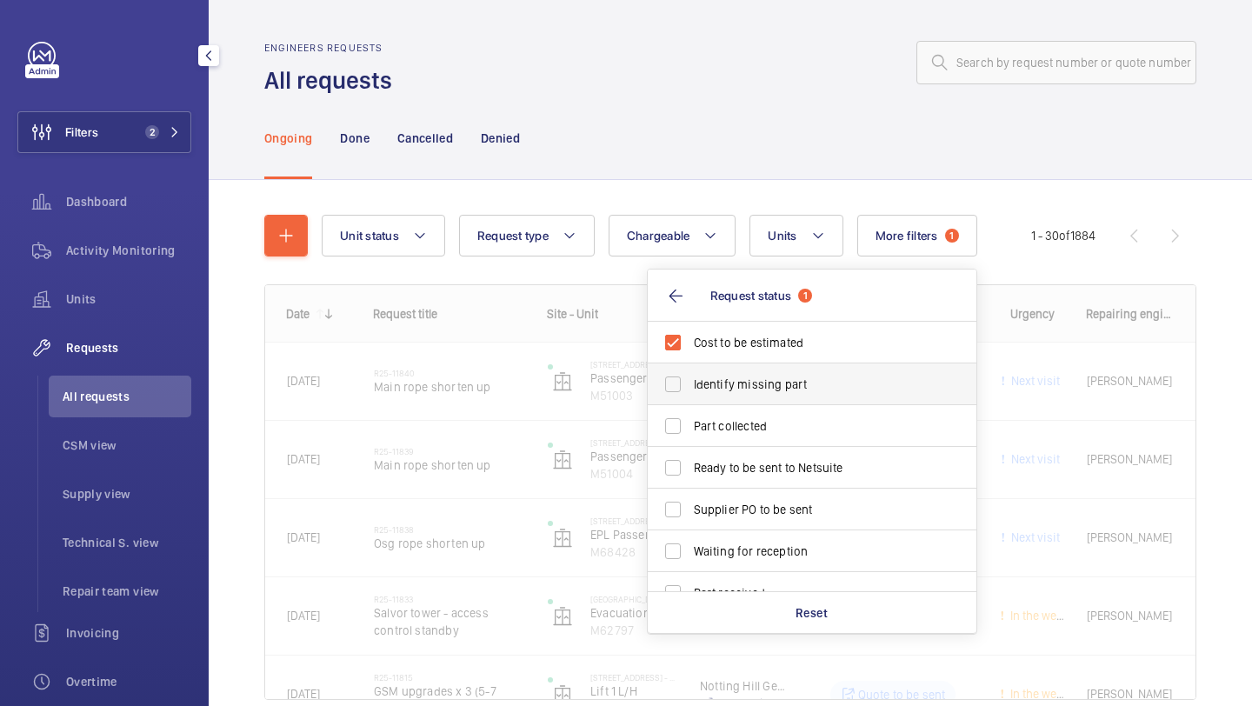
click at [825, 367] on label "Identify missing part" at bounding box center [799, 384] width 303 height 42
click at [690, 367] on input "Identify missing part" at bounding box center [672, 384] width 35 height 35
checkbox input "true"
click at [792, 475] on span "Ready to be sent to Netsuite" at bounding box center [813, 467] width 239 height 17
click at [690, 475] on input "Ready to be sent to Netsuite" at bounding box center [672, 467] width 35 height 35
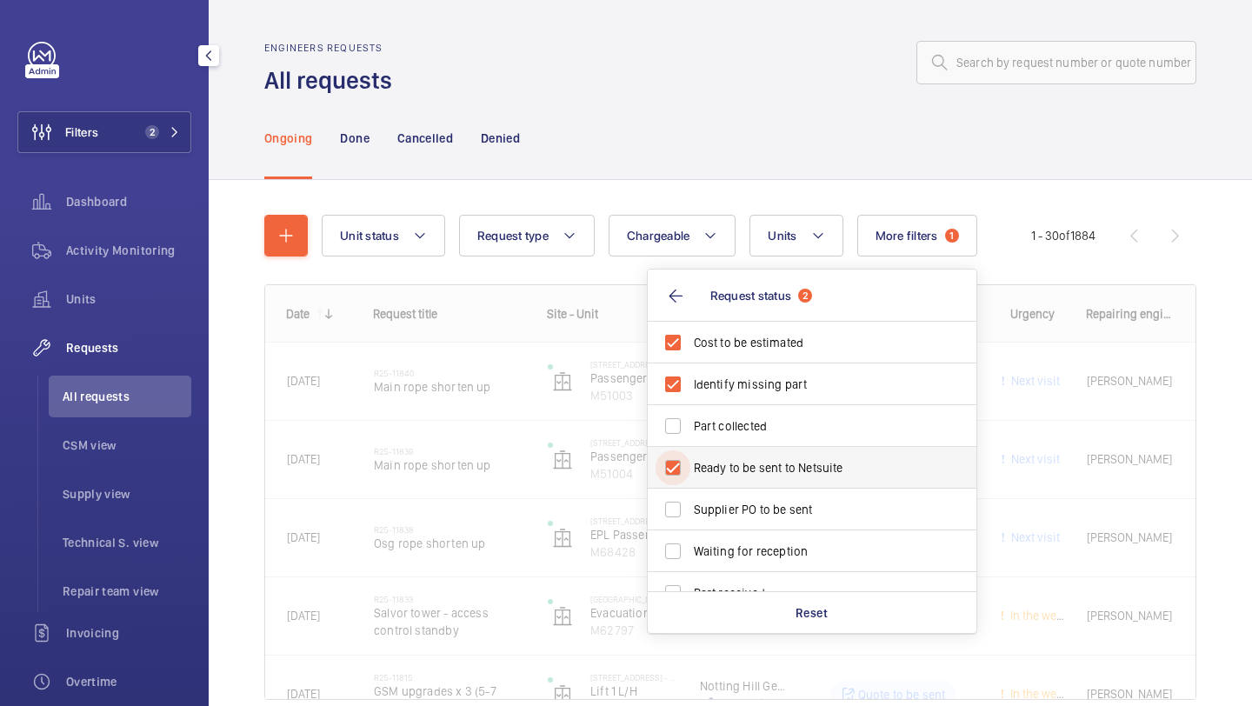
checkbox input "true"
click at [792, 509] on span "Supplier PO to be sent" at bounding box center [813, 509] width 239 height 17
click at [690, 509] on input "Supplier PO to be sent" at bounding box center [672, 509] width 35 height 35
checkbox input "true"
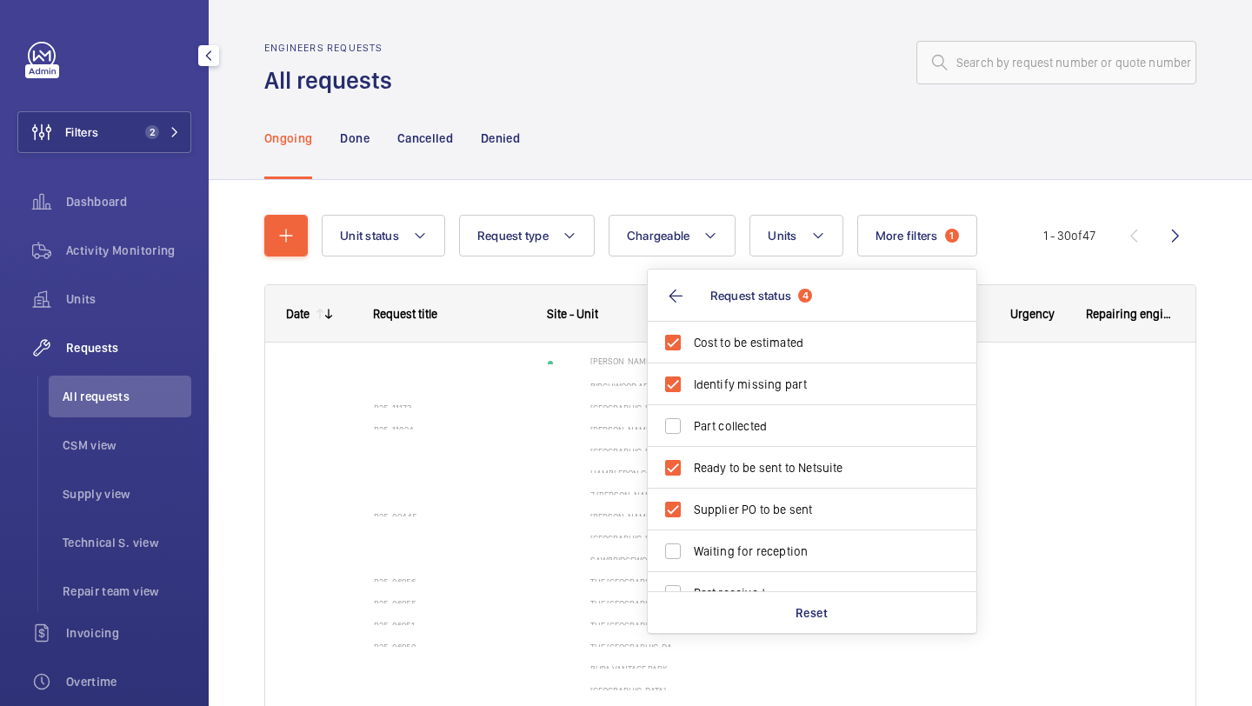
click at [697, 75] on div at bounding box center [800, 63] width 794 height 42
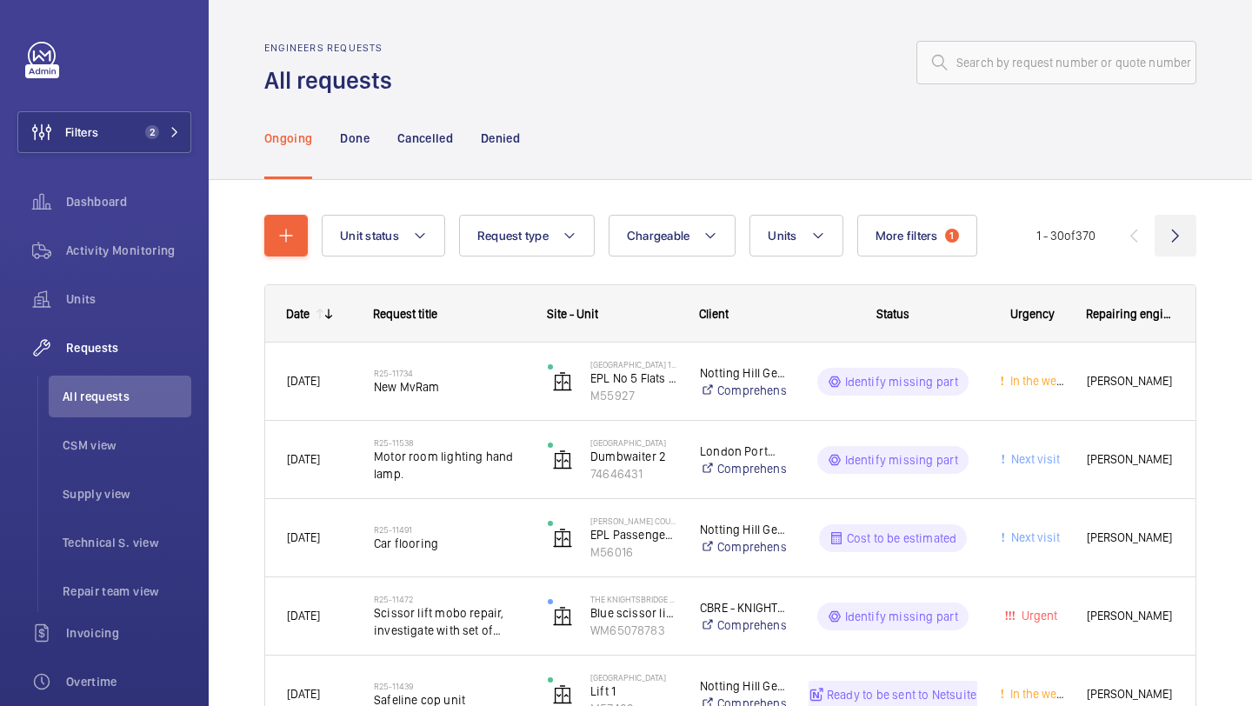
click at [1175, 230] on wm-front-icon-button at bounding box center [1175, 236] width 42 height 42
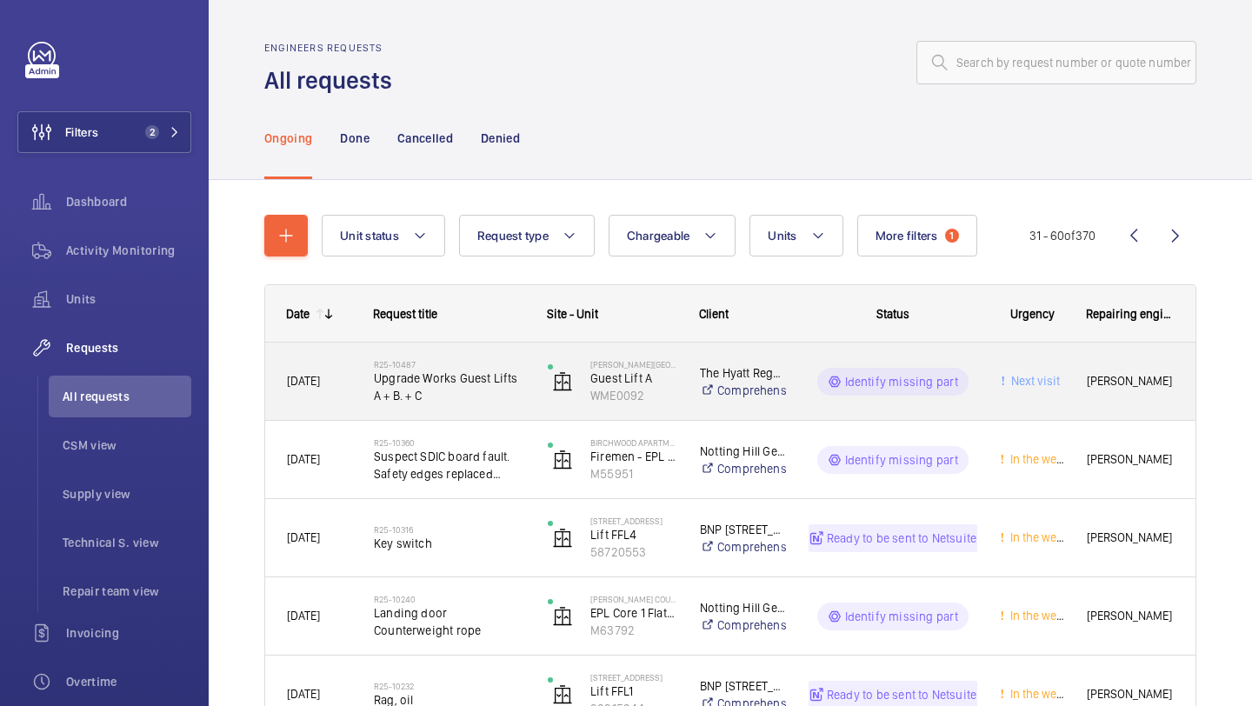
click at [500, 352] on div "R25-10487 Upgrade Works Guest Lifts A + B. + C" at bounding box center [439, 382] width 172 height 78
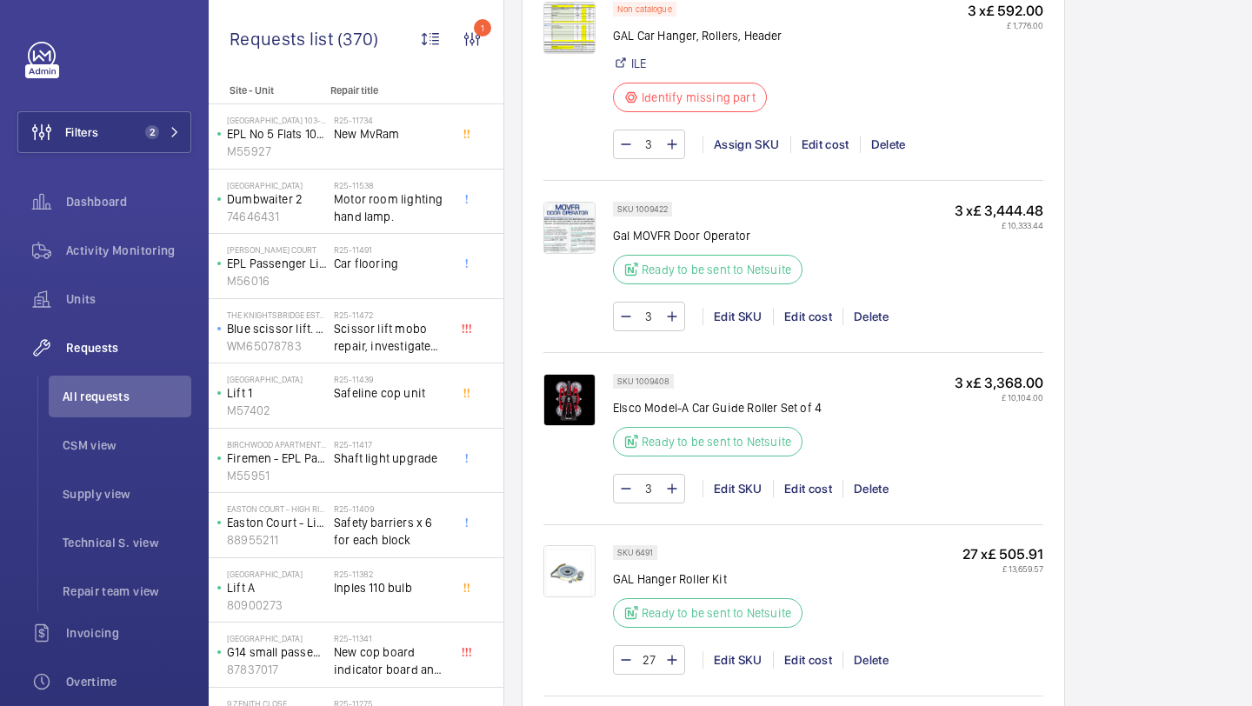
scroll to position [1574, 0]
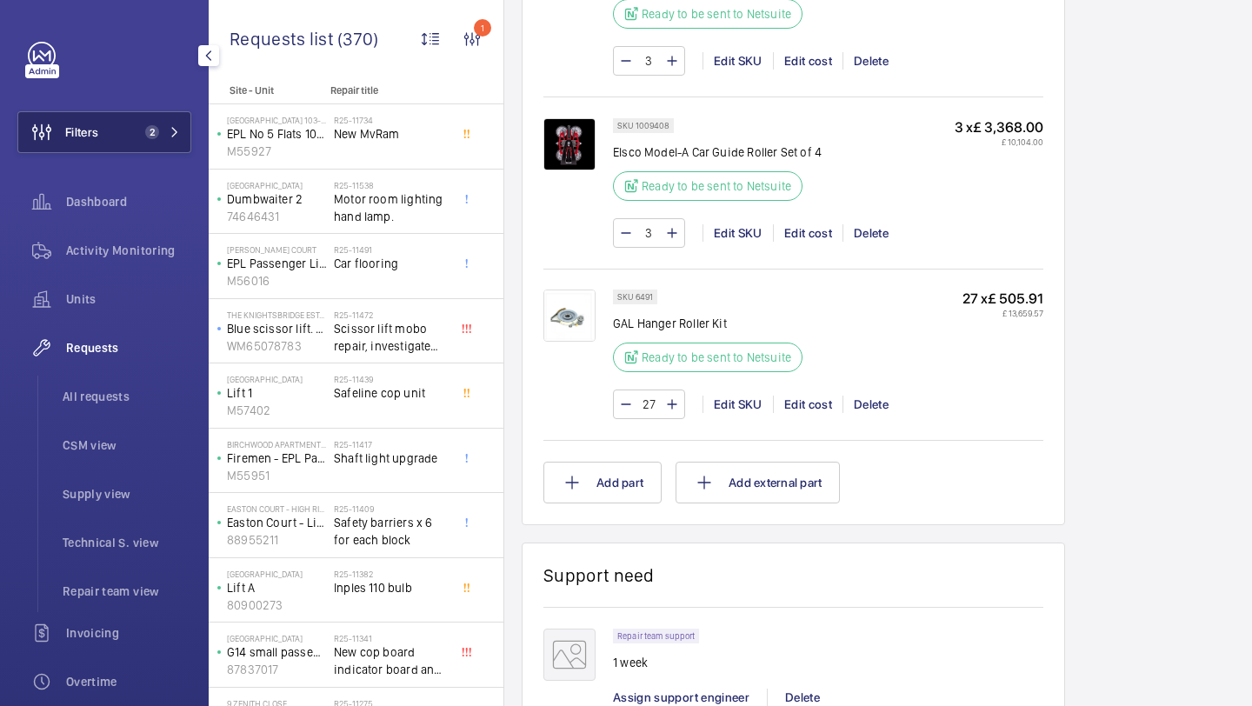
click at [98, 140] on span "Filters" at bounding box center [81, 131] width 33 height 17
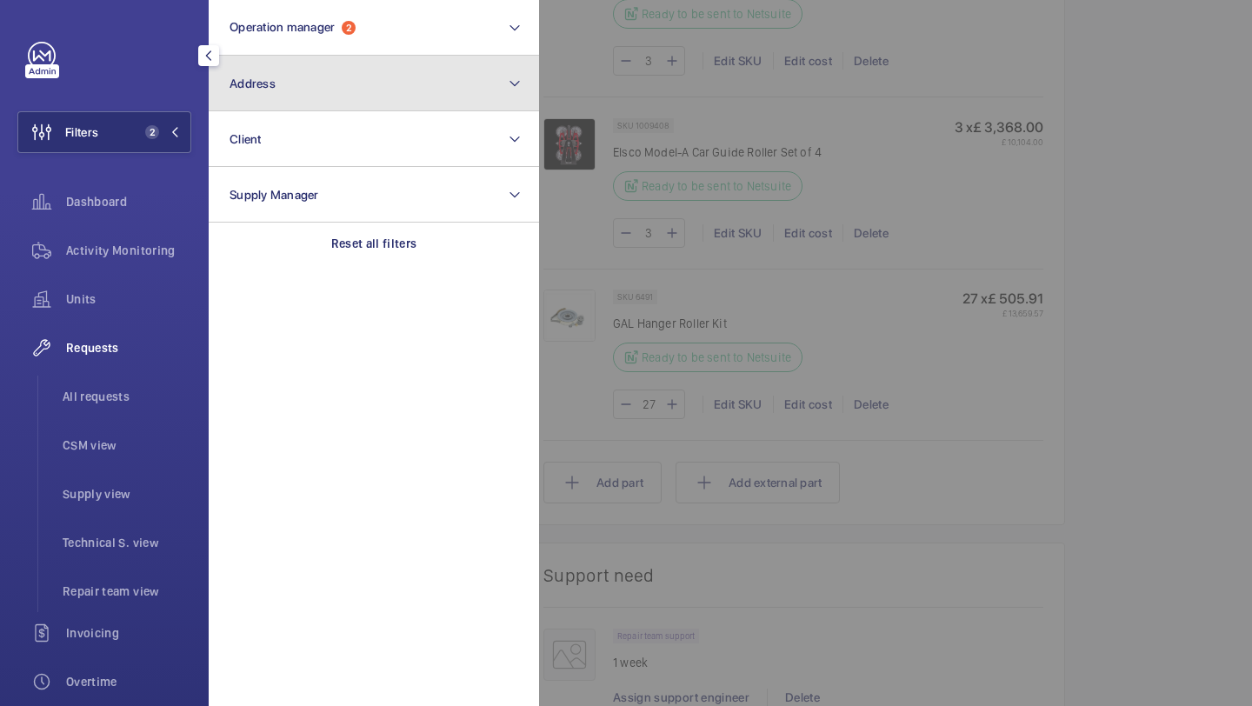
click at [234, 71] on button "Address" at bounding box center [374, 84] width 330 height 56
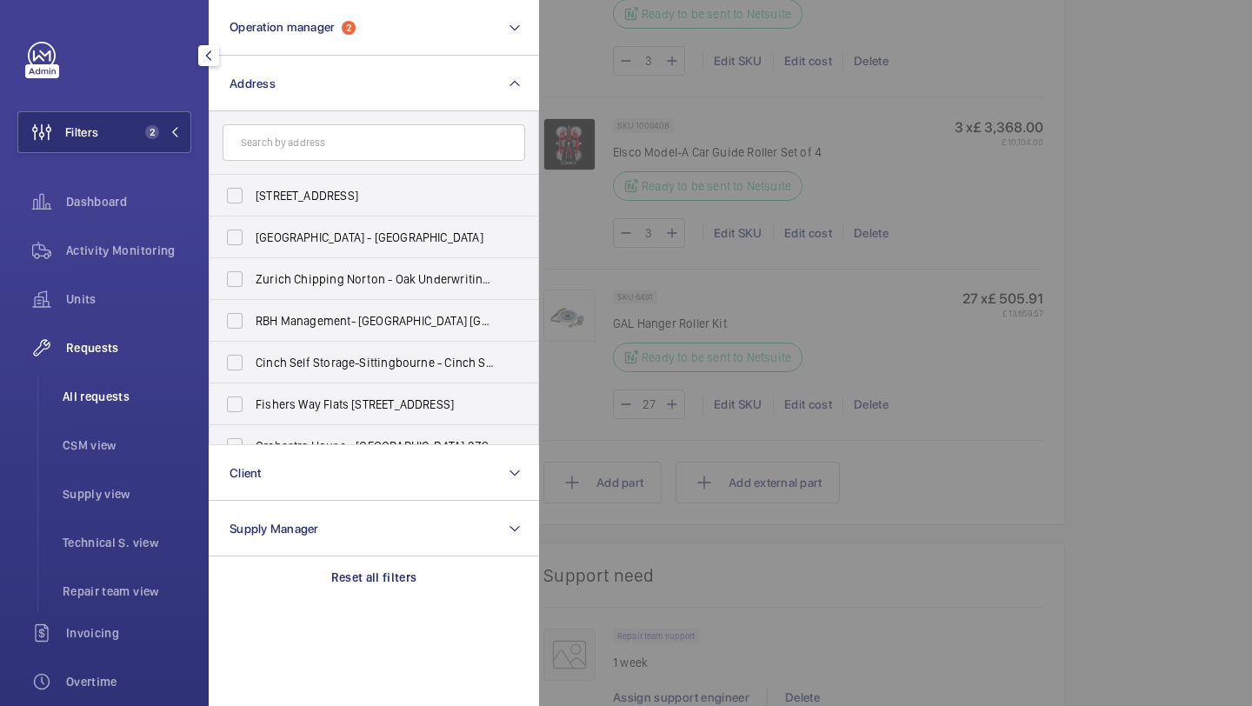
click at [131, 383] on li "All requests" at bounding box center [120, 397] width 143 height 42
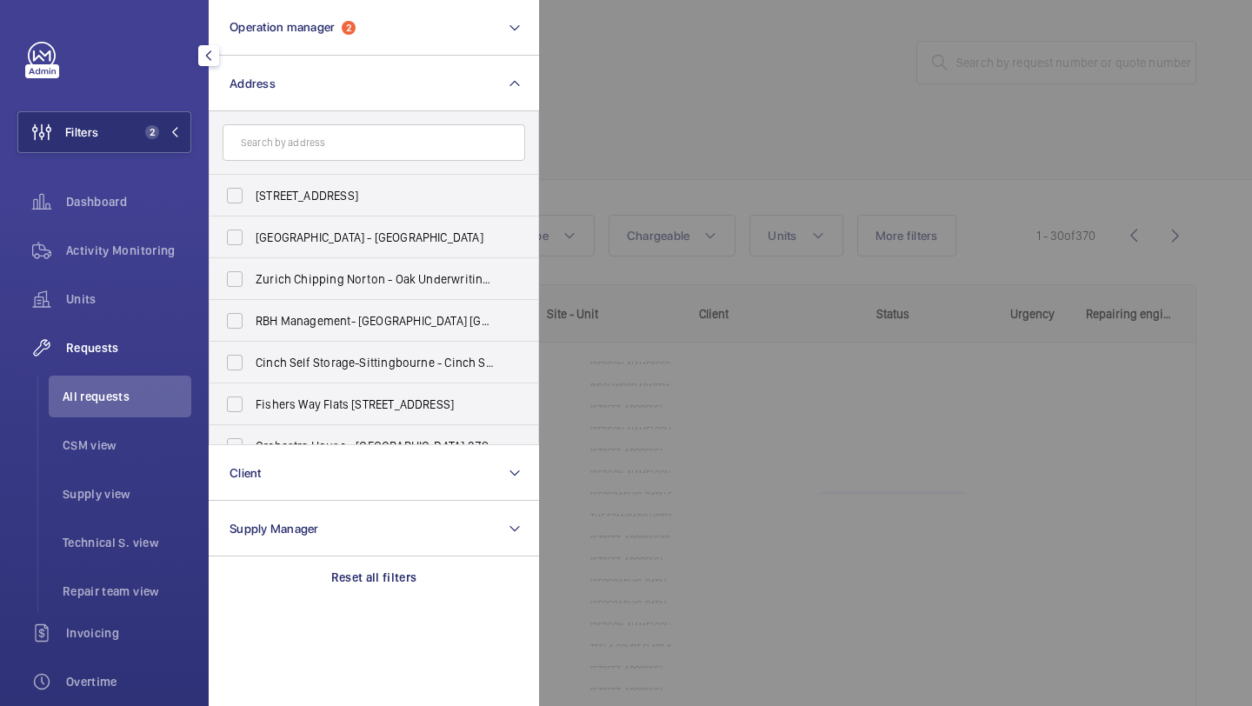
click at [620, 136] on div at bounding box center [1165, 353] width 1252 height 706
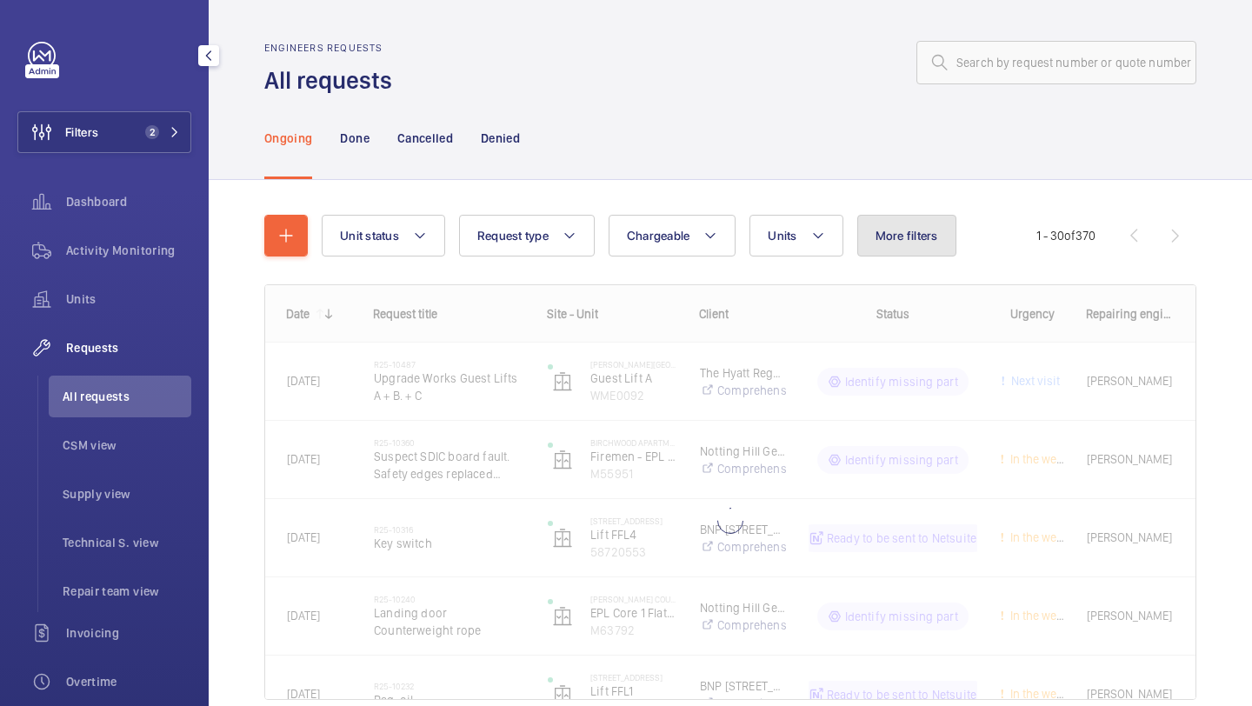
click at [903, 230] on span "More filters" at bounding box center [906, 236] width 63 height 14
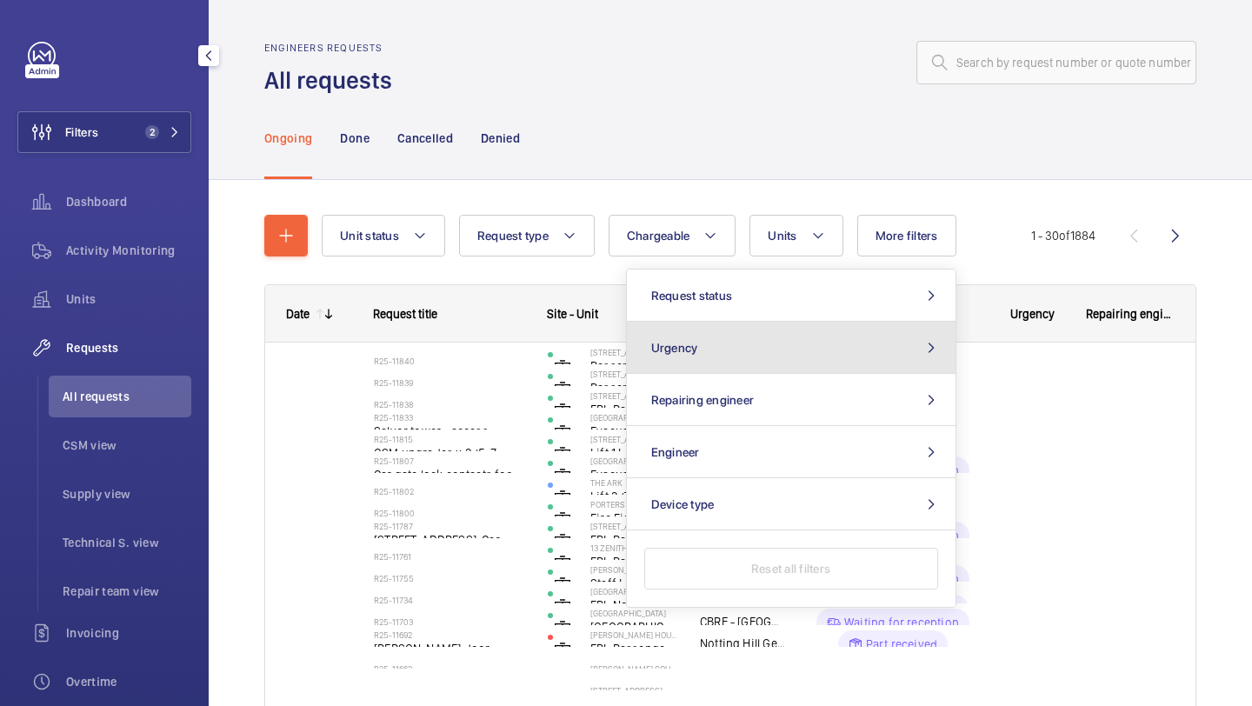
click at [785, 351] on button "Urgency" at bounding box center [791, 348] width 329 height 52
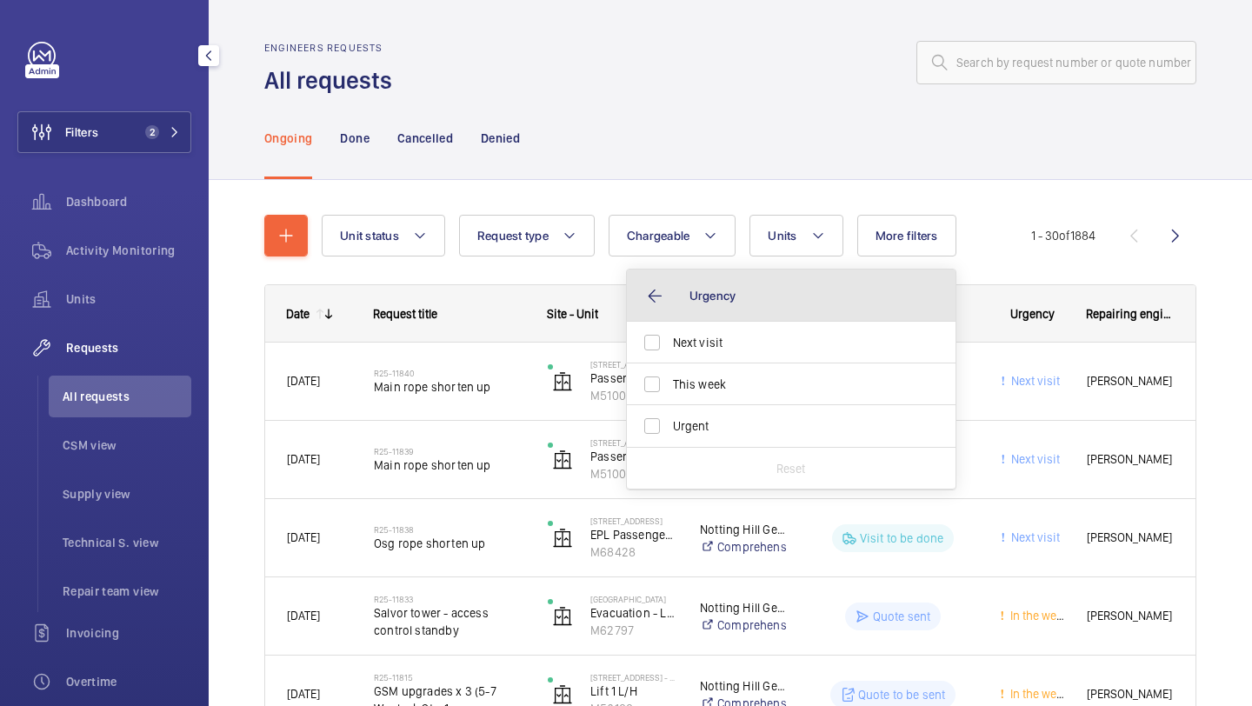
click at [771, 286] on button "Urgency" at bounding box center [791, 295] width 329 height 52
click at [0, 0] on button "Request status" at bounding box center [0, 0] width 0 height 0
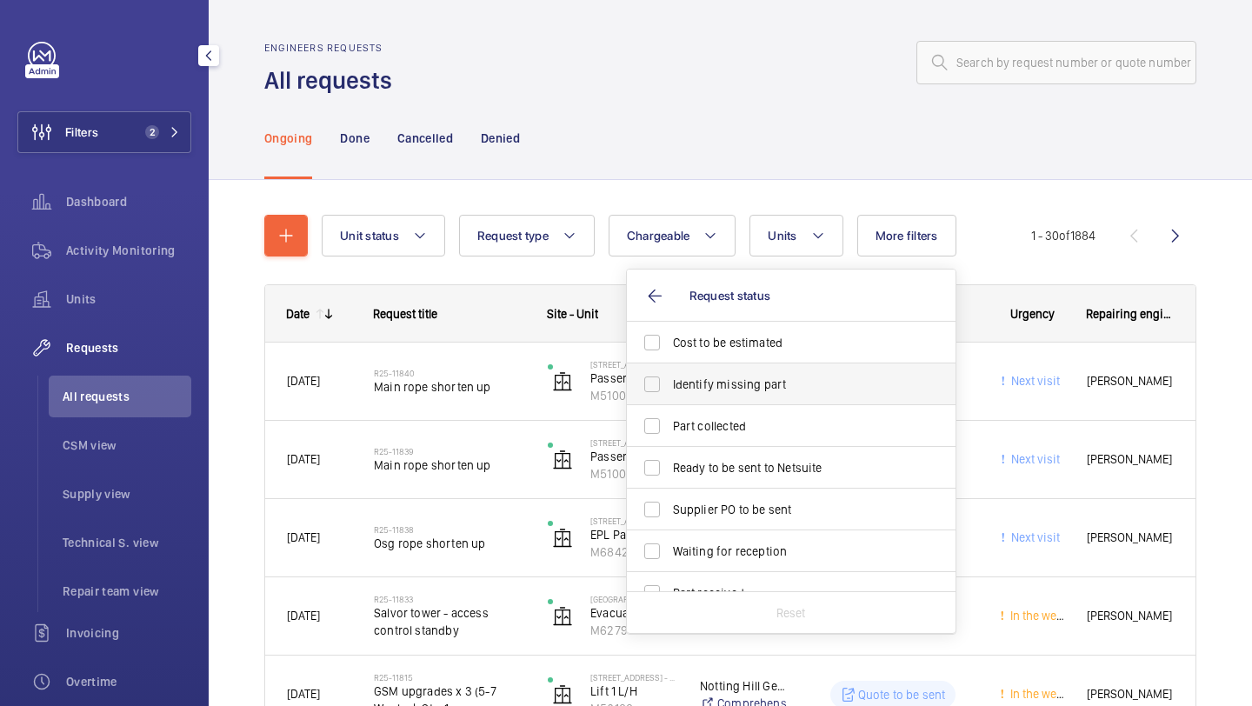
click at [738, 364] on label "Identify missing part" at bounding box center [778, 384] width 303 height 42
click at [669, 367] on input "Identify missing part" at bounding box center [652, 384] width 35 height 35
checkbox input "true"
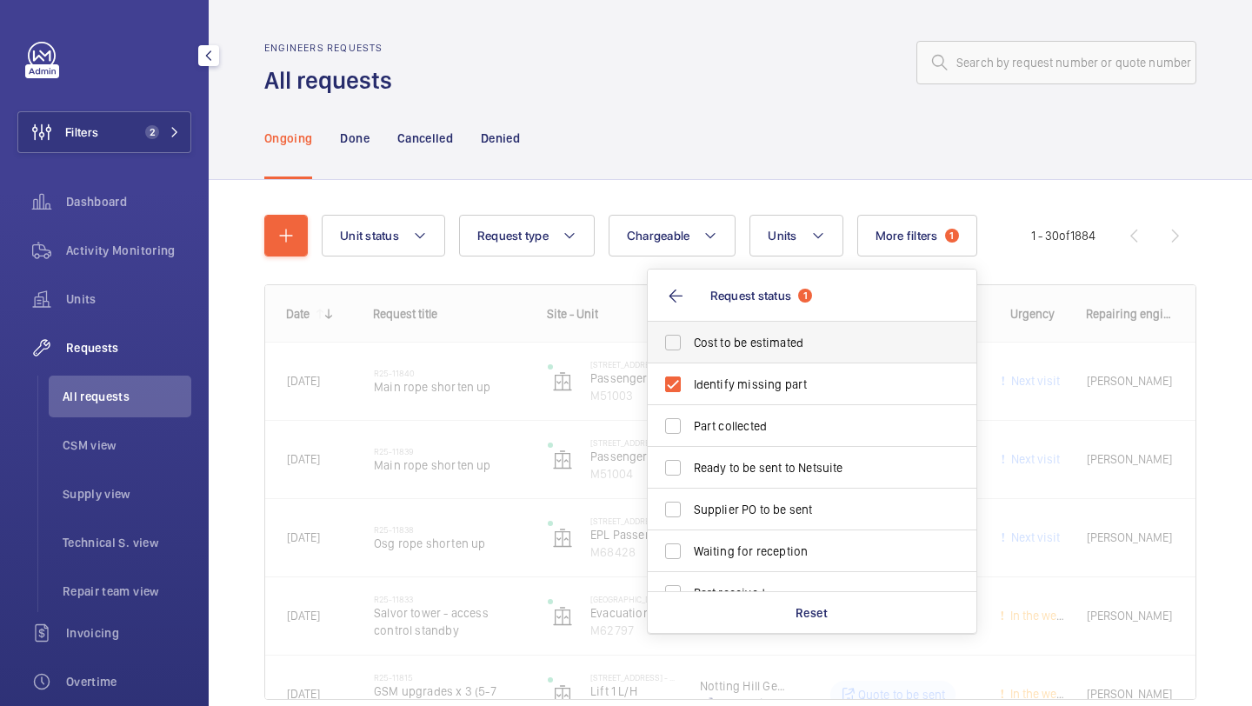
click at [730, 336] on span "Cost to be estimated" at bounding box center [813, 342] width 239 height 17
click at [690, 336] on input "Cost to be estimated" at bounding box center [672, 342] width 35 height 35
checkbox input "true"
click at [731, 459] on span "Ready to be sent to Netsuite" at bounding box center [813, 467] width 239 height 17
click at [690, 459] on input "Ready to be sent to Netsuite" at bounding box center [672, 467] width 35 height 35
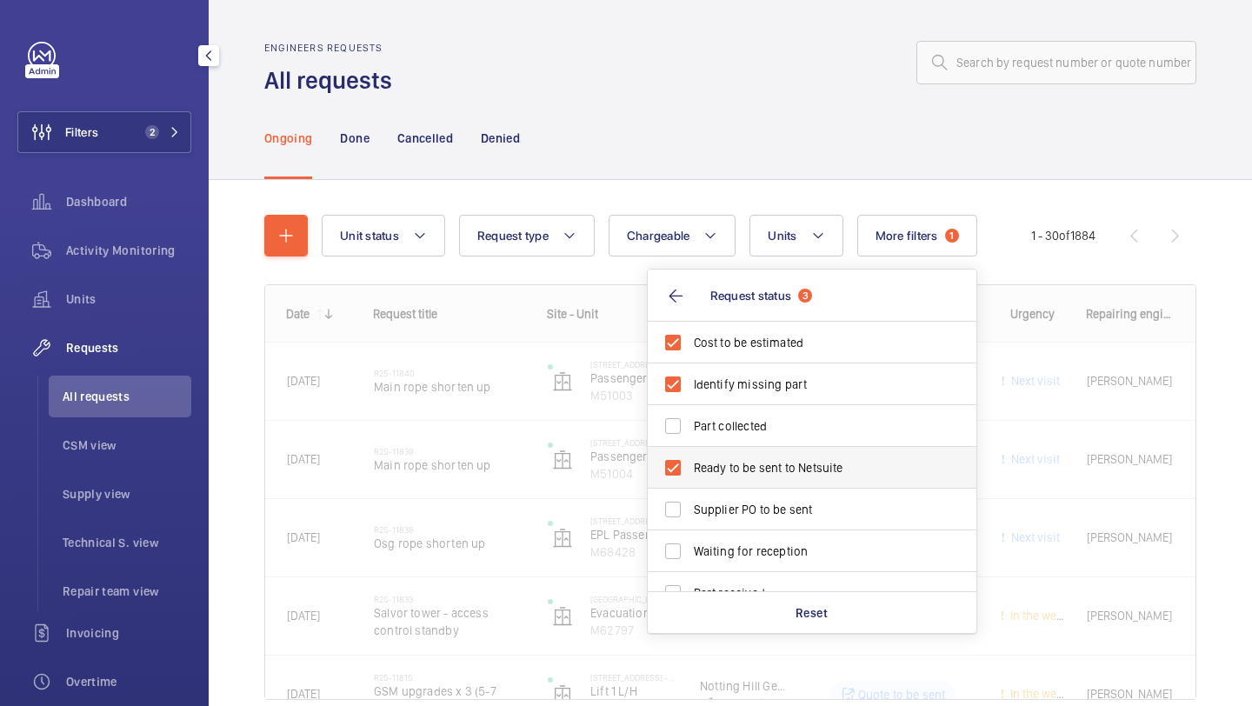
click at [731, 488] on label "Ready to be sent to Netsuite" at bounding box center [799, 468] width 303 height 42
click at [690, 485] on input "Ready to be sent to Netsuite" at bounding box center [672, 467] width 35 height 35
checkbox input "false"
click at [725, 500] on label "Supplier PO to be sent" at bounding box center [799, 510] width 303 height 42
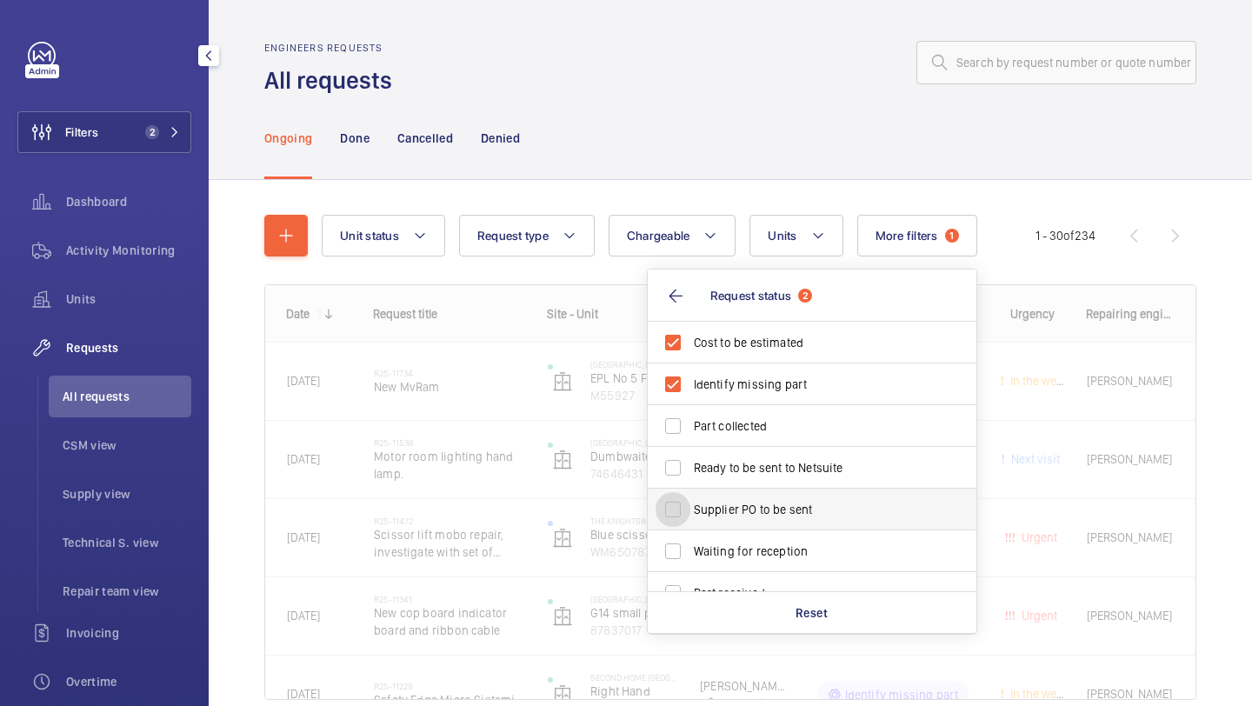
click at [690, 500] on input "Supplier PO to be sent" at bounding box center [672, 509] width 35 height 35
checkbox input "true"
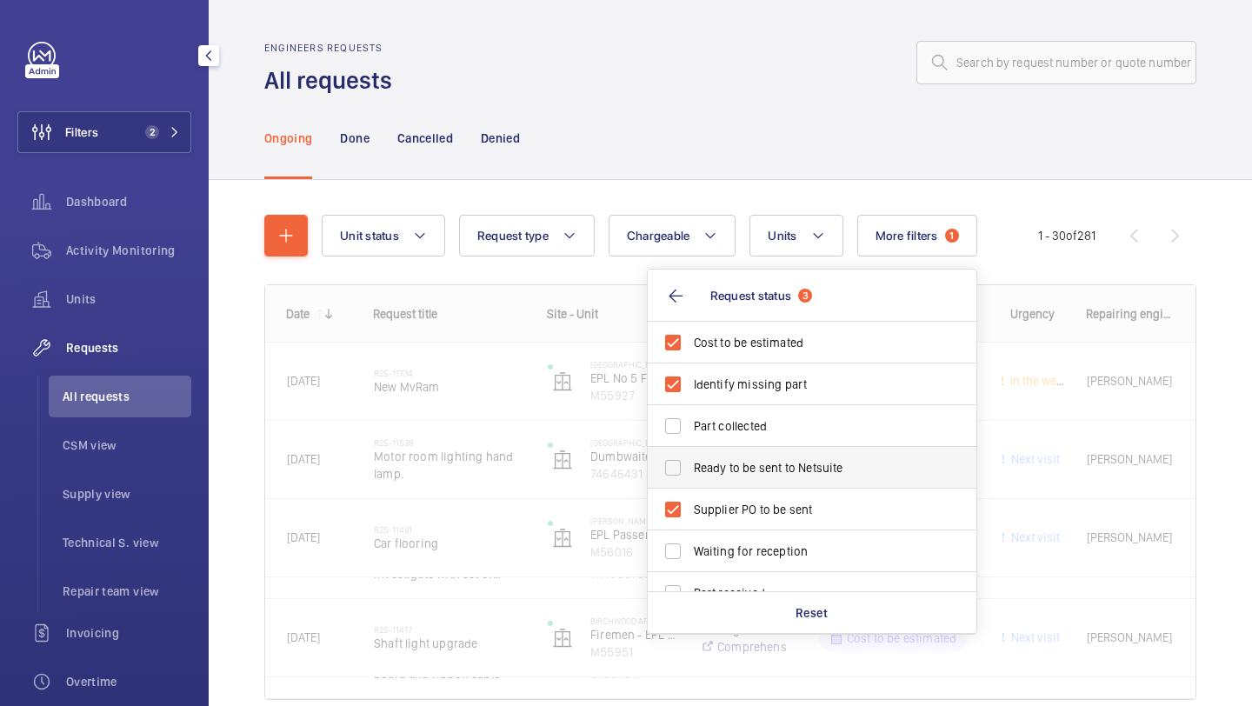
click at [724, 482] on label "Ready to be sent to Netsuite" at bounding box center [799, 468] width 303 height 42
click at [690, 482] on input "Ready to be sent to Netsuite" at bounding box center [672, 467] width 35 height 35
checkbox input "true"
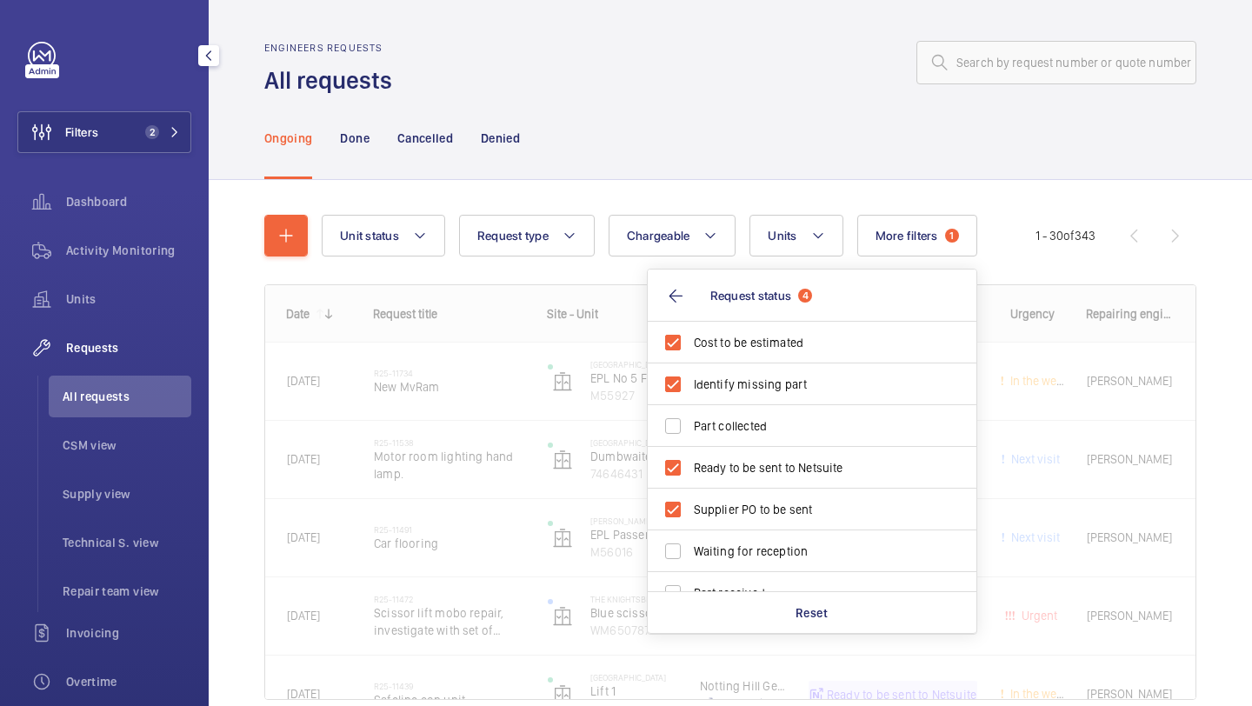
click at [683, 81] on div at bounding box center [800, 63] width 794 height 42
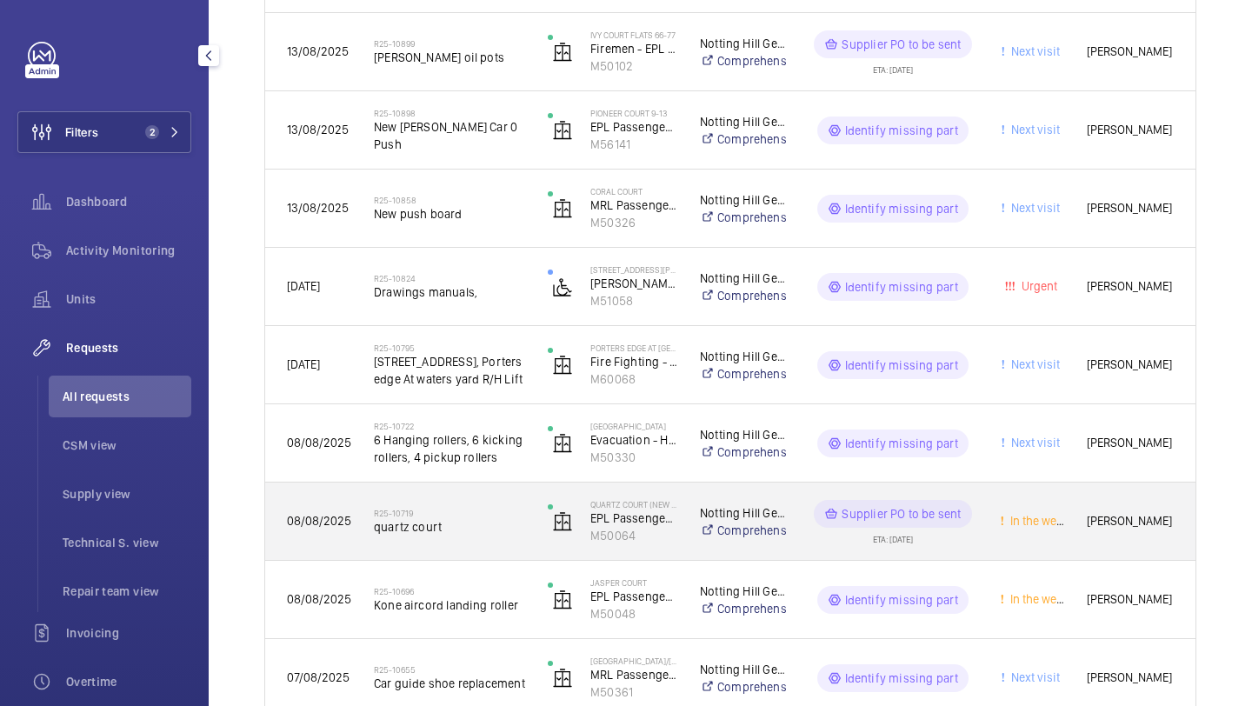
scroll to position [2068, 0]
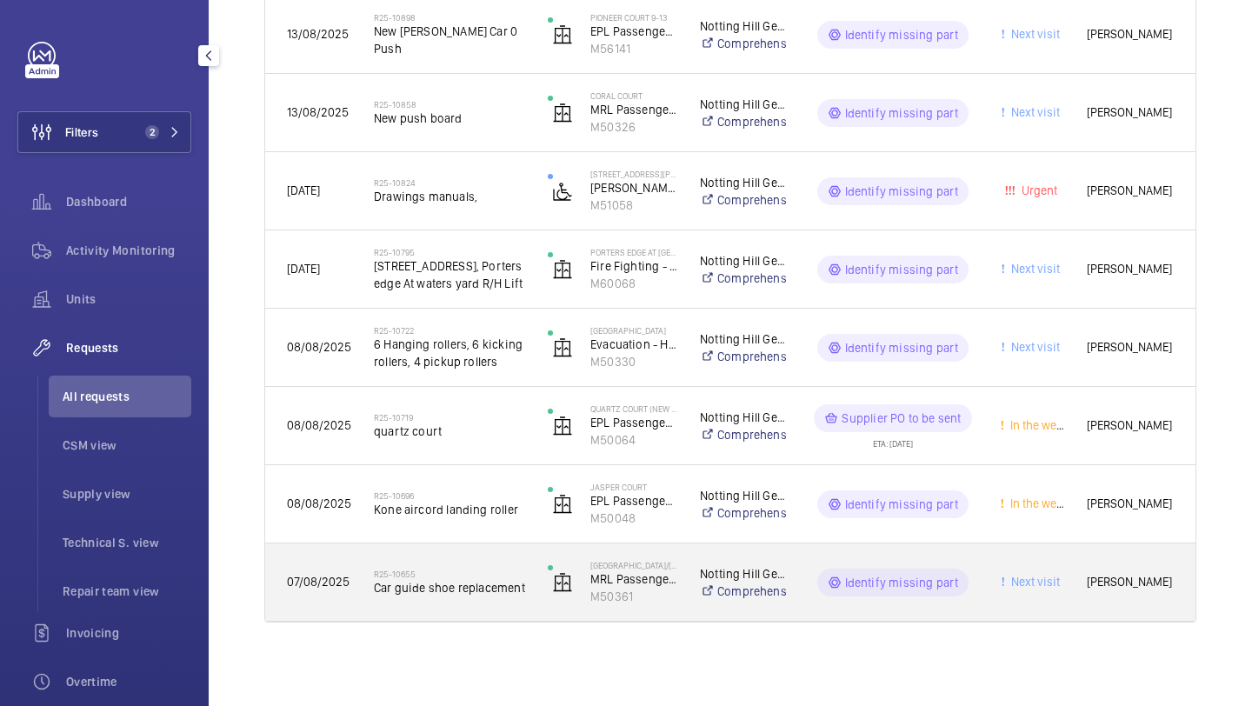
click at [469, 552] on div "R25-10655 Car guide shoe replacement" at bounding box center [439, 582] width 172 height 78
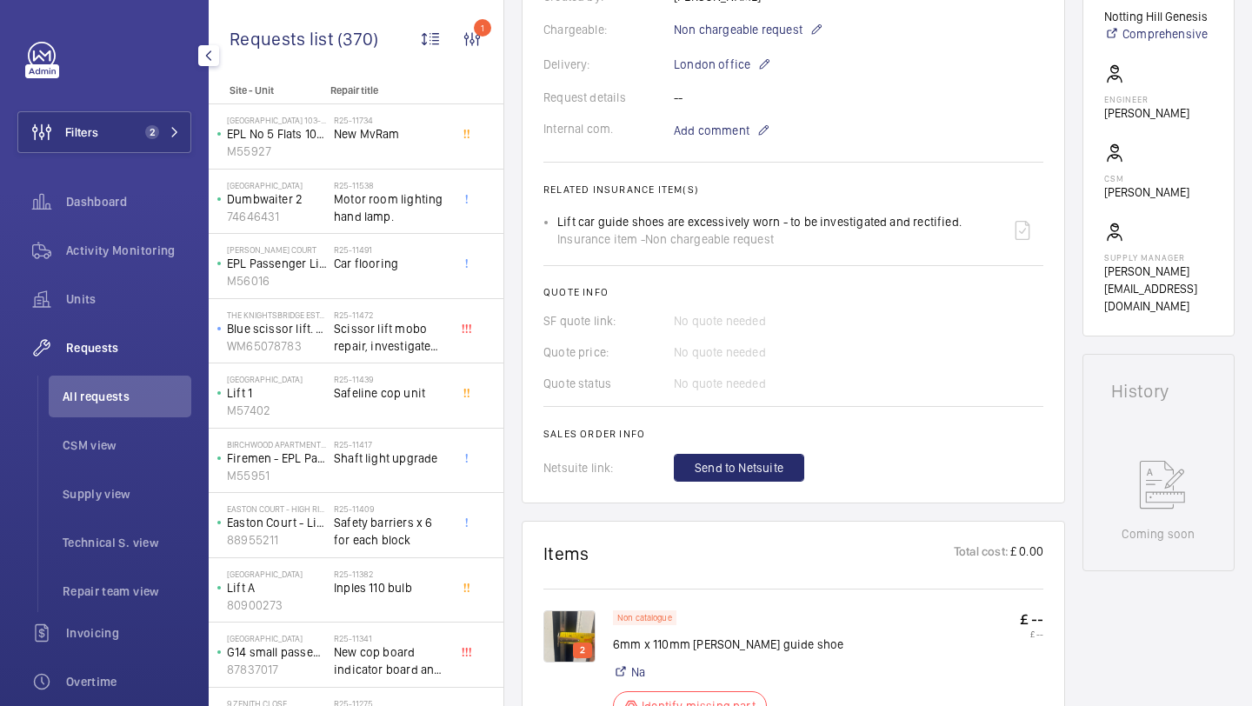
scroll to position [724, 0]
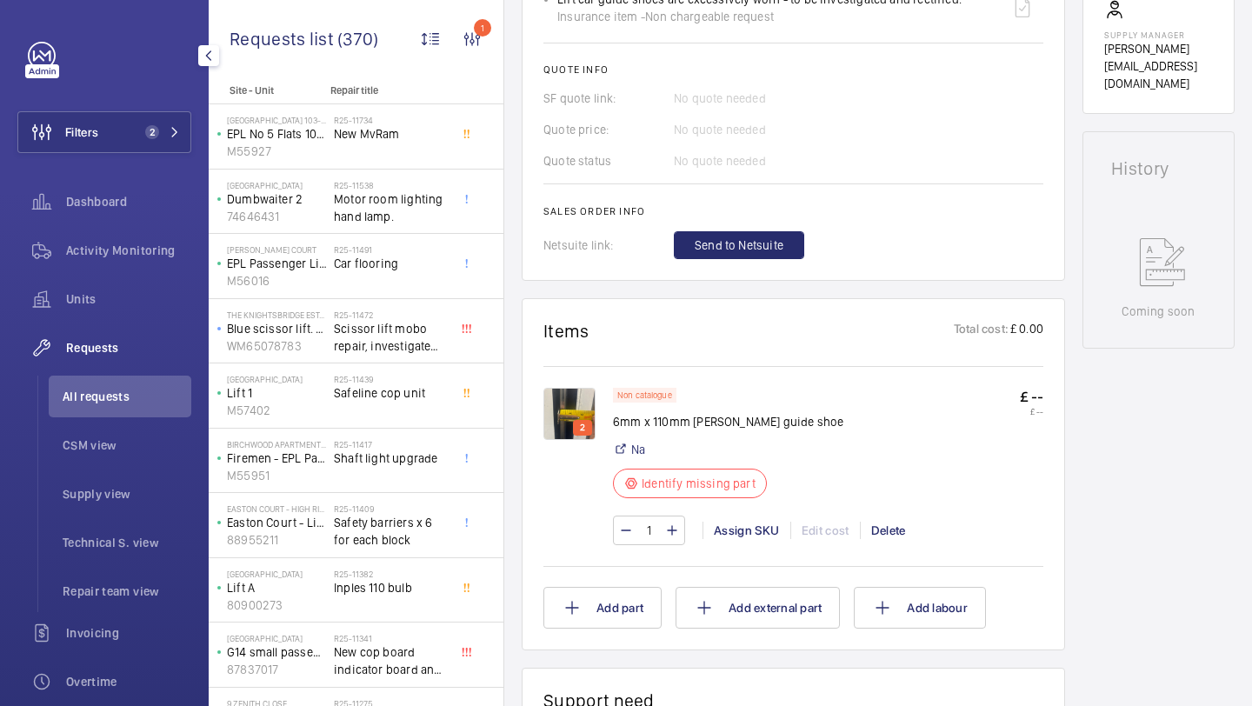
click at [572, 406] on img at bounding box center [569, 414] width 52 height 52
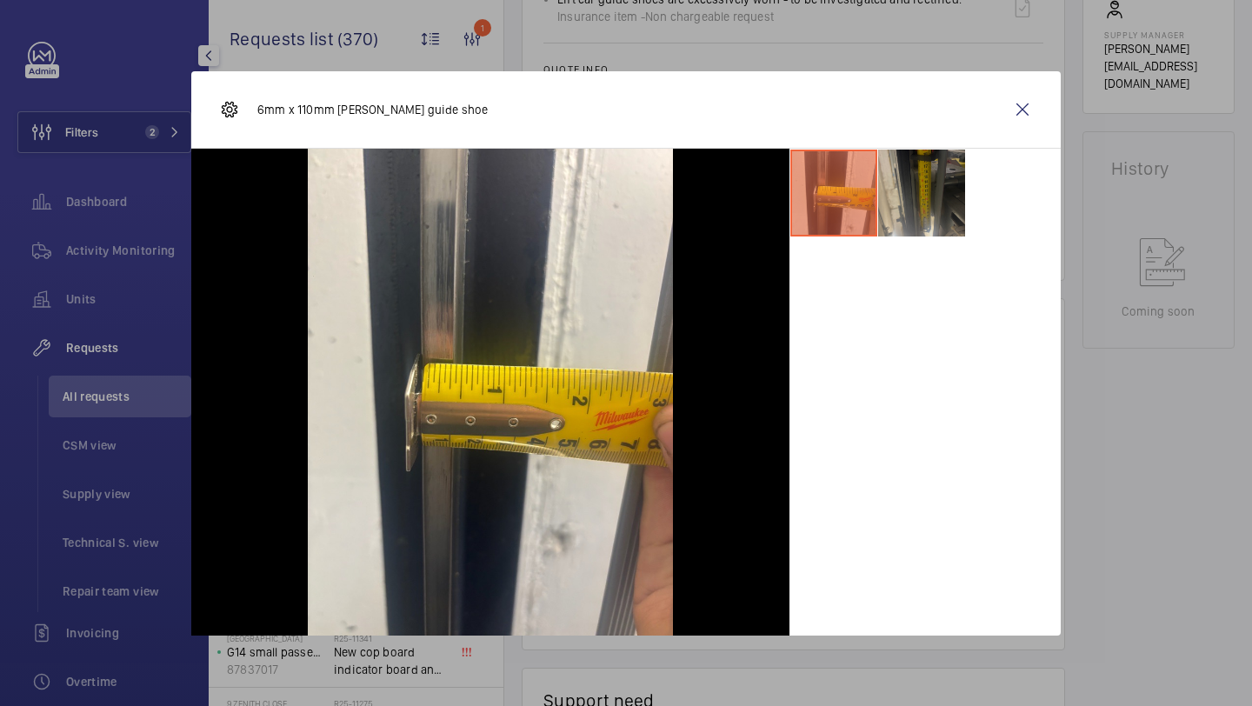
click at [935, 226] on li at bounding box center [921, 193] width 87 height 87
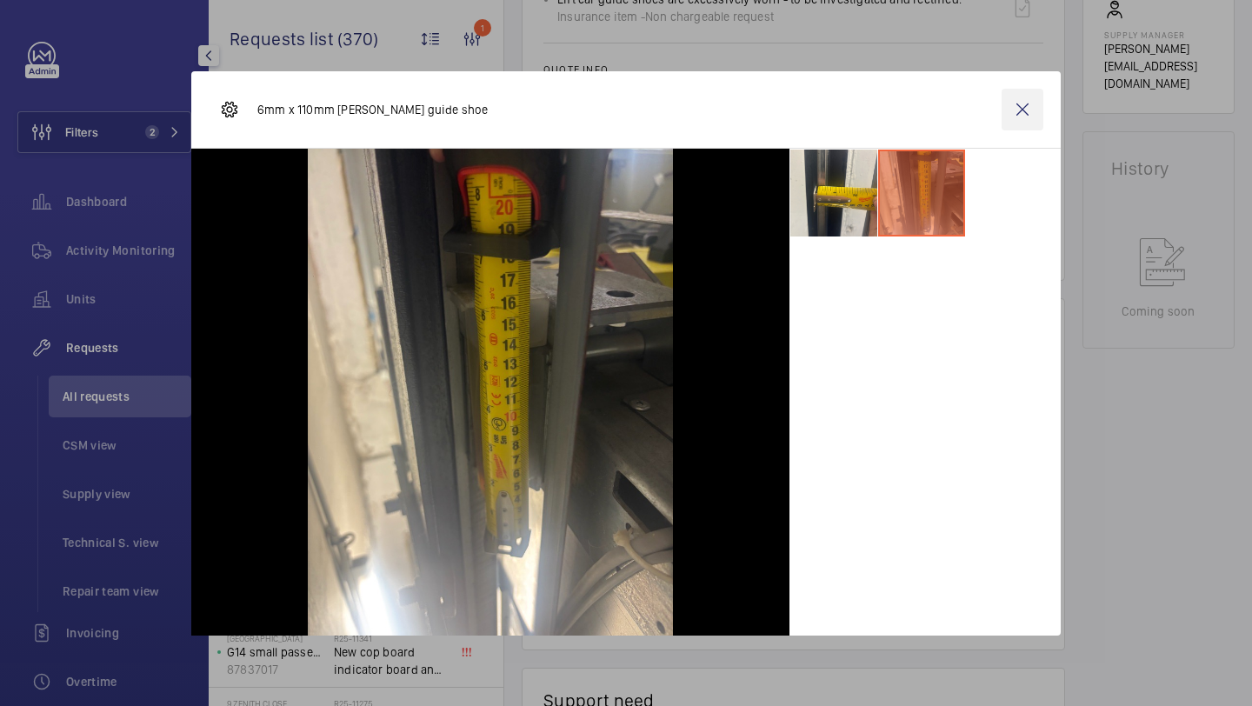
click at [1014, 101] on wm-front-icon-button at bounding box center [1022, 110] width 42 height 42
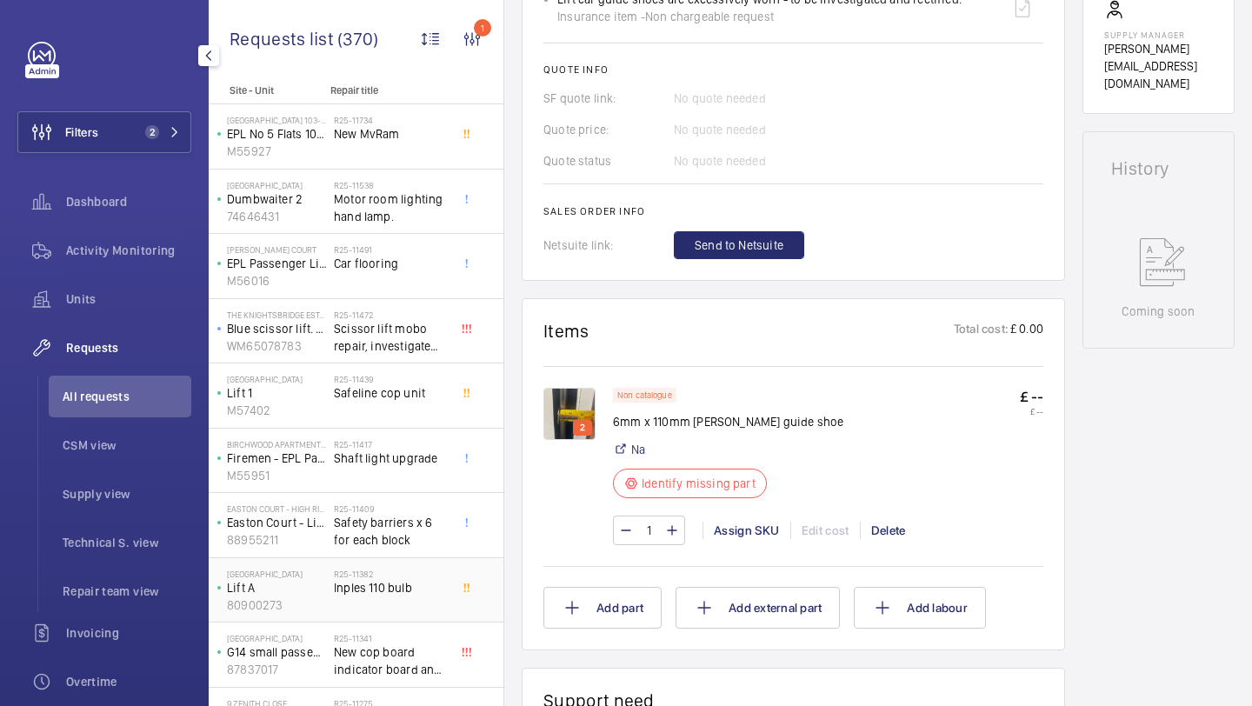
click at [388, 576] on h2 "R25-11382" at bounding box center [391, 574] width 115 height 10
click at [388, 577] on h2 "R25-11382" at bounding box center [391, 574] width 115 height 10
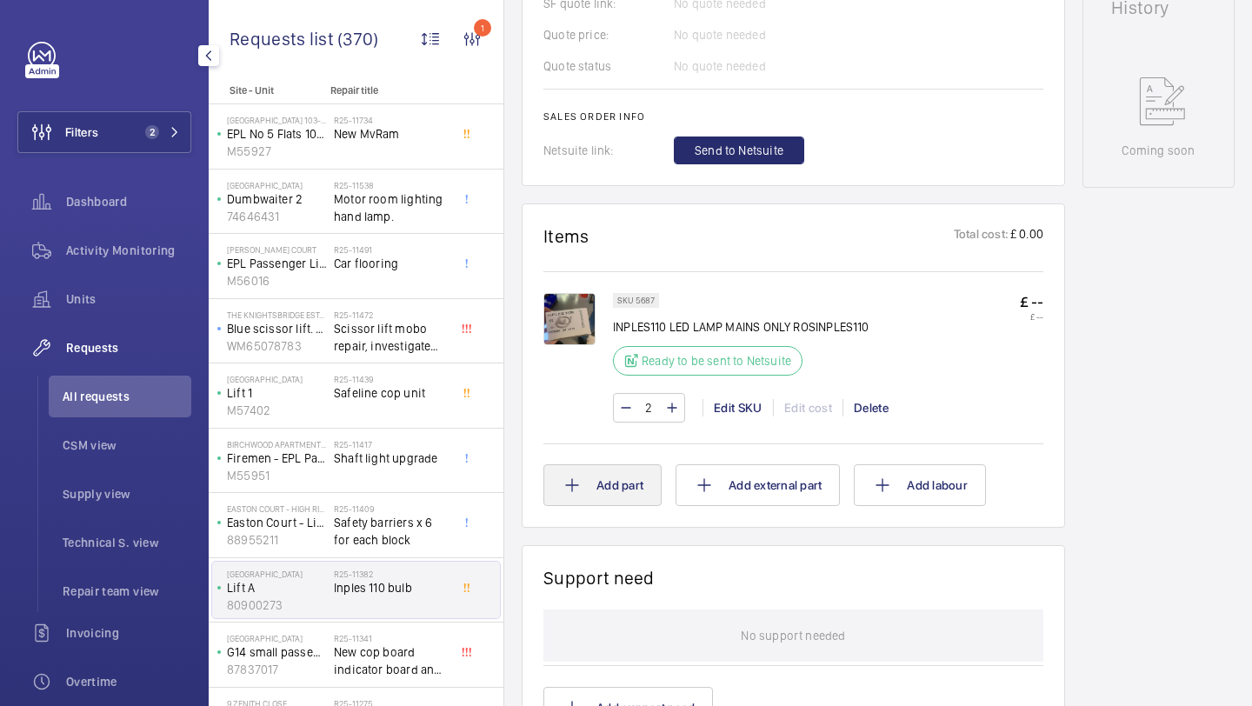
scroll to position [728, 0]
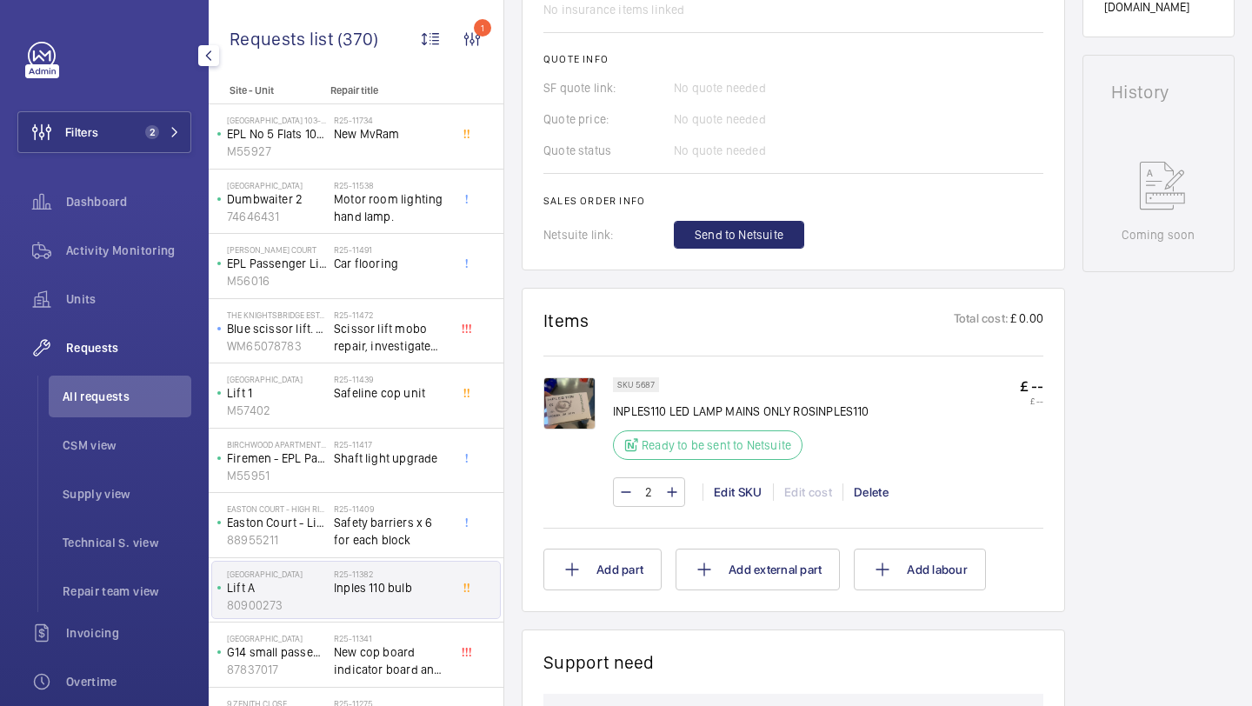
click at [565, 393] on img at bounding box center [569, 403] width 52 height 52
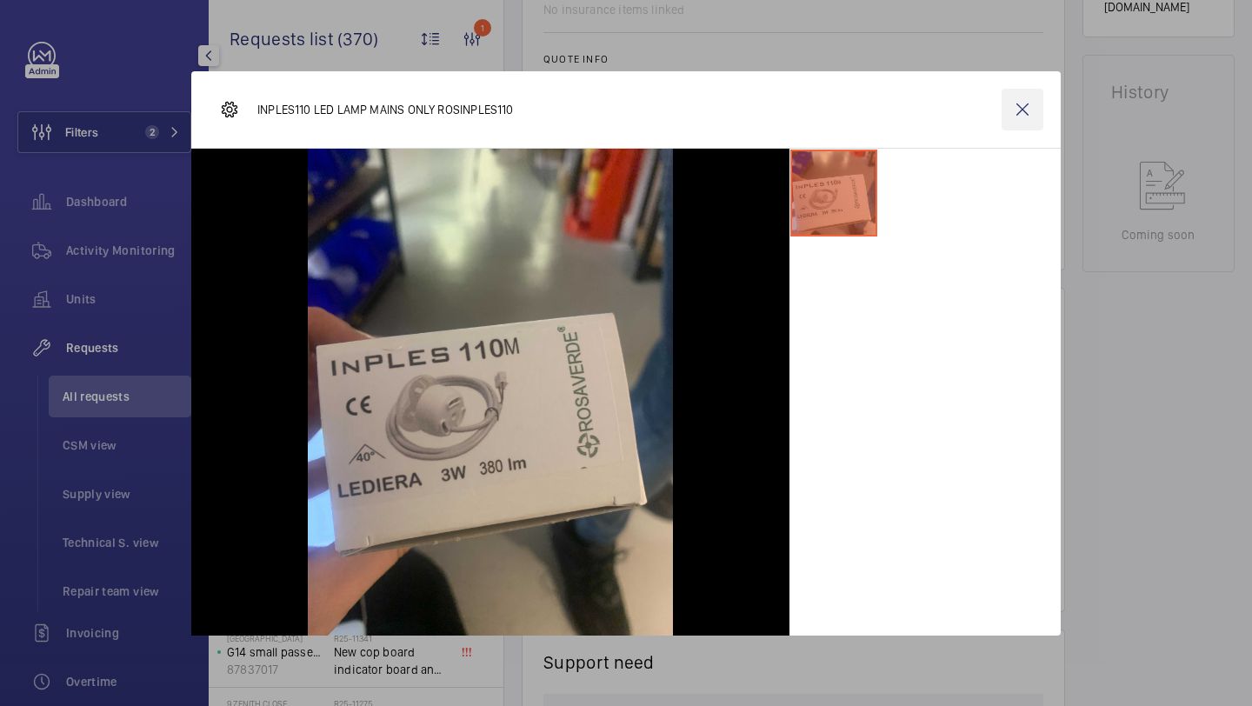
click at [1016, 106] on wm-front-icon-button at bounding box center [1022, 110] width 42 height 42
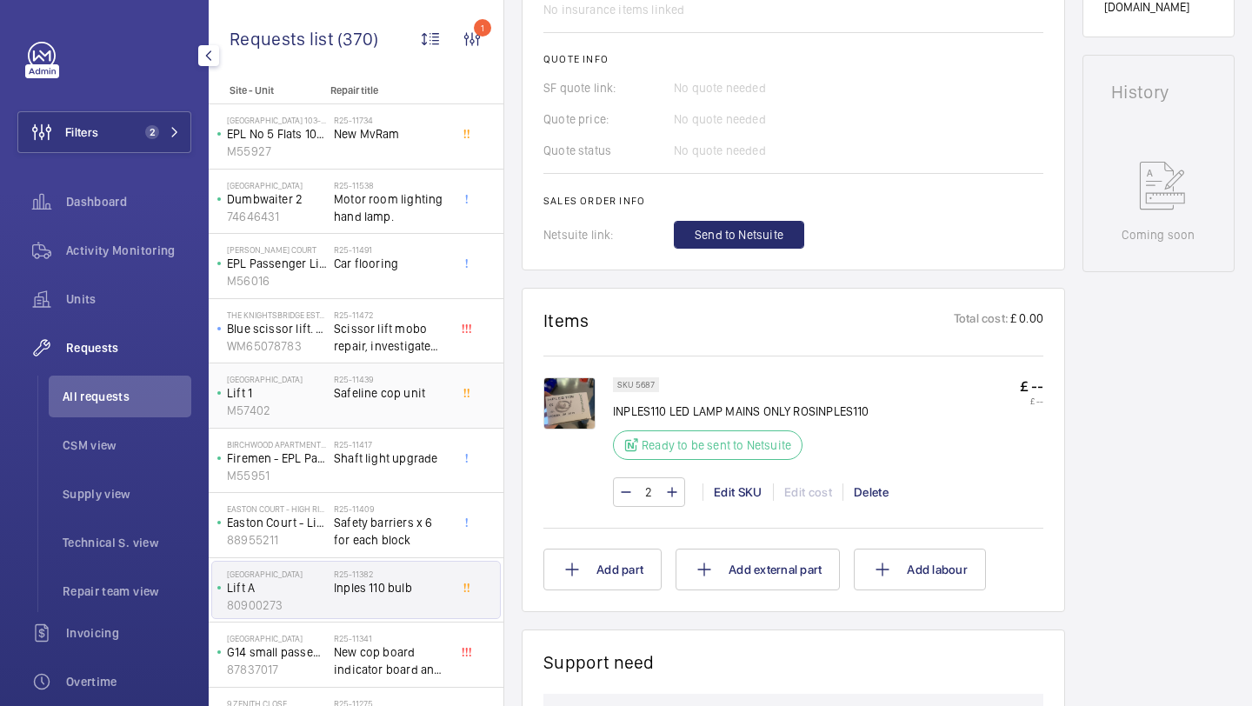
scroll to position [569, 0]
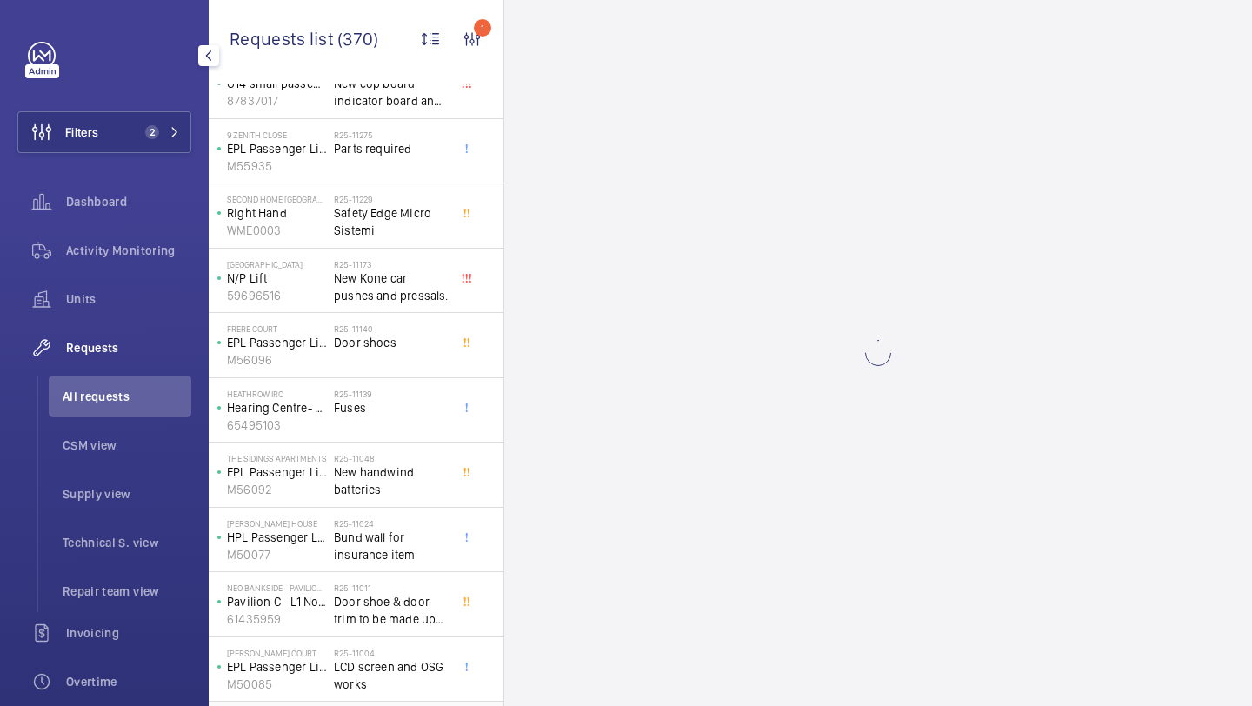
scroll to position [694, 0]
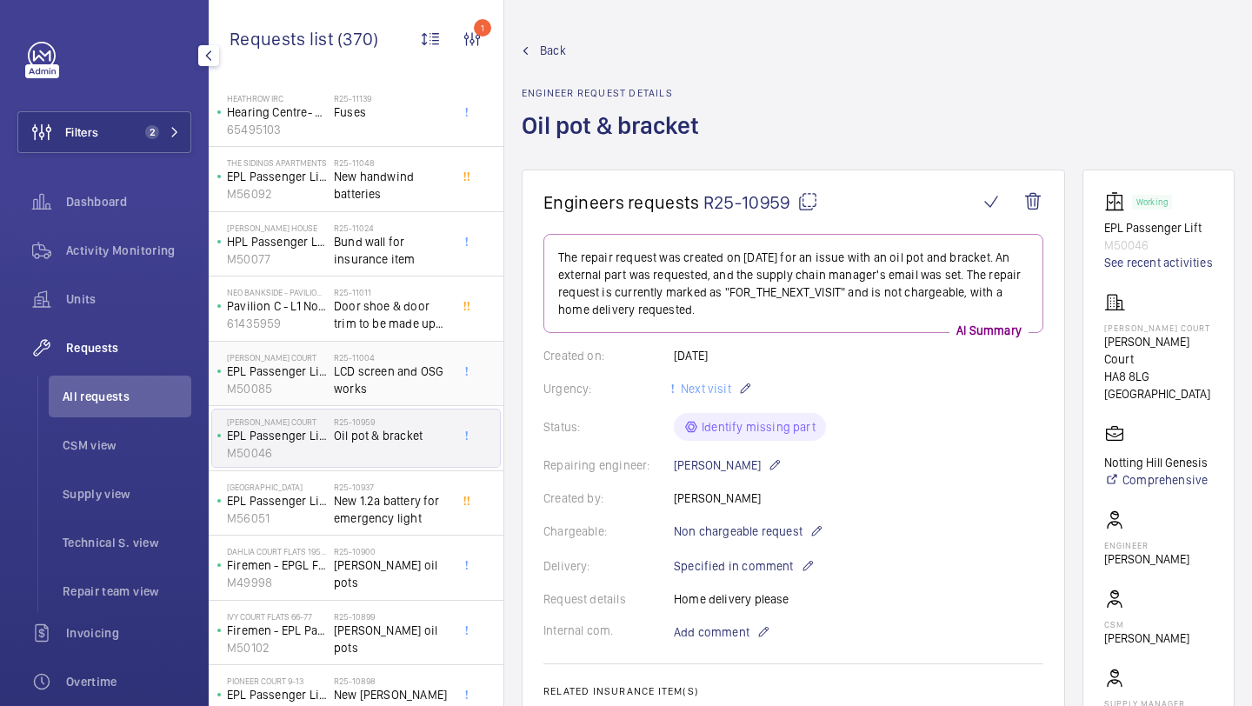
scroll to position [888, 0]
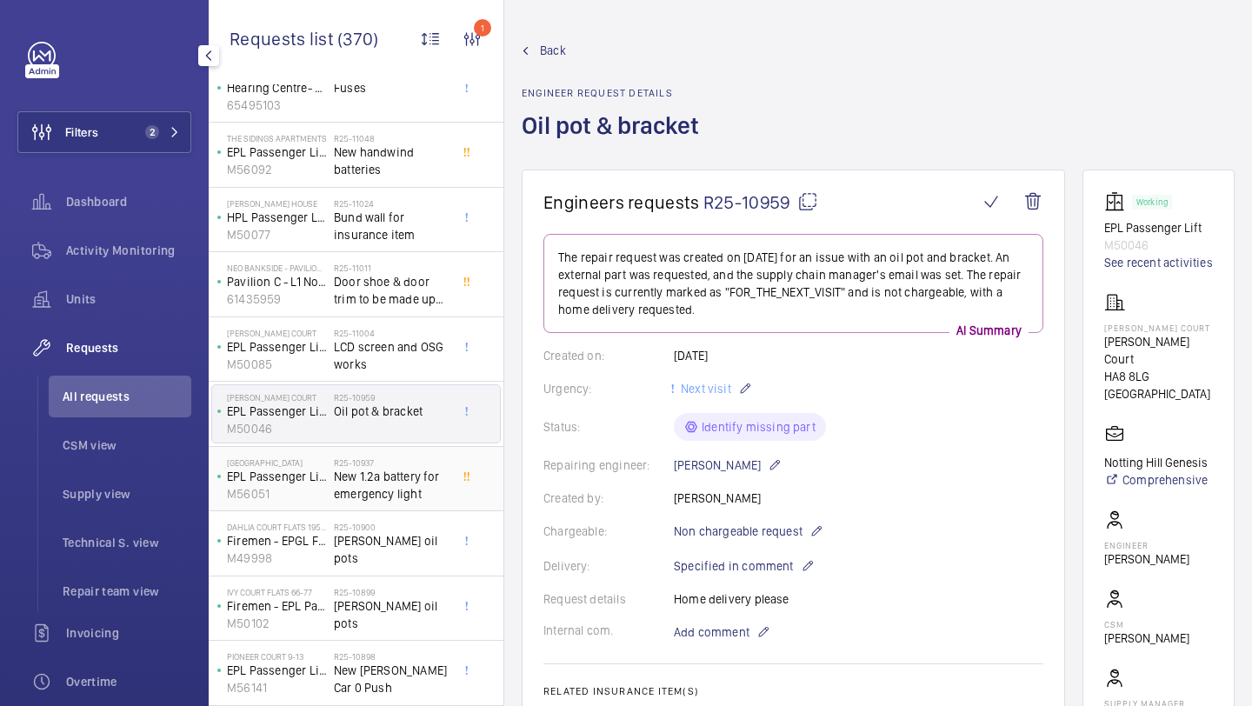
click at [350, 508] on div "Perry Lodge EPL Passenger Lift M56051 R25-10937 New 1.2a battery for emergency …" at bounding box center [356, 479] width 295 height 65
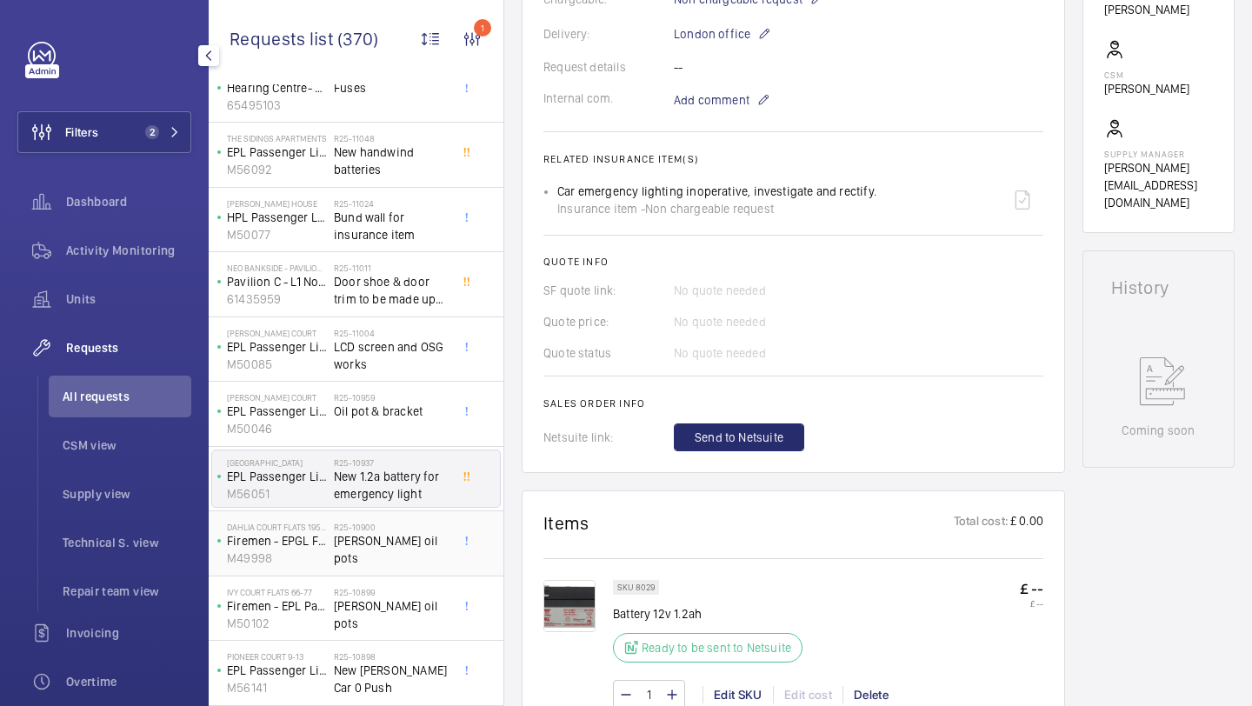
scroll to position [603, 0]
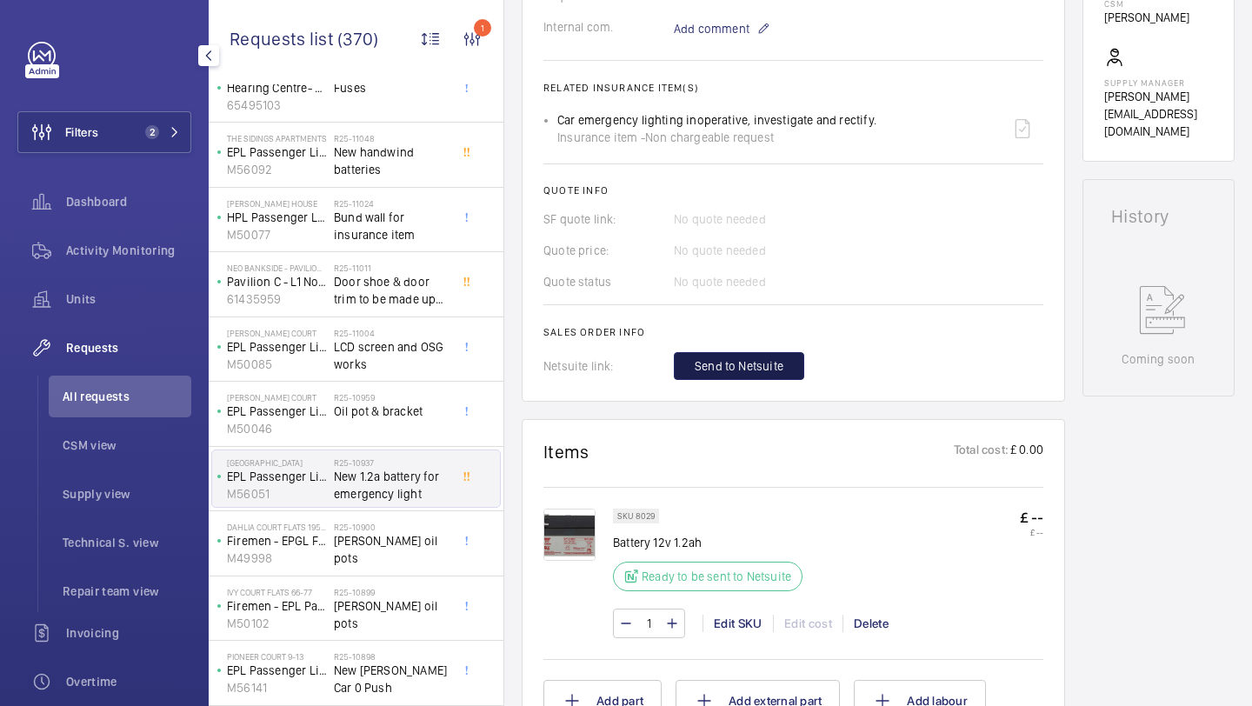
click at [711, 367] on span "Send to Netsuite" at bounding box center [739, 365] width 89 height 17
